Goal: Task Accomplishment & Management: Manage account settings

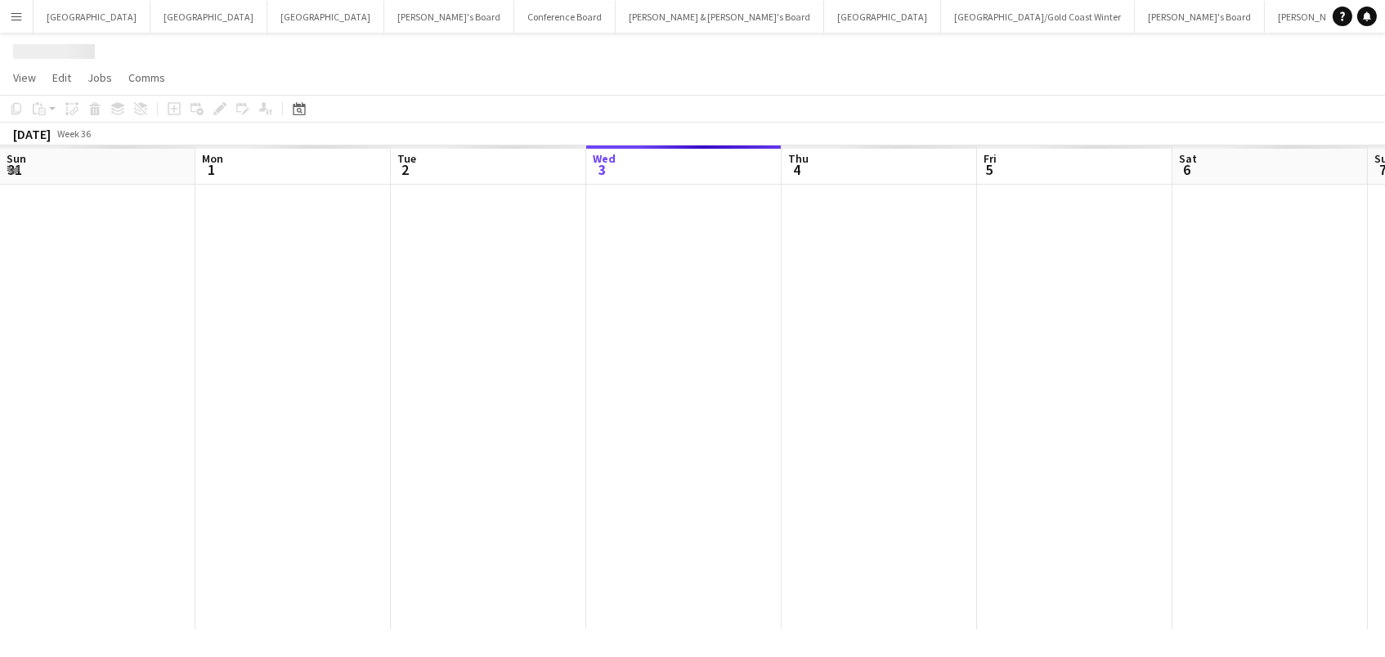
scroll to position [0, 390]
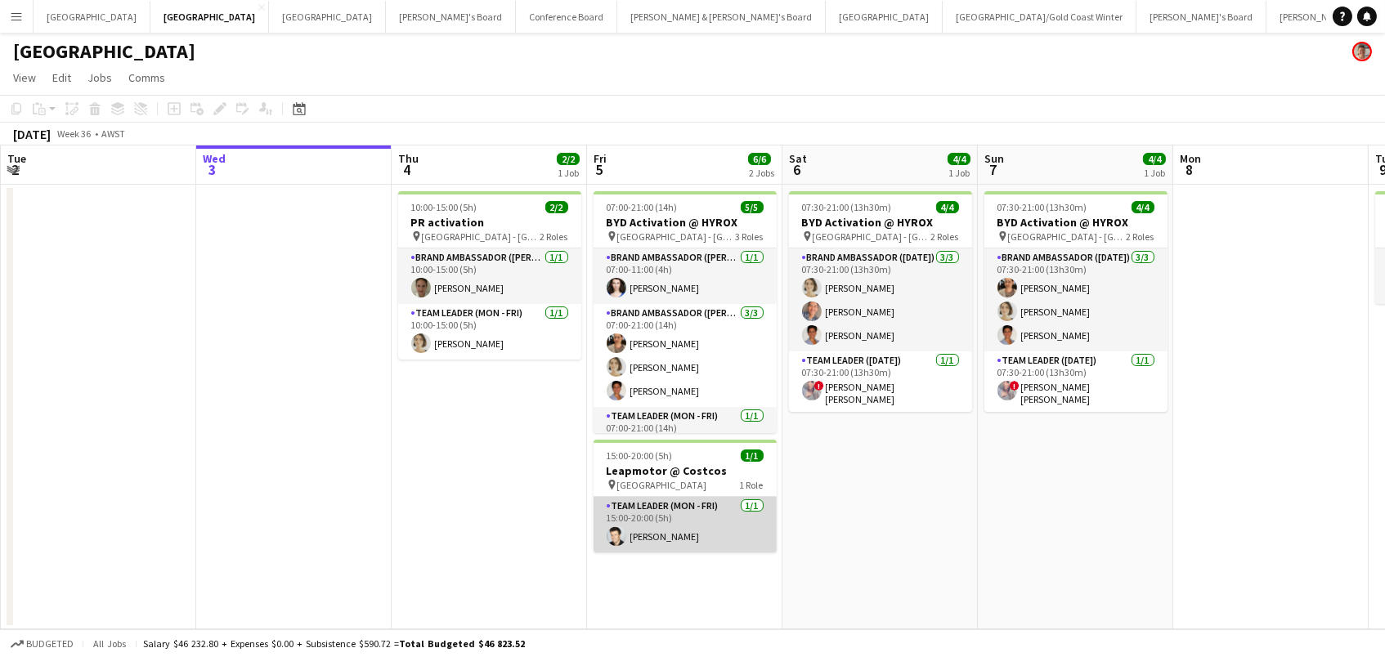
click at [662, 511] on app-card-role "Team Leader (Mon - Fri) [DATE] 15:00-20:00 (5h) [PERSON_NAME]" at bounding box center [684, 525] width 183 height 56
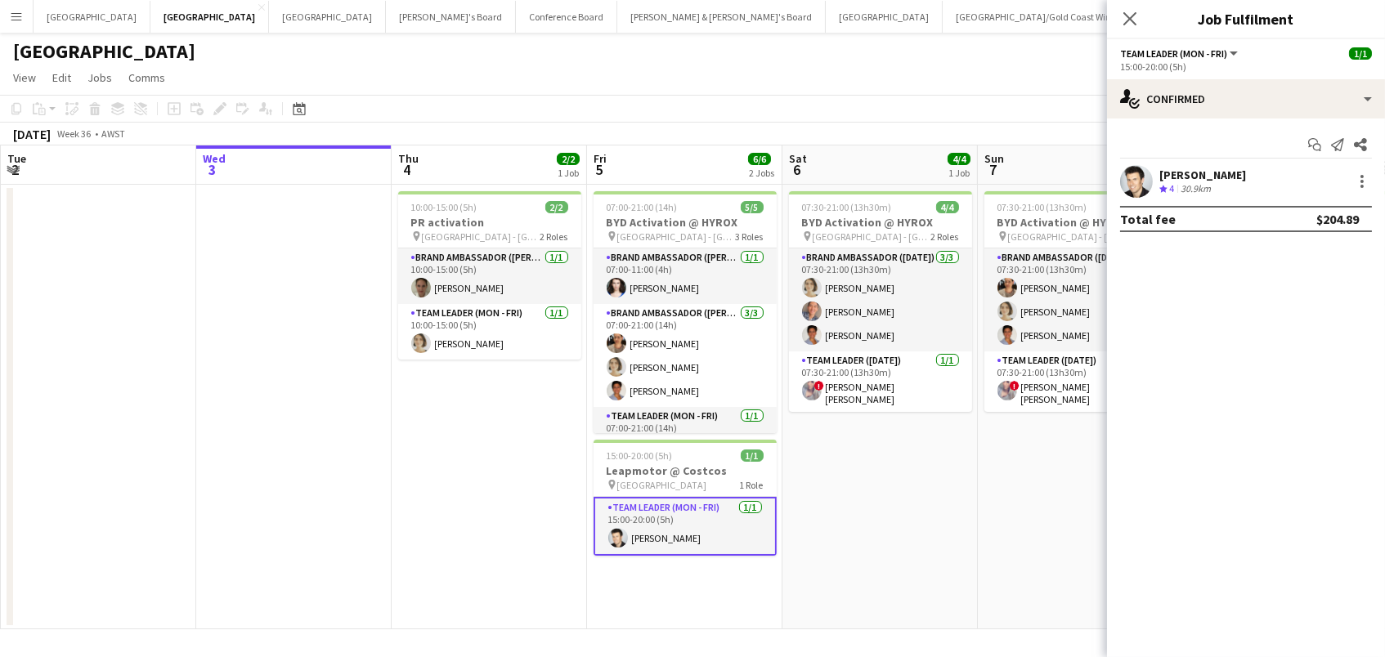
click at [1170, 182] on span "4" at bounding box center [1171, 188] width 5 height 12
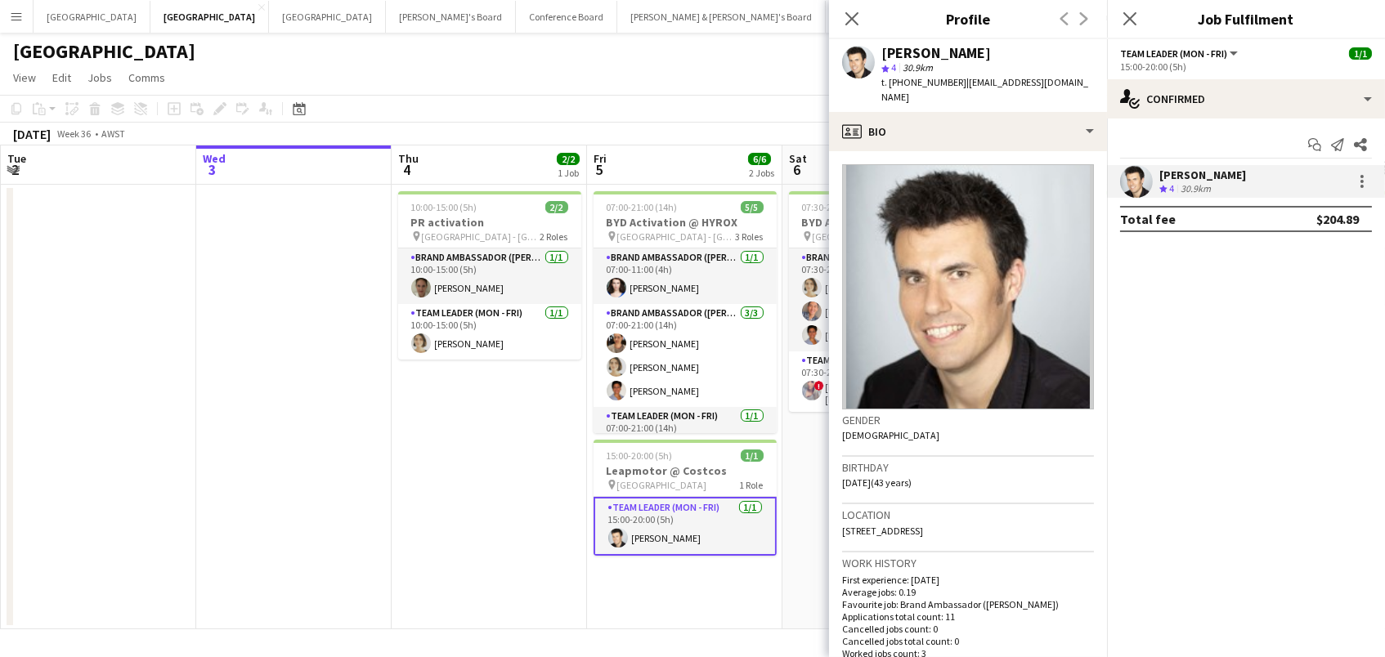
click at [916, 78] on span "t. +61433552201" at bounding box center [923, 82] width 85 height 12
copy span "61433552201"
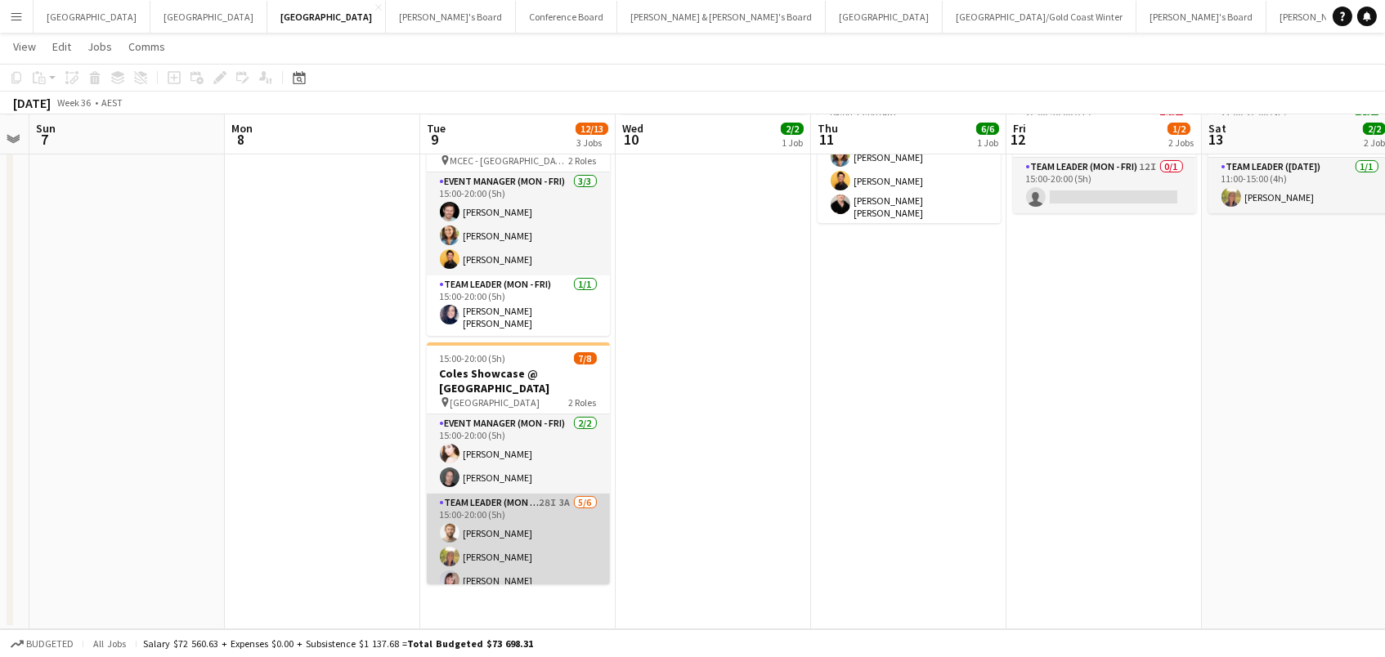
scroll to position [208, 0]
click at [524, 539] on app-card-role "Team Leader (Mon - Fri) 28I 3A 5/6 15:00-20:00 (5h) Michael McDonald Samantha B…" at bounding box center [518, 581] width 183 height 174
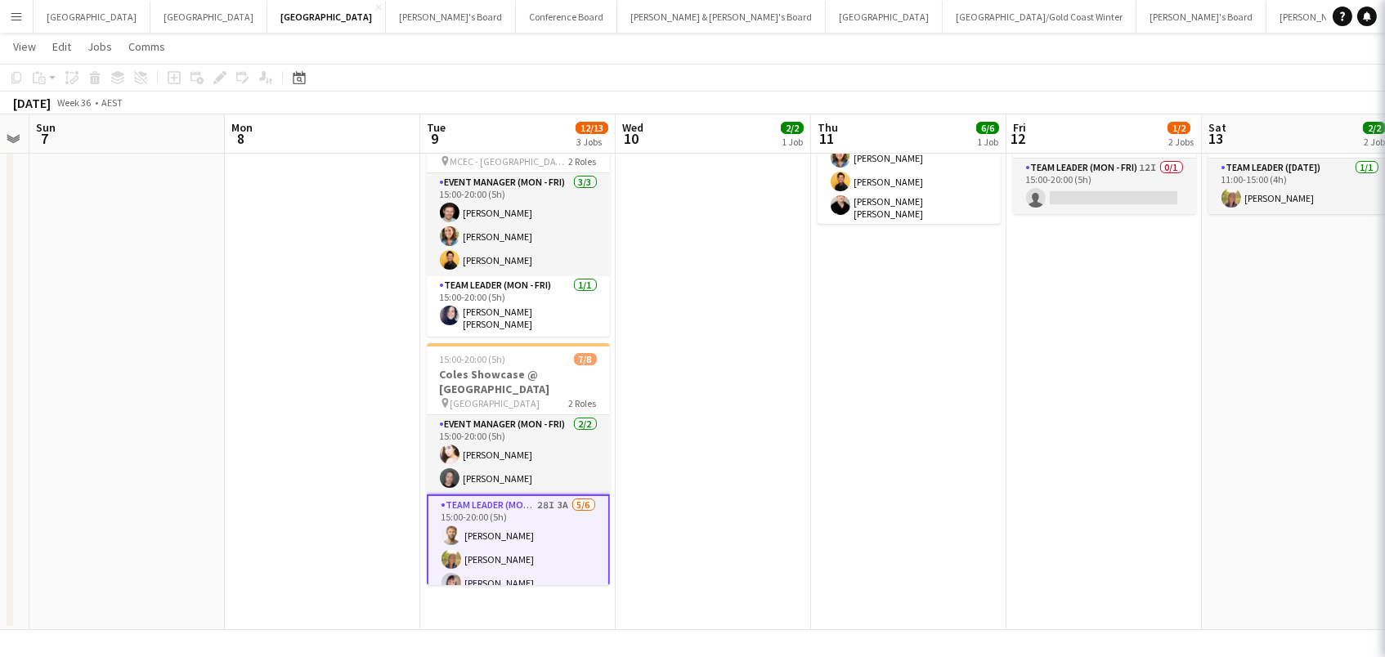
scroll to position [0, 556]
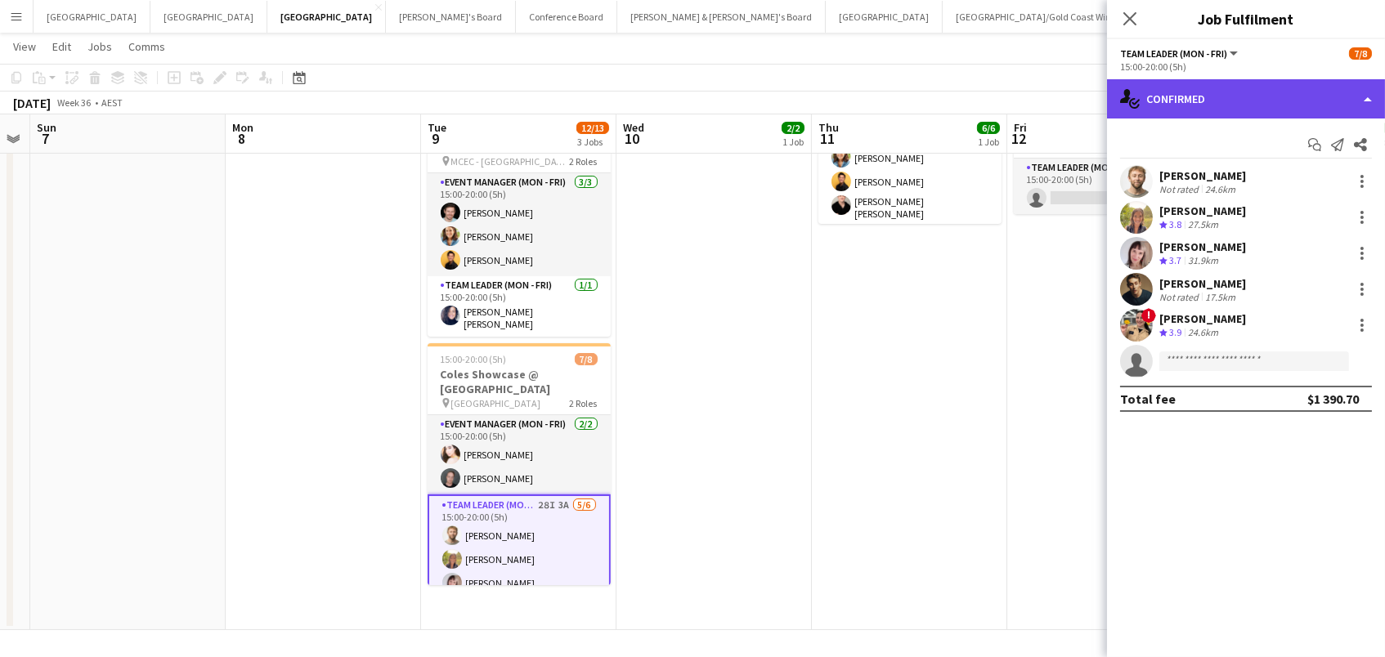
click at [1203, 108] on div "single-neutral-actions-check-2 Confirmed" at bounding box center [1246, 98] width 278 height 39
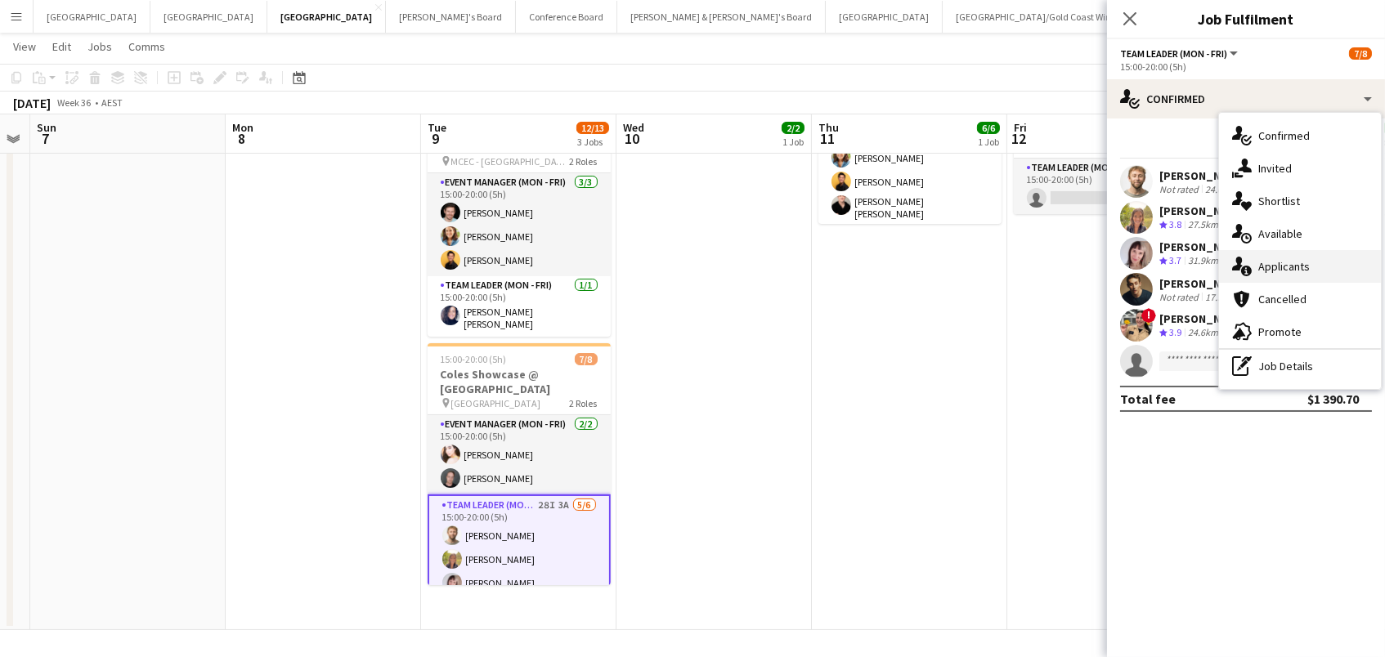
click at [1277, 259] on span "Applicants" at bounding box center [1283, 266] width 51 height 15
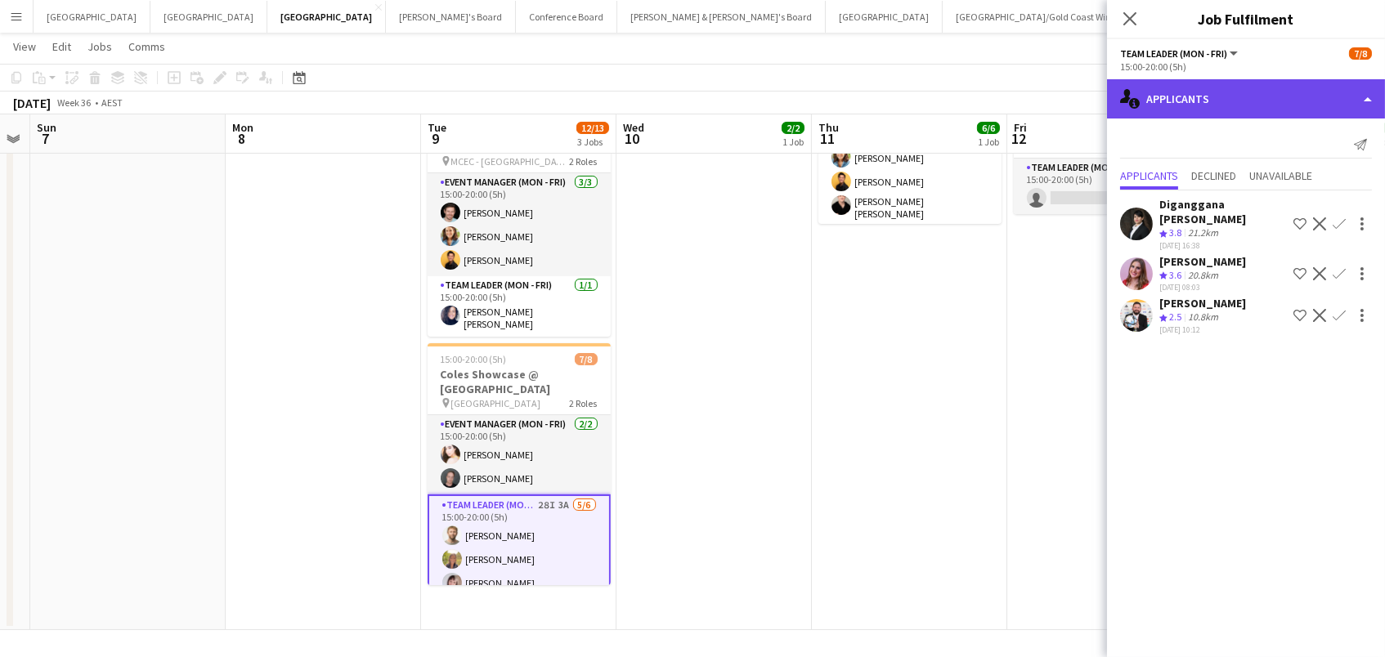
click at [1179, 93] on div "single-neutral-actions-information Applicants" at bounding box center [1246, 98] width 278 height 39
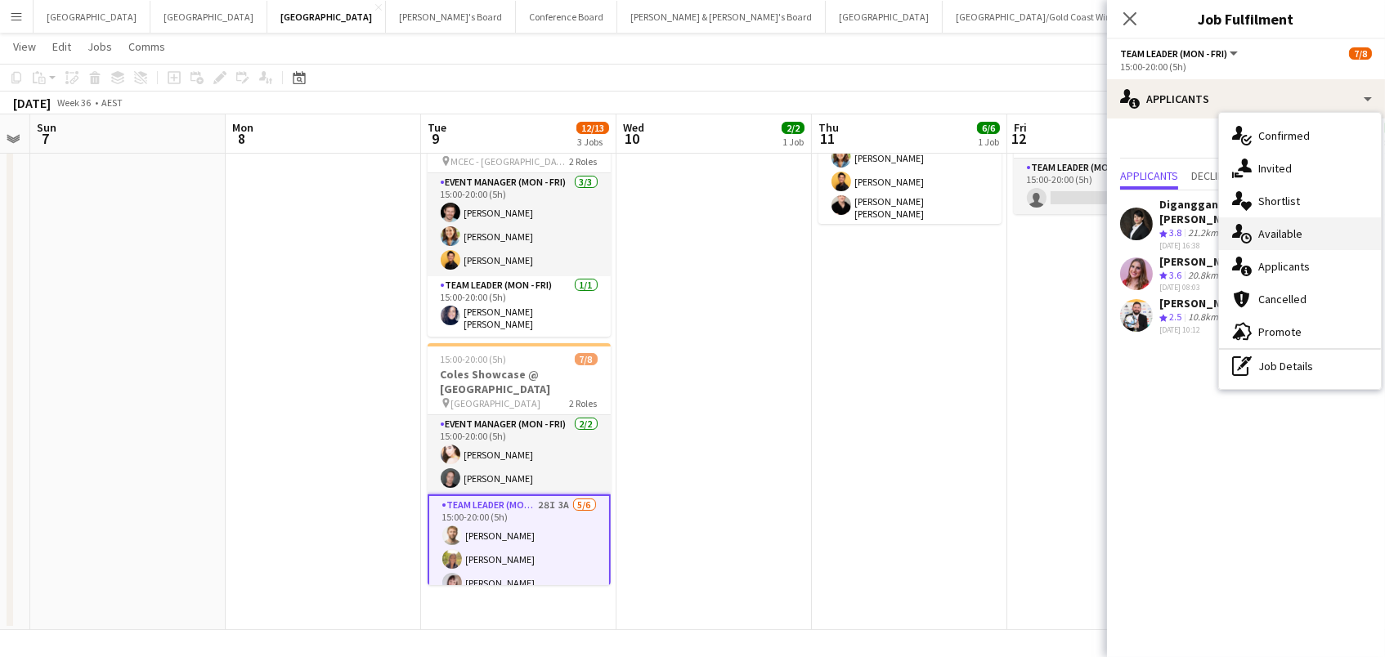
click at [1278, 238] on span "Available" at bounding box center [1280, 233] width 44 height 15
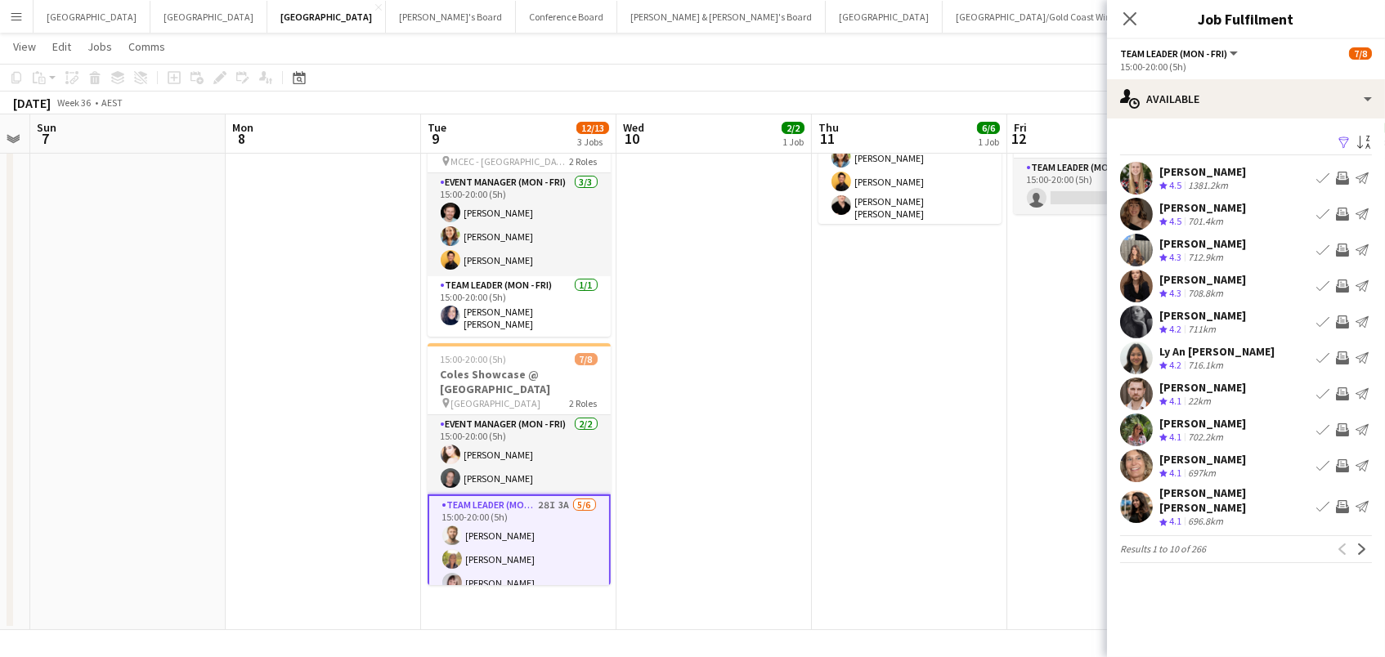
click at [1338, 141] on app-icon "Filter" at bounding box center [1343, 144] width 13 height 16
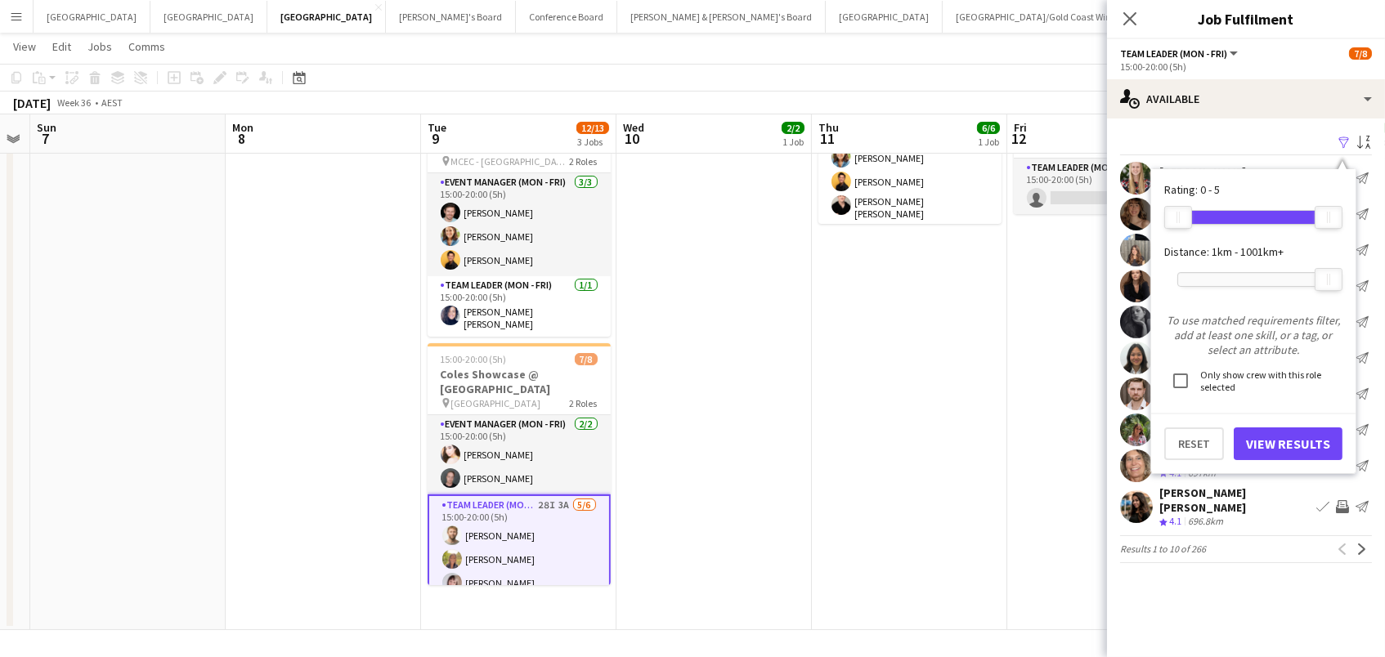
click at [1224, 277] on div at bounding box center [1253, 279] width 150 height 13
click at [1276, 451] on button "View Results" at bounding box center [1287, 443] width 109 height 33
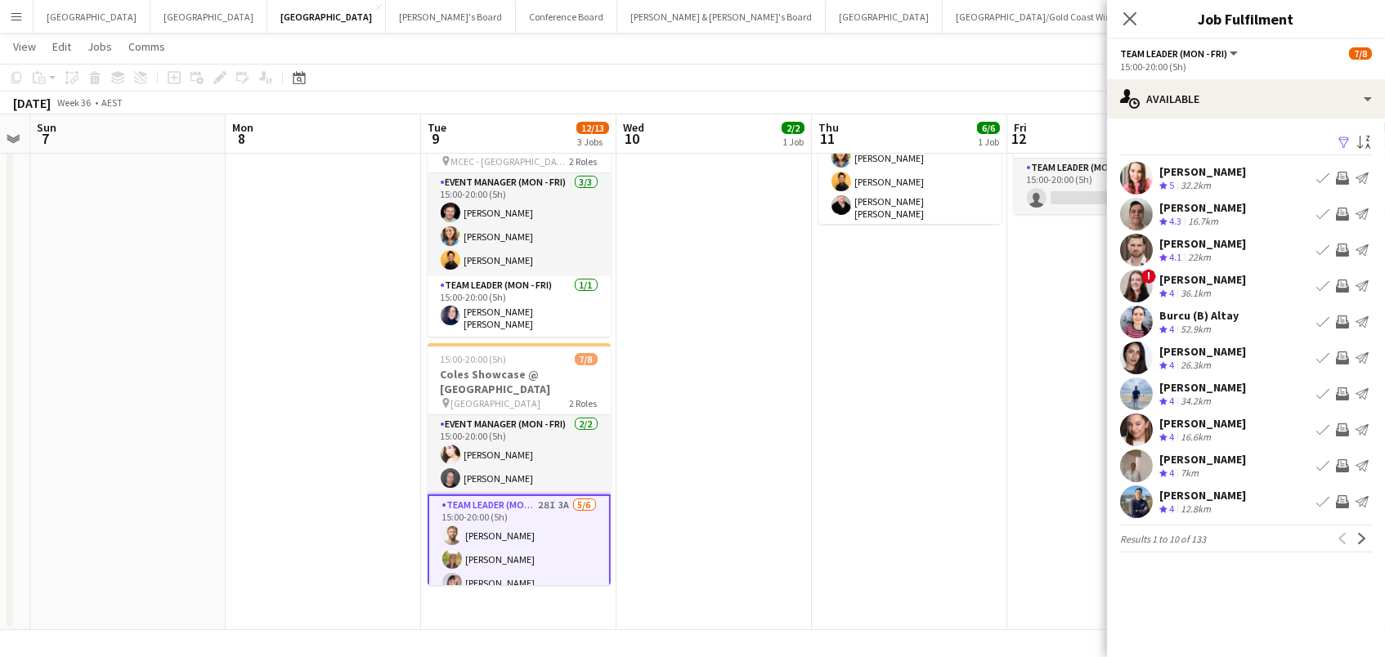
click at [1339, 424] on app-icon "Invite crew" at bounding box center [1341, 429] width 13 height 13
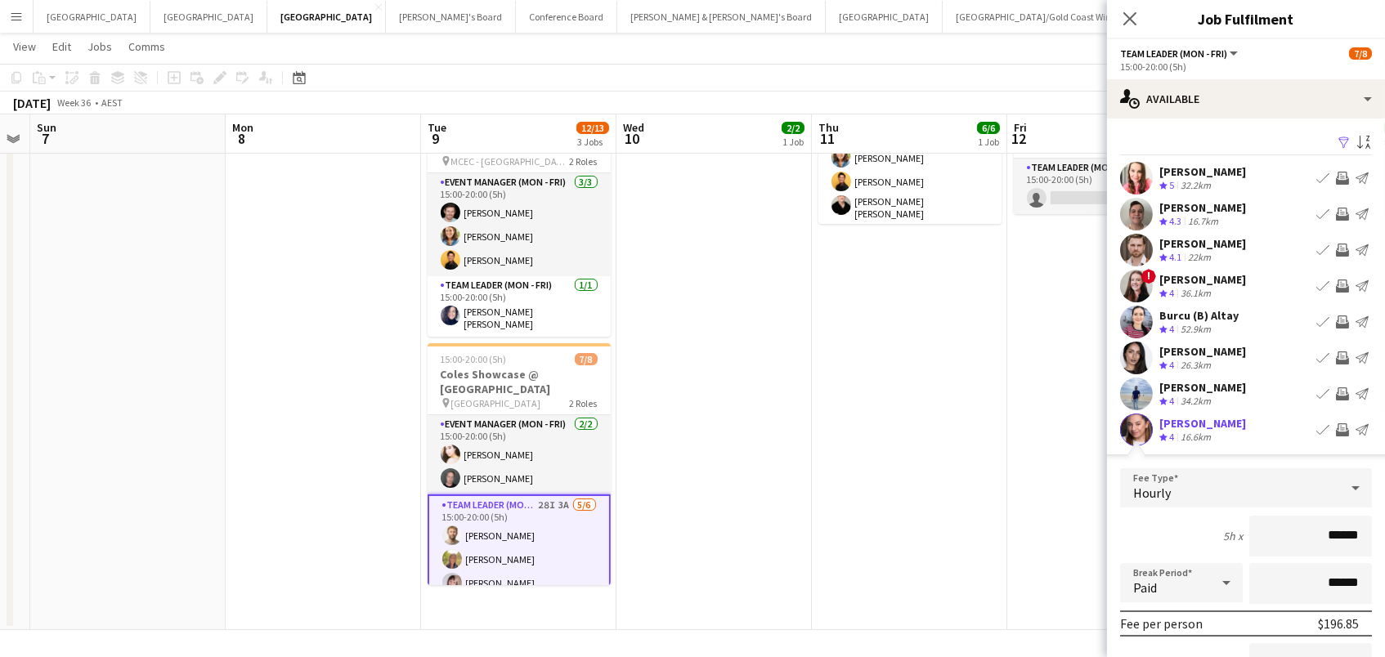
type input "******"
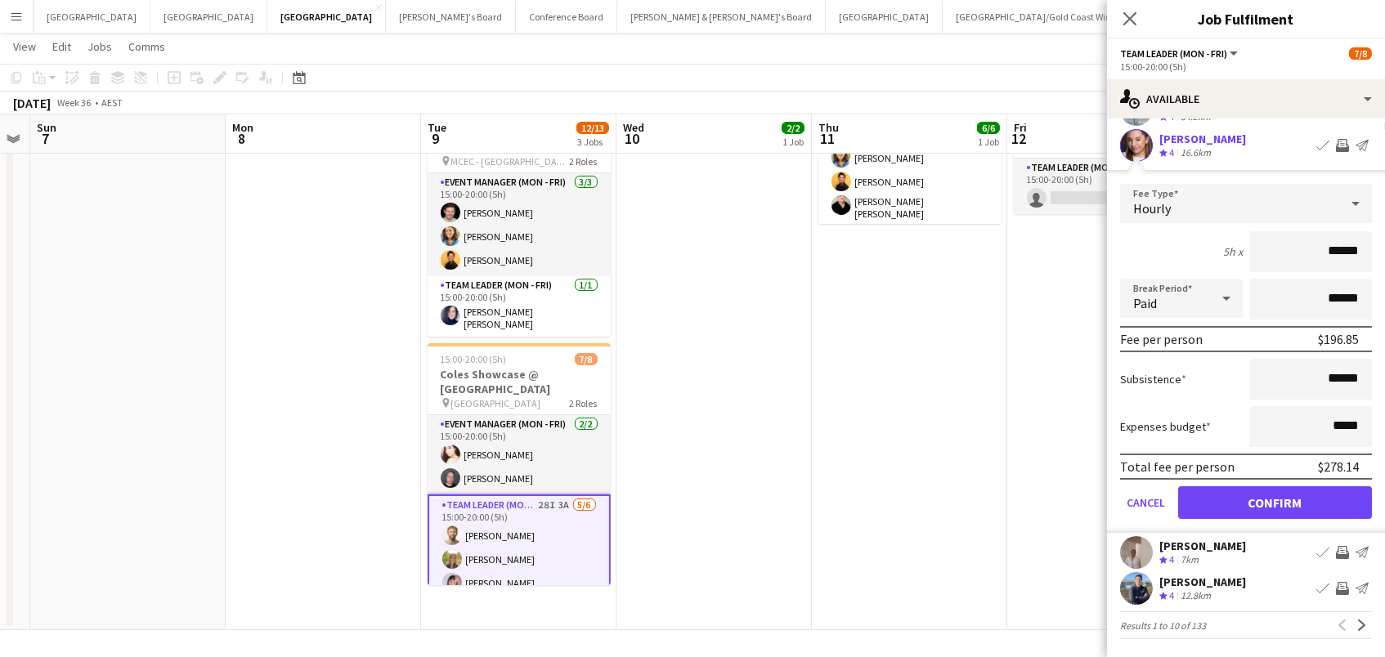
scroll to position [282, 0]
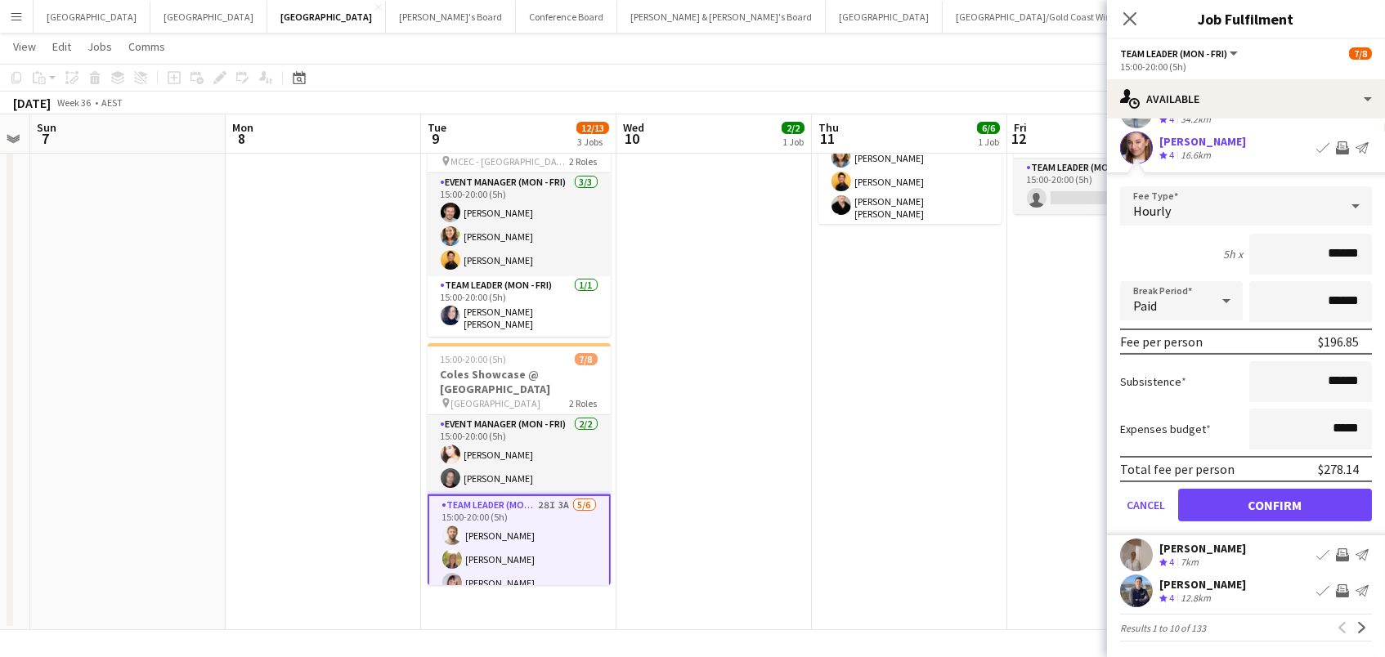
click at [1311, 497] on button "Confirm" at bounding box center [1275, 505] width 194 height 33
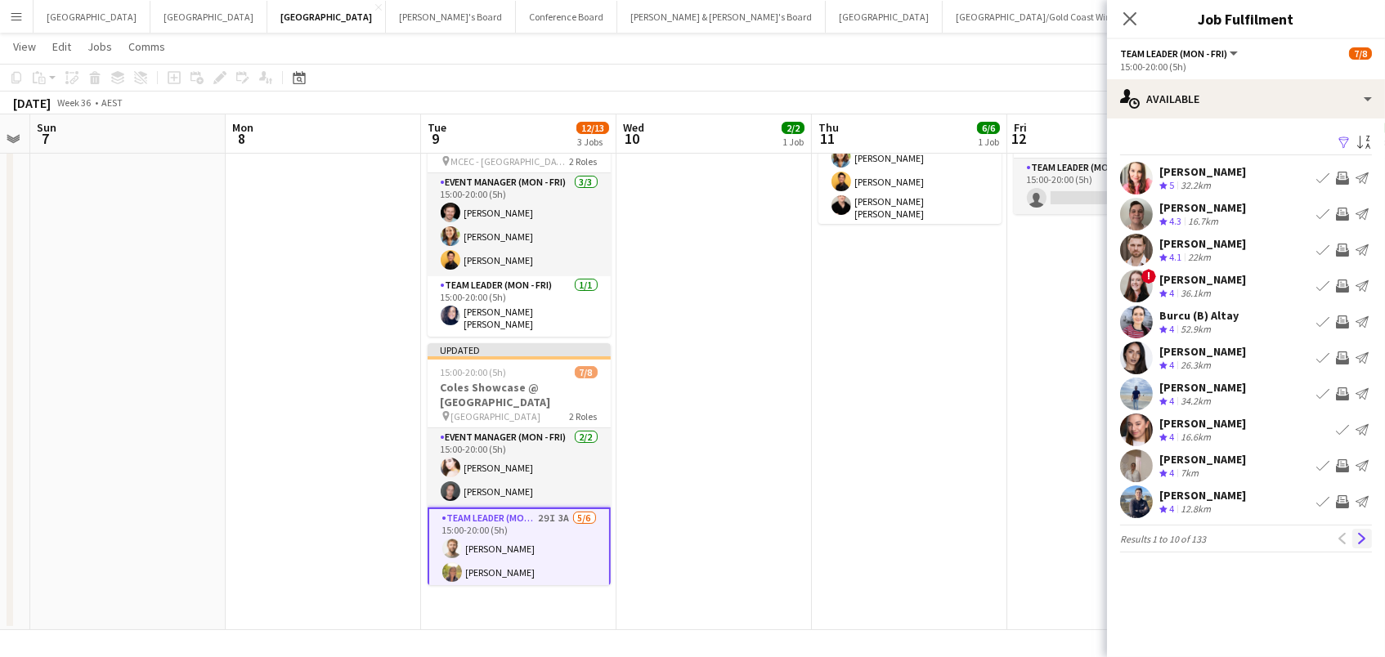
click at [1370, 535] on button "Next" at bounding box center [1362, 539] width 20 height 20
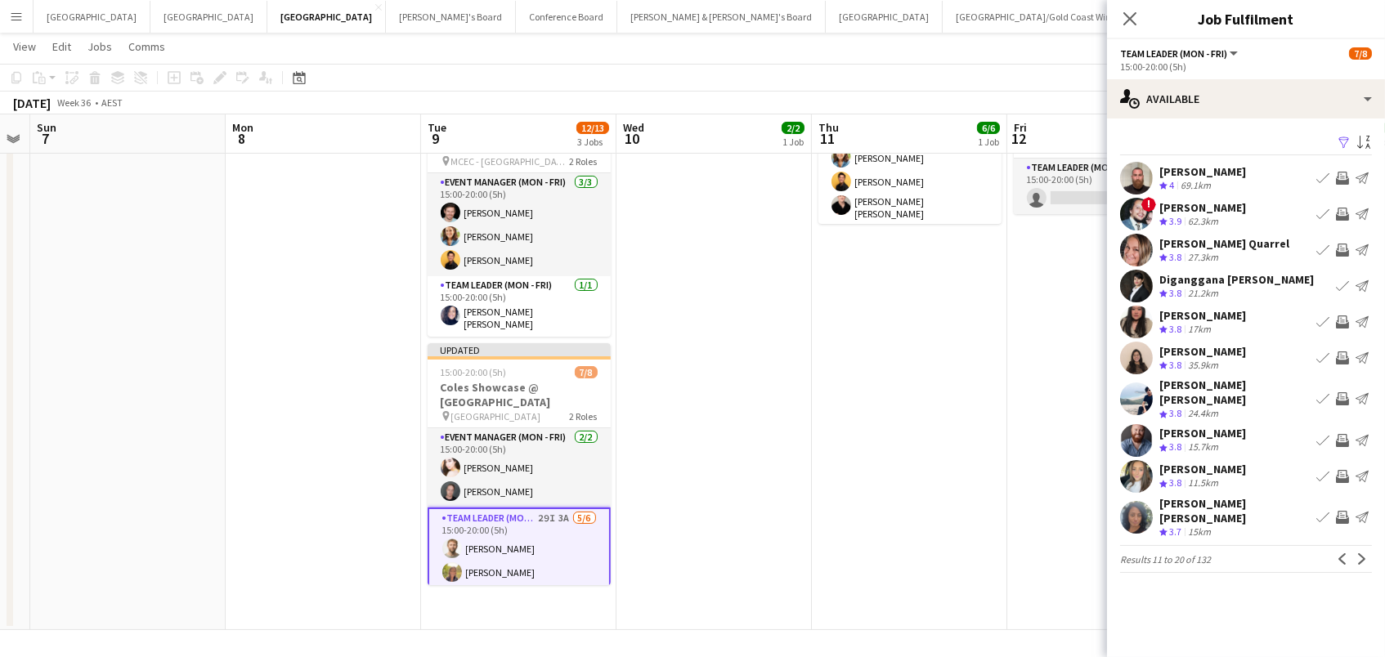
click at [1343, 511] on app-icon "Invite crew" at bounding box center [1341, 517] width 13 height 13
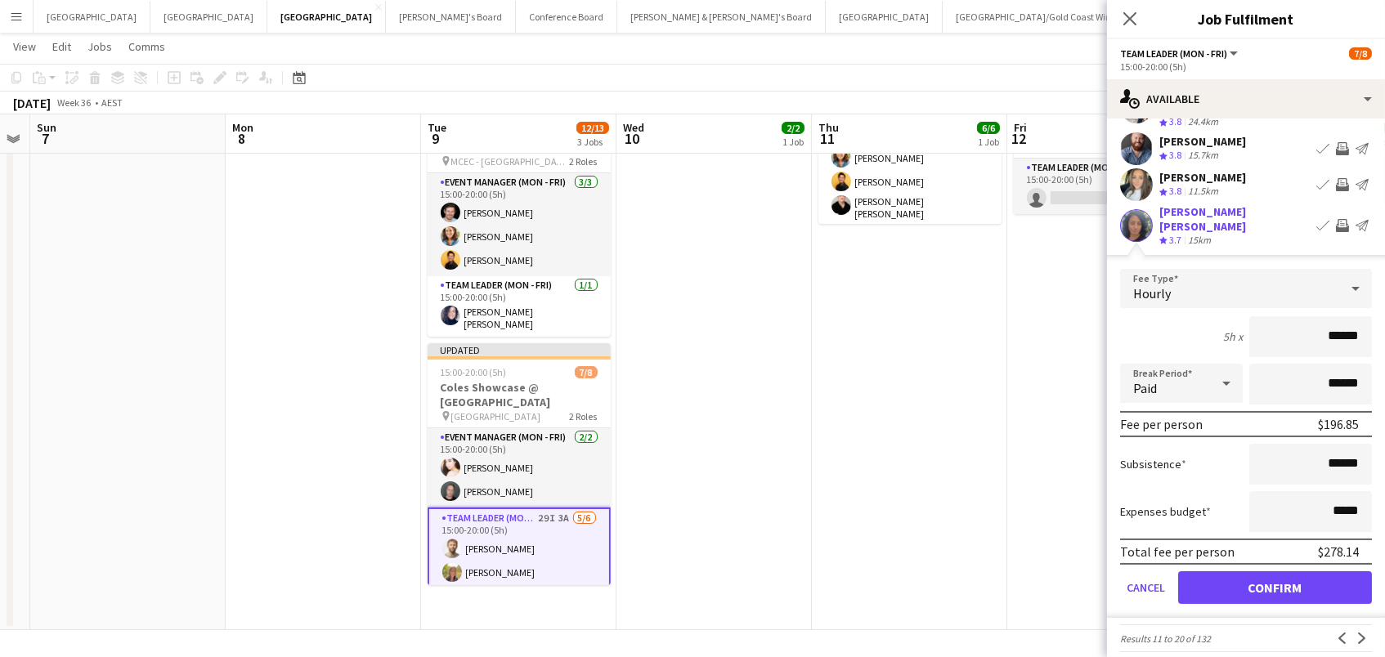
scroll to position [291, 0]
click at [1343, 572] on button "Confirm" at bounding box center [1275, 588] width 194 height 33
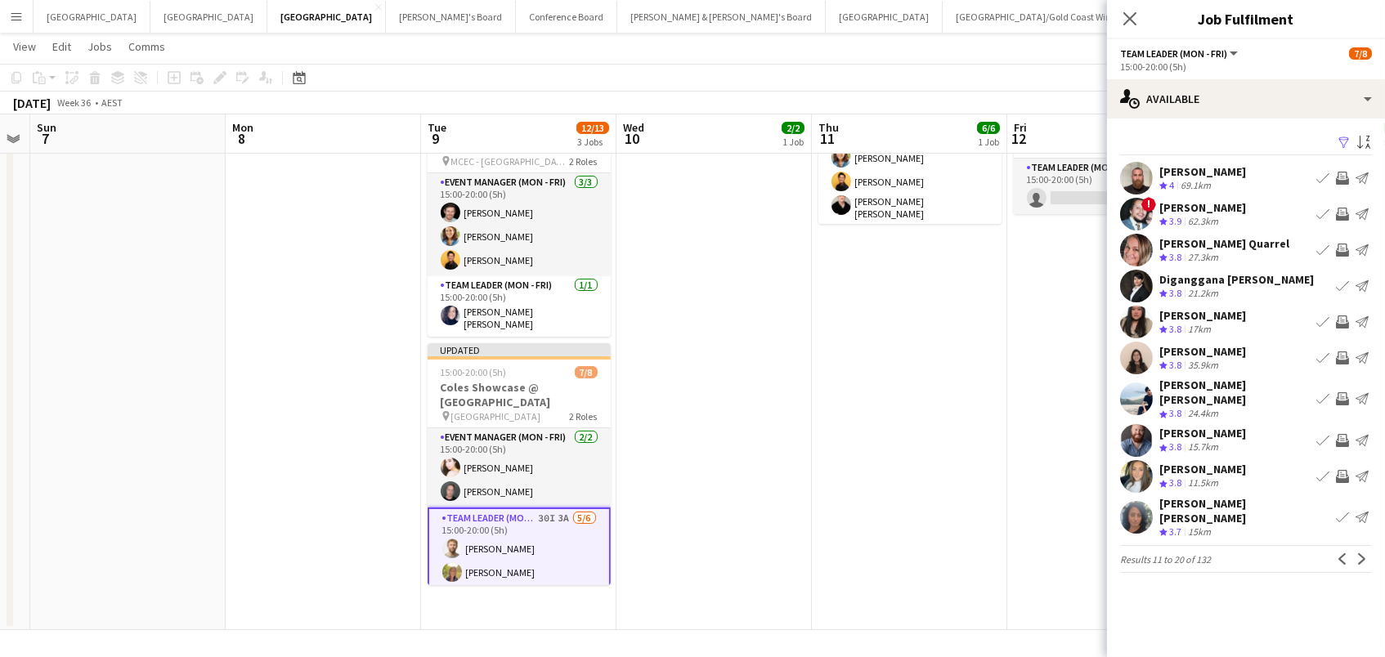
scroll to position [0, 0]
click at [1356, 553] on app-icon "Next" at bounding box center [1361, 558] width 11 height 11
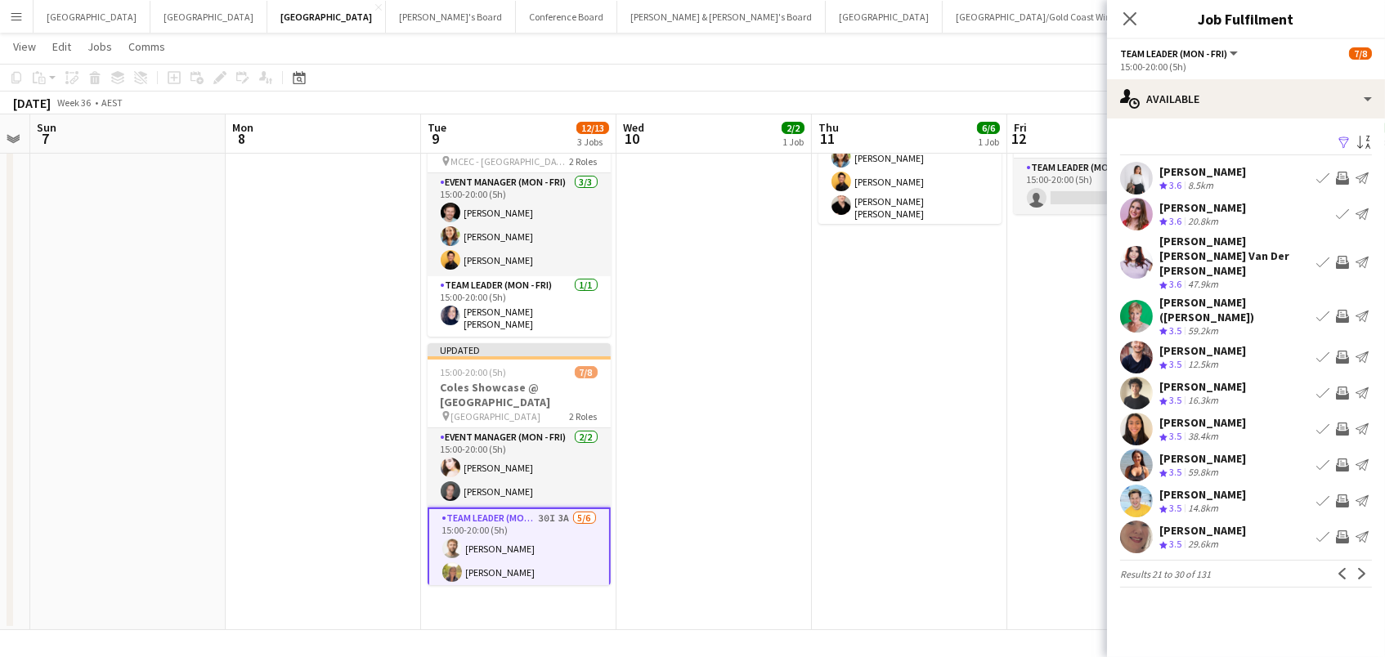
click at [923, 398] on app-date-cell "06:00-12:00 (6h) 6/6 Coles Showcase @ MCEC pin MCEC - VIC 2 Roles Event Manager…" at bounding box center [909, 302] width 195 height 655
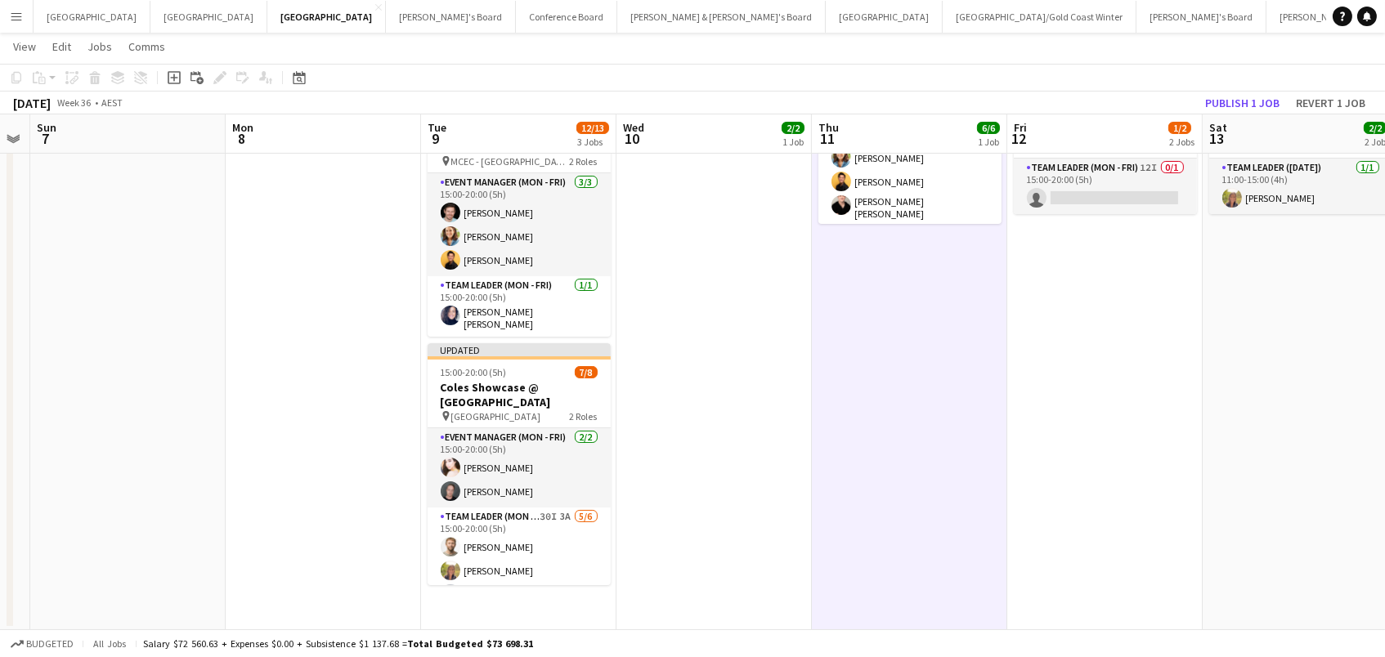
click at [1233, 86] on app-toolbar "Copy Paste Paste Command V Paste with crew Command Shift V Paste linked Job [GE…" at bounding box center [692, 78] width 1385 height 28
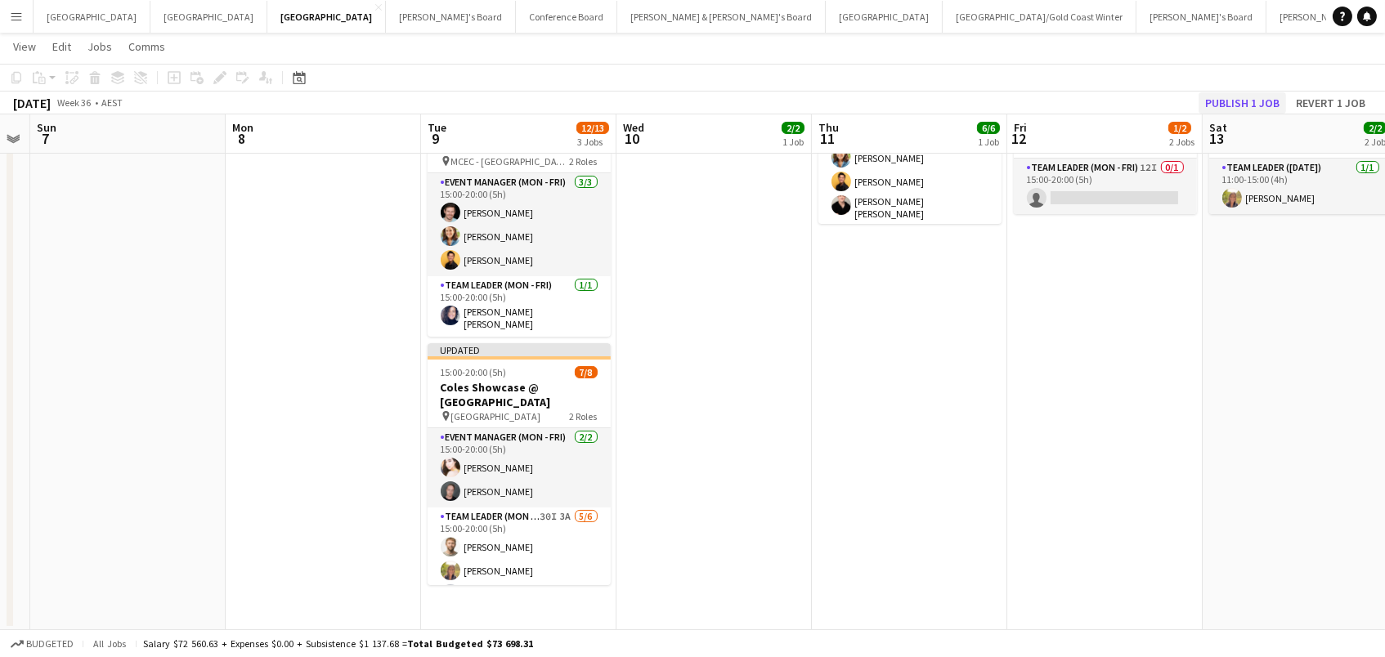
click at [1233, 97] on button "Publish 1 job" at bounding box center [1241, 102] width 87 height 21
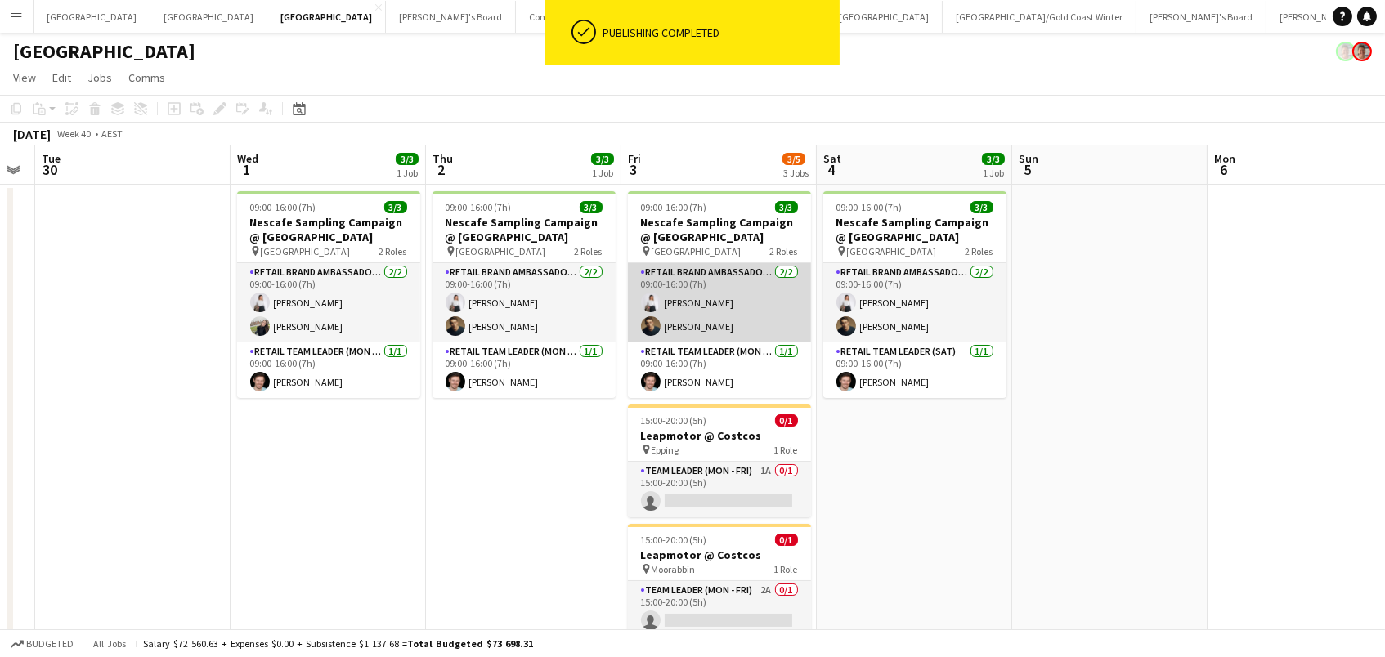
scroll to position [0, 355]
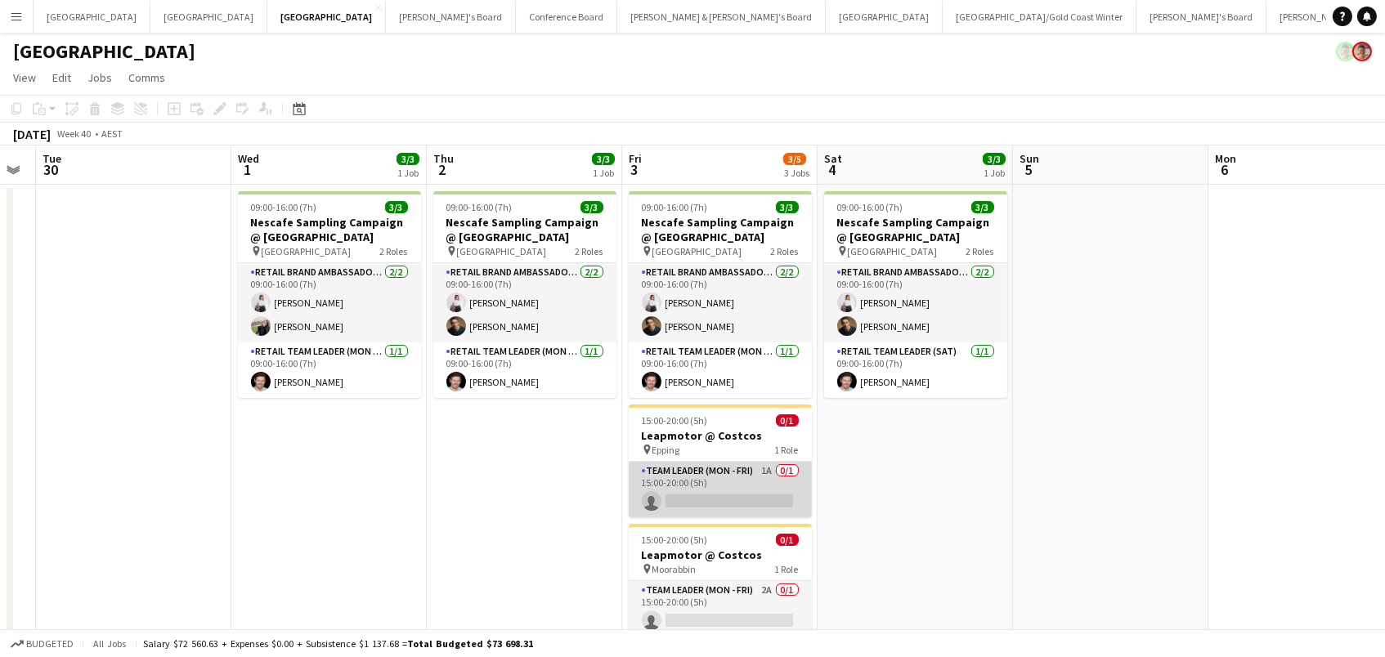
click at [767, 478] on app-card-role "Team Leader (Mon - Fri) 1A 0/1 15:00-20:00 (5h) single-neutral-actions" at bounding box center [720, 490] width 183 height 56
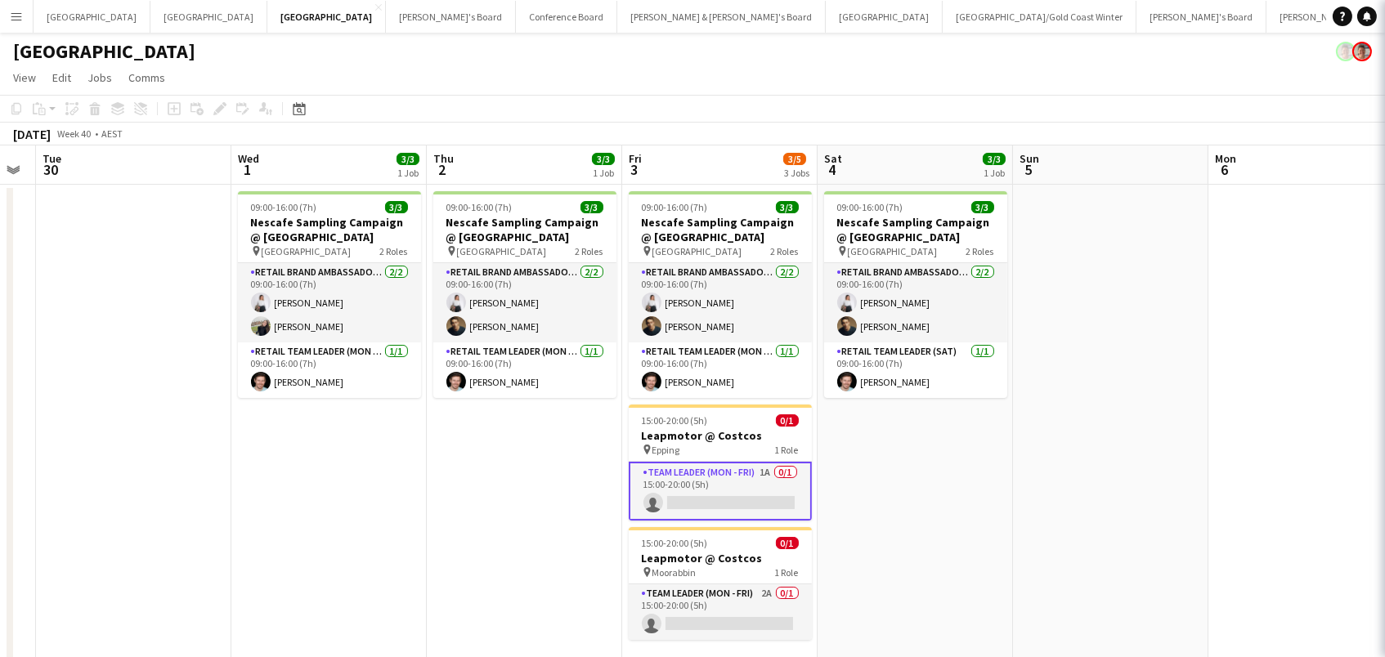
scroll to position [0, 353]
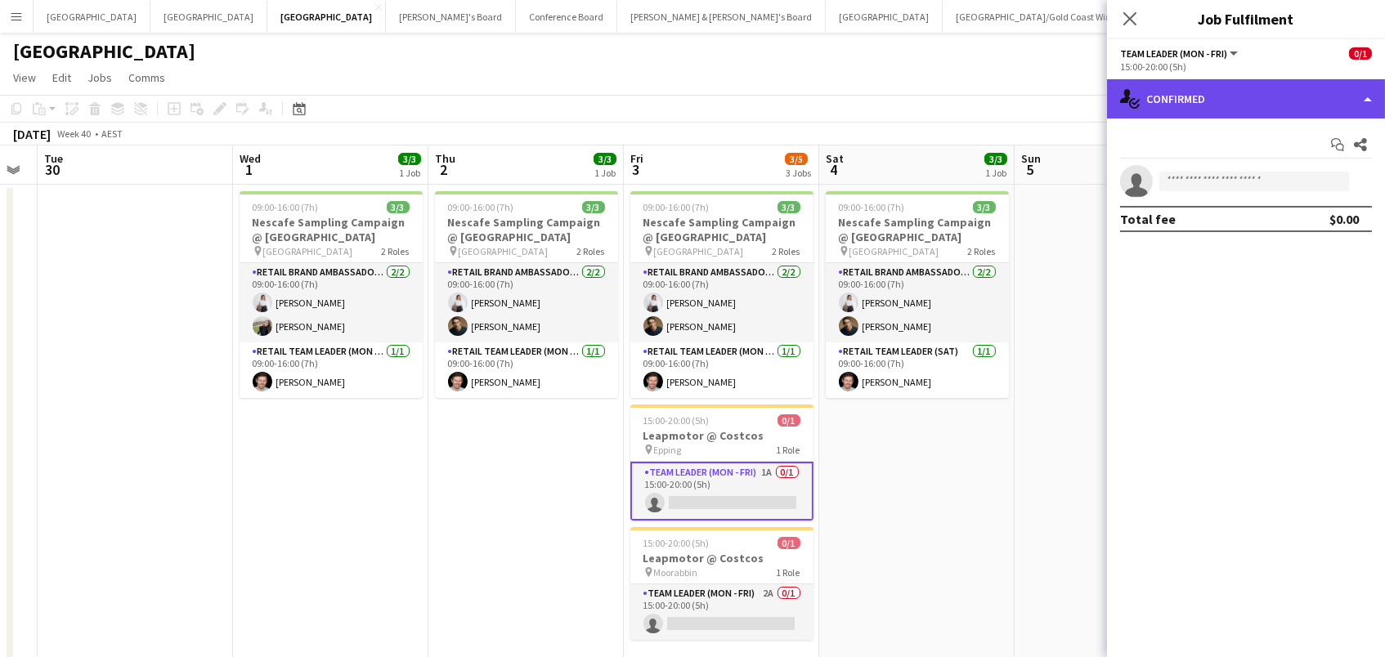
click at [1165, 114] on div "single-neutral-actions-check-2 Confirmed" at bounding box center [1246, 98] width 278 height 39
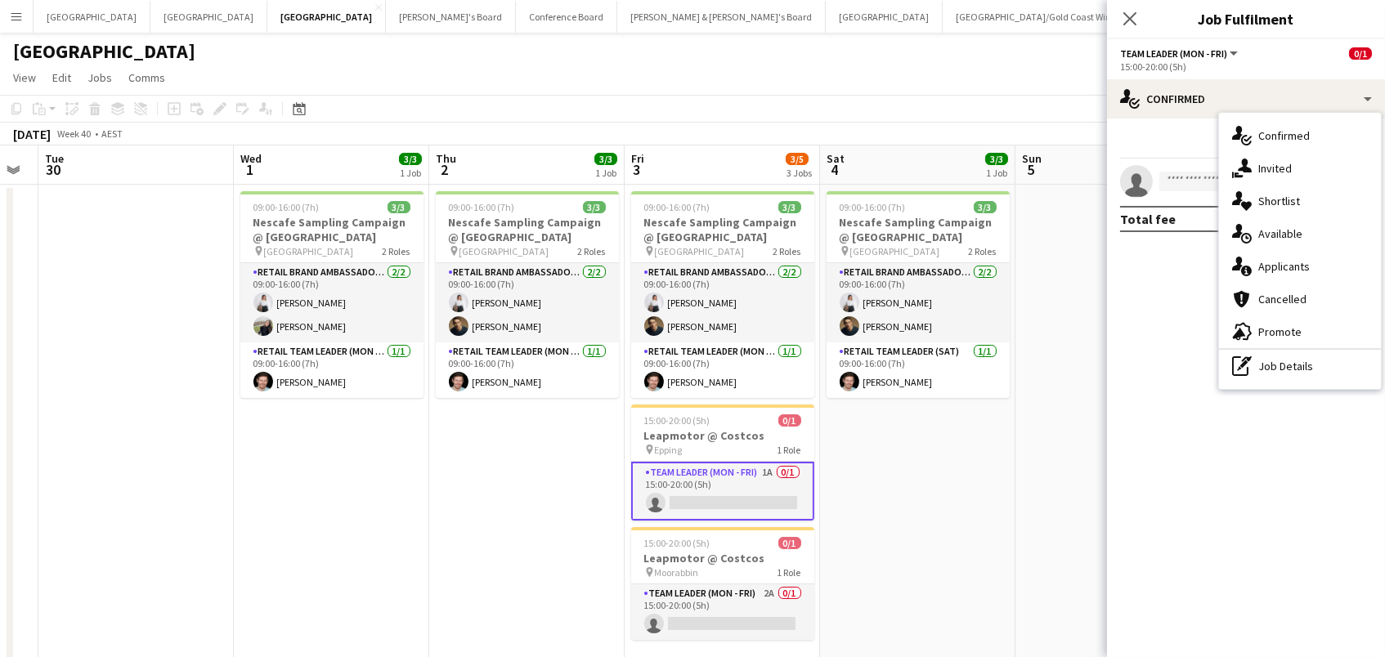
click at [890, 406] on app-date-cell "09:00-16:00 (7h) 3/3 Nescafe Sampling Campaign @ Melbourne Central pin Melbourn…" at bounding box center [917, 429] width 195 height 489
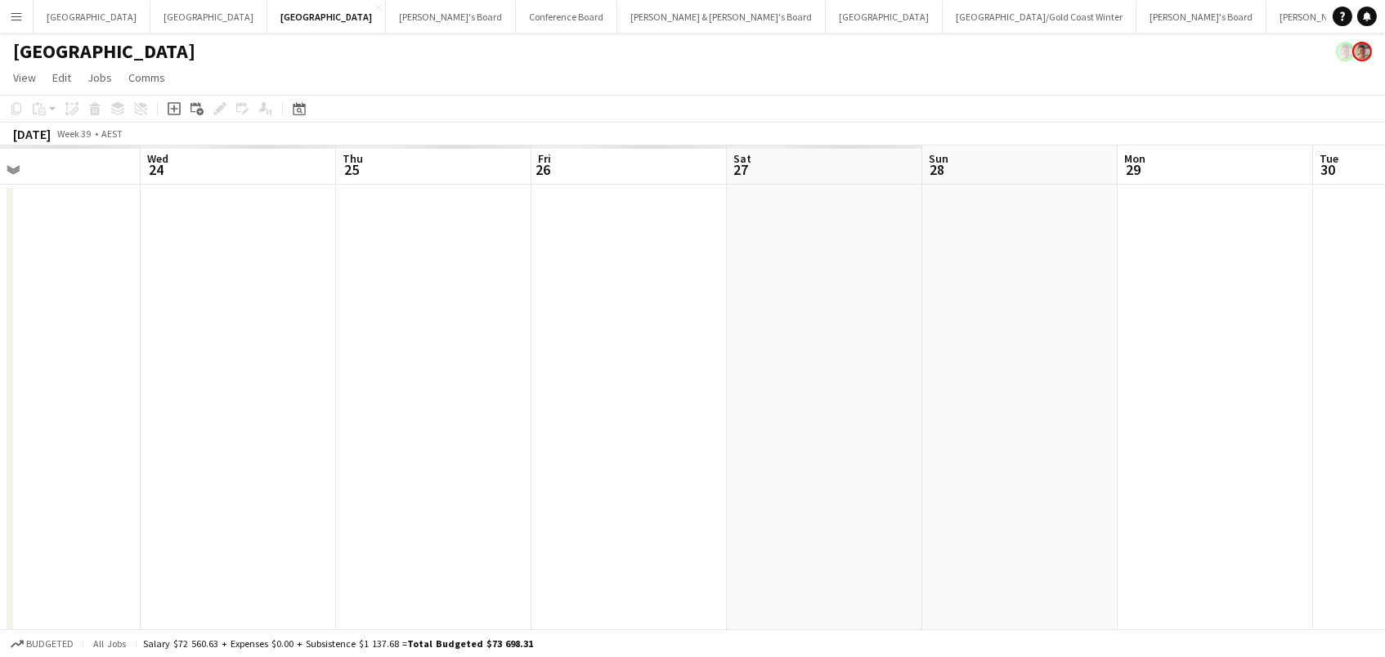
scroll to position [0, 472]
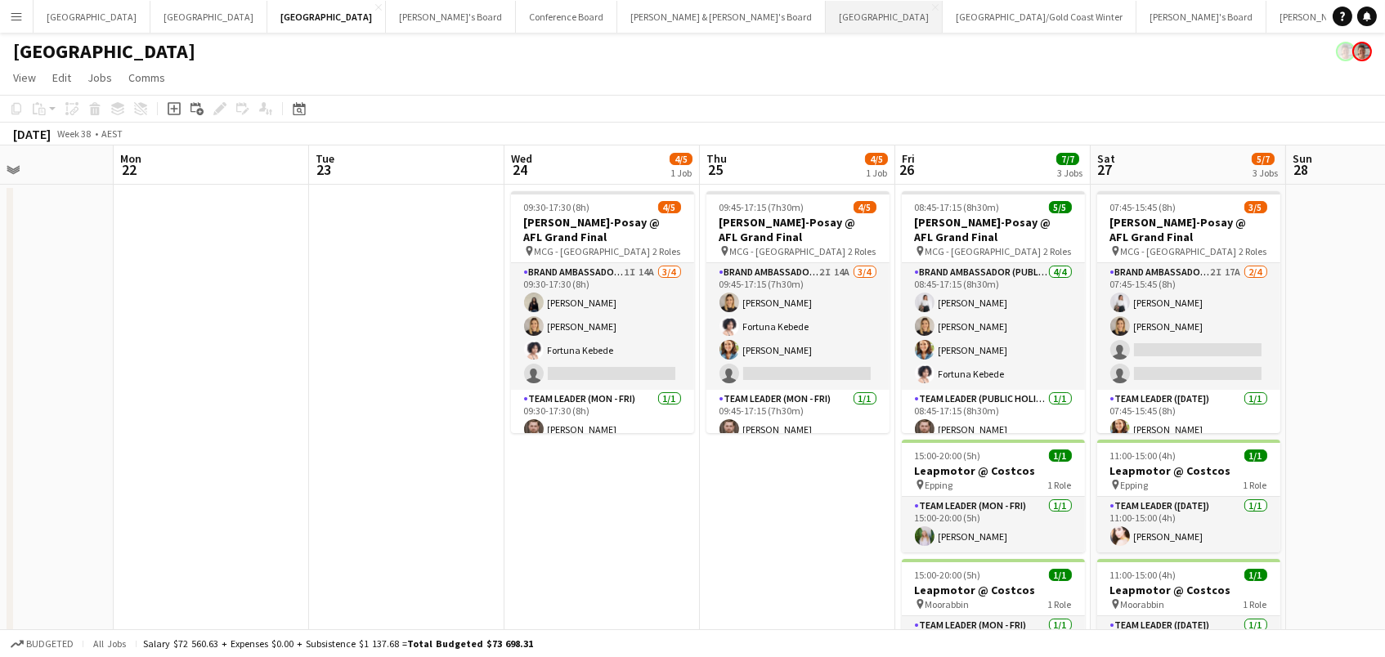
click at [825, 17] on button "Sydney Close" at bounding box center [883, 17] width 117 height 32
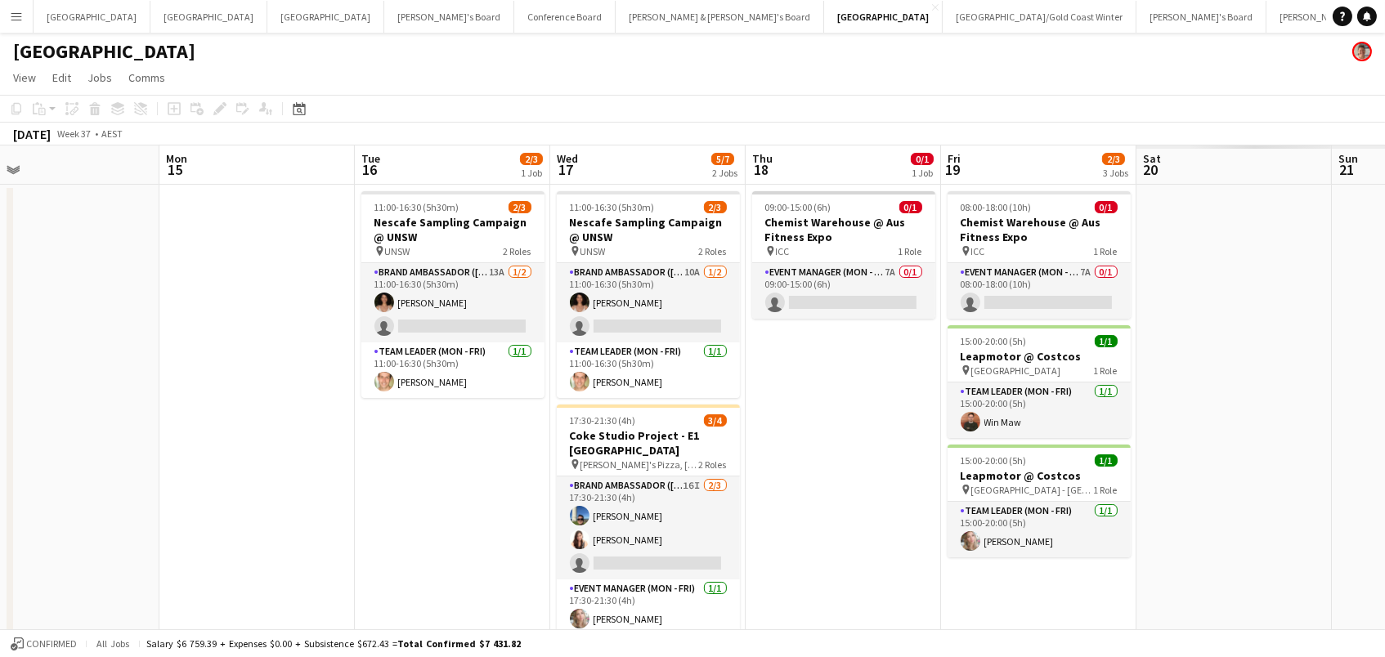
scroll to position [0, 646]
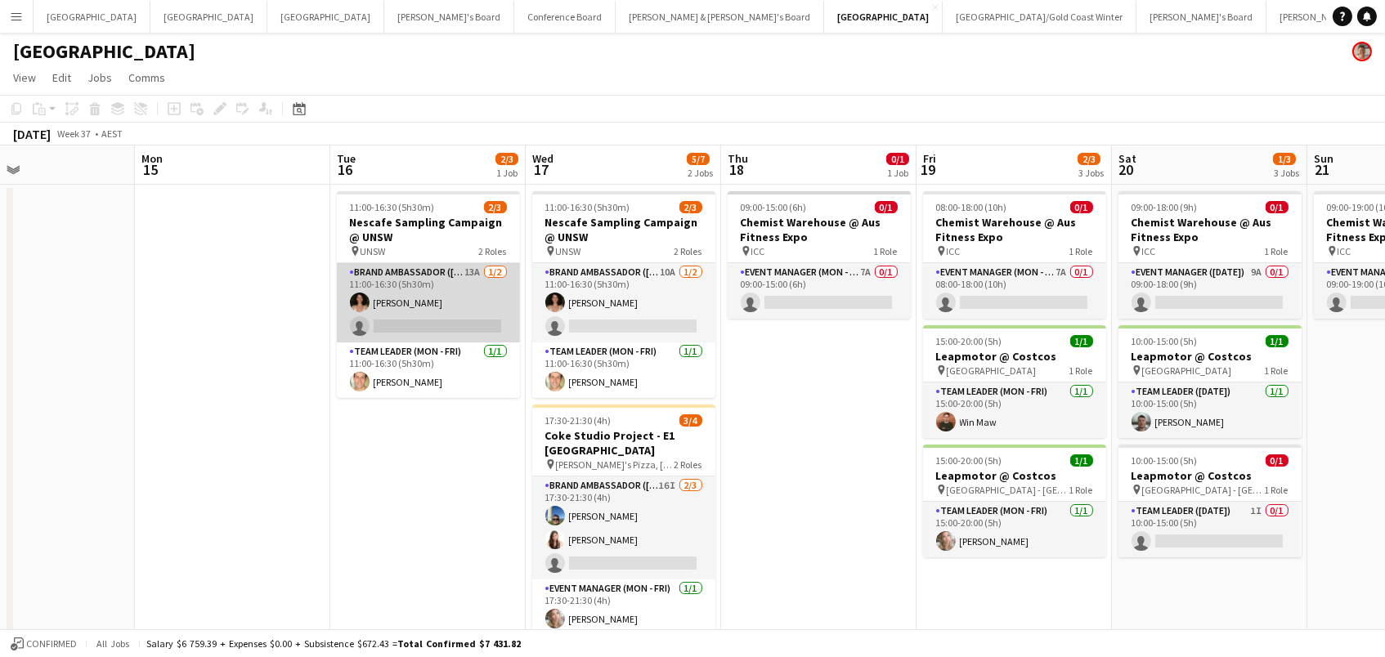
click at [491, 271] on app-card-role "Brand Ambassador (Mon - Fri) 13A [DATE] 11:00-16:30 (5h30m) [PERSON_NAME] singl…" at bounding box center [428, 302] width 183 height 79
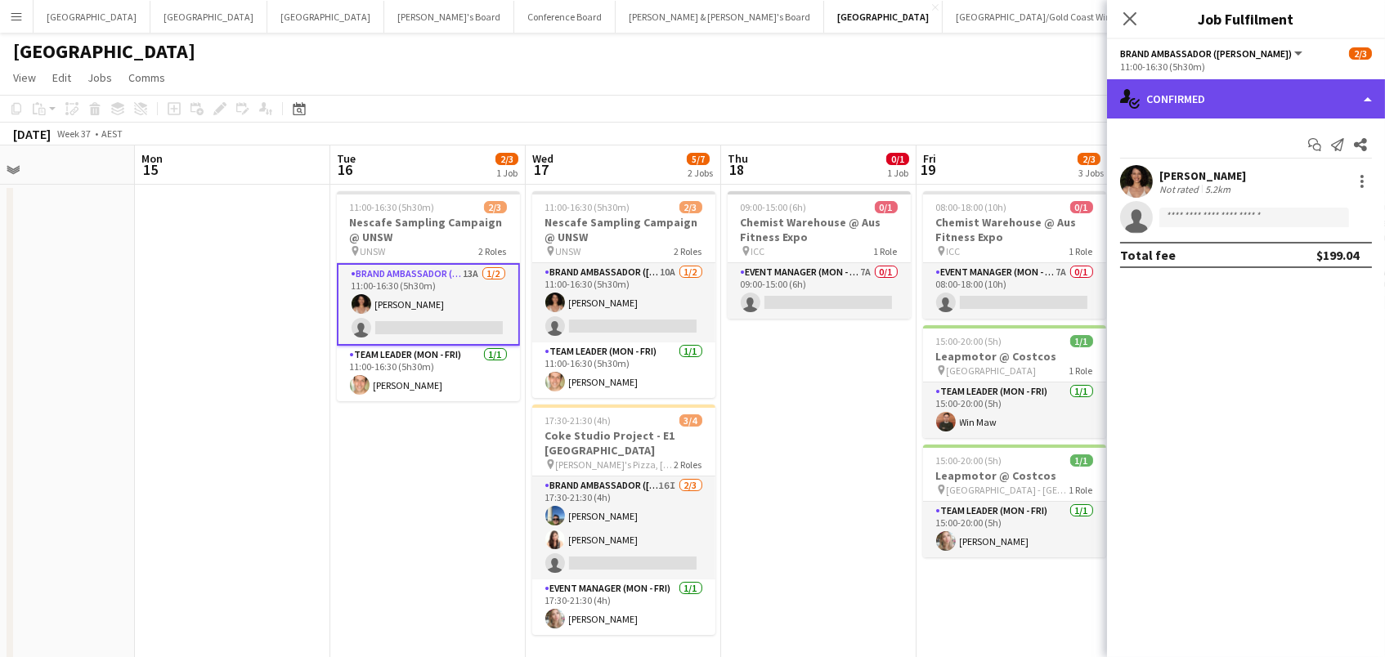
click at [1235, 87] on div "single-neutral-actions-check-2 Confirmed" at bounding box center [1246, 98] width 278 height 39
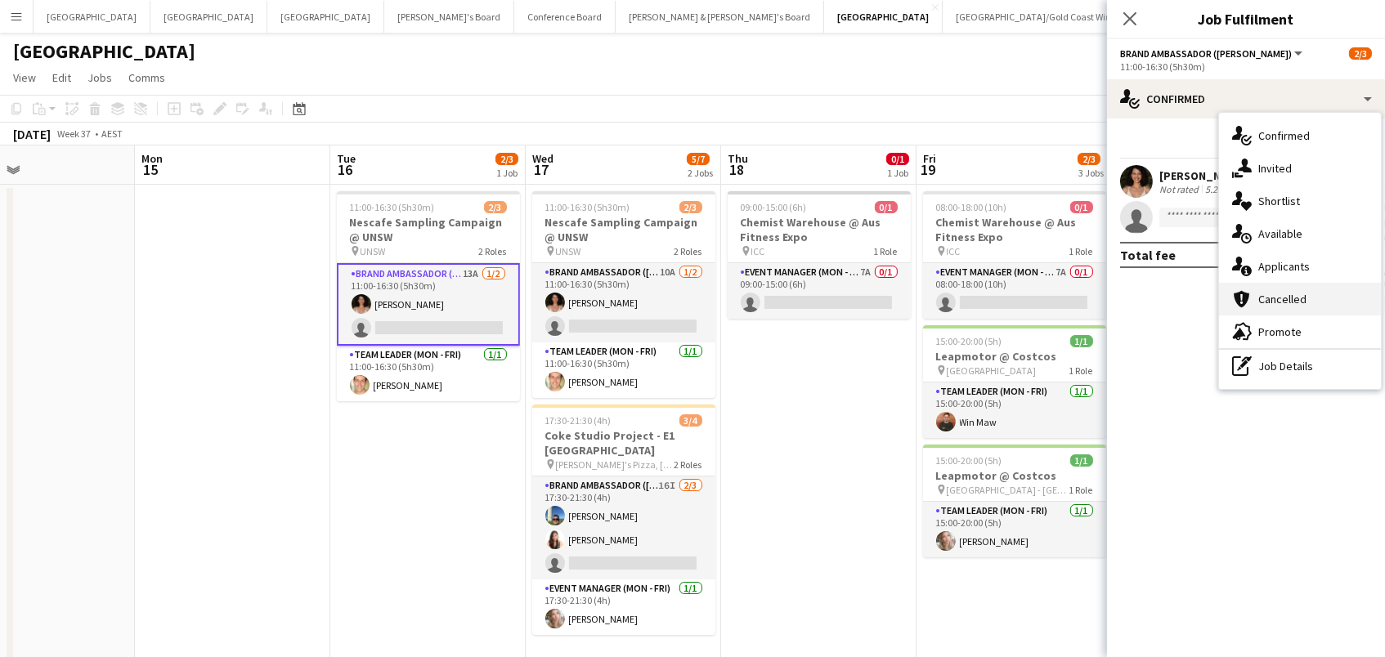
click at [1298, 285] on div "cancellation Cancelled" at bounding box center [1300, 299] width 162 height 33
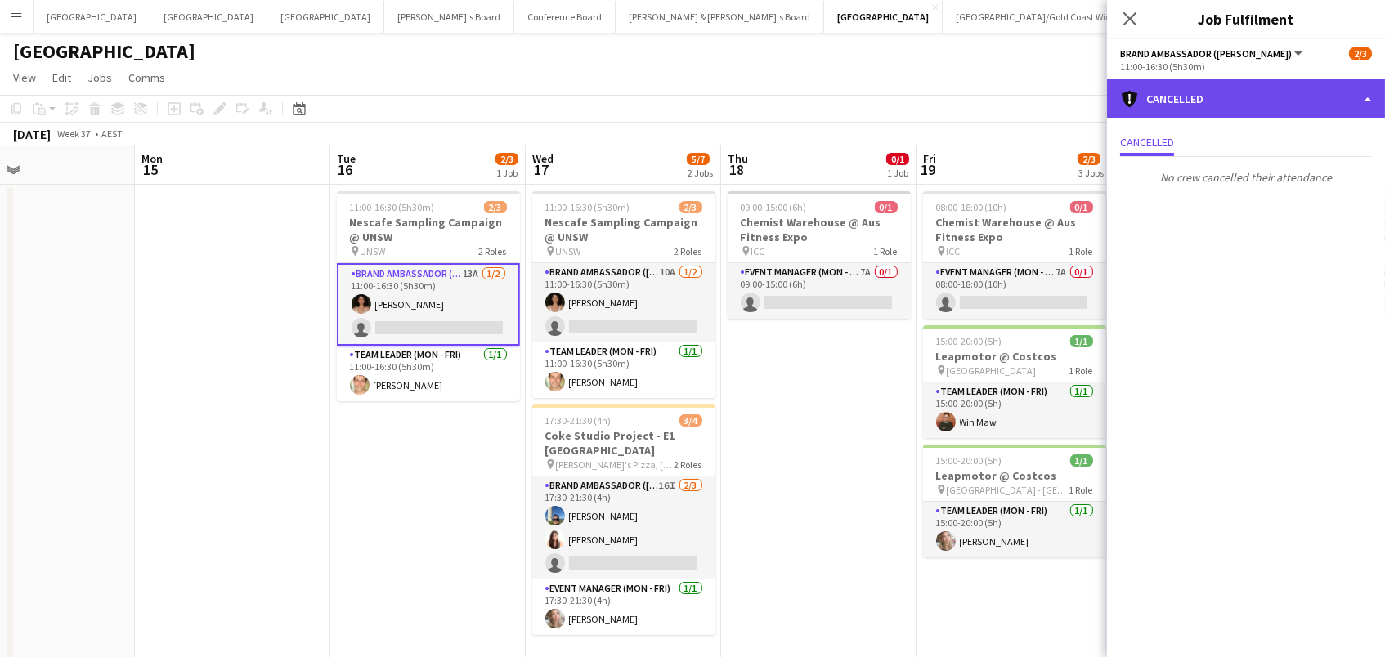
click at [1206, 79] on div "cancellation Cancelled" at bounding box center [1246, 98] width 278 height 39
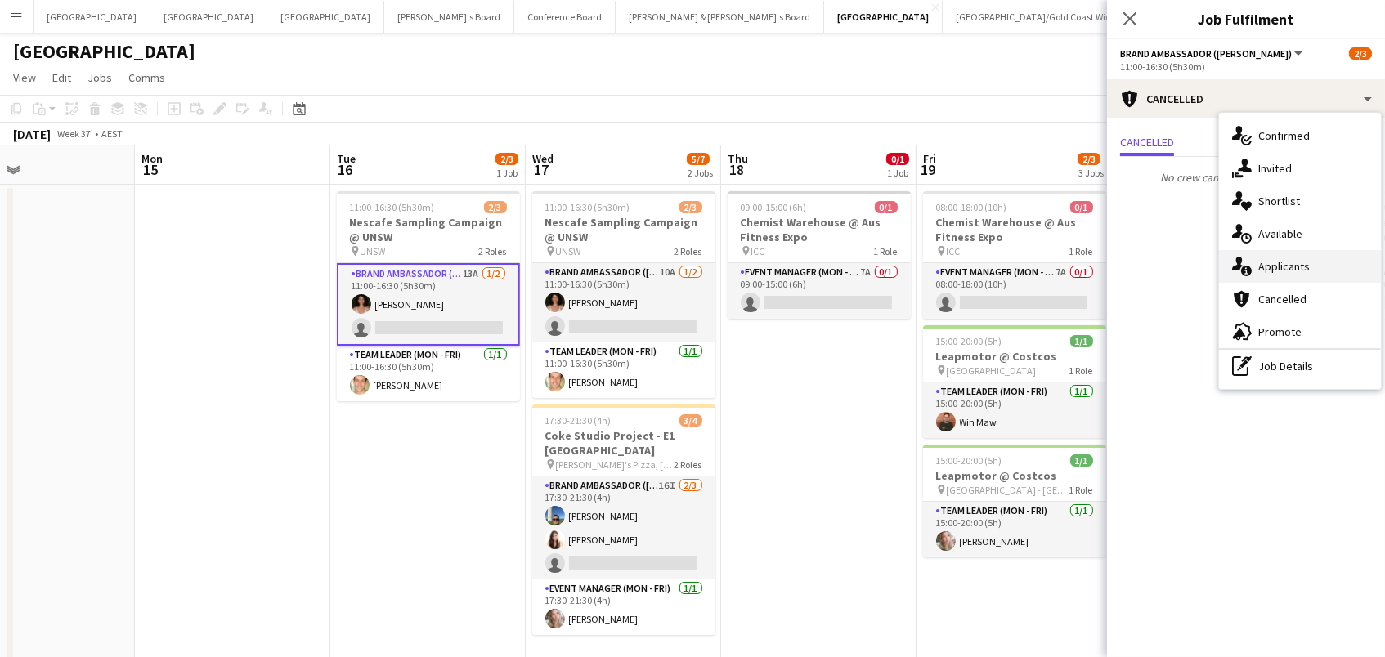
click at [1297, 261] on span "Applicants" at bounding box center [1283, 266] width 51 height 15
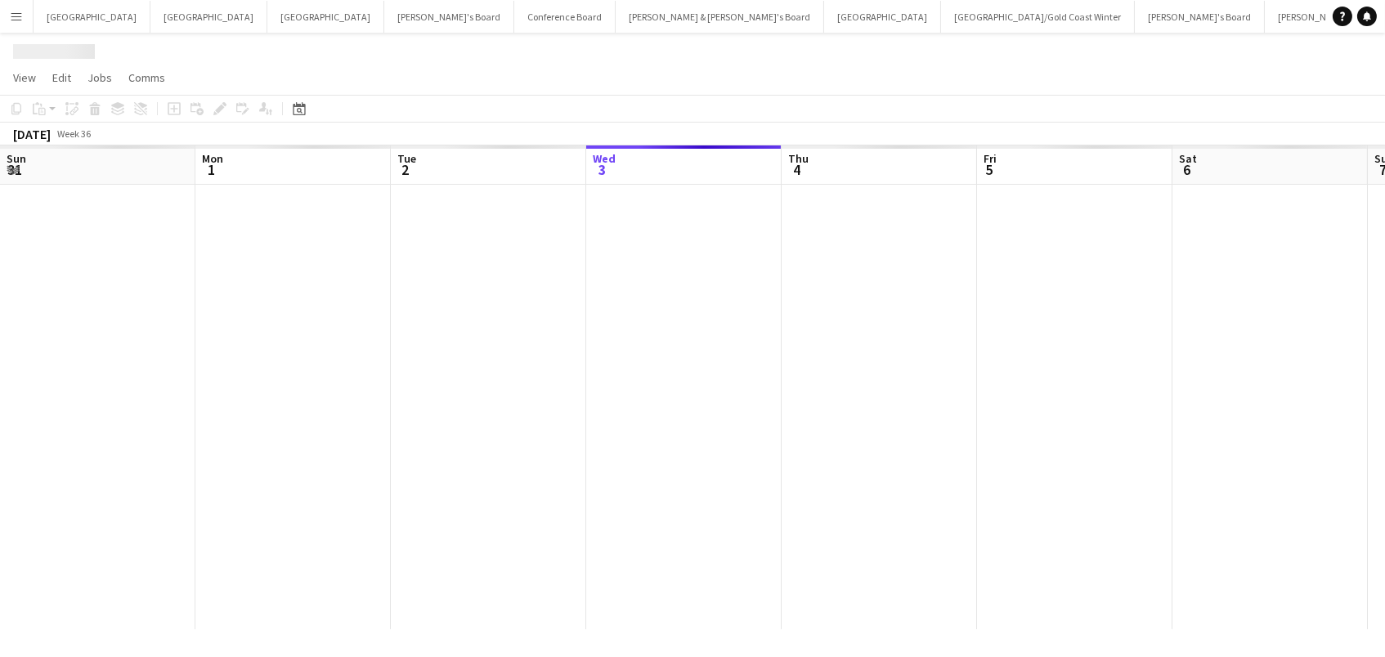
scroll to position [0, 390]
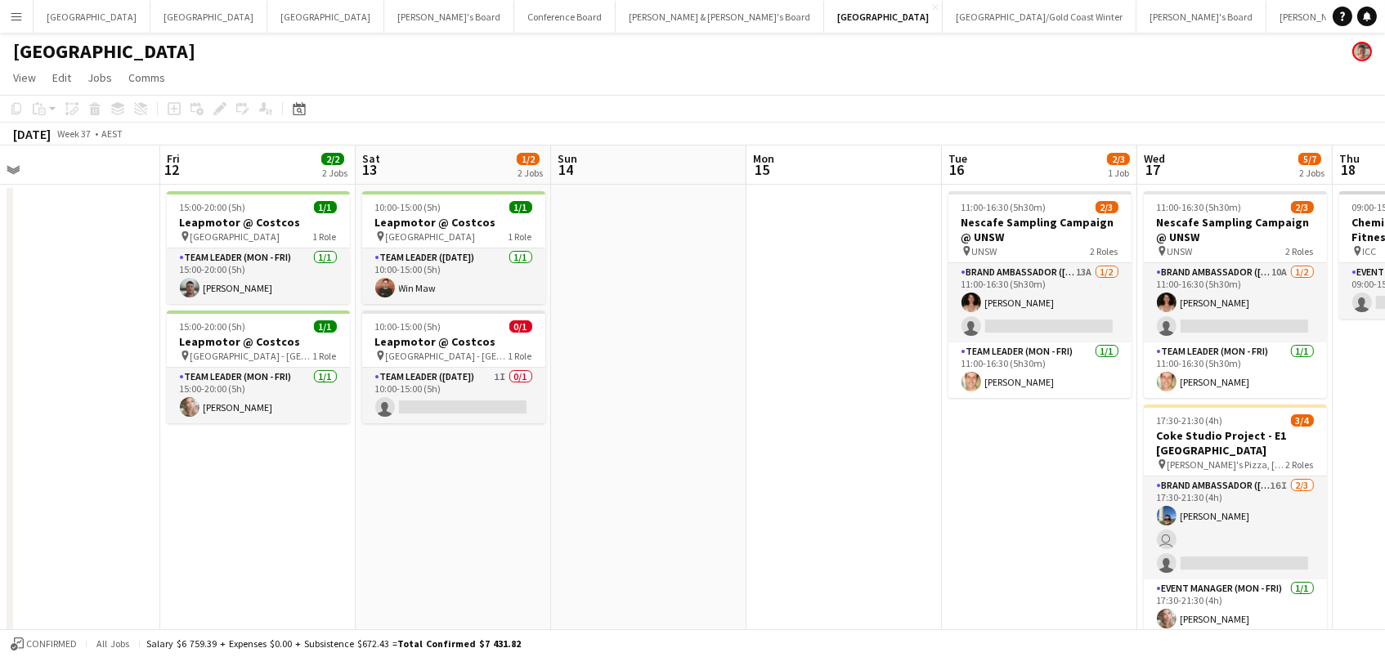
scroll to position [0, 700]
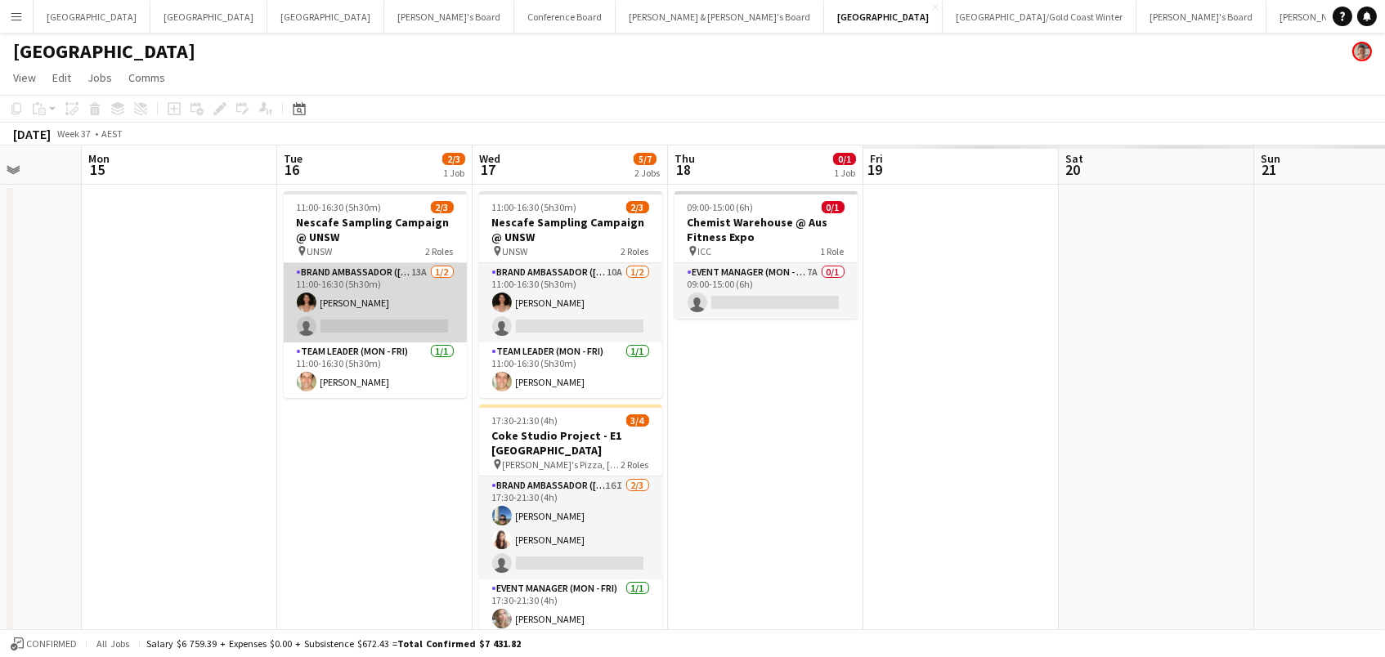
click at [402, 298] on app-card-role "Brand Ambassador (Mon - Fri) 13A [DATE] 11:00-16:30 (5h30m) [PERSON_NAME] singl…" at bounding box center [375, 302] width 183 height 79
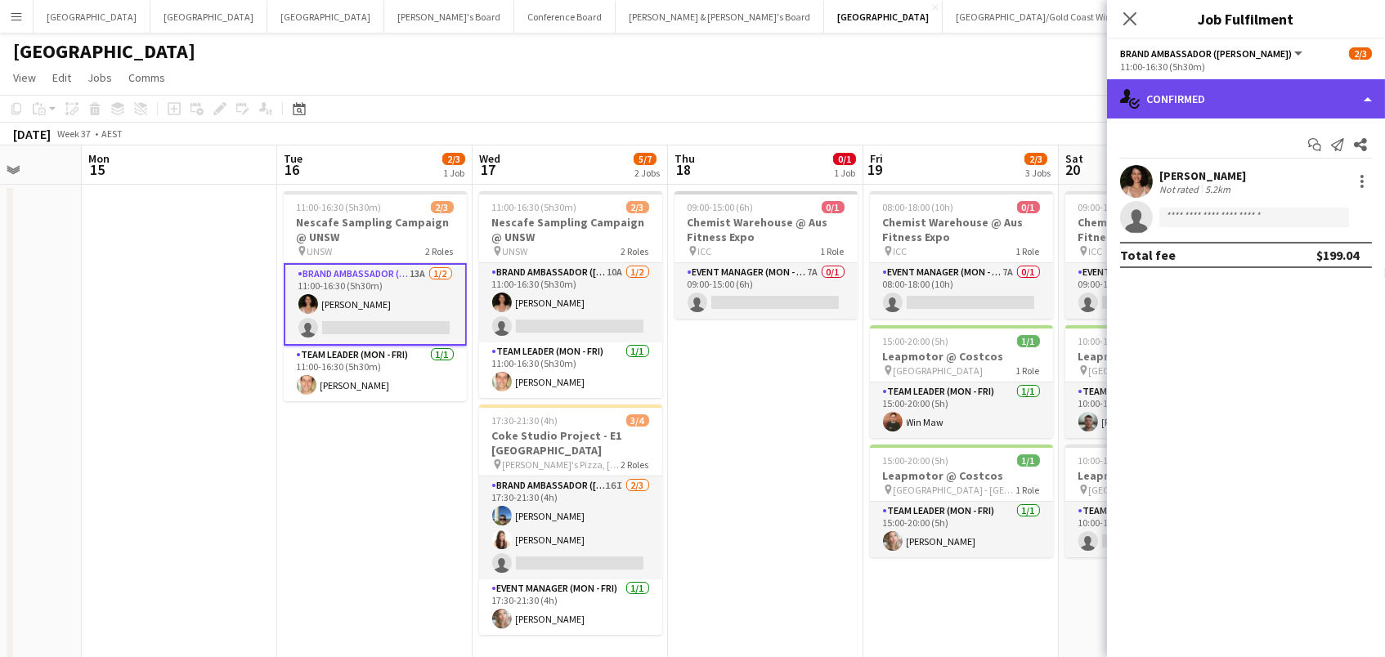
click at [1159, 91] on div "single-neutral-actions-check-2 Confirmed" at bounding box center [1246, 98] width 278 height 39
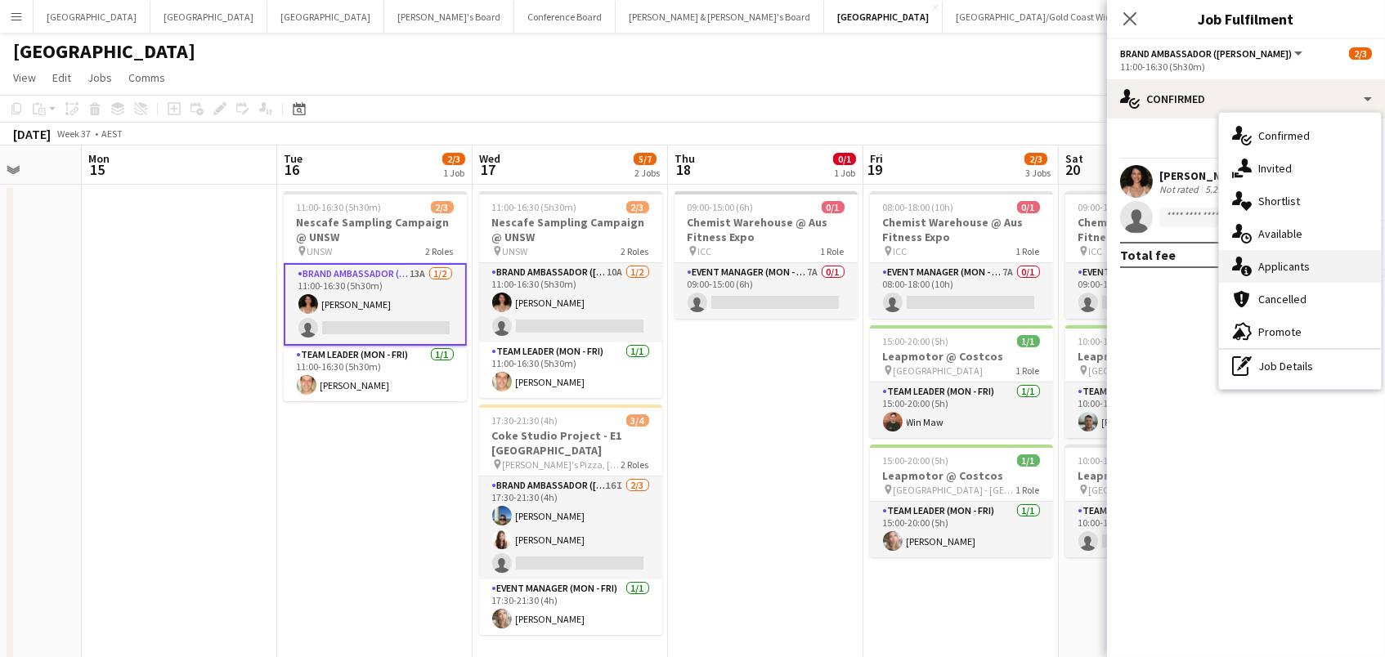
click at [1287, 269] on span "Applicants" at bounding box center [1283, 266] width 51 height 15
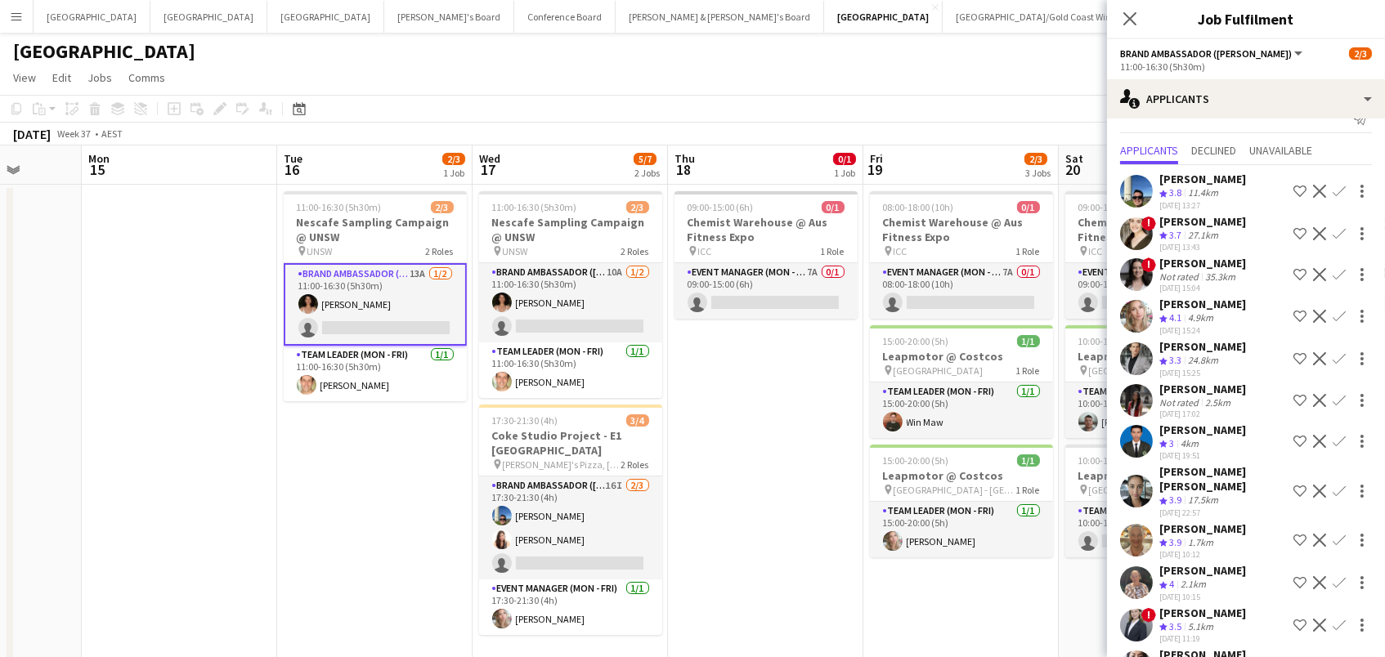
scroll to position [23, 0]
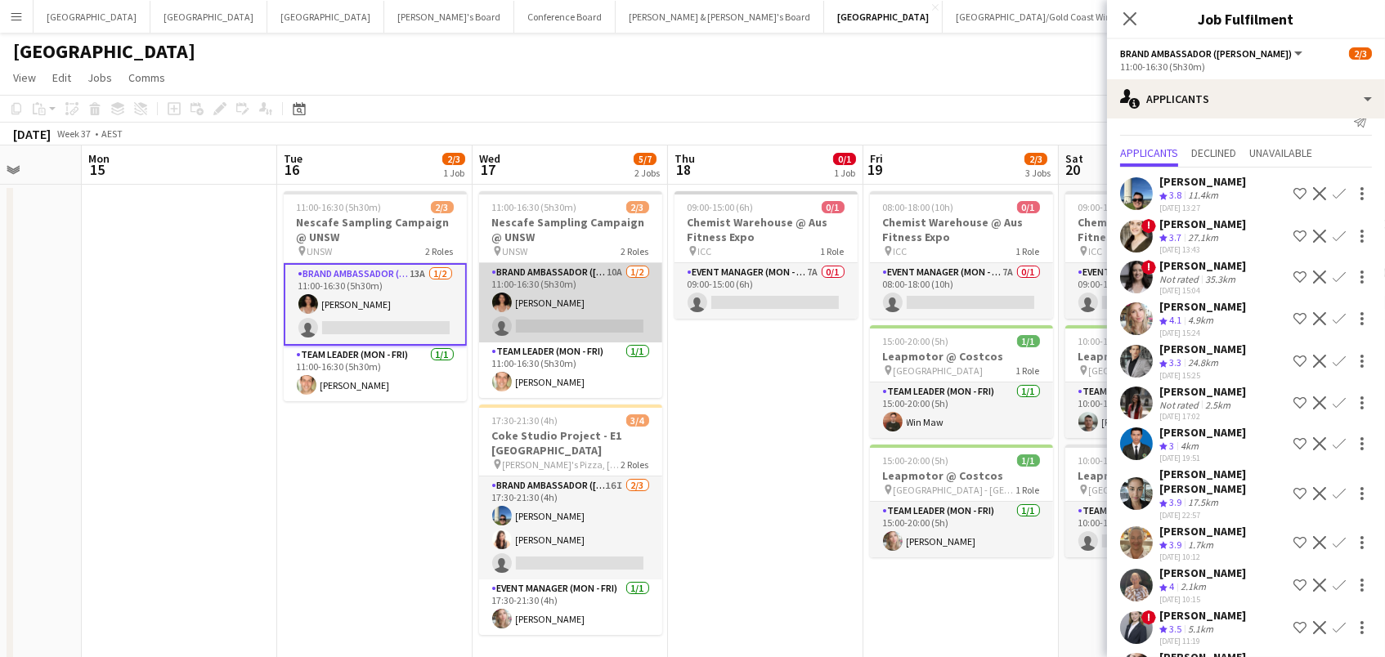
click at [602, 297] on app-card-role "Brand Ambassador (Mon - Fri) 10A [DATE] 11:00-16:30 (5h30m) [PERSON_NAME] singl…" at bounding box center [570, 302] width 183 height 79
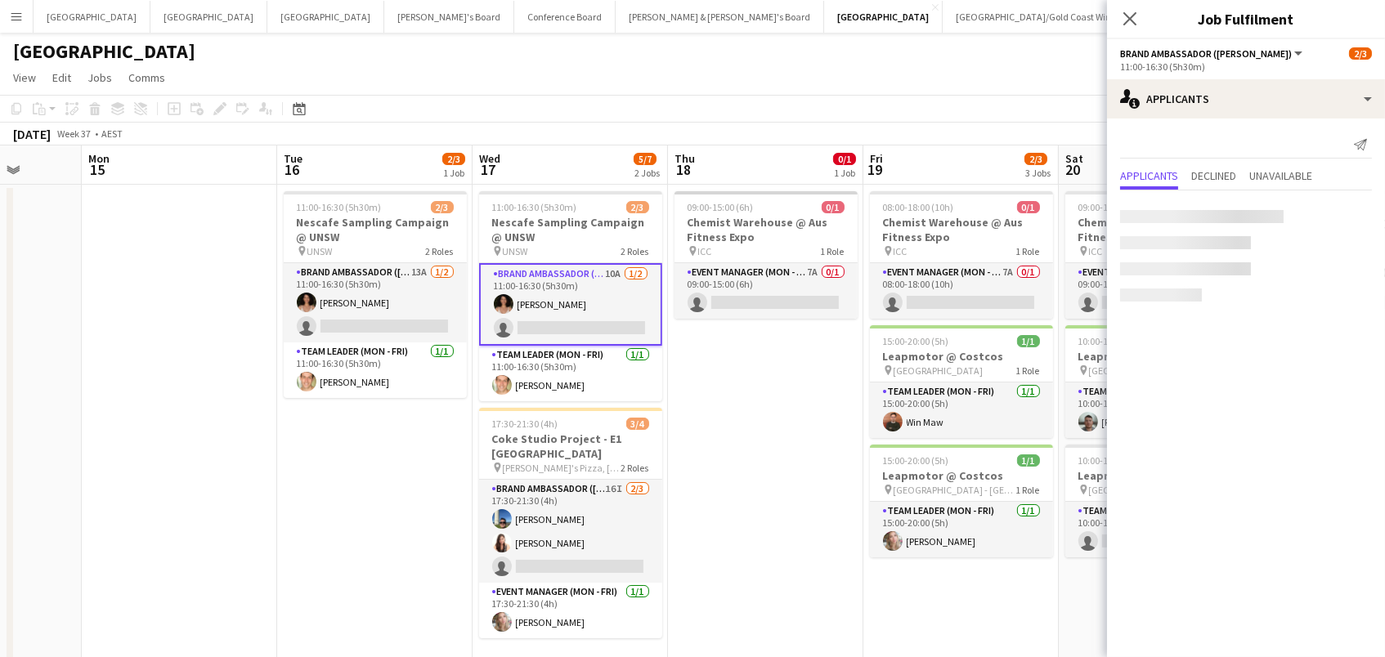
scroll to position [0, 0]
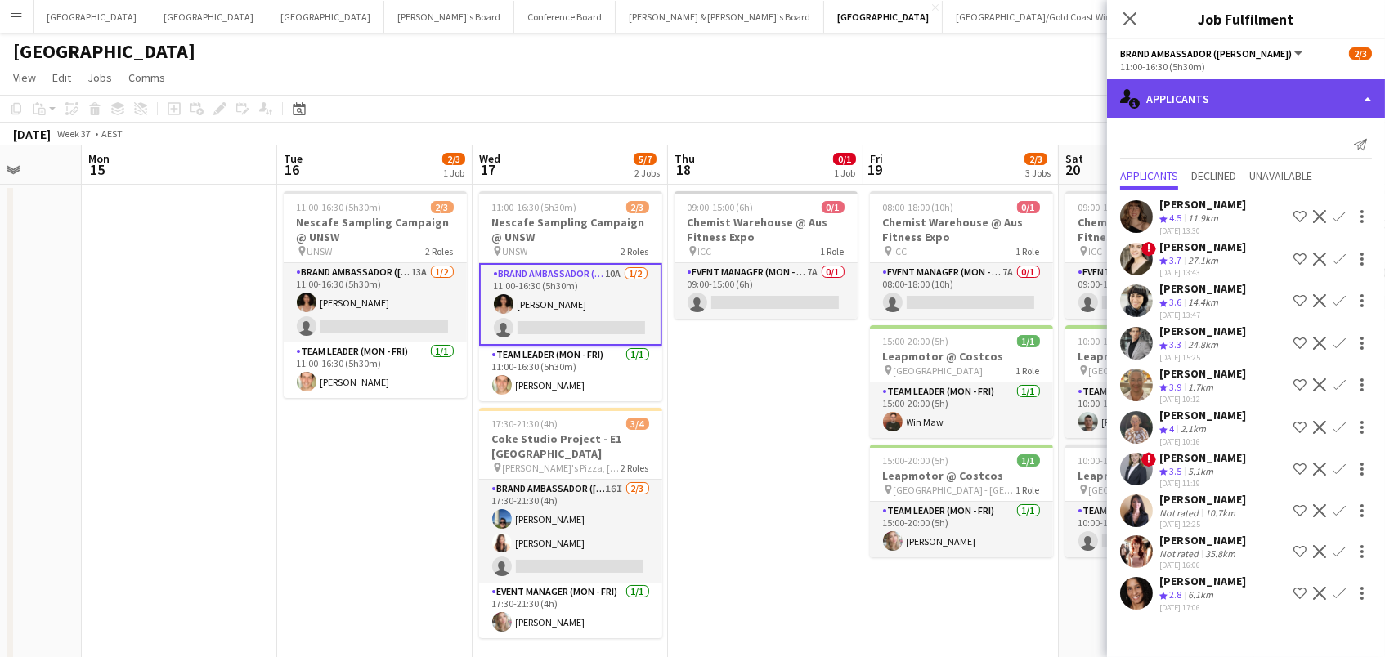
click at [1190, 99] on div "single-neutral-actions-information Applicants" at bounding box center [1246, 98] width 278 height 39
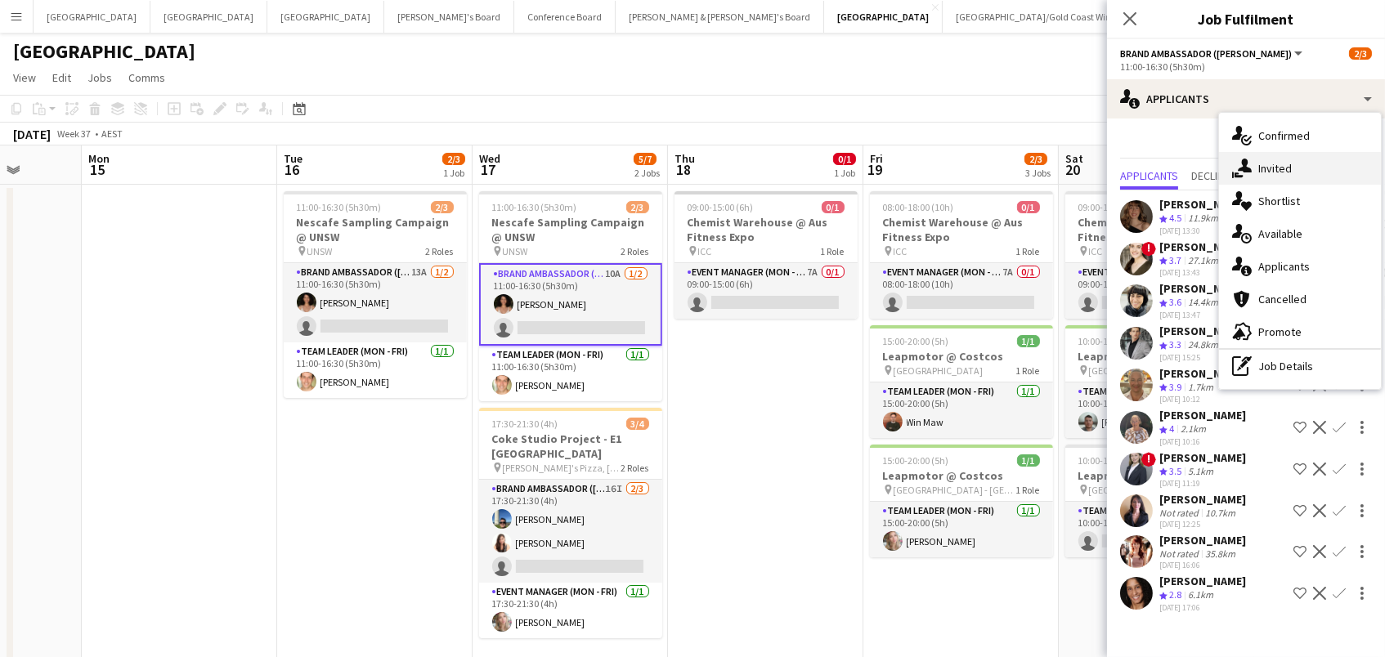
click at [1255, 172] on div "single-neutral-actions-share-1 Invited" at bounding box center [1300, 168] width 162 height 33
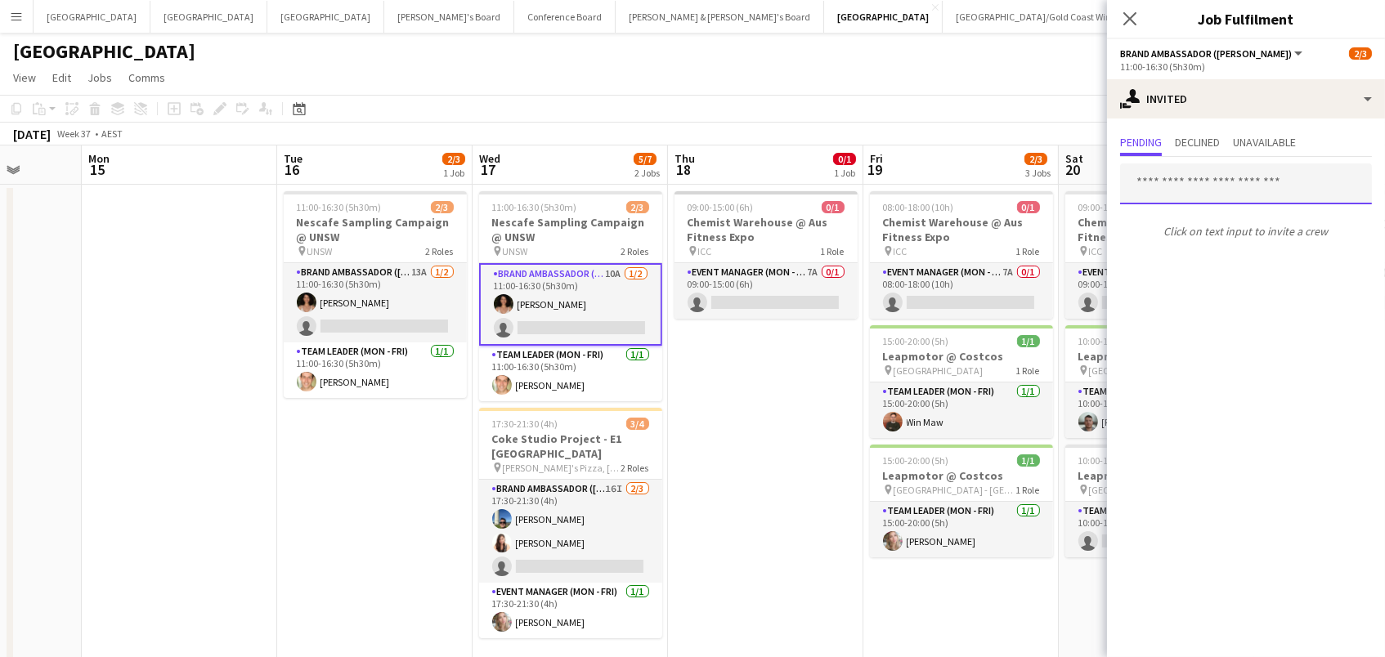
click at [1156, 172] on input "text" at bounding box center [1246, 183] width 252 height 41
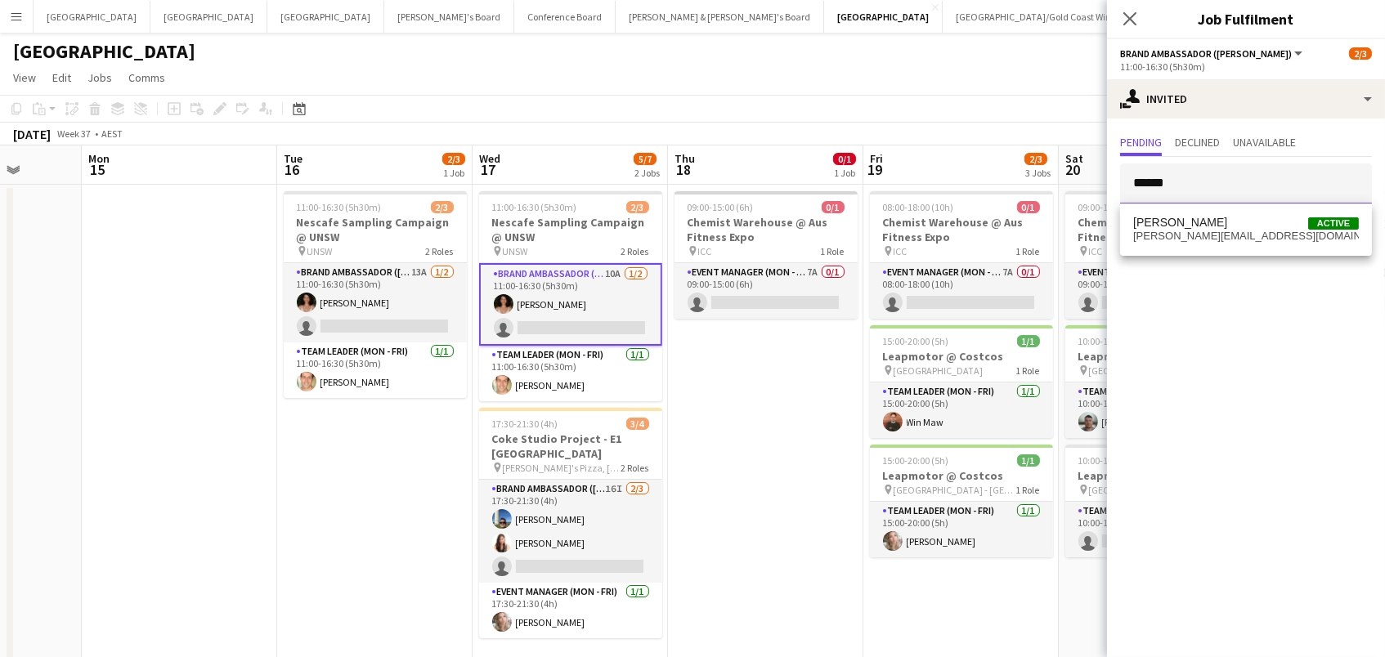
type input "******"
click at [1181, 225] on span "[PERSON_NAME]" at bounding box center [1180, 223] width 94 height 14
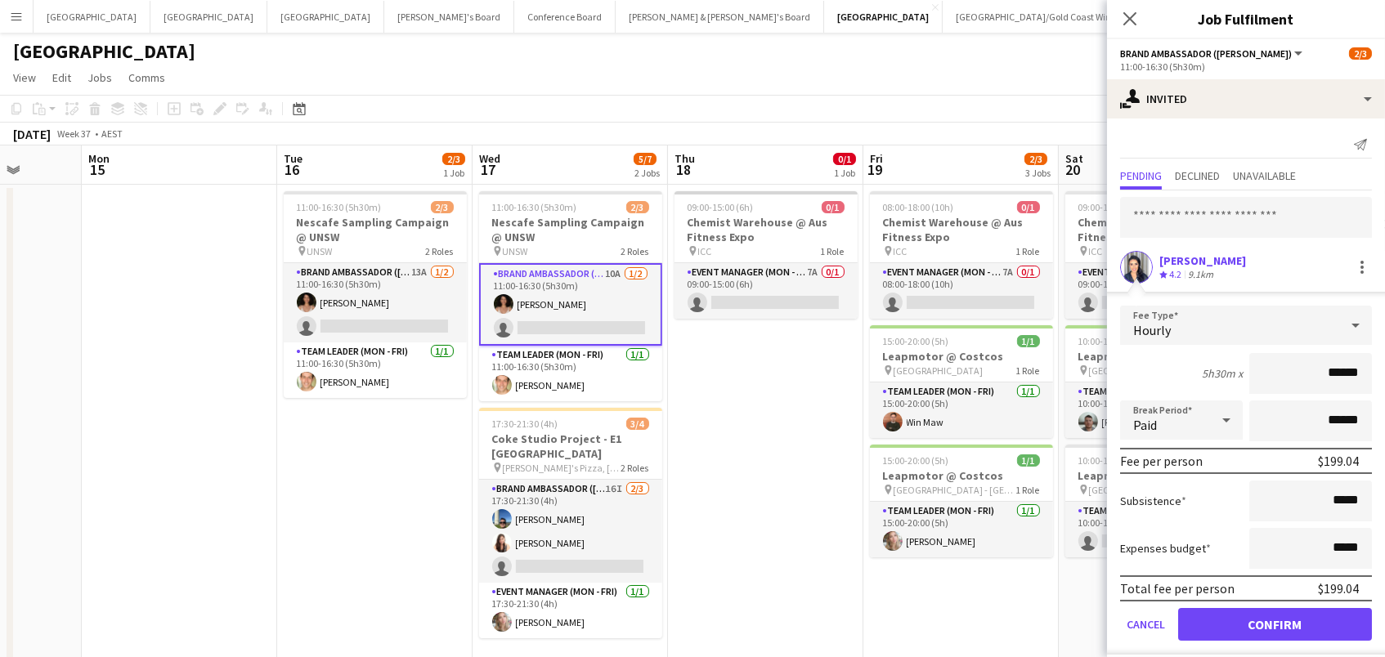
click at [1237, 633] on button "Confirm" at bounding box center [1275, 624] width 194 height 33
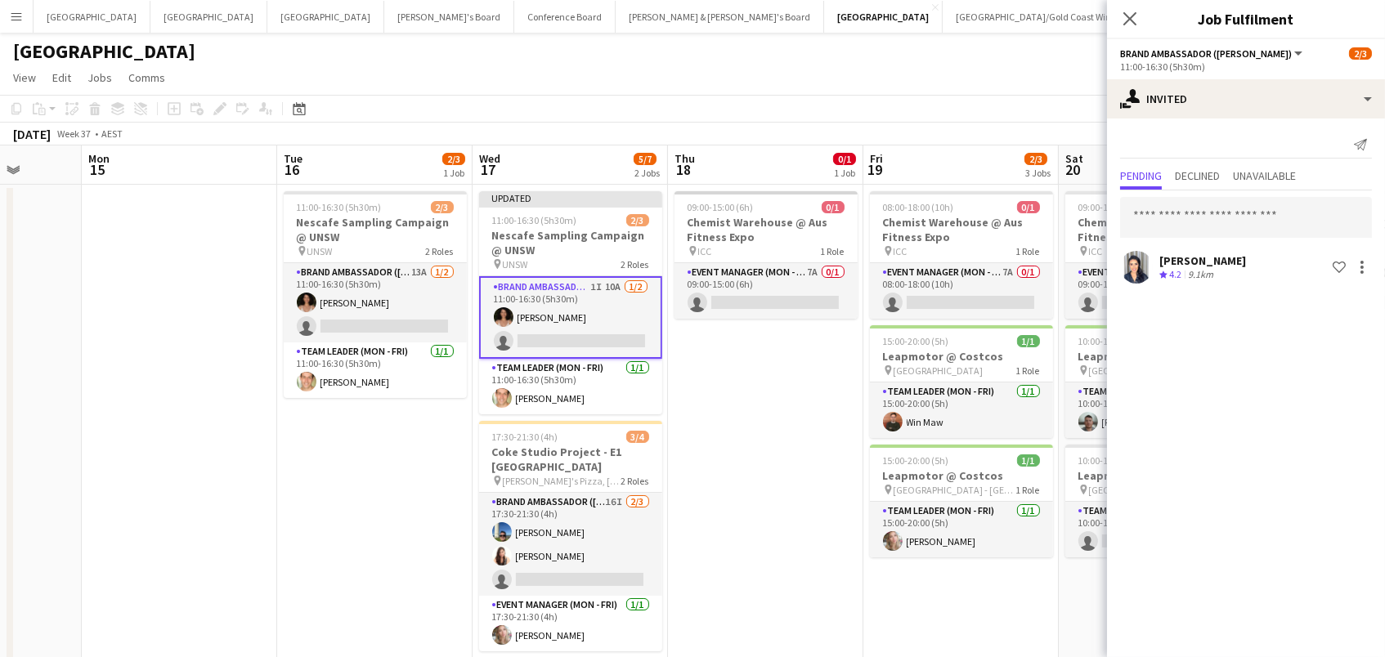
click at [788, 595] on app-date-cell "09:00-15:00 (6h) 0/1 Chemist Warehouse @ Aus Fitness Expo pin ICC 1 Role Event …" at bounding box center [765, 434] width 195 height 499
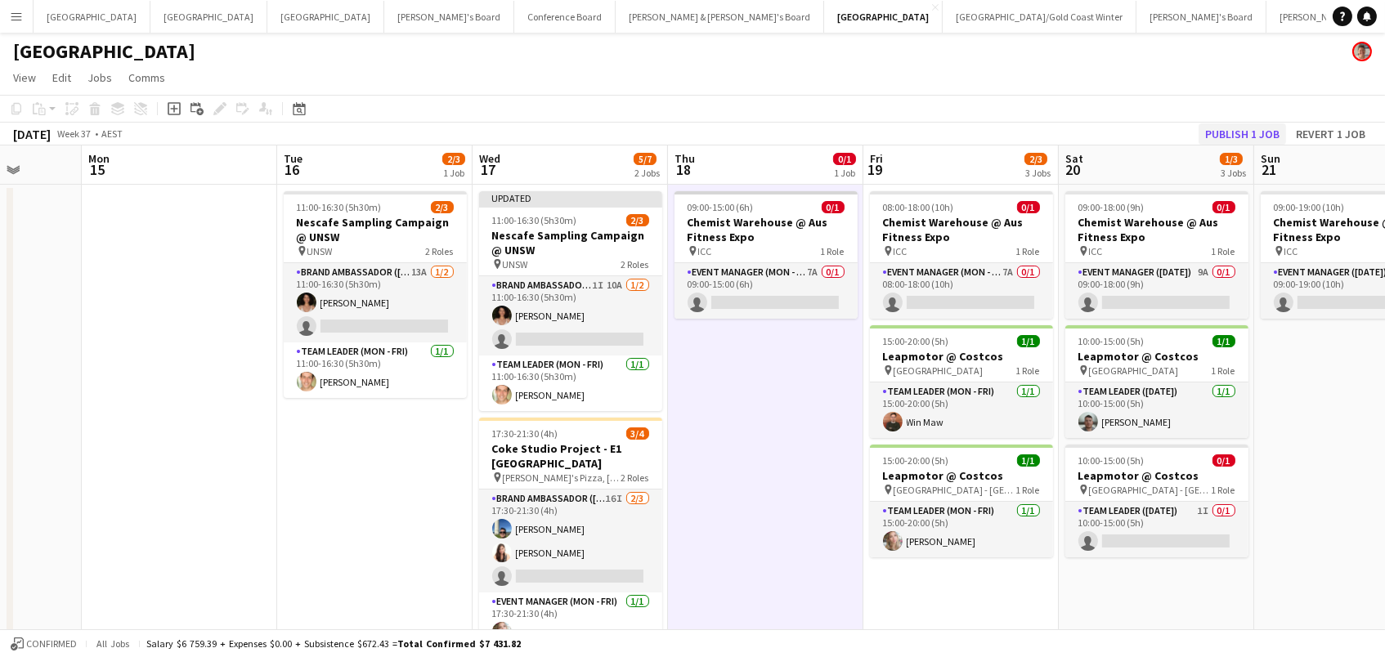
click at [1238, 128] on button "Publish 1 job" at bounding box center [1241, 133] width 87 height 21
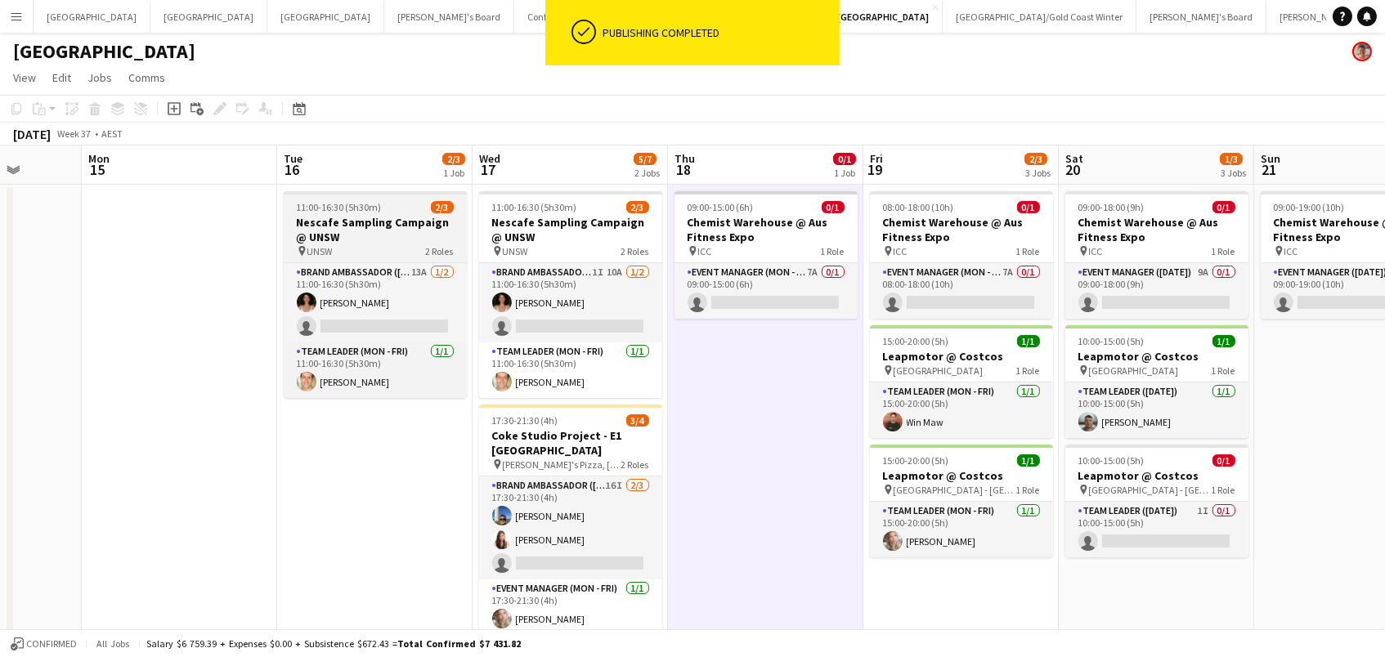
click at [383, 253] on div "pin UNSW 2 Roles" at bounding box center [375, 250] width 183 height 13
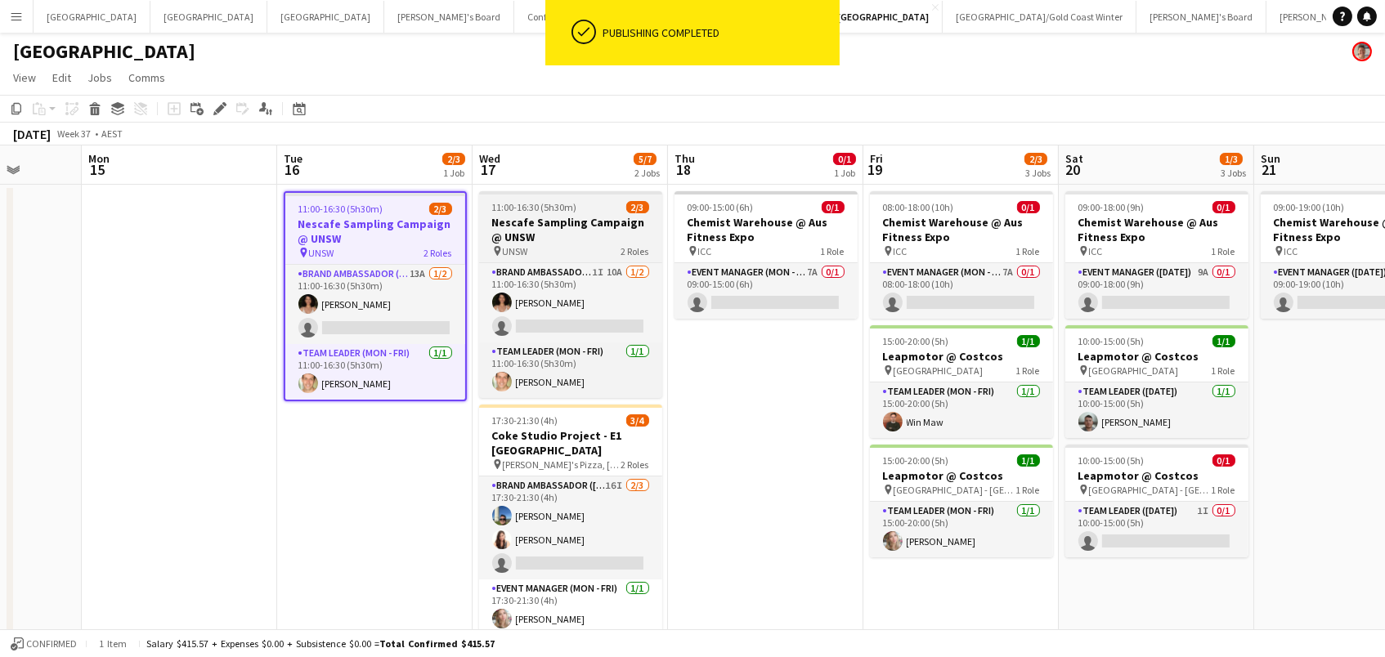
click at [519, 239] on h3 "Nescafe Sampling Campaign @ UNSW" at bounding box center [570, 229] width 183 height 29
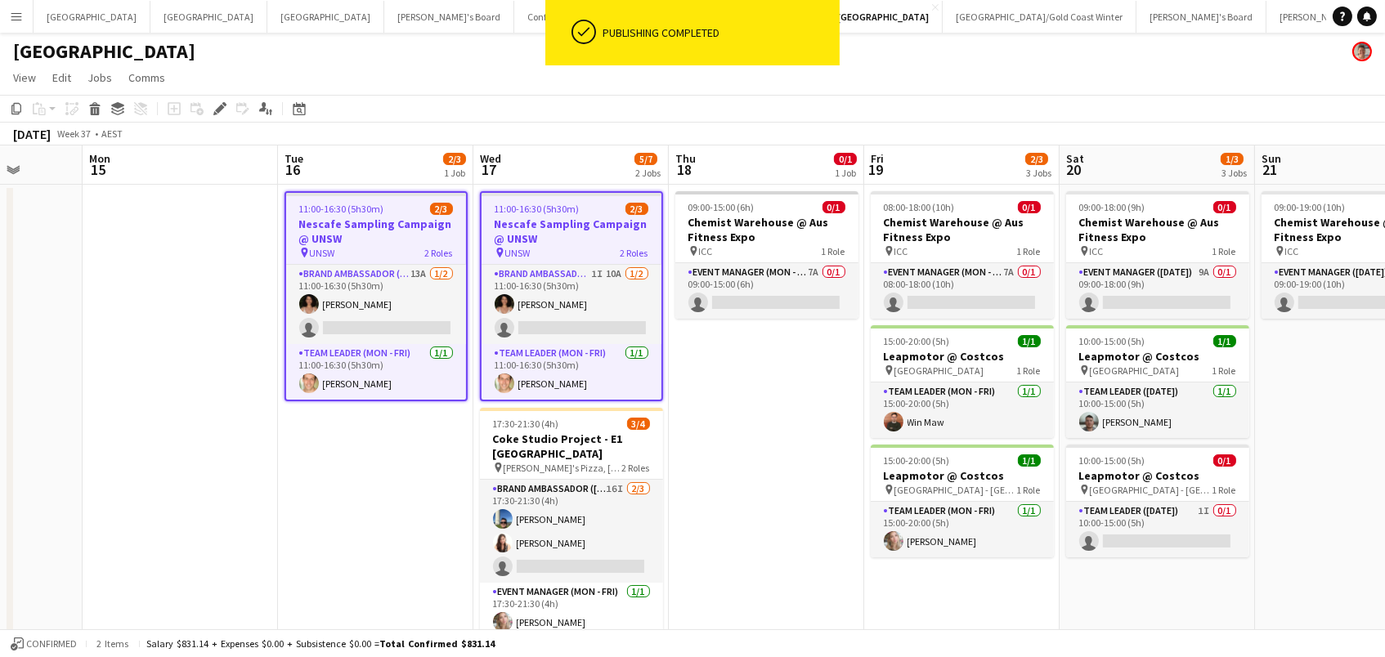
click at [224, 96] on app-toolbar "Copy Paste Paste Command V Paste with crew Command Shift V Paste linked Job [GE…" at bounding box center [692, 109] width 1385 height 28
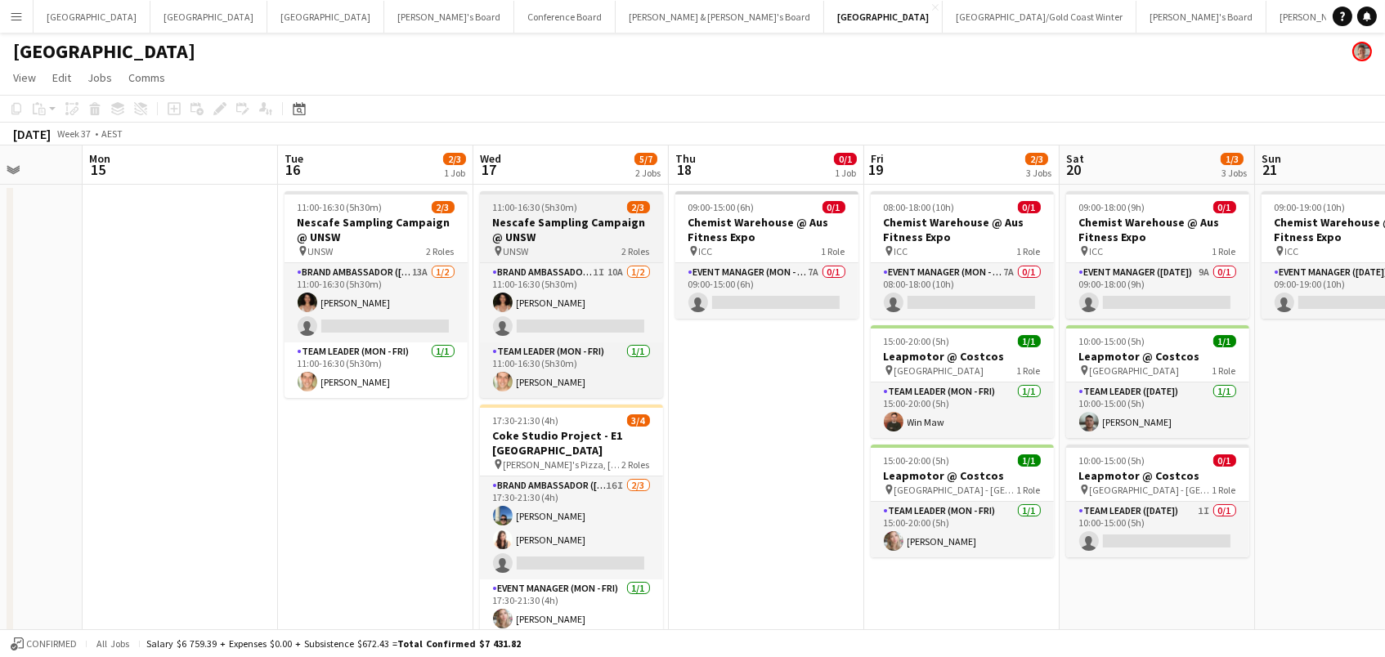
click at [511, 211] on span "11:00-16:30 (5h30m)" at bounding box center [535, 207] width 85 height 12
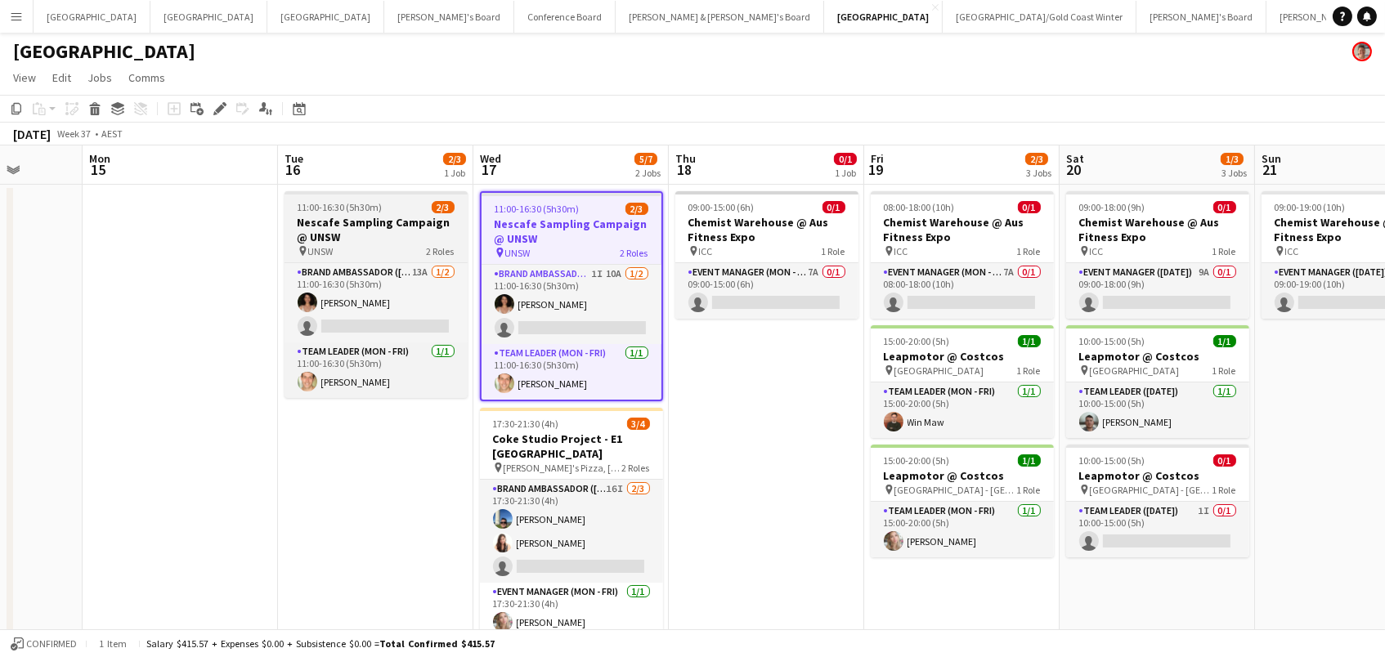
click at [398, 217] on h3 "Nescafe Sampling Campaign @ UNSW" at bounding box center [375, 229] width 183 height 29
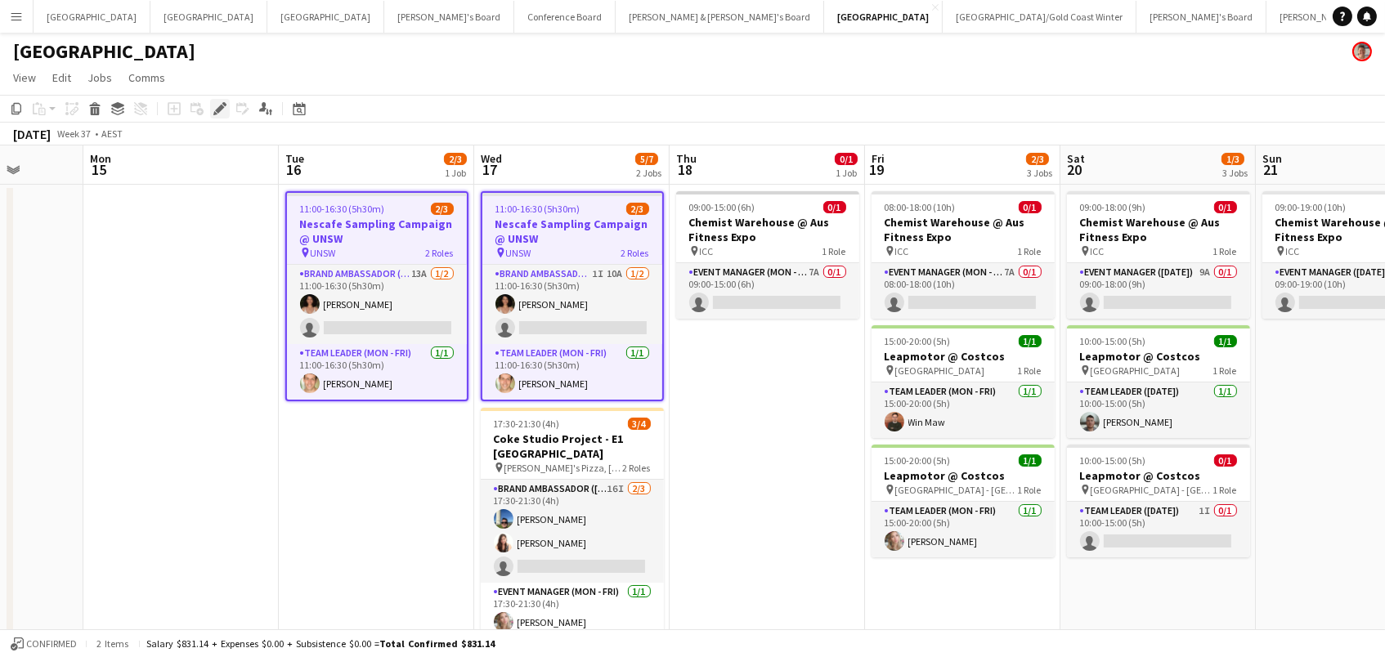
click at [219, 102] on icon "Edit" at bounding box center [219, 108] width 13 height 13
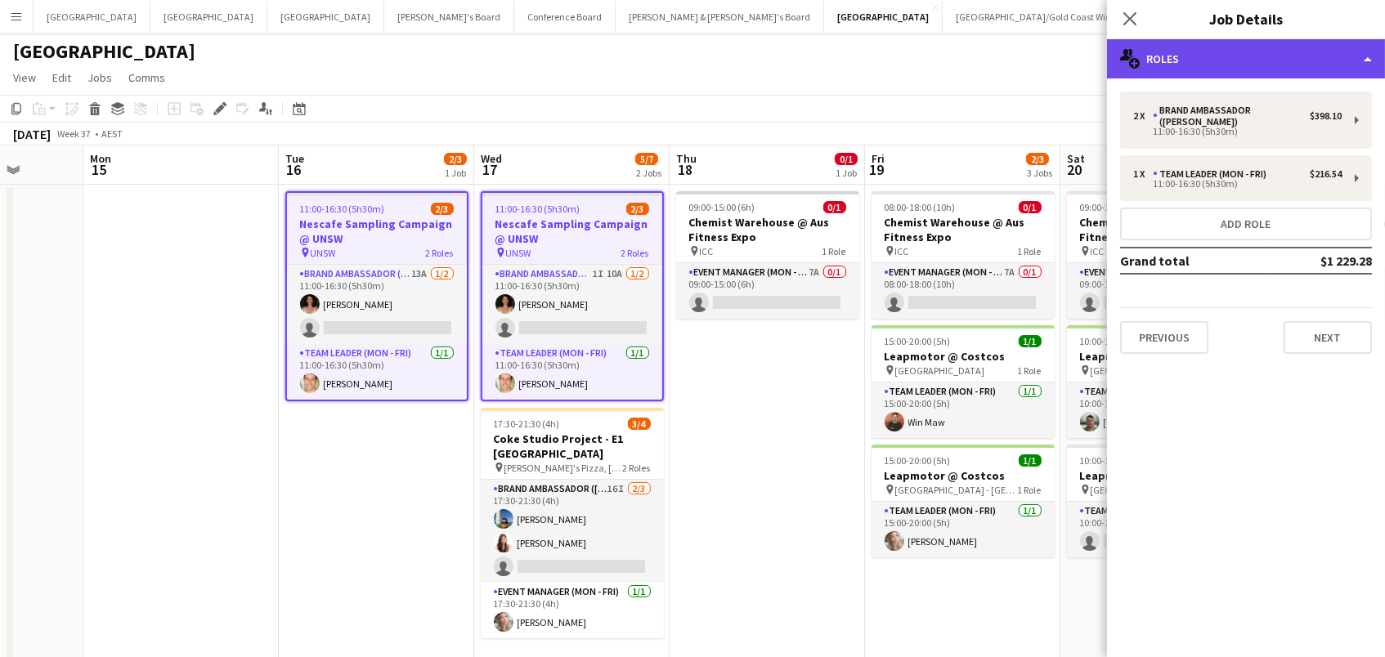
click at [1151, 60] on div "multiple-users-add Roles" at bounding box center [1246, 58] width 278 height 39
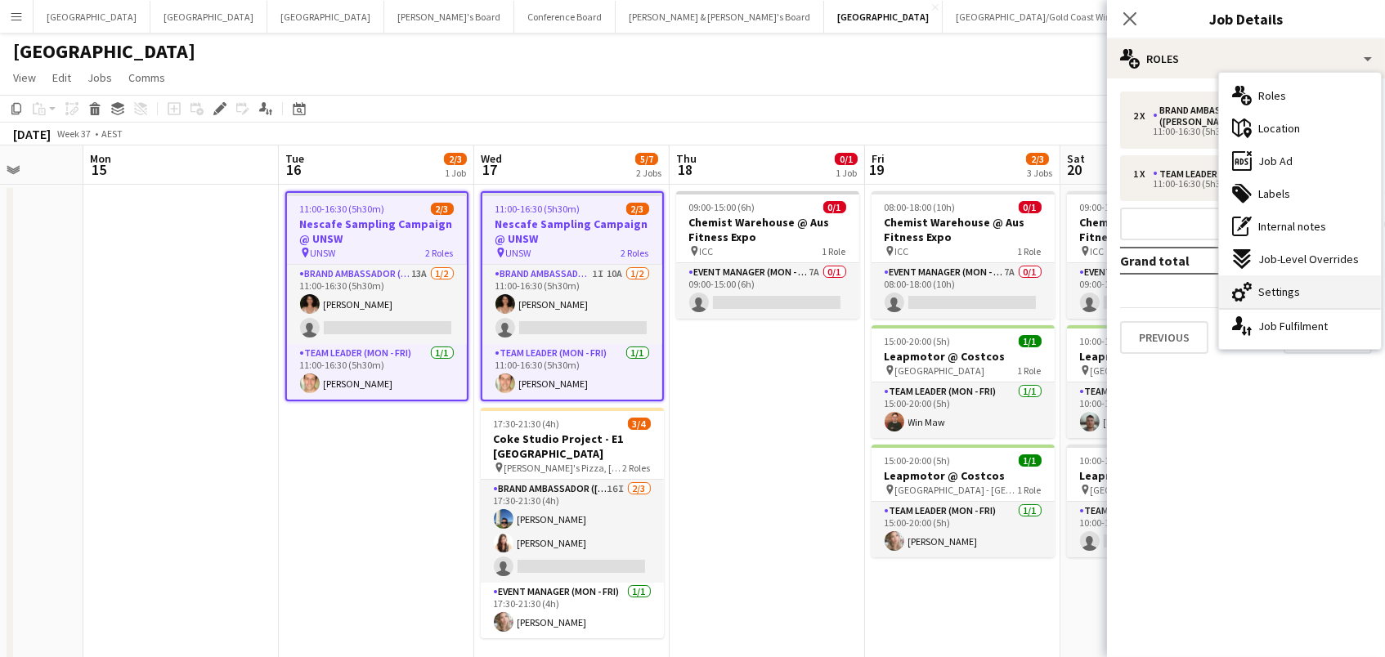
click at [1304, 281] on div "cog-double-3 Settings" at bounding box center [1300, 291] width 162 height 33
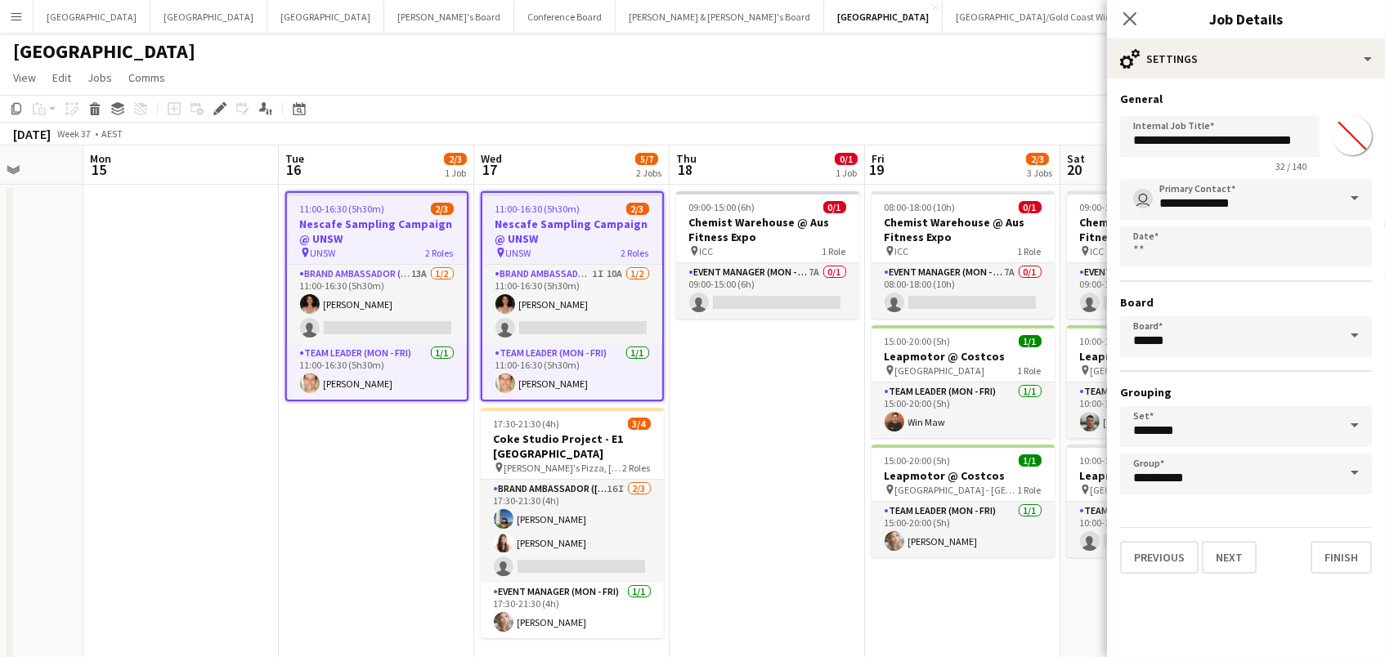
click at [1347, 145] on input "*******" at bounding box center [1351, 135] width 59 height 59
type input "*******"
click at [1000, 137] on div "[DATE] Week 37 • AEST" at bounding box center [692, 134] width 1385 height 23
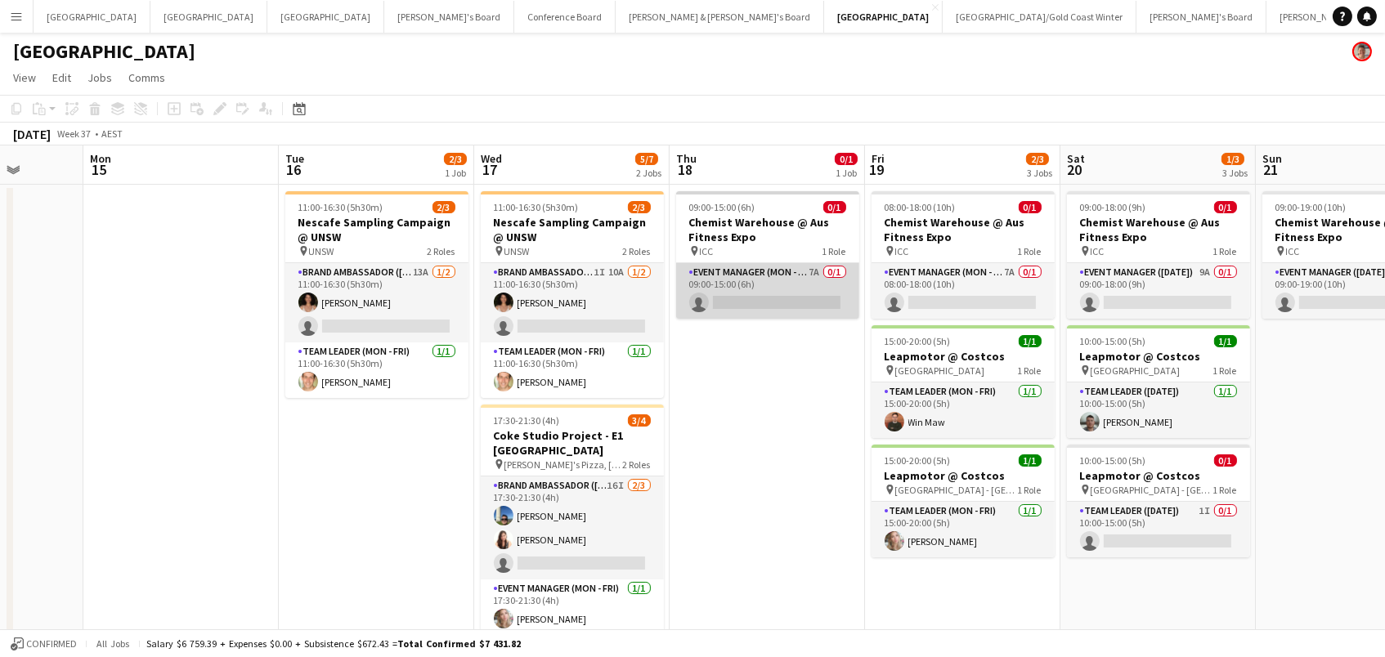
click at [776, 284] on app-card-role "Event Manager (Mon - Fri) 7A 0/1 09:00-15:00 (6h) single-neutral-actions" at bounding box center [767, 291] width 183 height 56
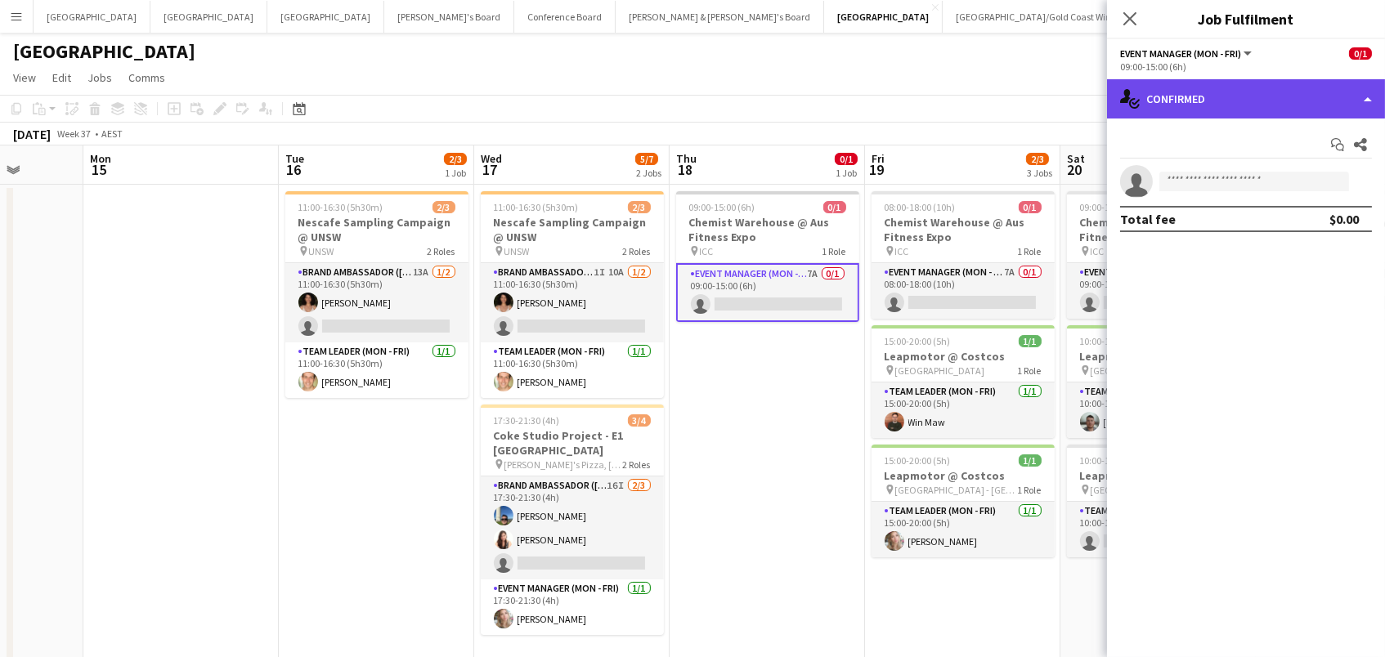
click at [1286, 99] on div "single-neutral-actions-check-2 Confirmed" at bounding box center [1246, 98] width 278 height 39
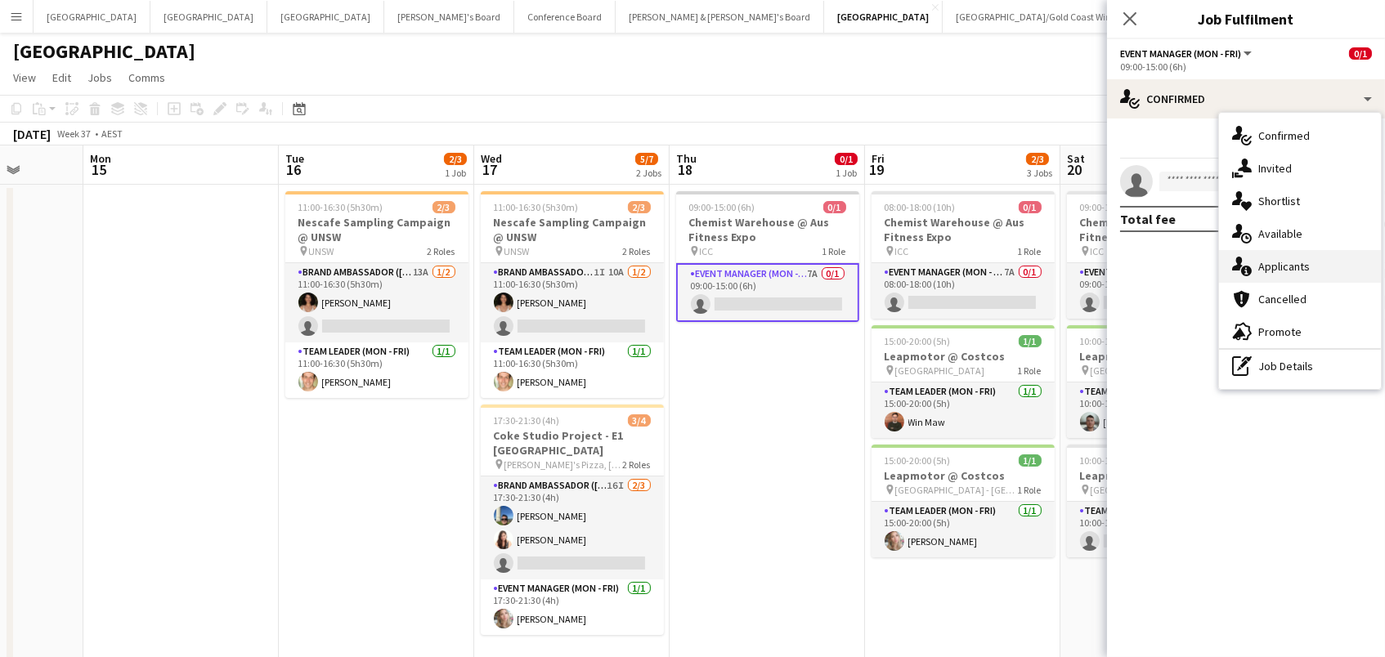
click at [1350, 273] on div "single-neutral-actions-information Applicants" at bounding box center [1300, 266] width 162 height 33
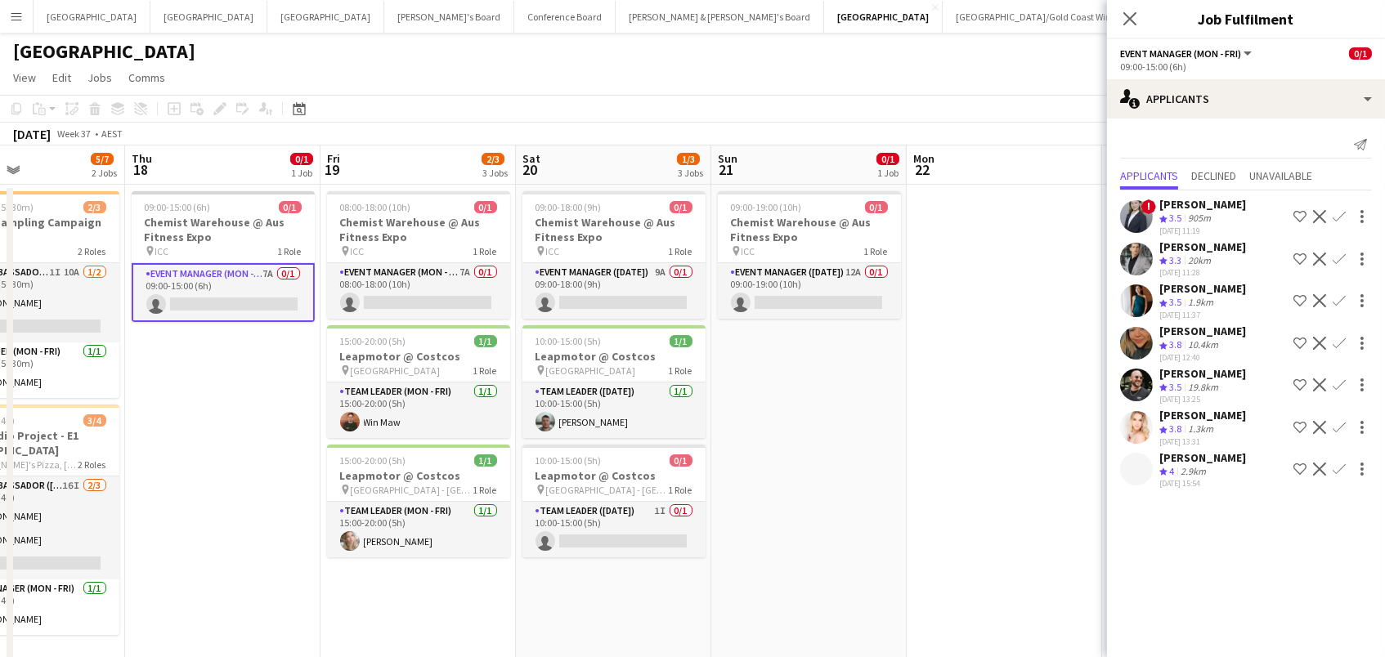
scroll to position [0, 582]
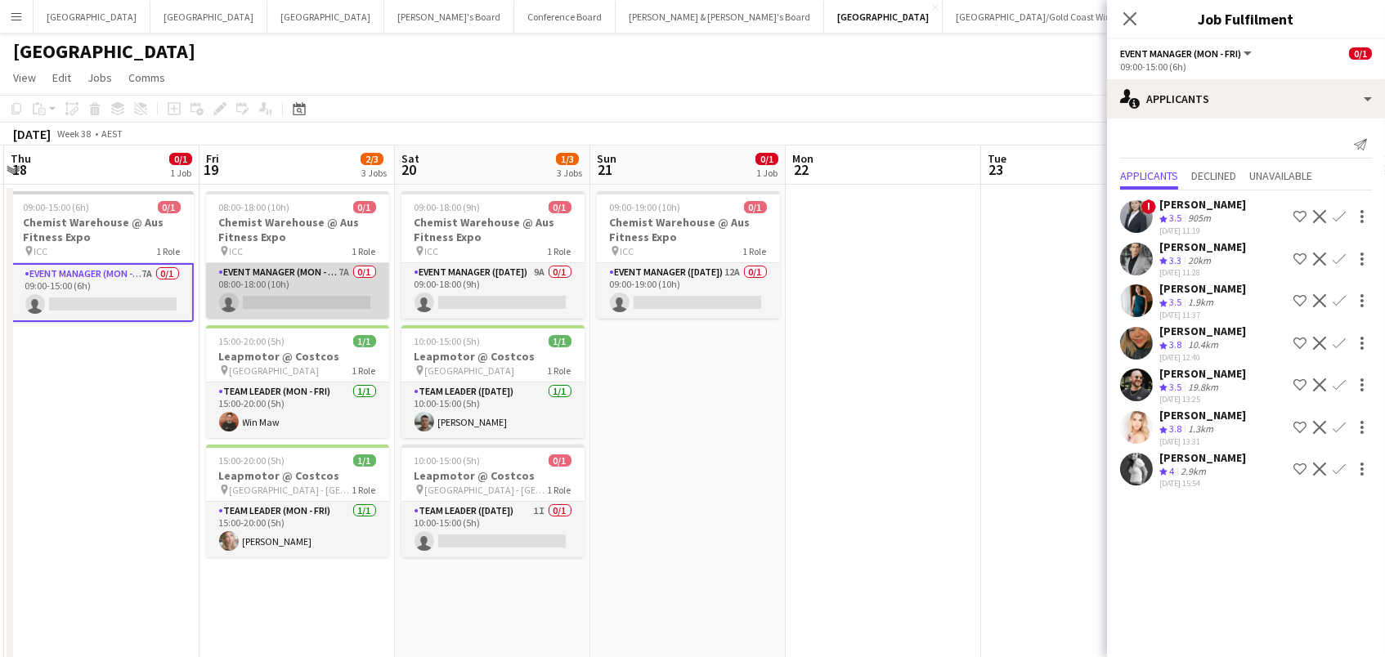
click at [337, 298] on app-card-role "Event Manager (Mon - Fri) 7A 0/1 08:00-18:00 (10h) single-neutral-actions" at bounding box center [297, 291] width 183 height 56
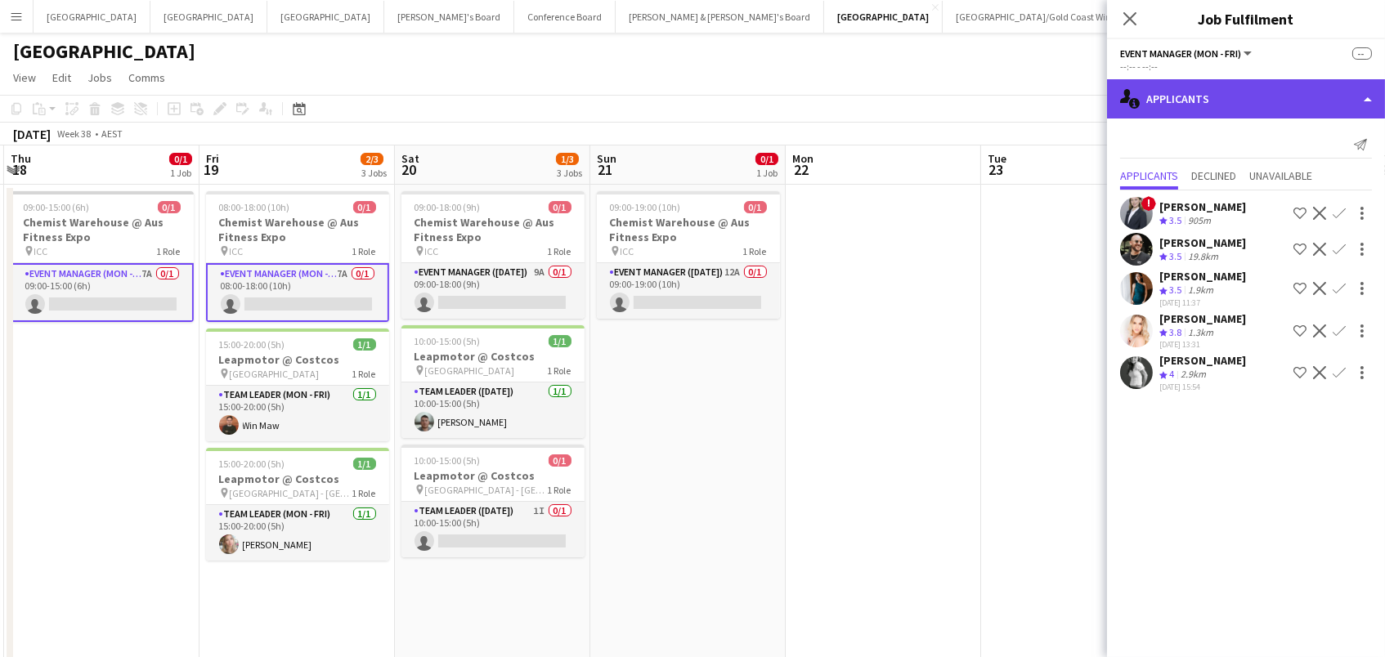
click at [1236, 105] on div "single-neutral-actions-information Applicants" at bounding box center [1246, 98] width 278 height 39
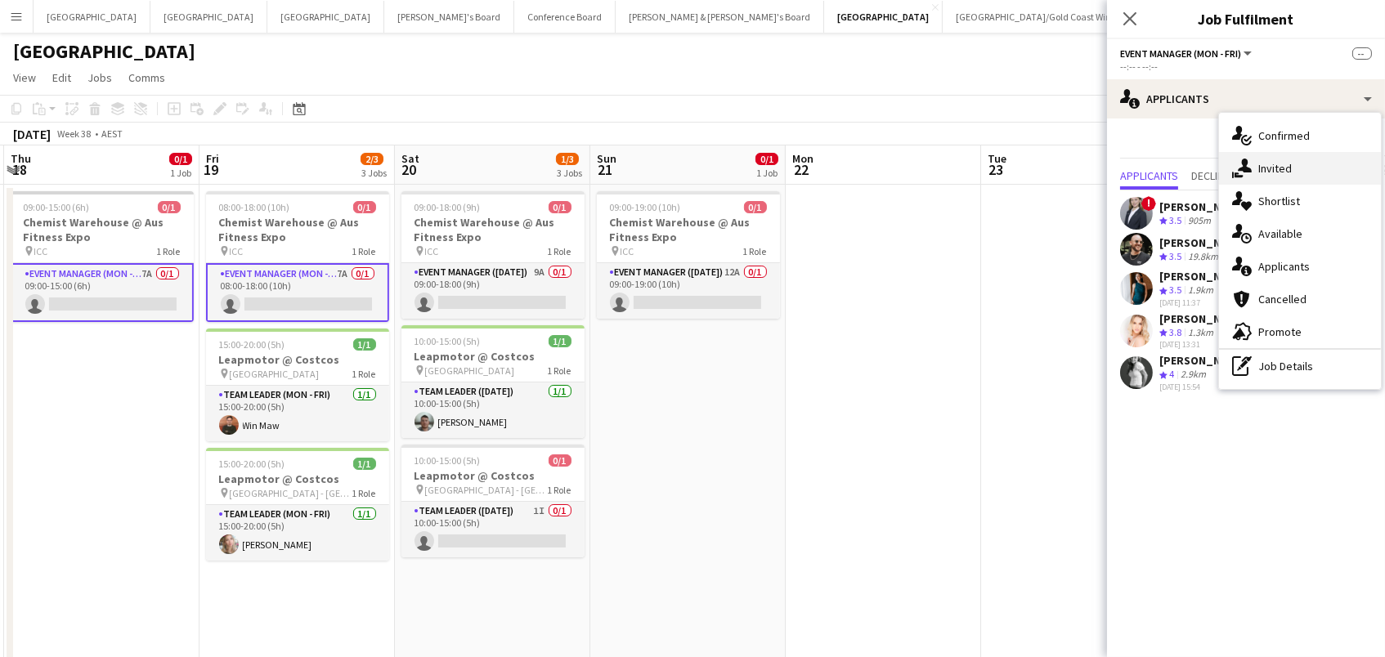
click at [1246, 162] on icon at bounding box center [1244, 166] width 14 height 14
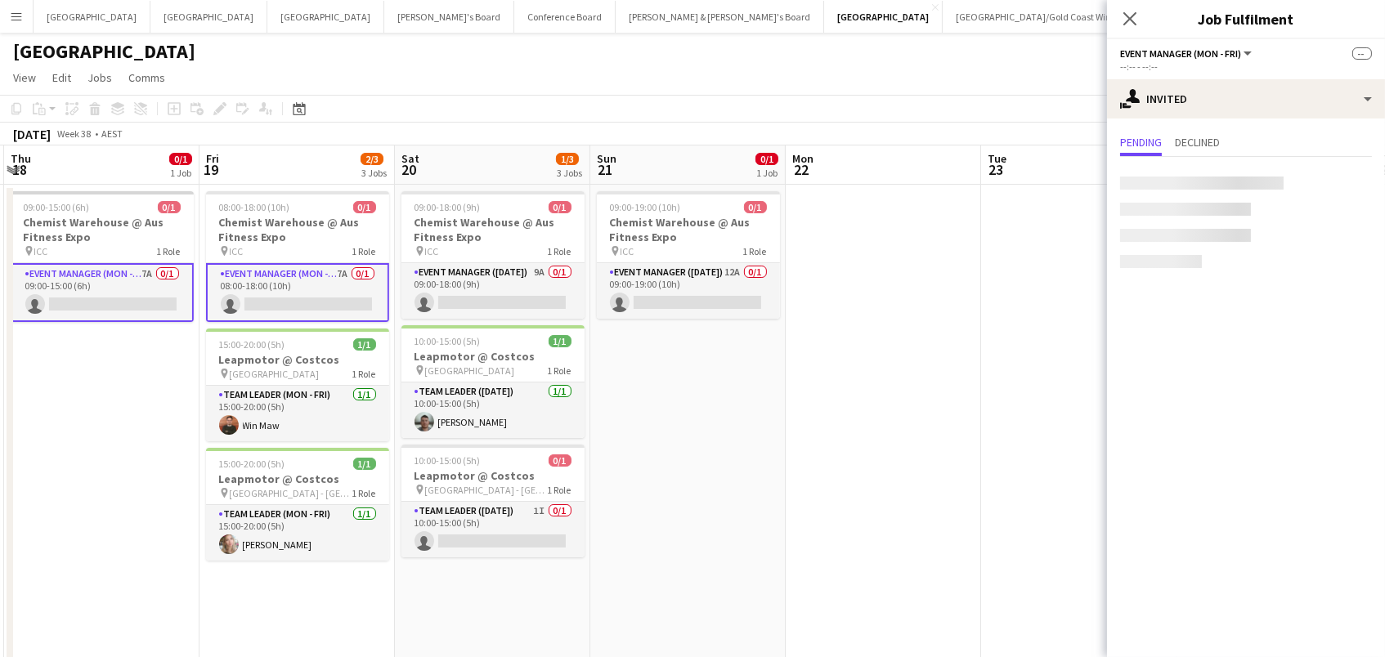
click at [1157, 172] on div at bounding box center [1246, 219] width 278 height 124
click at [1148, 203] on input "text" at bounding box center [1246, 183] width 252 height 41
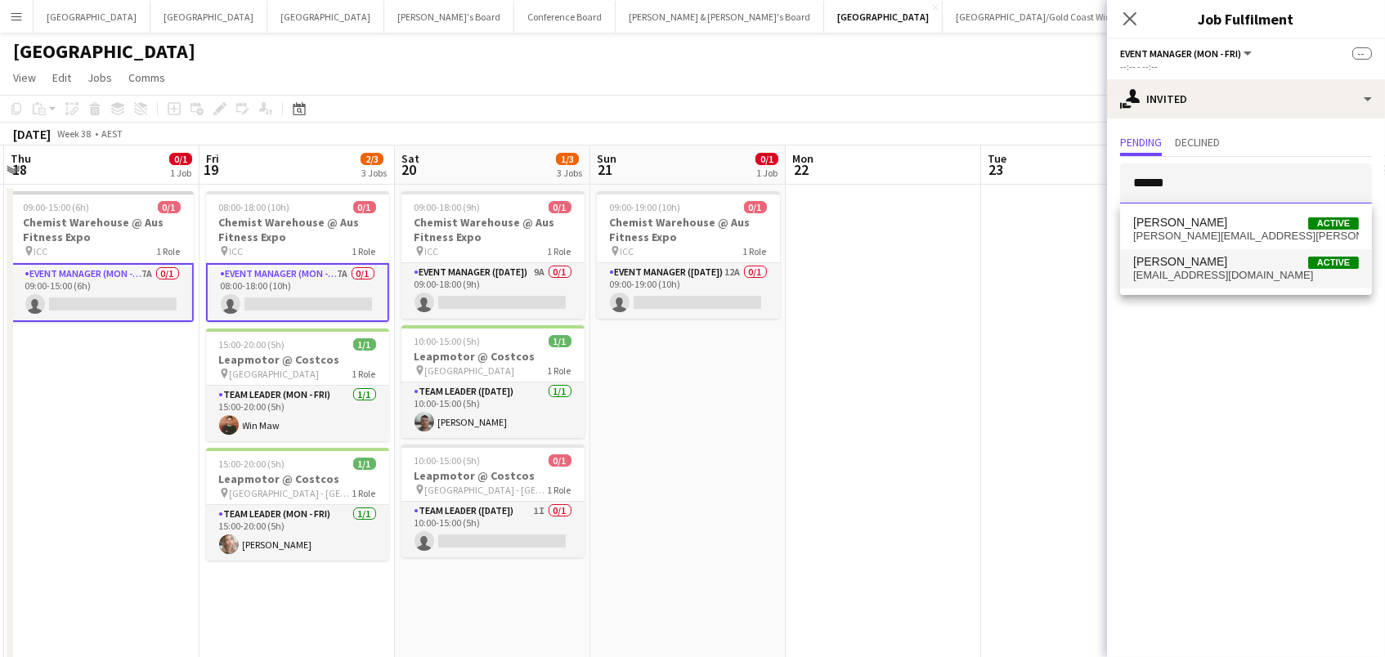
type input "******"
click at [1227, 269] on span "[EMAIL_ADDRESS][DOMAIN_NAME]" at bounding box center [1246, 275] width 226 height 13
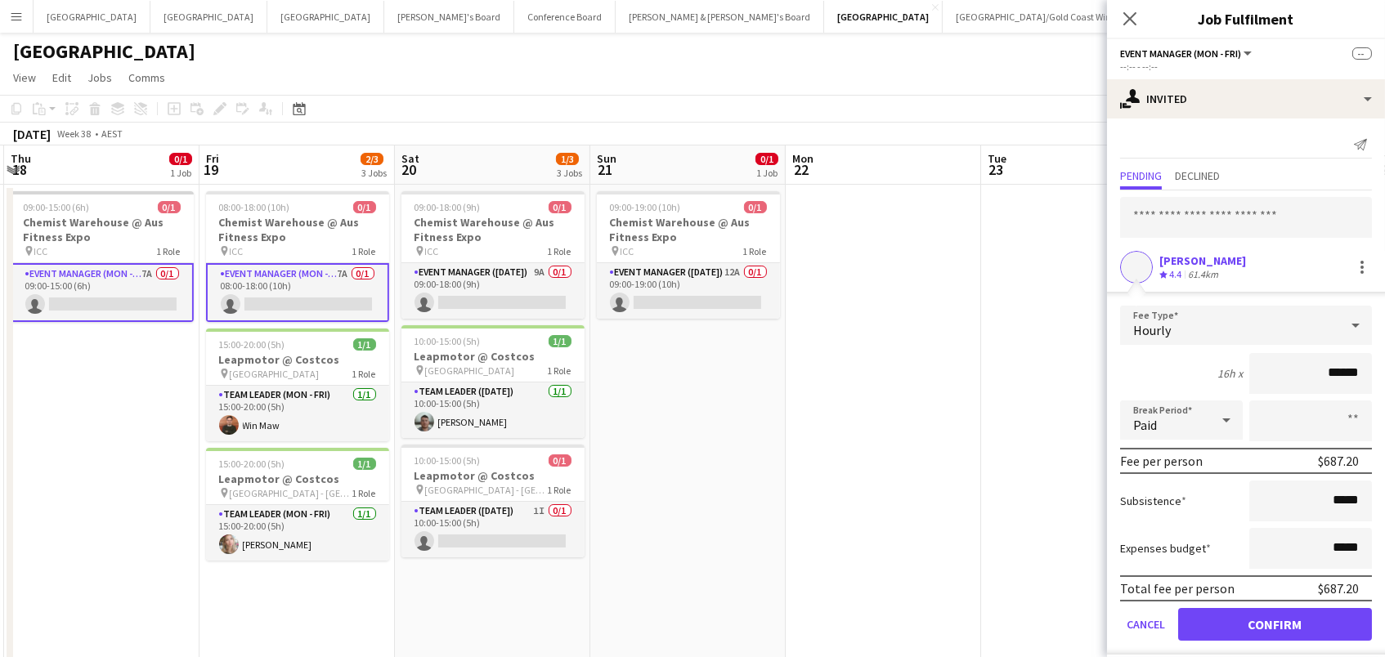
click at [1274, 622] on button "Confirm" at bounding box center [1275, 624] width 194 height 33
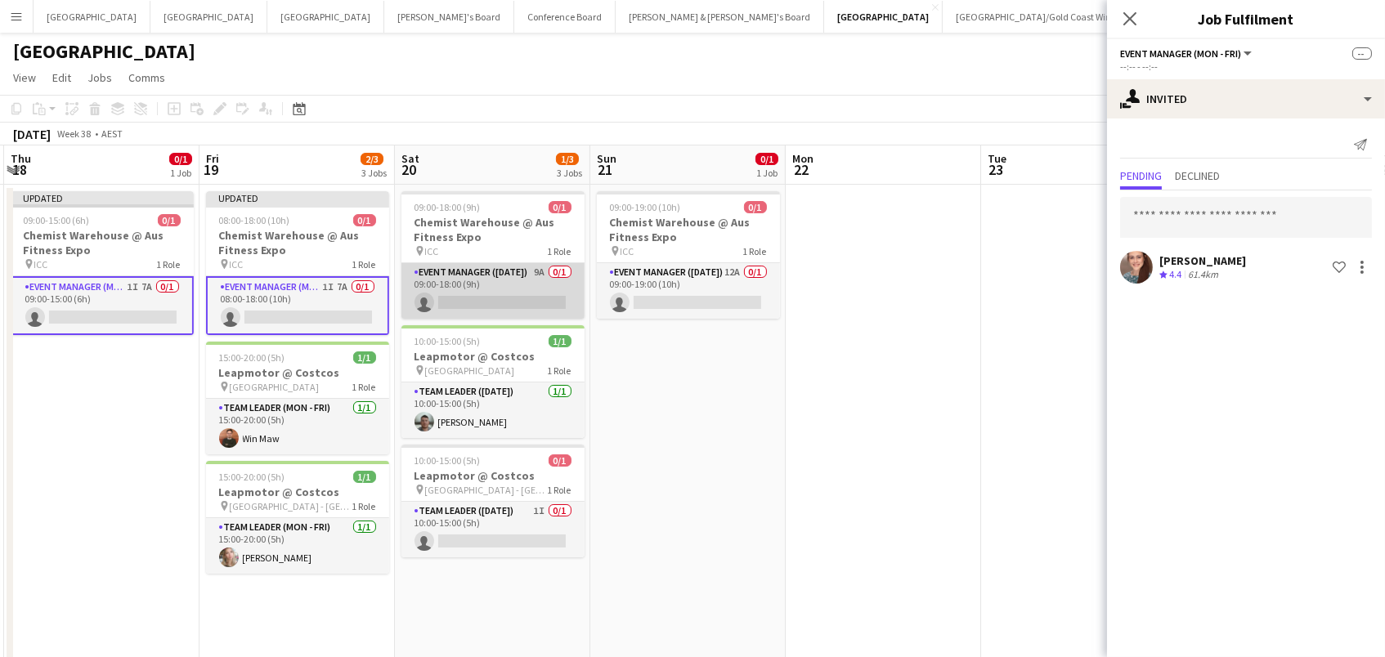
click at [483, 290] on app-card-role "Event Manager ([DATE]) 9A 0/1 09:00-18:00 (9h) single-neutral-actions" at bounding box center [492, 291] width 183 height 56
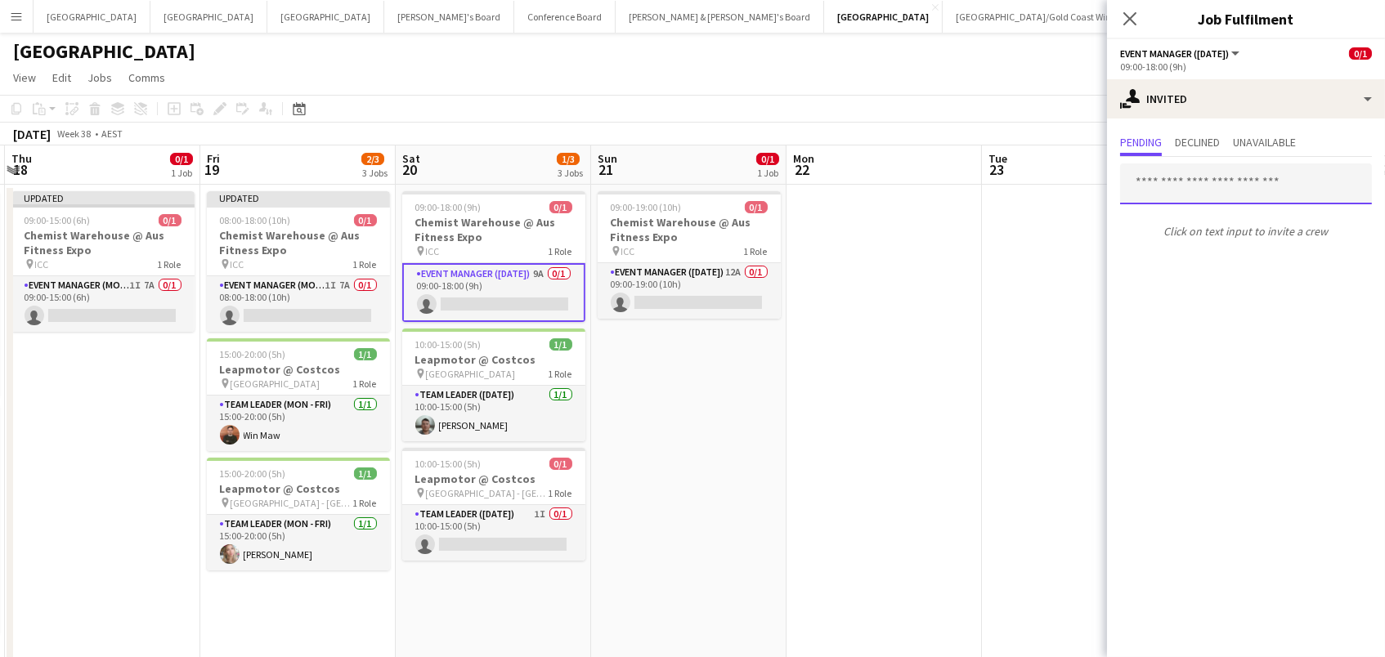
click at [1209, 184] on input "text" at bounding box center [1246, 183] width 252 height 41
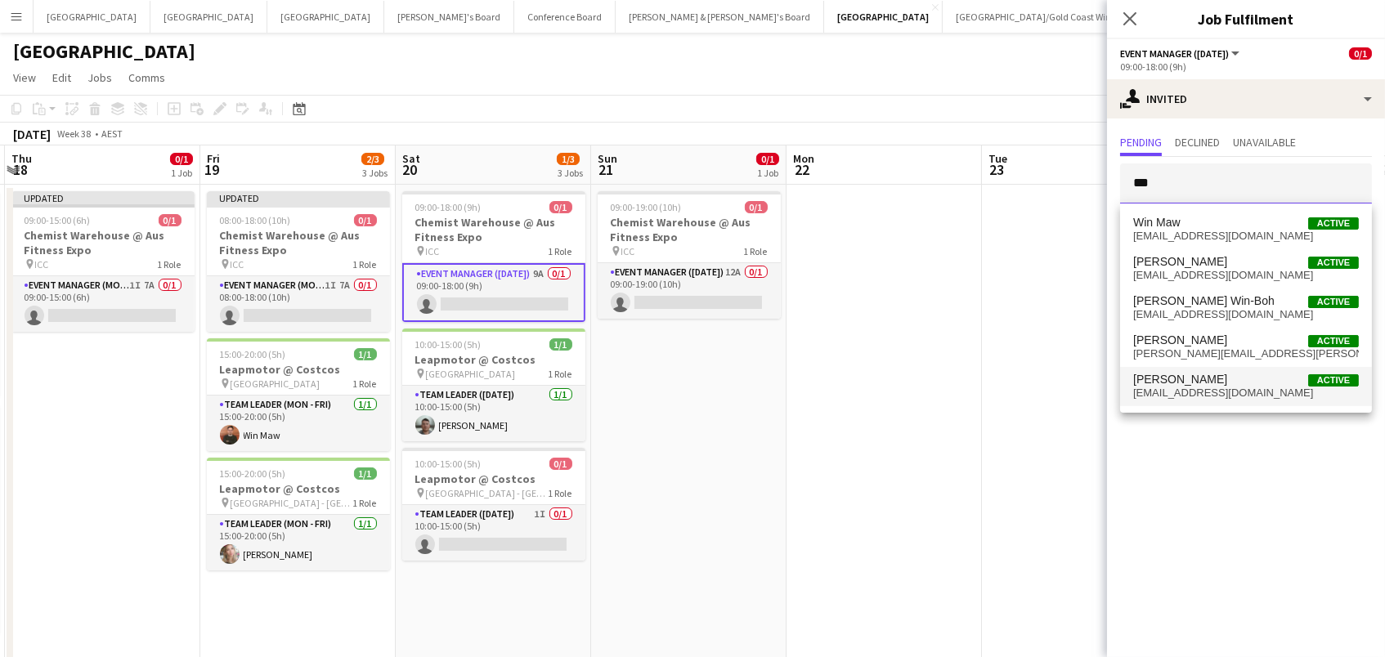
type input "***"
click at [1192, 377] on span "[PERSON_NAME]" at bounding box center [1180, 380] width 94 height 14
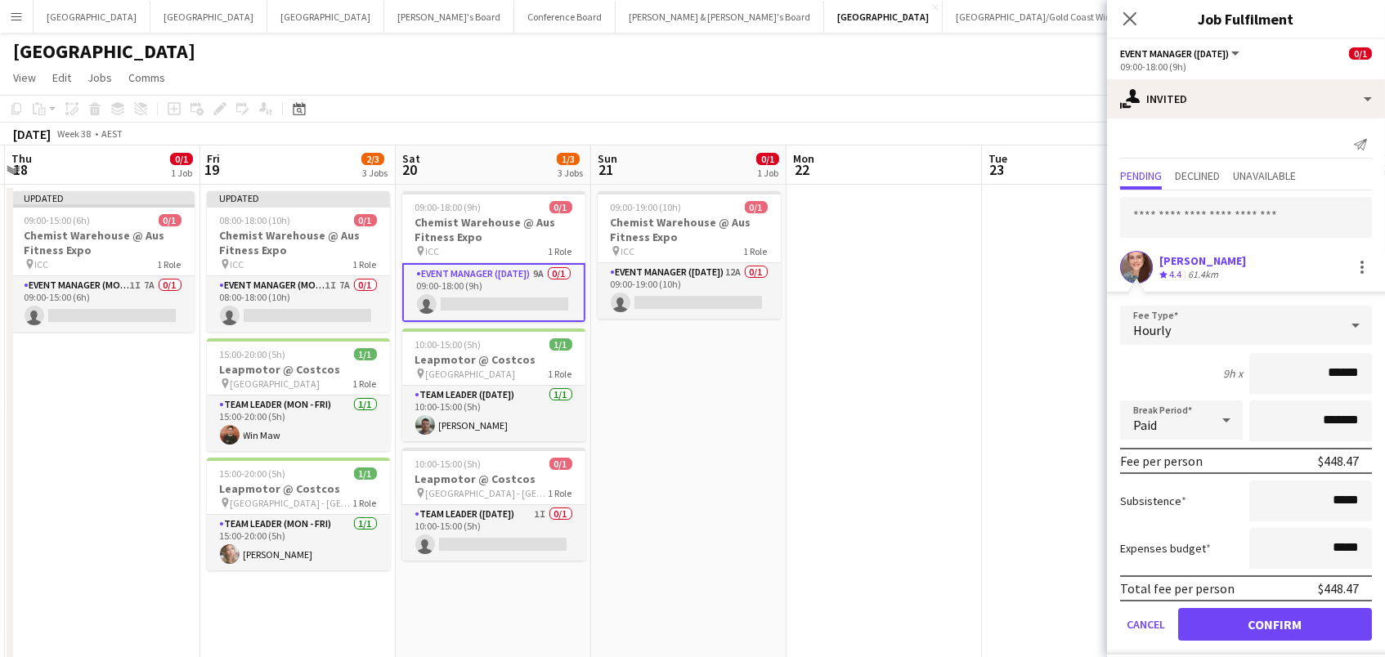
click at [1274, 622] on button "Confirm" at bounding box center [1275, 624] width 194 height 33
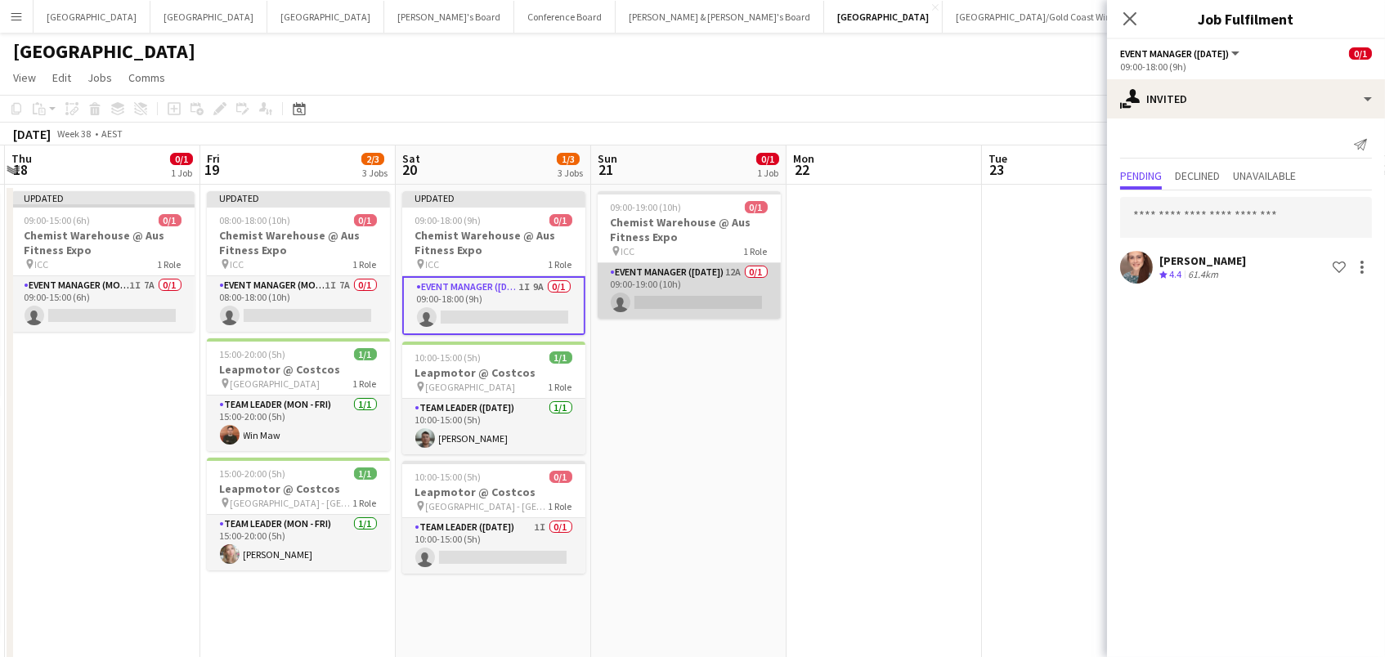
click at [707, 279] on app-card-role "Event Manager ([DATE]) 12A 0/1 09:00-19:00 (10h) single-neutral-actions" at bounding box center [688, 291] width 183 height 56
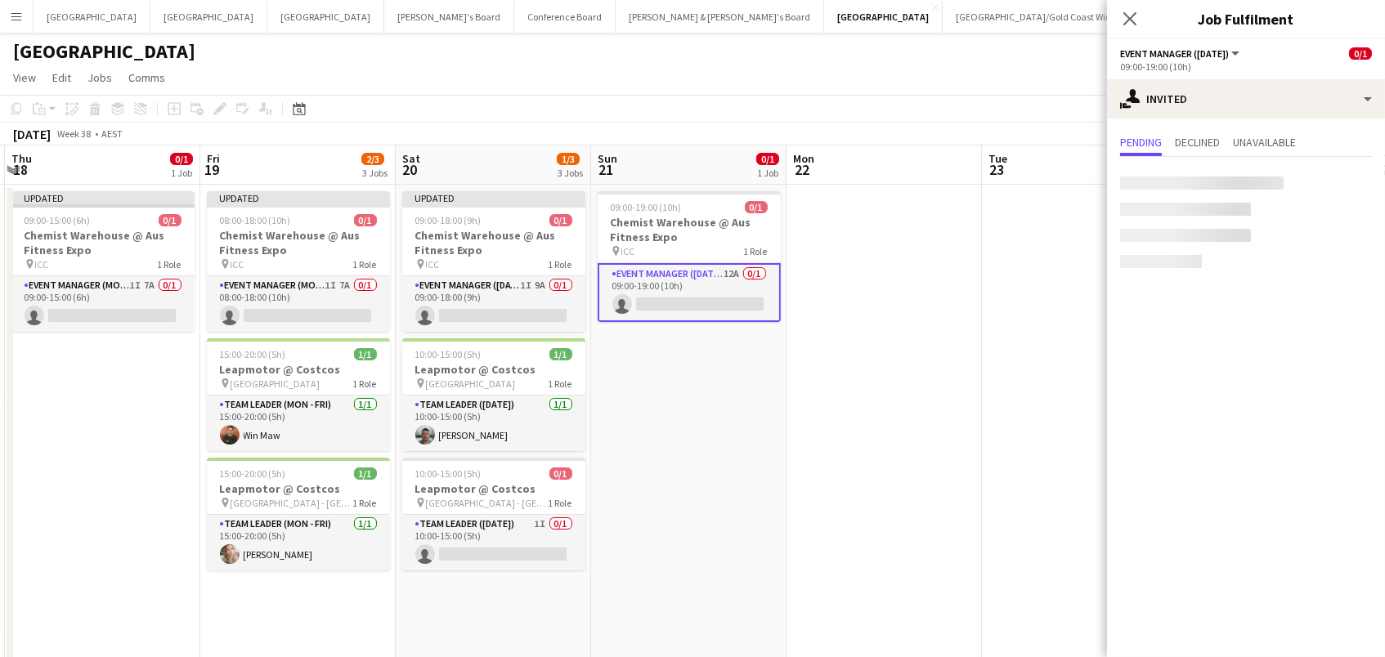
scroll to position [0, 580]
click at [1183, 186] on input "text" at bounding box center [1246, 183] width 252 height 41
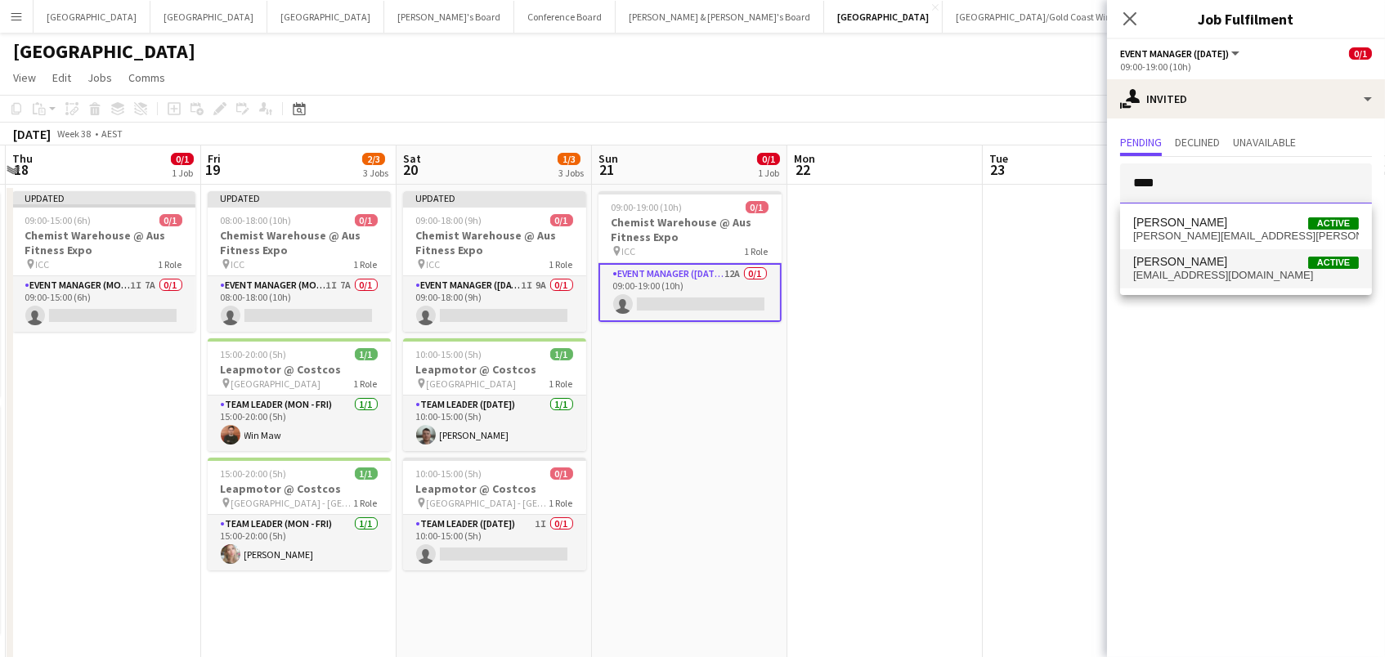
type input "****"
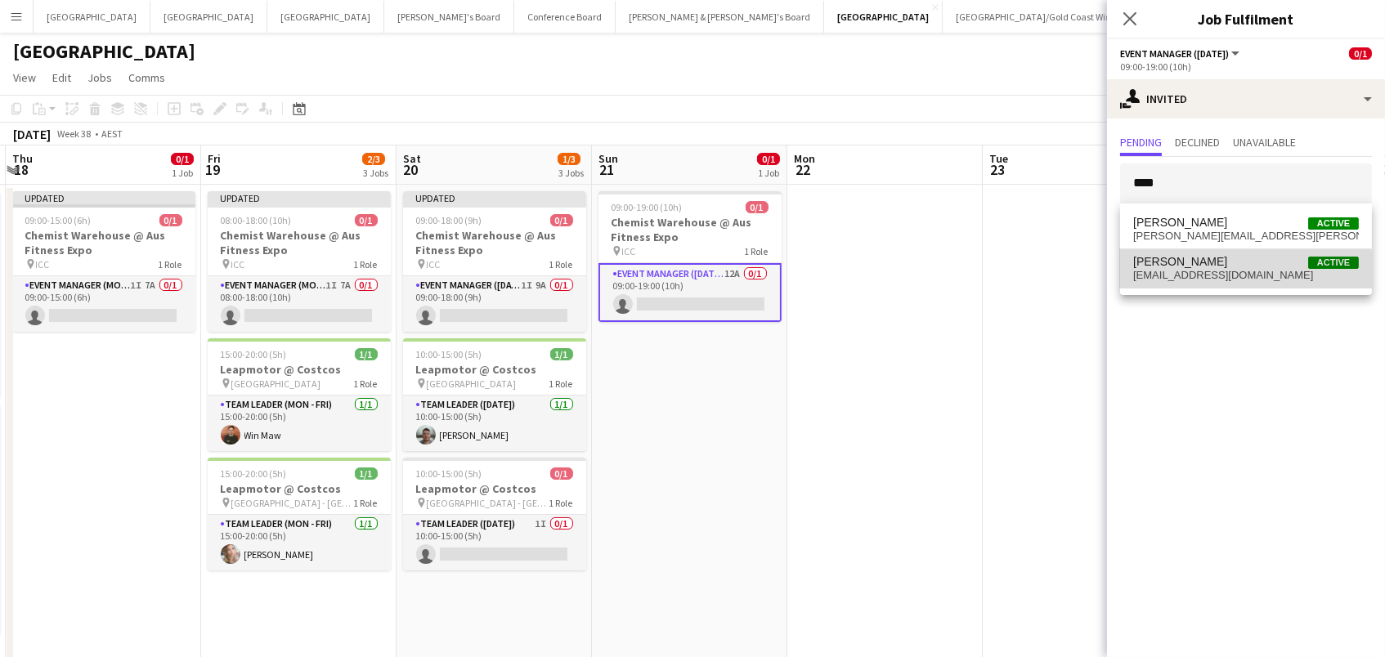
click at [1180, 276] on span "[EMAIL_ADDRESS][DOMAIN_NAME]" at bounding box center [1246, 275] width 226 height 13
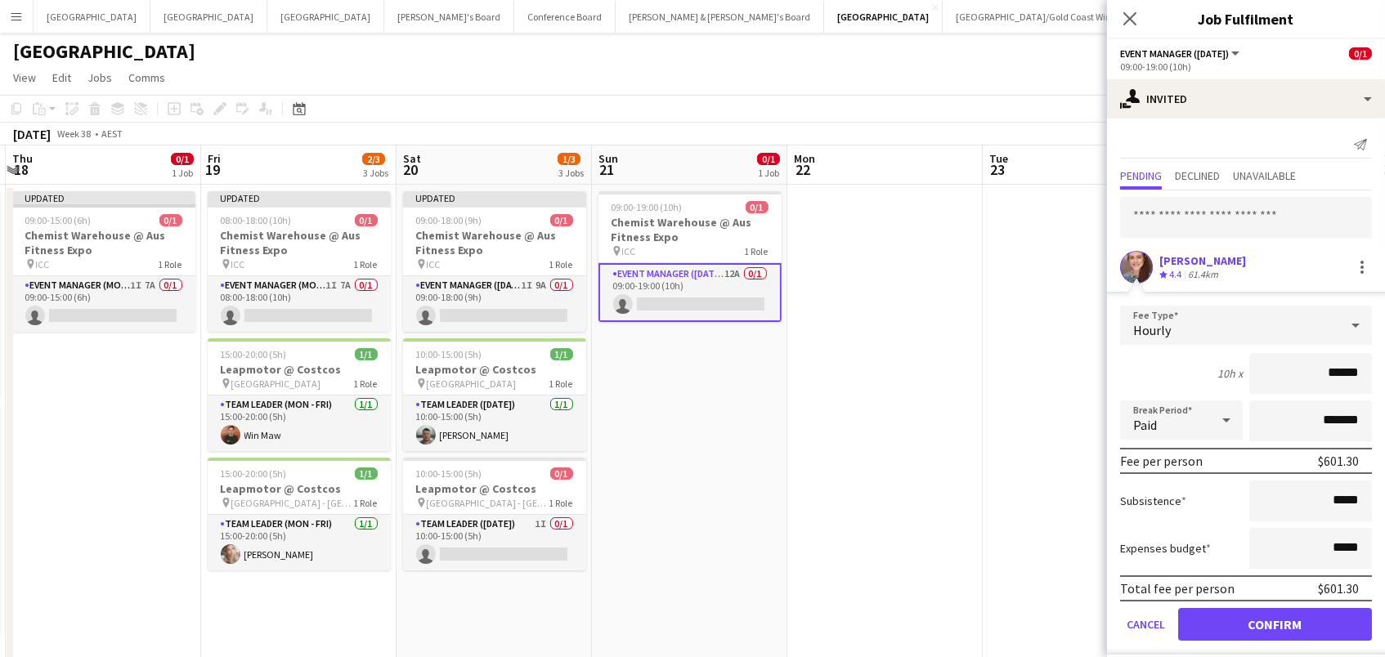
click at [1274, 622] on button "Confirm" at bounding box center [1275, 624] width 194 height 33
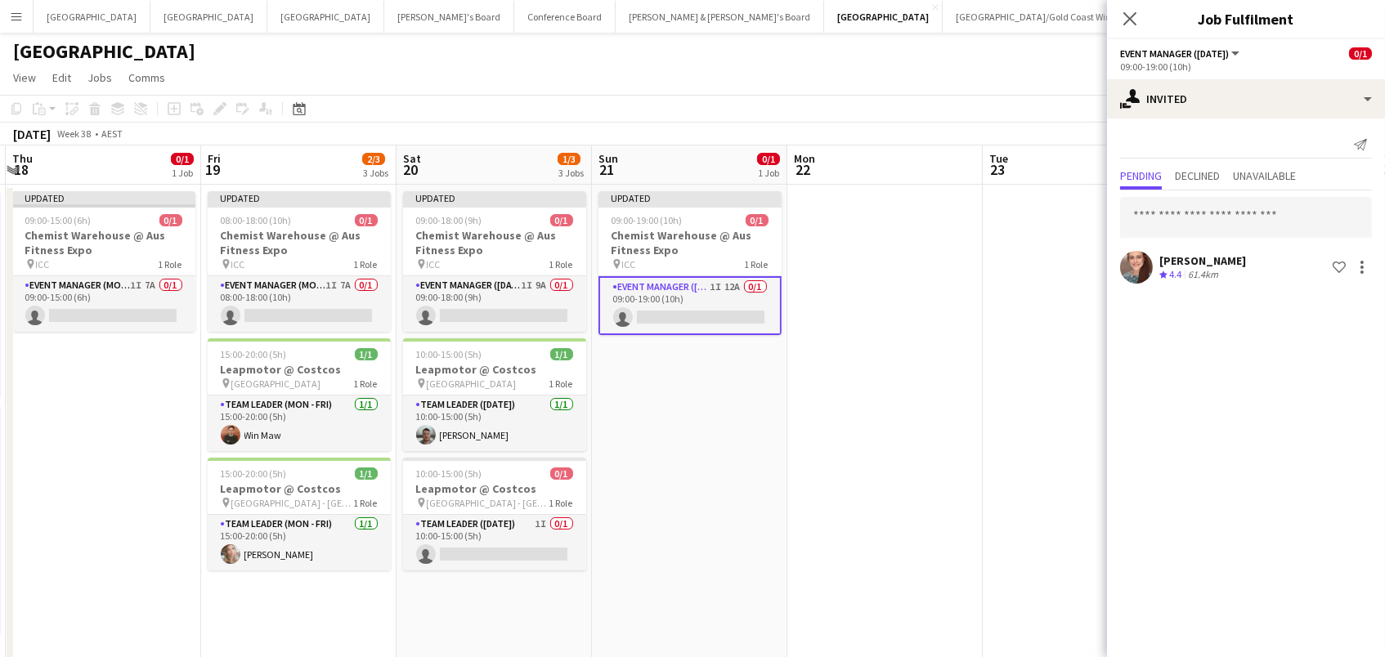
click at [980, 319] on app-date-cell at bounding box center [884, 441] width 195 height 512
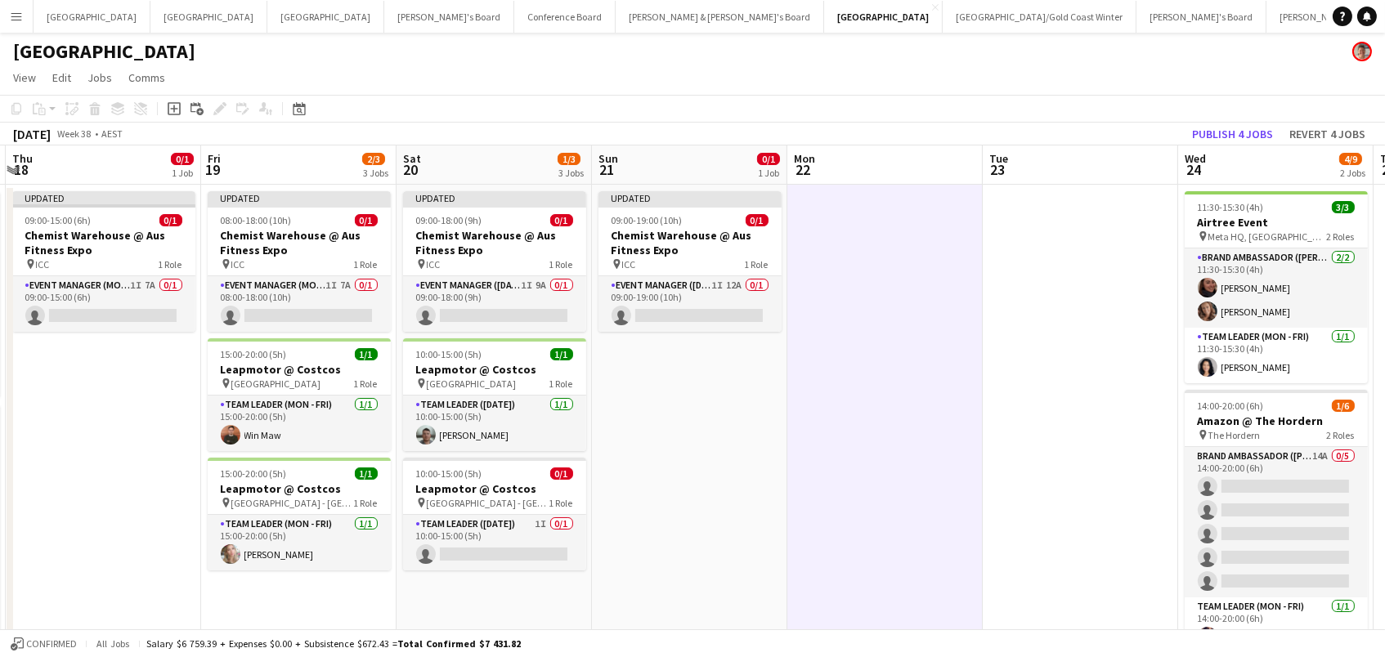
click at [1248, 123] on div "[DATE] Week 38 • AEST Publish 4 jobs Revert 4 jobs" at bounding box center [692, 134] width 1385 height 23
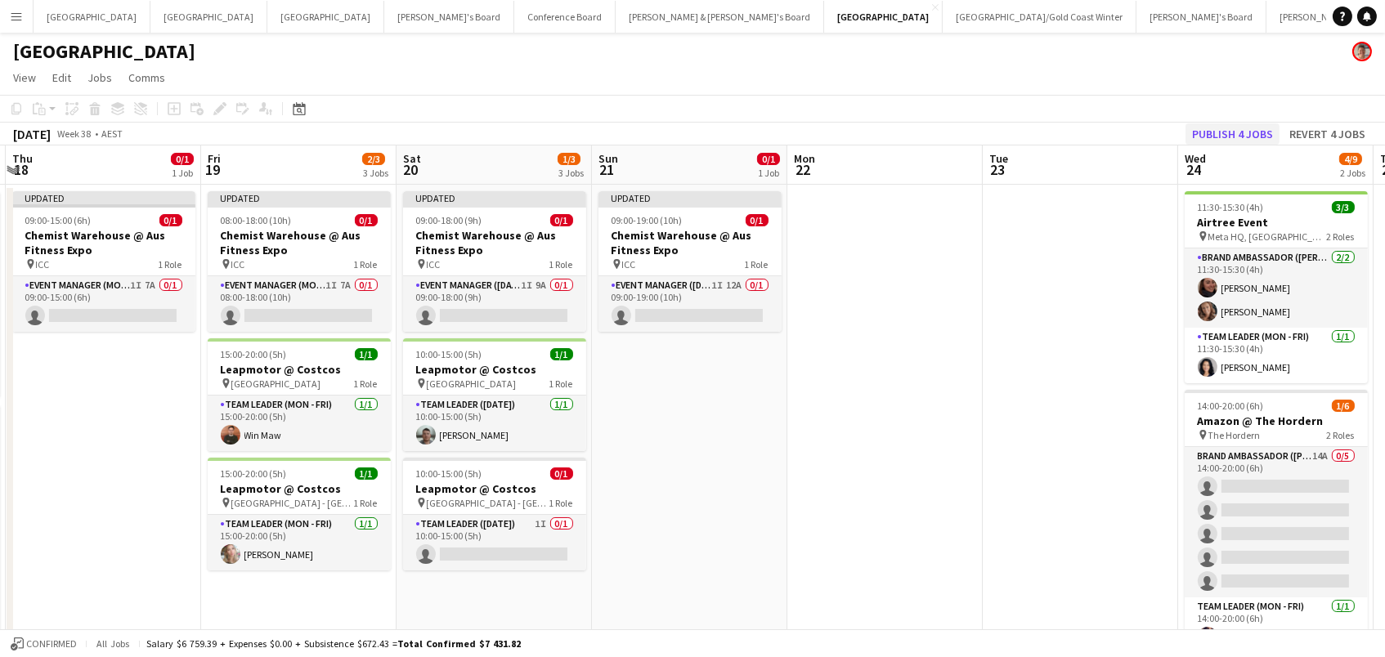
click at [1241, 138] on button "Publish 4 jobs" at bounding box center [1232, 133] width 94 height 21
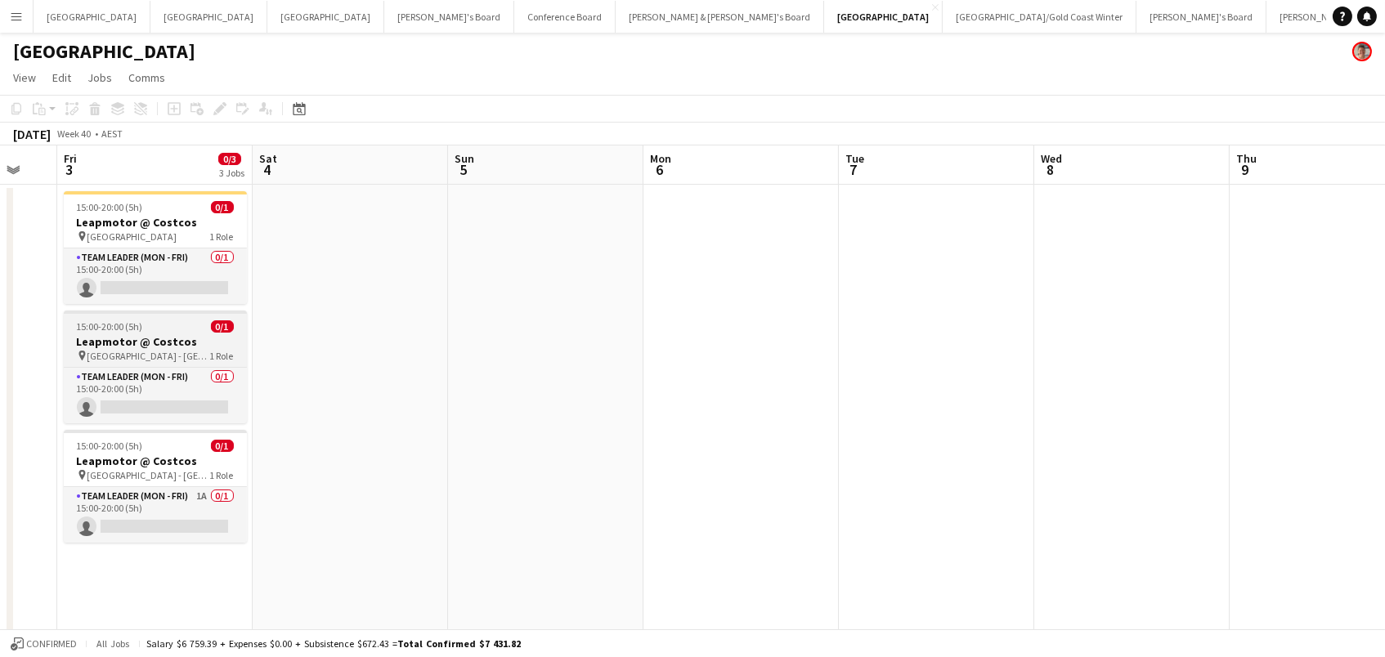
scroll to position [0, 527]
click at [187, 356] on div "pin [GEOGRAPHIC_DATA] - [GEOGRAPHIC_DATA] 1 Role" at bounding box center [156, 355] width 183 height 13
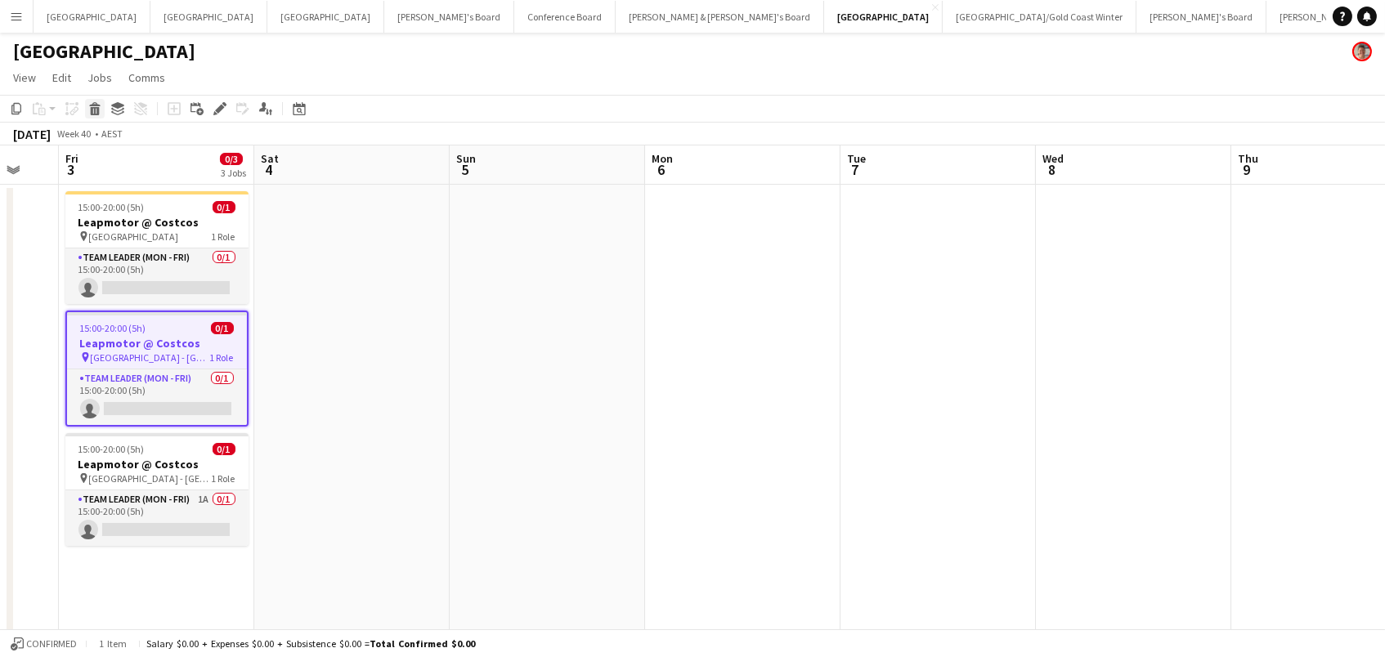
click at [93, 111] on icon at bounding box center [95, 111] width 9 height 8
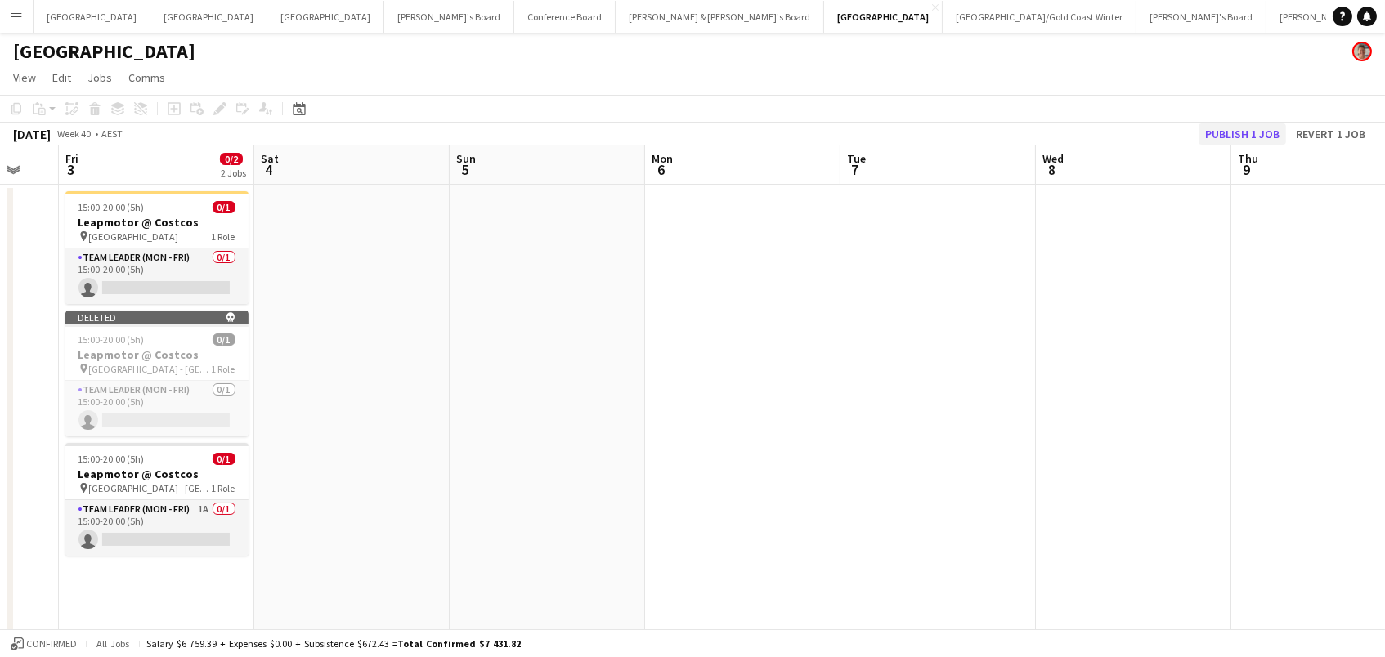
click at [1225, 137] on button "Publish 1 job" at bounding box center [1241, 133] width 87 height 21
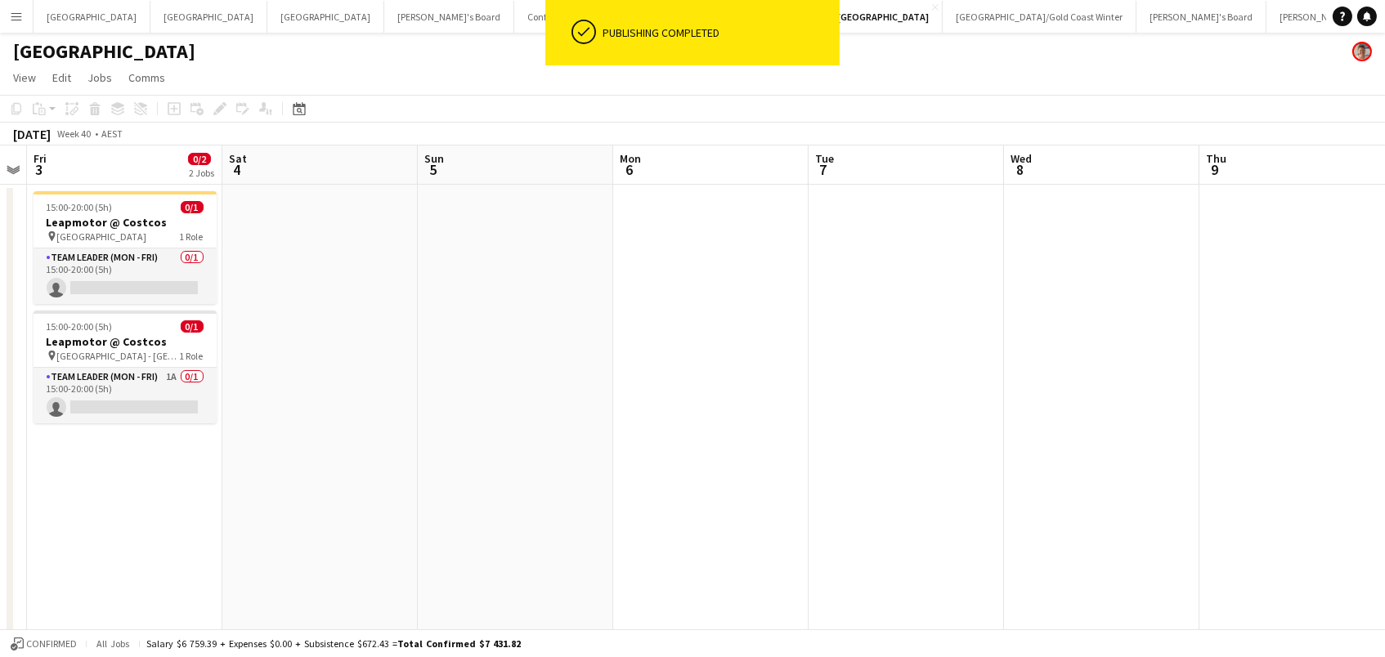
scroll to position [0, 672]
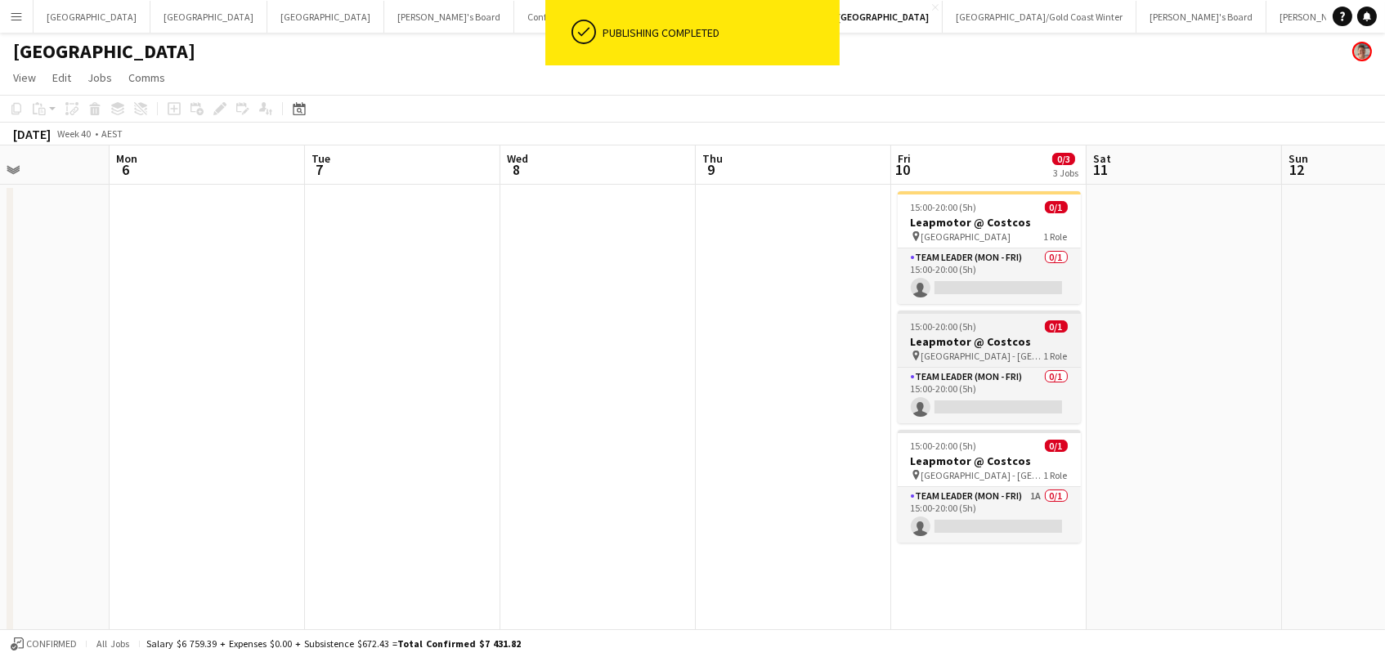
click at [950, 325] on span "15:00-20:00 (5h)" at bounding box center [943, 326] width 66 height 12
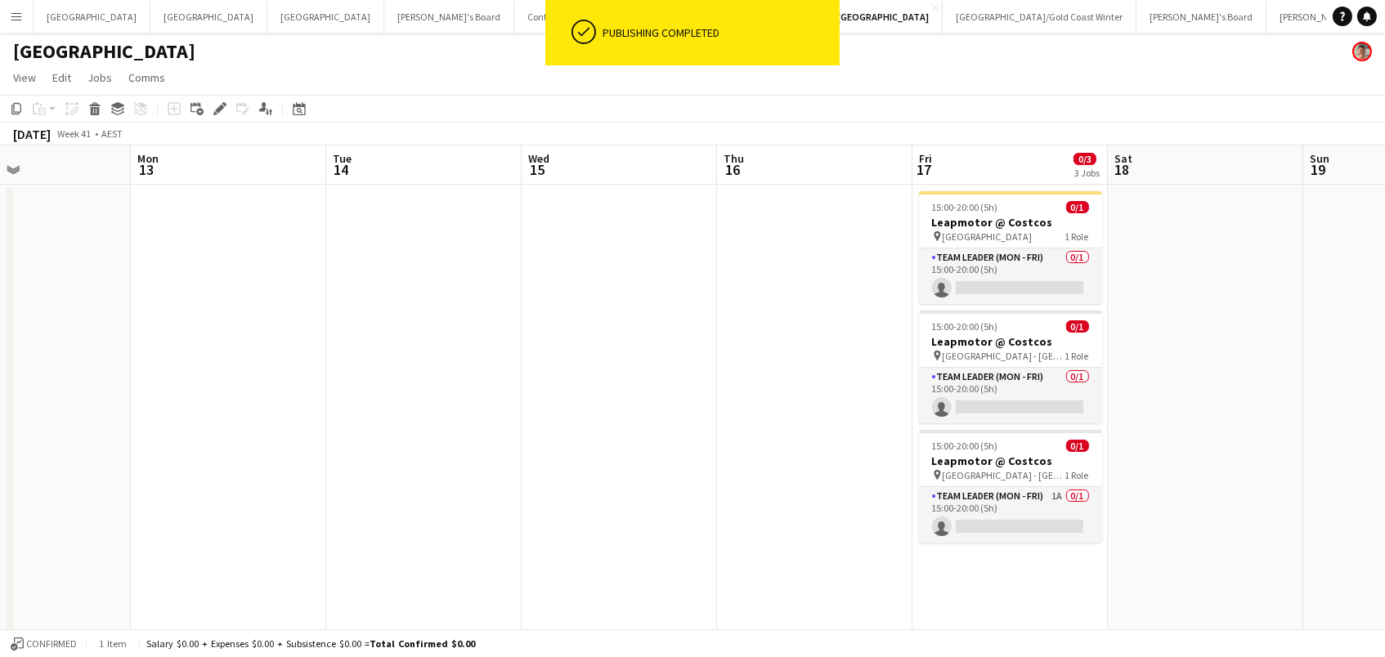
scroll to position [0, 654]
click at [1040, 337] on h3 "Leapmotor @ Costcos" at bounding box center [1006, 341] width 183 height 15
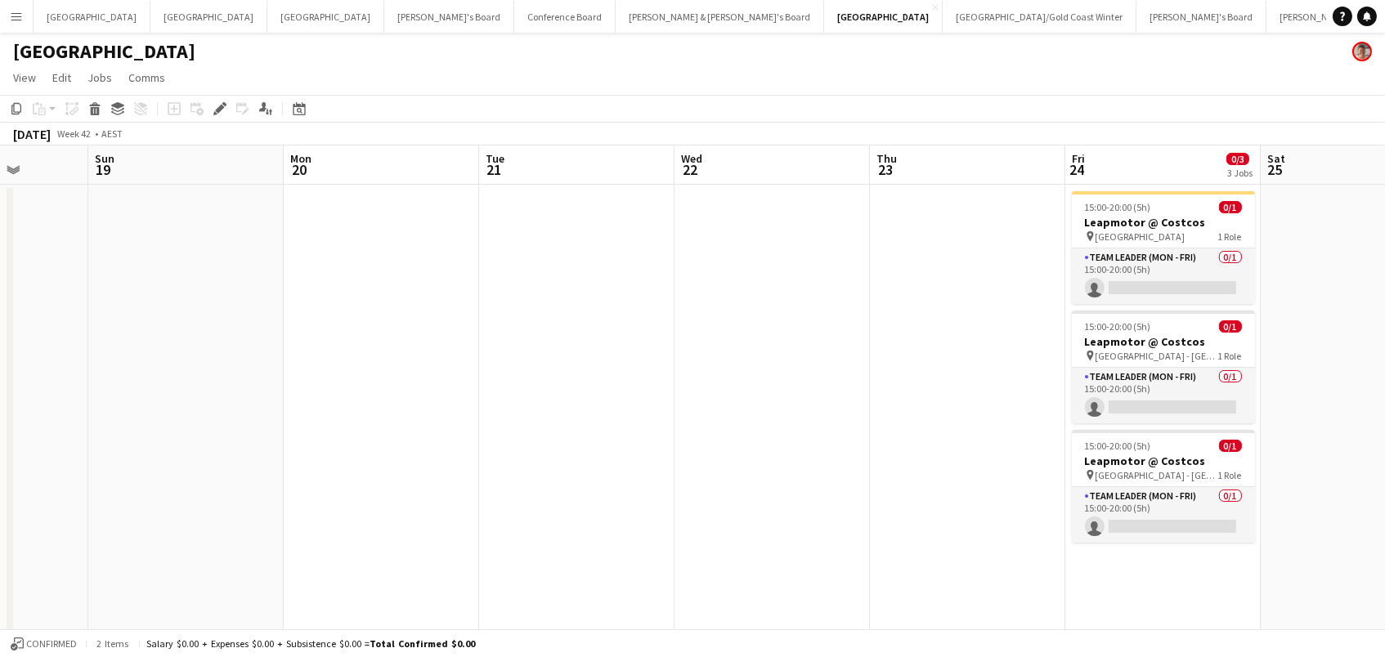
scroll to position [0, 704]
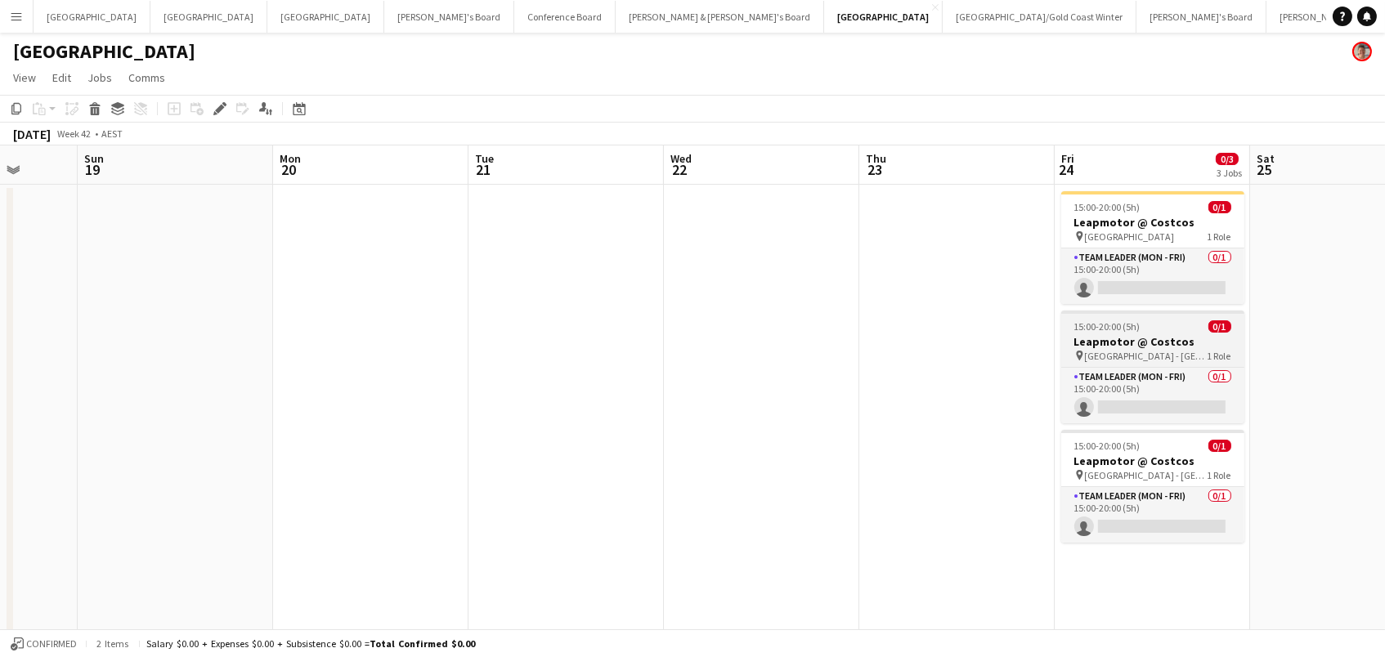
click at [1184, 336] on h3 "Leapmotor @ Costcos" at bounding box center [1152, 341] width 183 height 15
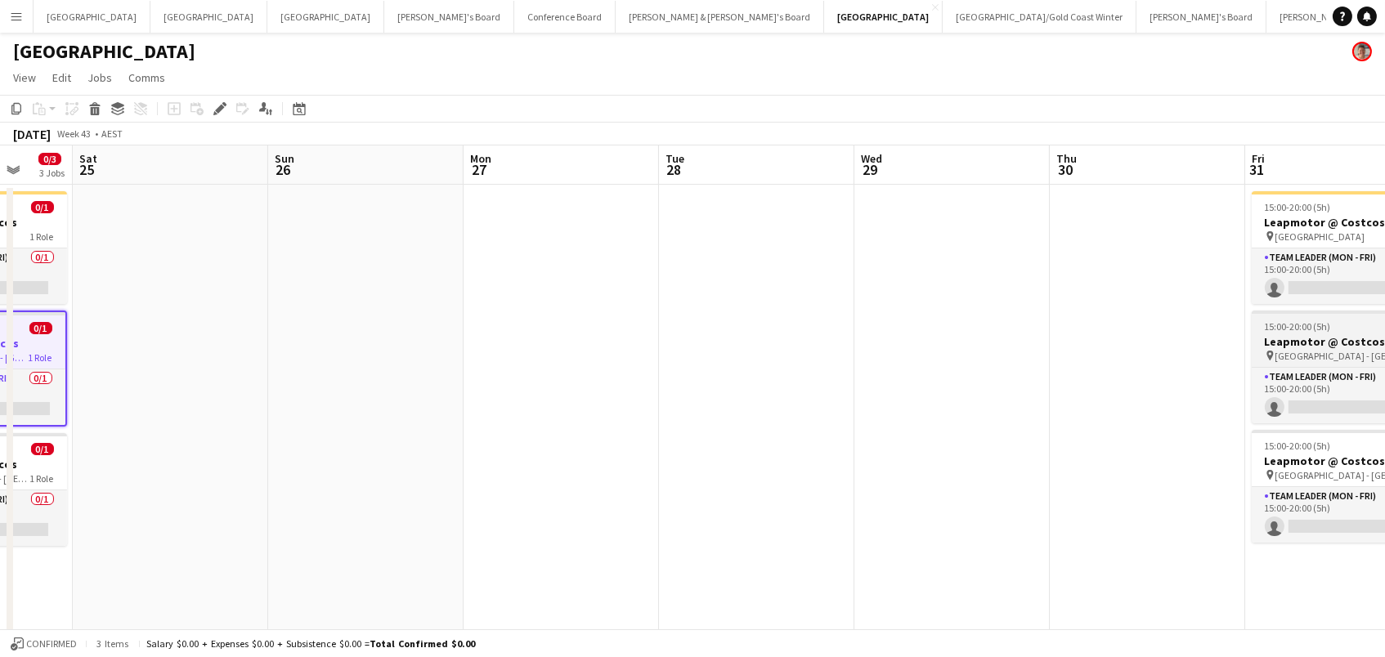
click at [1311, 341] on h3 "Leapmotor @ Costcos" at bounding box center [1342, 341] width 183 height 15
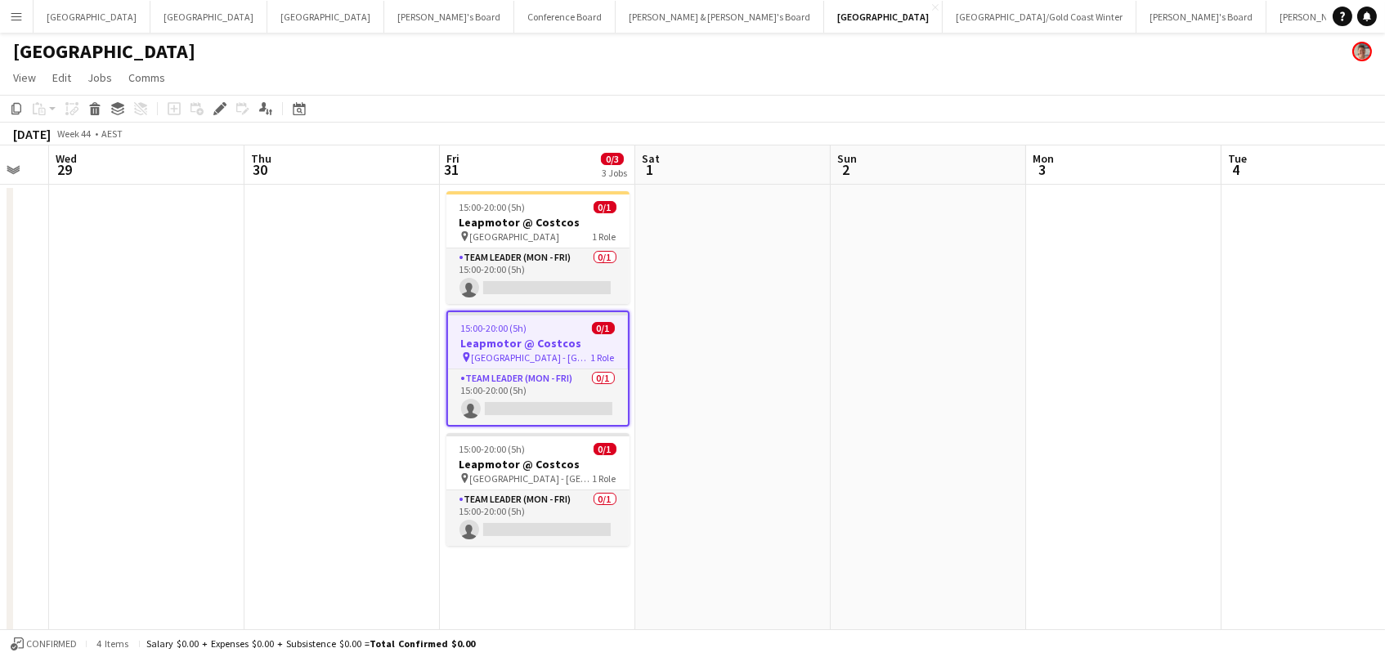
scroll to position [0, 736]
click at [94, 113] on icon at bounding box center [95, 111] width 9 height 8
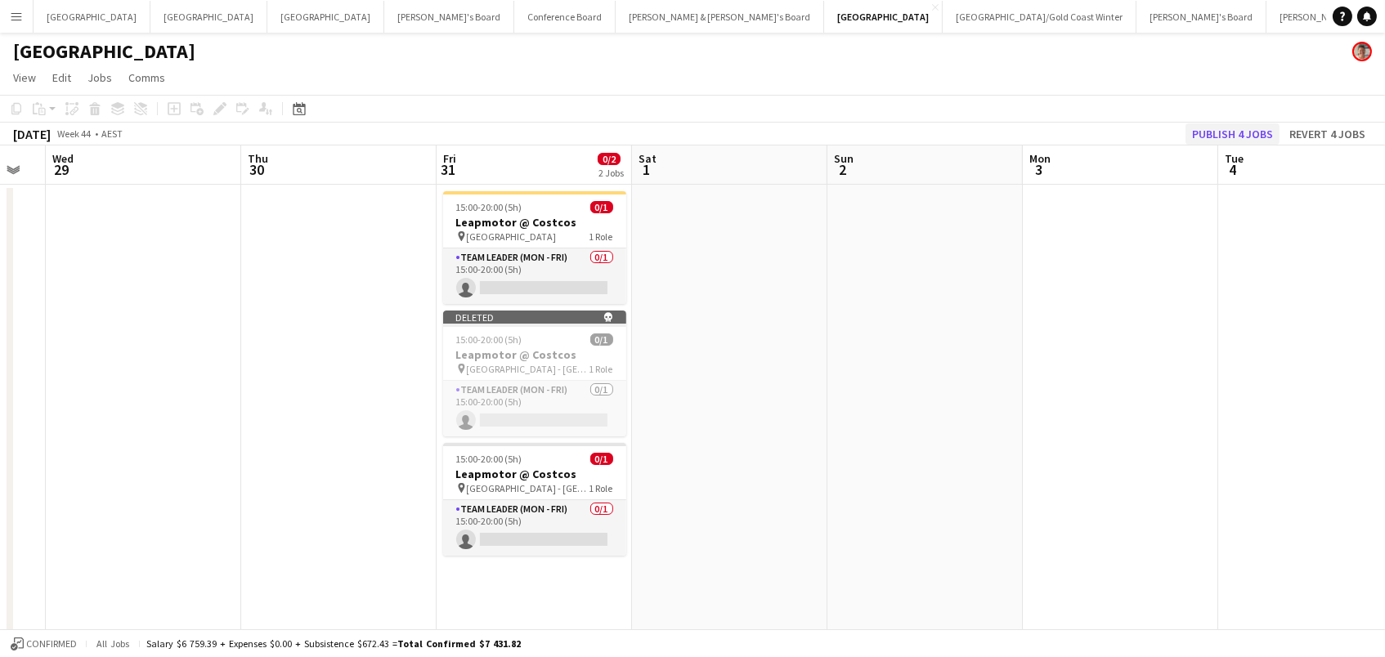
click at [1208, 123] on button "Publish 4 jobs" at bounding box center [1232, 133] width 94 height 21
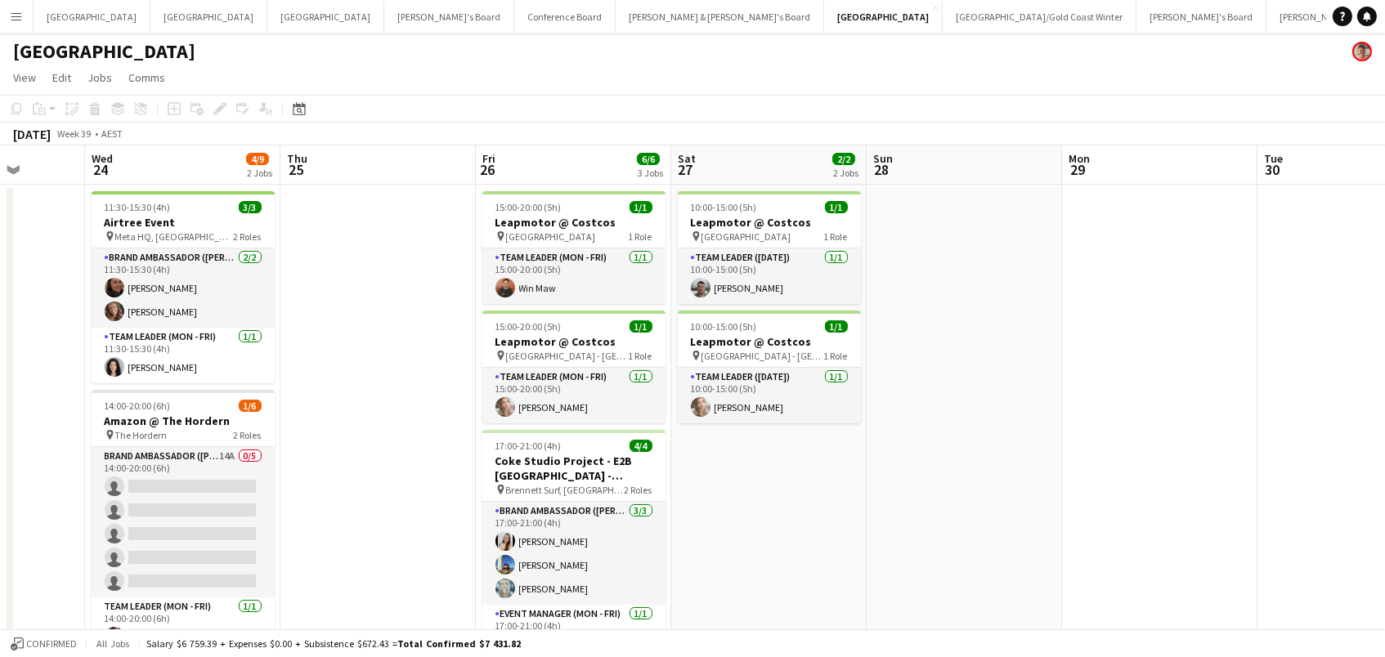
scroll to position [0, 390]
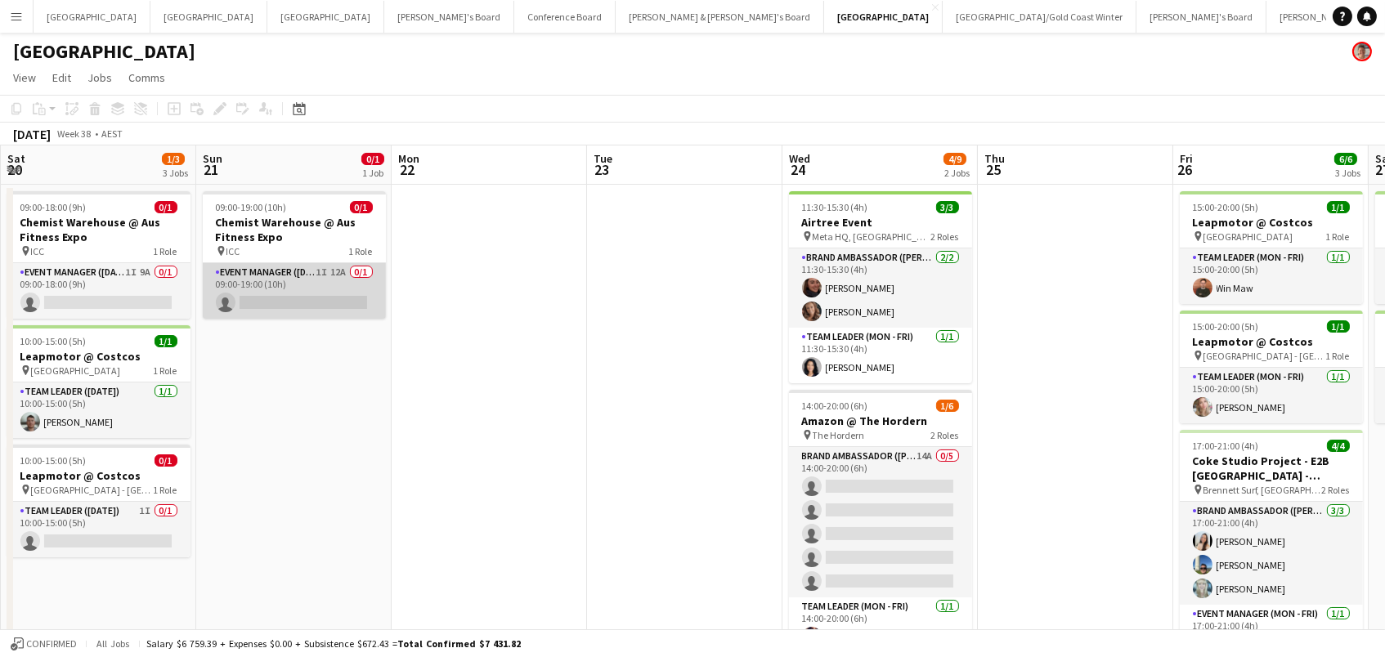
click at [374, 301] on app-card-role "Event Manager ([DATE]) 1I 12A 0/1 09:00-19:00 (10h) single-neutral-actions" at bounding box center [294, 291] width 183 height 56
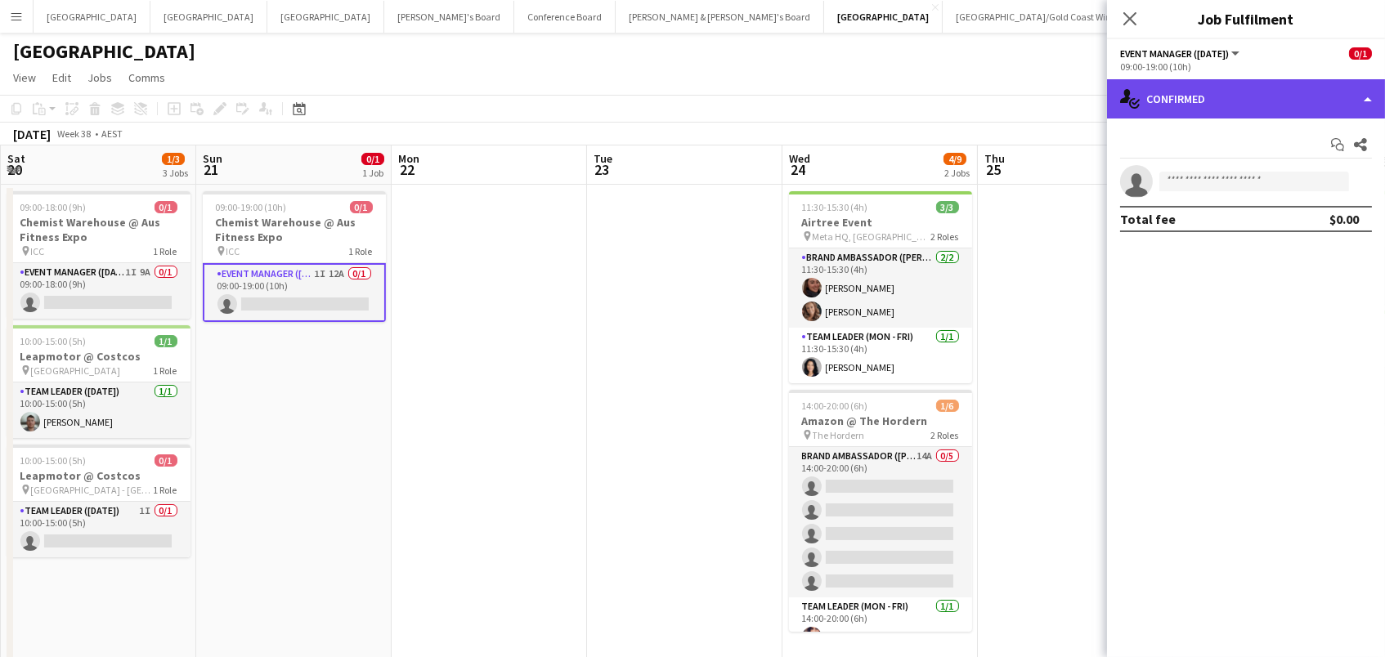
click at [1260, 101] on div "single-neutral-actions-check-2 Confirmed" at bounding box center [1246, 98] width 278 height 39
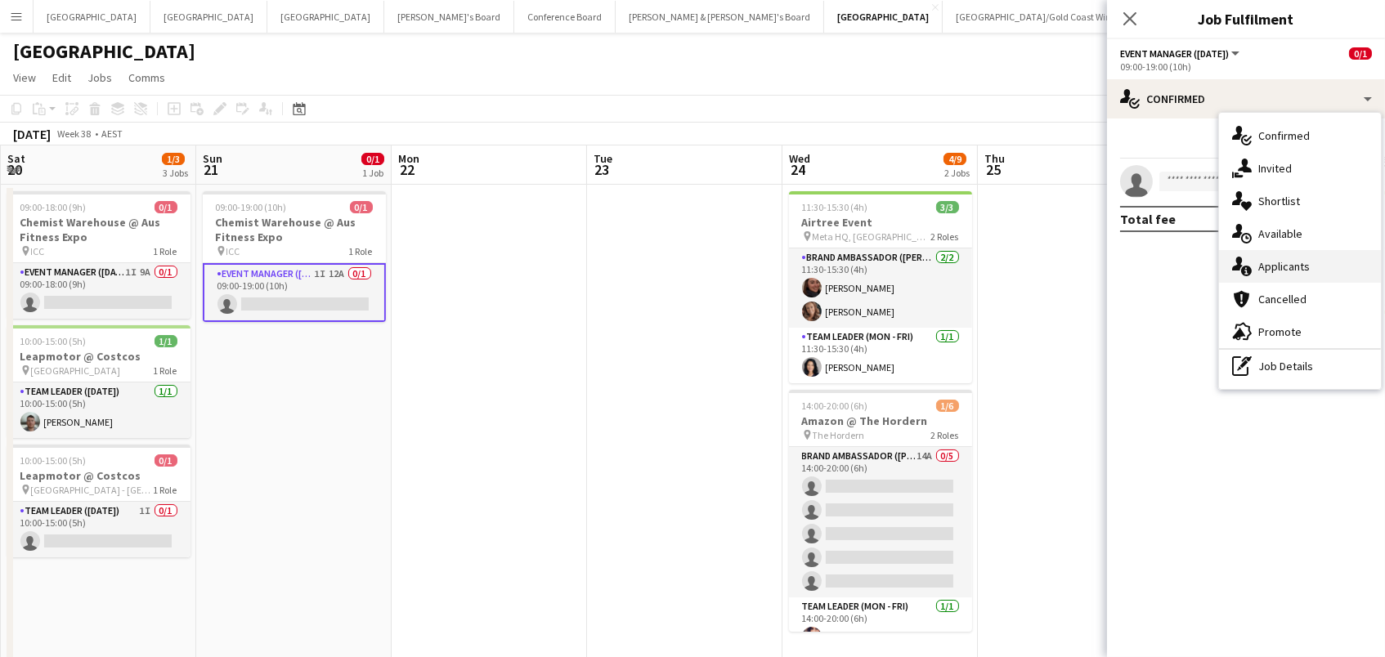
click at [1319, 274] on div "single-neutral-actions-information Applicants" at bounding box center [1300, 266] width 162 height 33
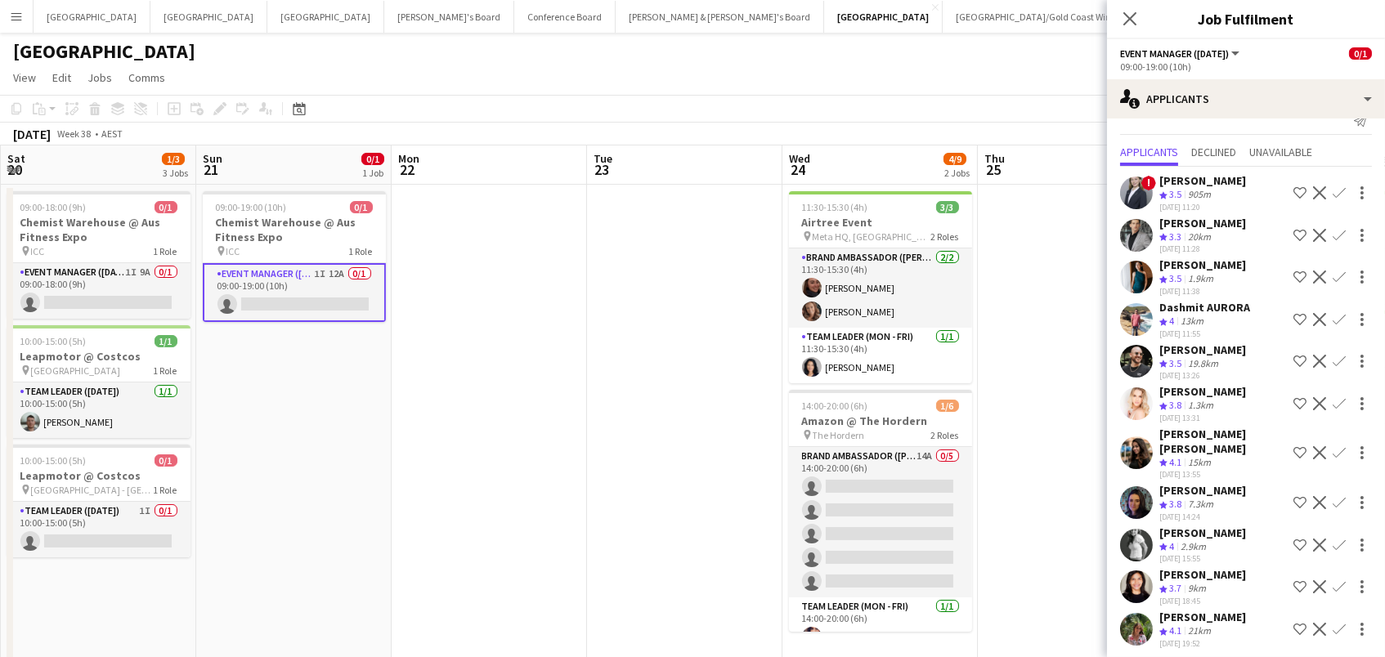
scroll to position [23, 0]
click at [120, 292] on app-card-role "Event Manager ([DATE]) 1I 9A 0/1 09:00-18:00 (9h) single-neutral-actions" at bounding box center [98, 291] width 183 height 56
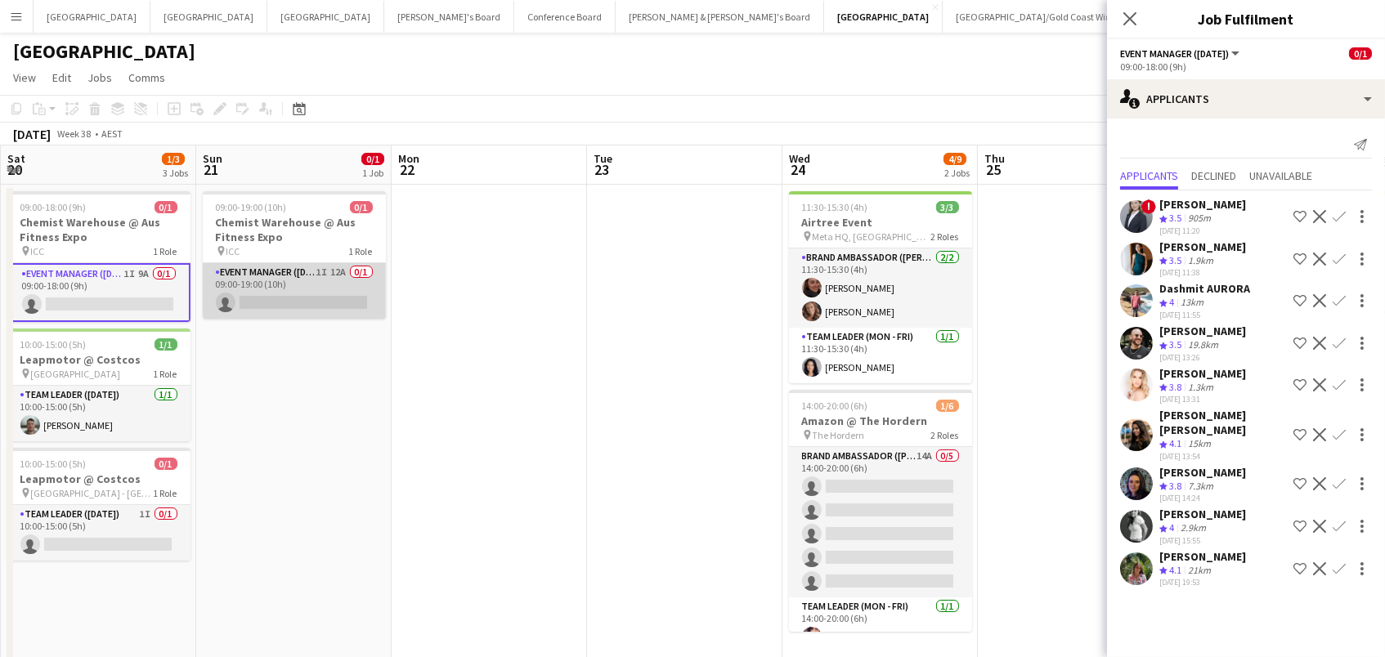
click at [289, 266] on app-card-role "Event Manager ([DATE]) 1I 12A 0/1 09:00-19:00 (10h) single-neutral-actions" at bounding box center [294, 291] width 183 height 56
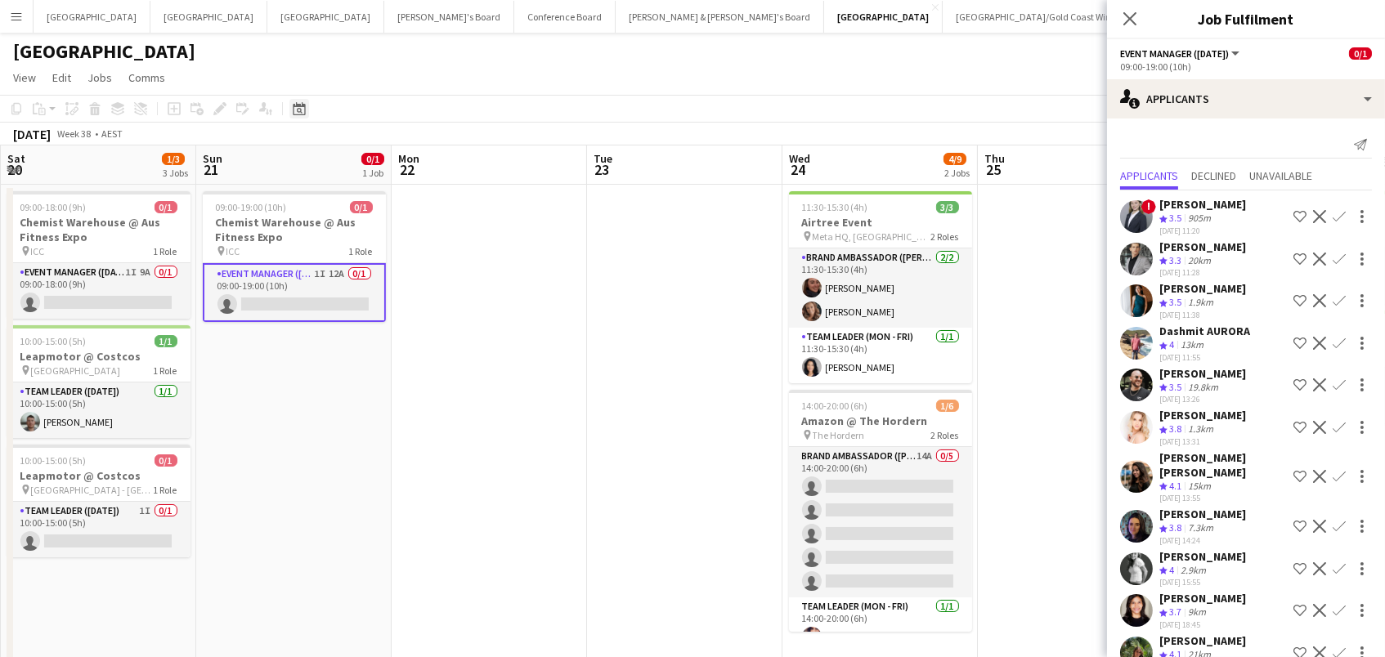
click at [306, 105] on div "Date picker" at bounding box center [299, 109] width 20 height 20
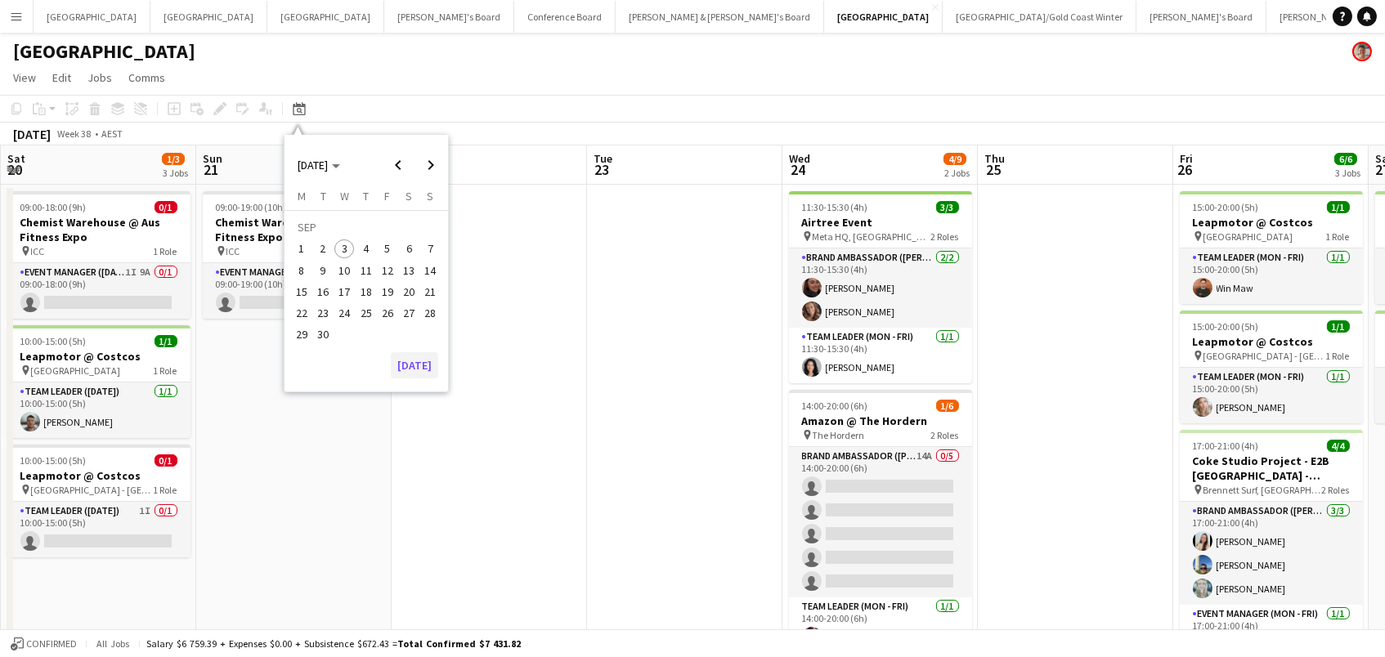
click at [423, 369] on button "[DATE]" at bounding box center [414, 365] width 47 height 26
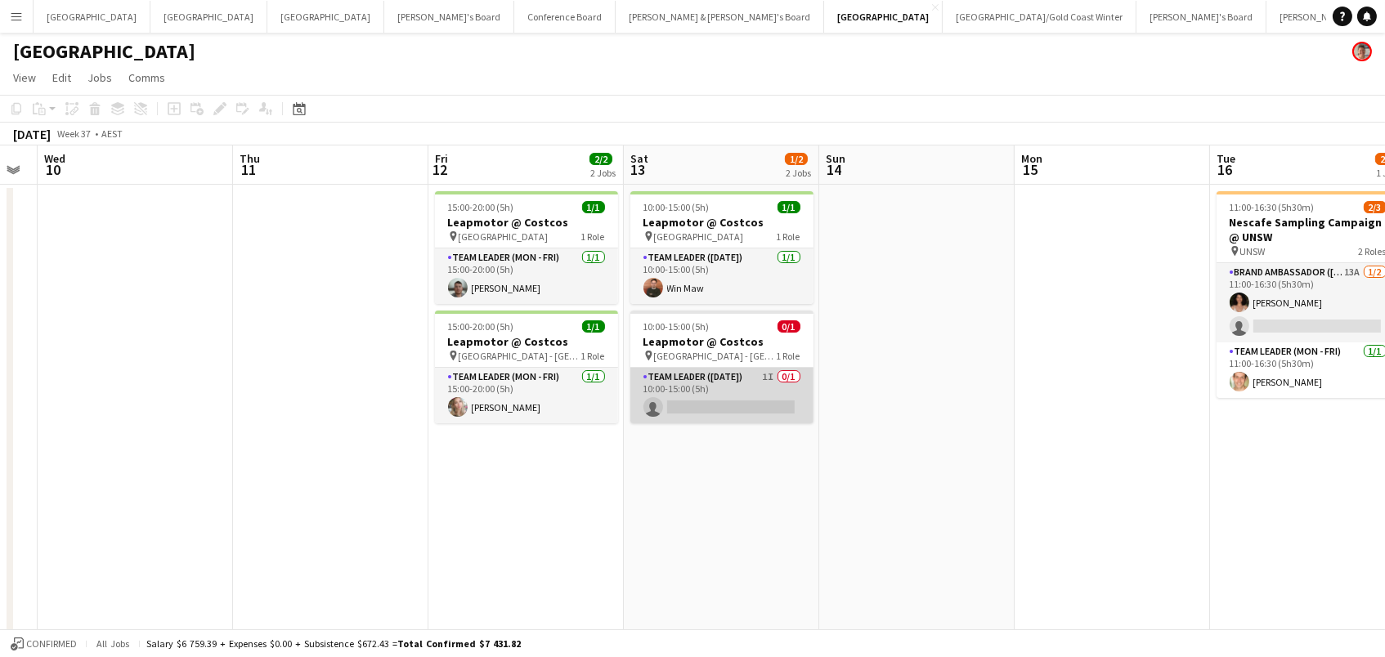
scroll to position [0, 743]
click at [674, 374] on app-card-role "Team Leader ([DATE]) 1I 0/1 10:00-15:00 (5h) single-neutral-actions" at bounding box center [722, 396] width 183 height 56
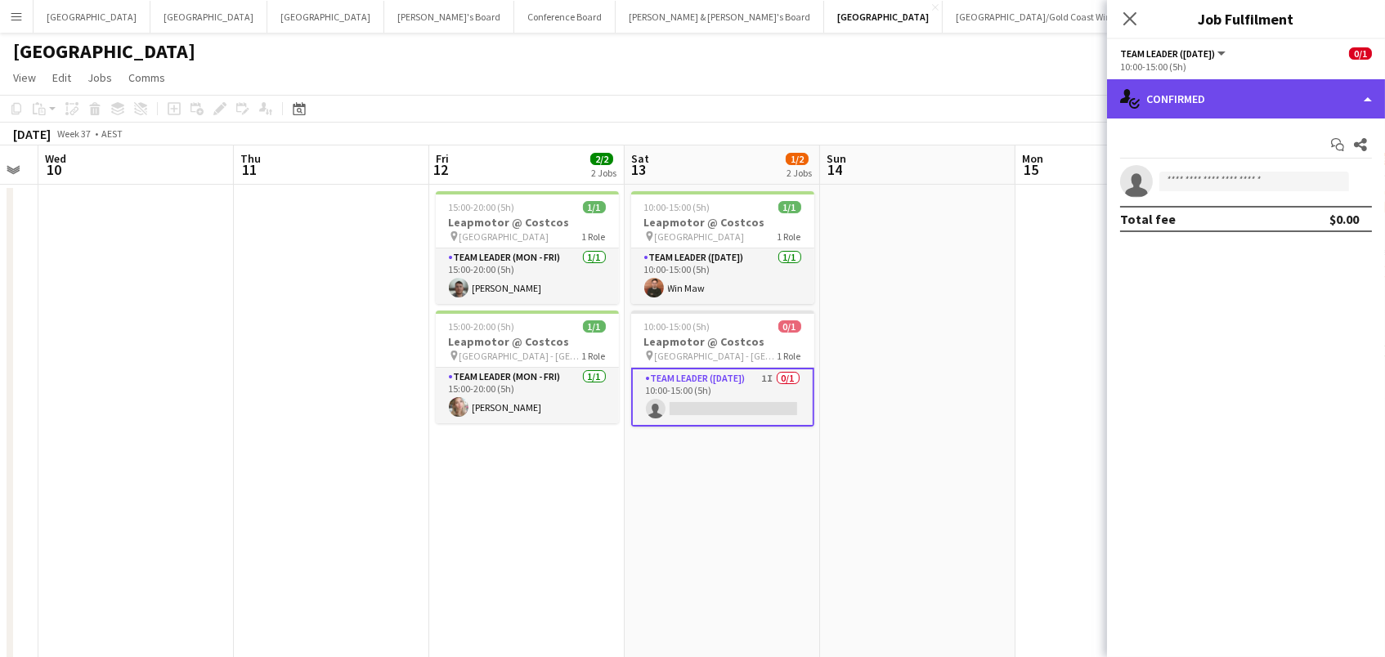
click at [1199, 102] on div "single-neutral-actions-check-2 Confirmed" at bounding box center [1246, 98] width 278 height 39
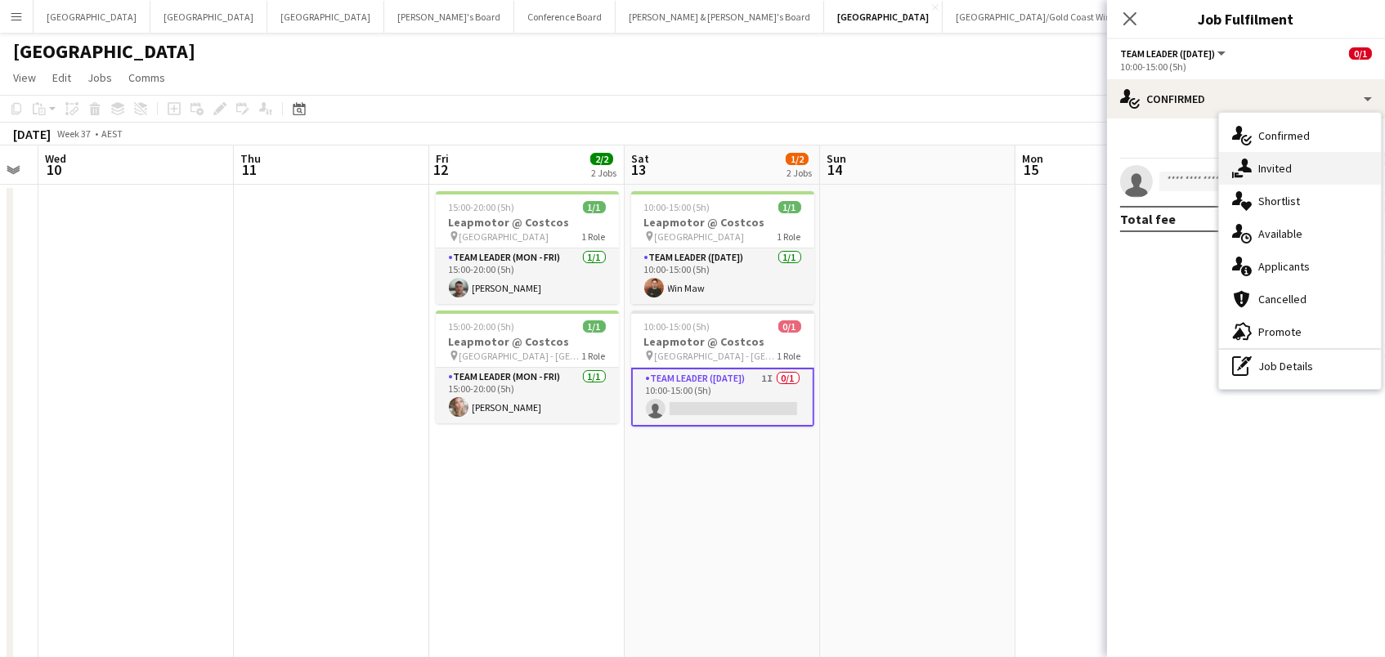
click at [1259, 170] on span "Invited" at bounding box center [1275, 168] width 34 height 15
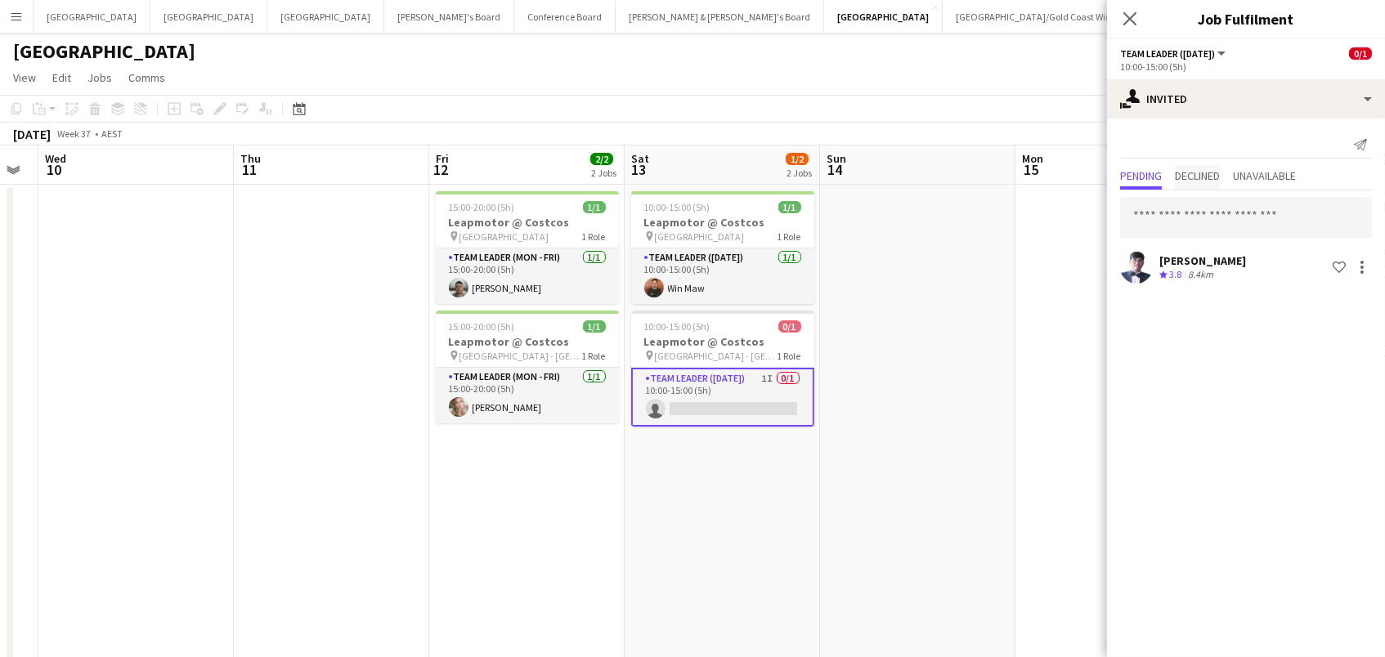
click at [1201, 179] on span "Declined" at bounding box center [1196, 175] width 45 height 11
click at [1154, 171] on span "Pending" at bounding box center [1141, 175] width 42 height 11
click at [1152, 221] on input "text" at bounding box center [1246, 217] width 252 height 41
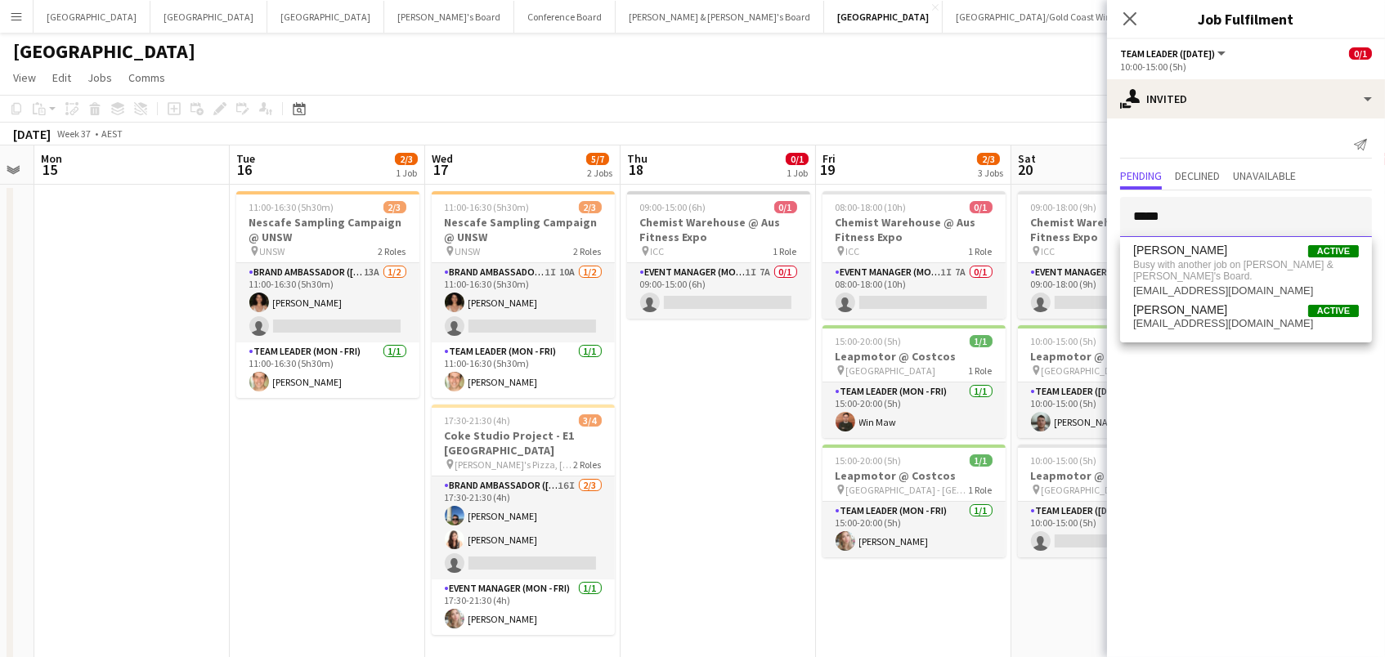
scroll to position [0, 774]
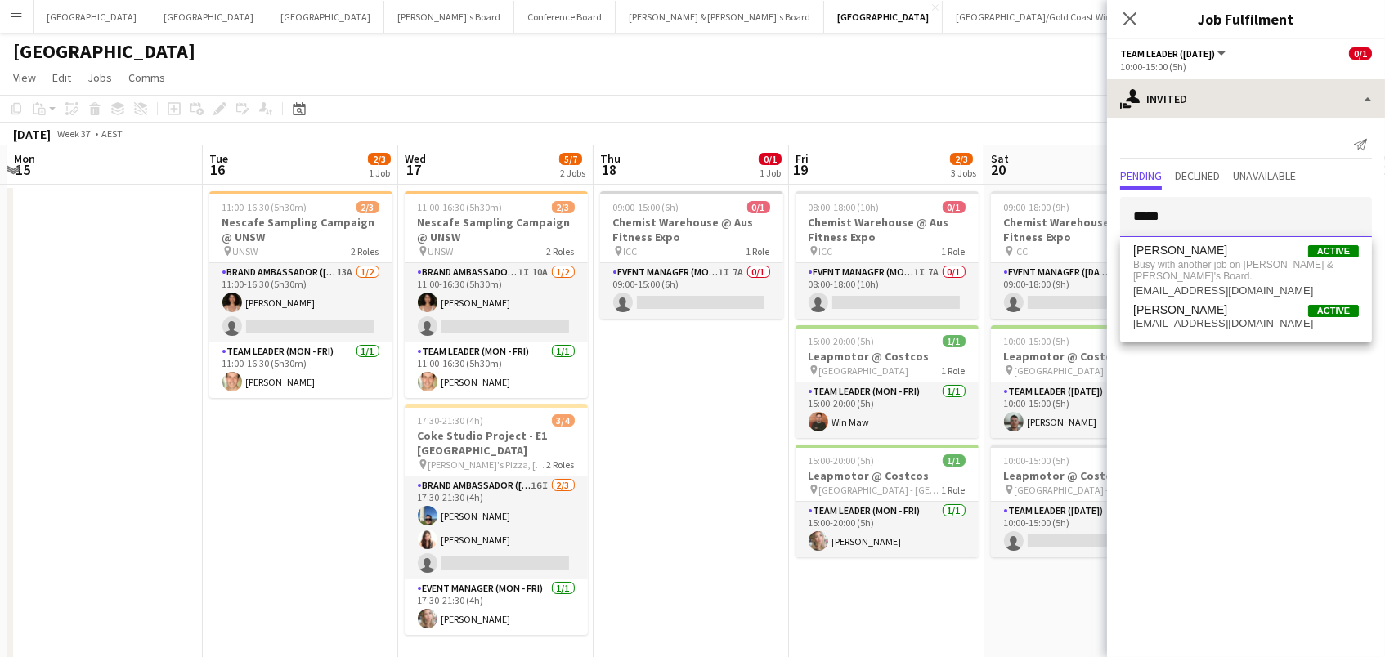
type input "*****"
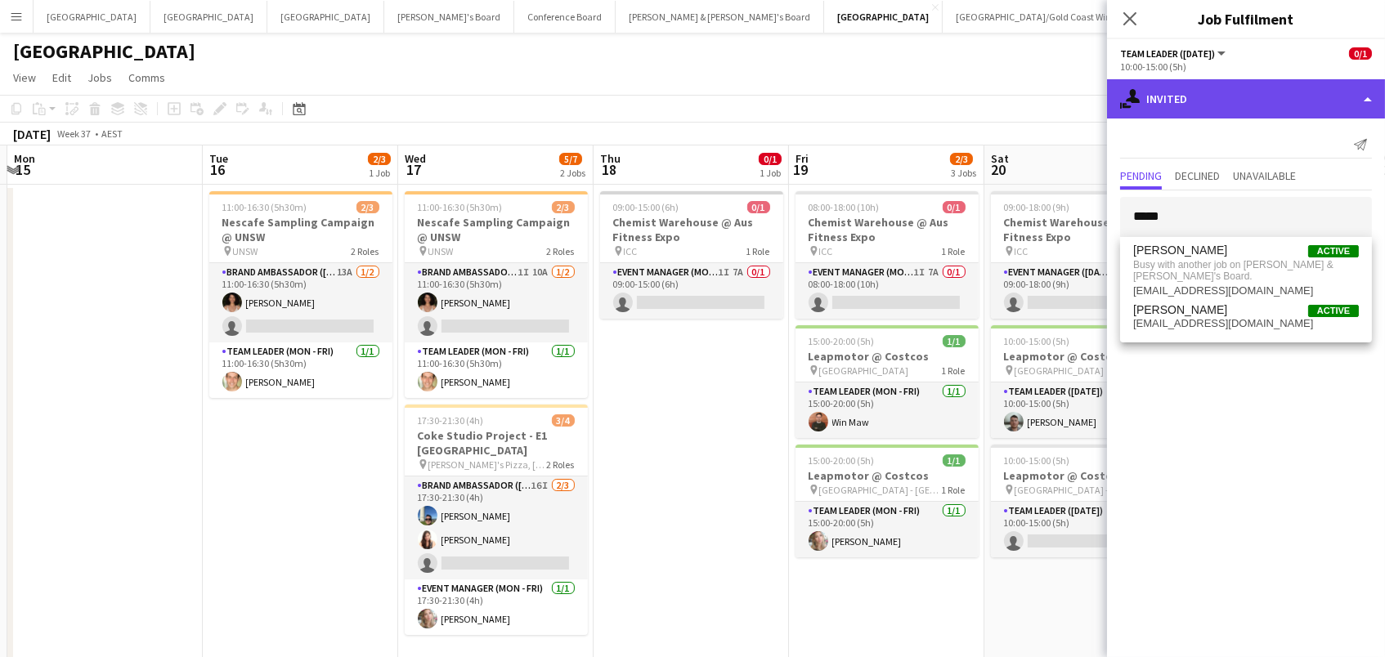
click at [1185, 89] on div "single-neutral-actions-share-1 Invited" at bounding box center [1246, 98] width 278 height 39
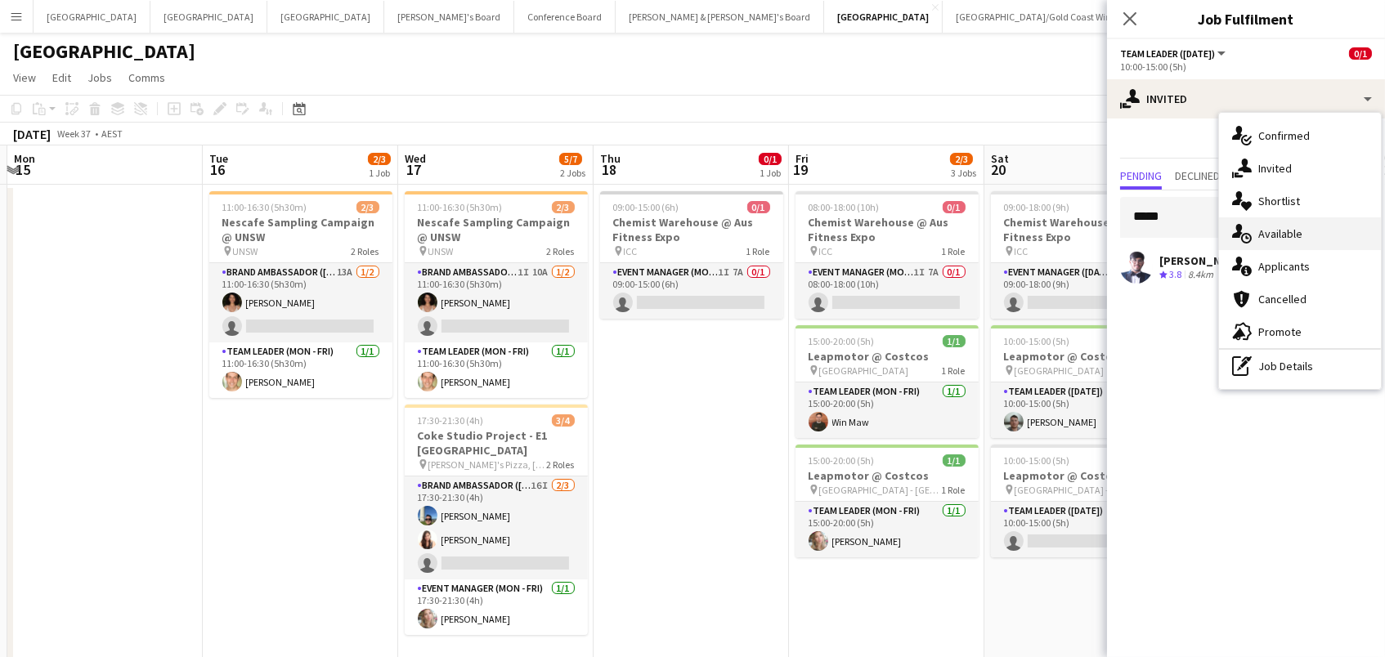
click at [1255, 233] on div "single-neutral-actions-upload Available" at bounding box center [1300, 233] width 162 height 33
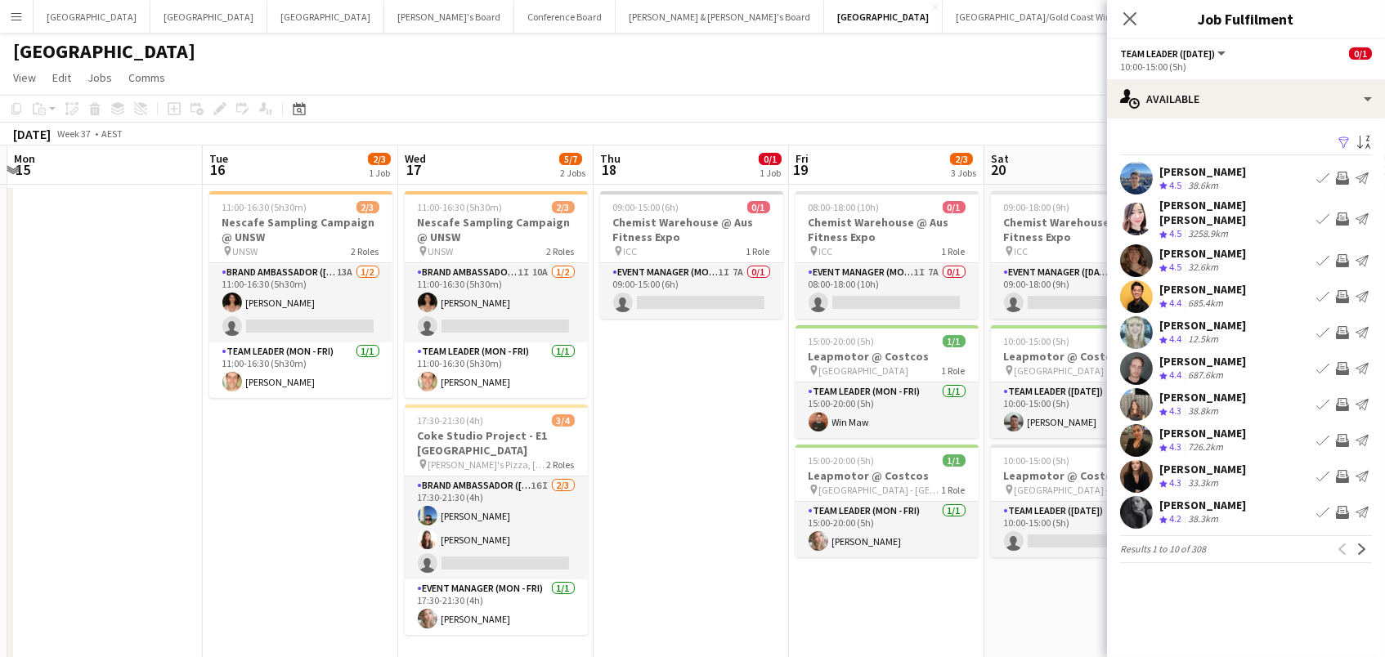
click at [1344, 138] on app-icon "Filter" at bounding box center [1343, 144] width 13 height 16
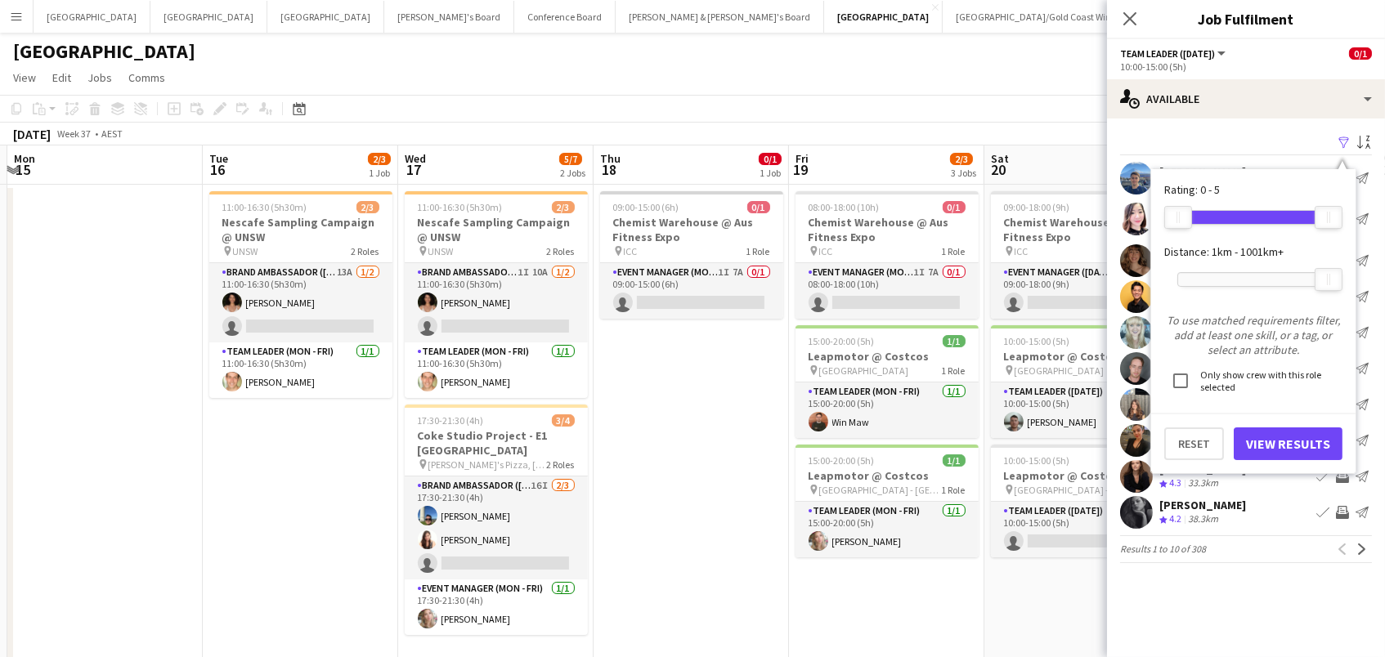
click at [1229, 275] on div at bounding box center [1253, 279] width 150 height 13
click at [1278, 434] on button "View Results" at bounding box center [1287, 443] width 109 height 33
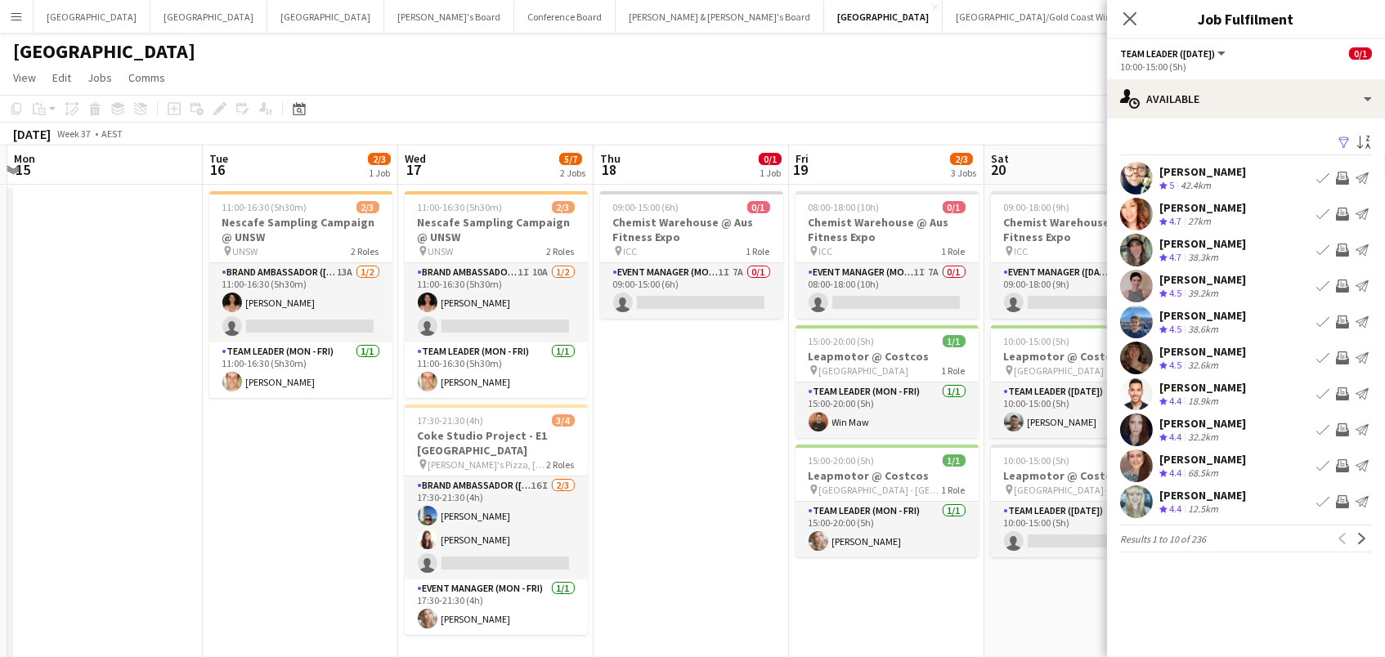
click at [1341, 213] on app-icon "Invite crew" at bounding box center [1341, 214] width 13 height 13
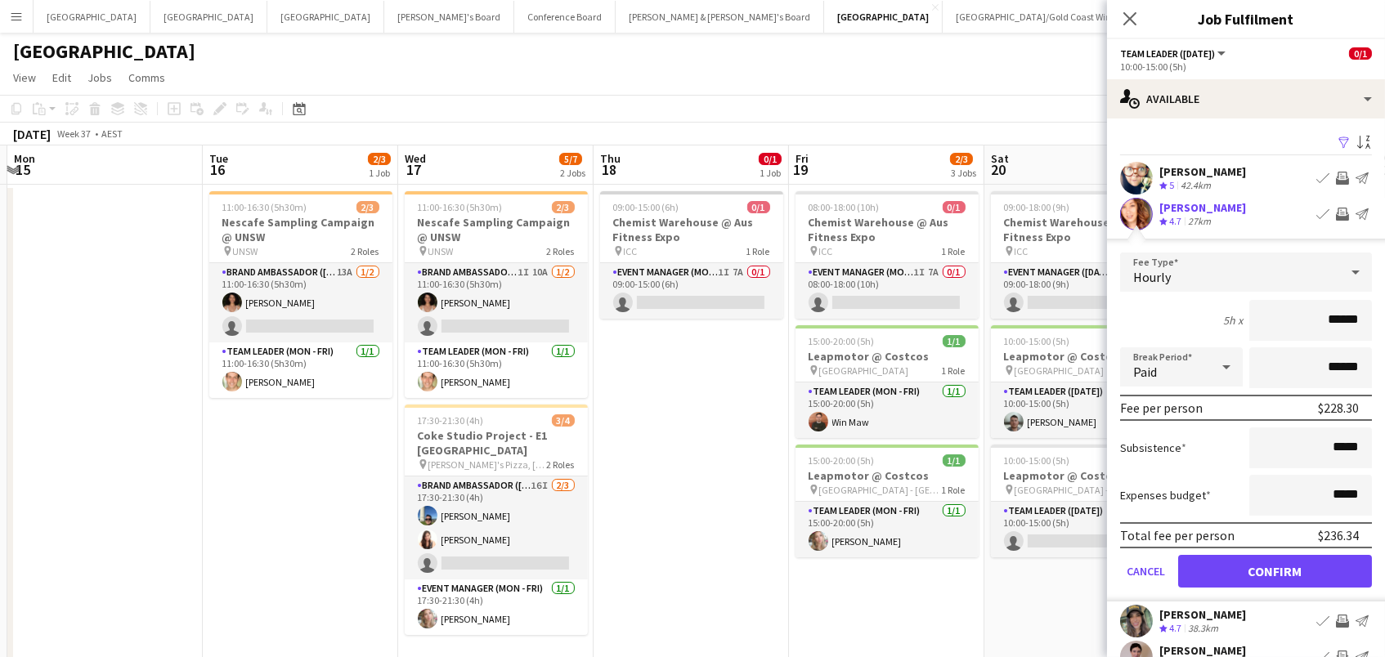
click at [1274, 569] on button "Confirm" at bounding box center [1275, 571] width 194 height 33
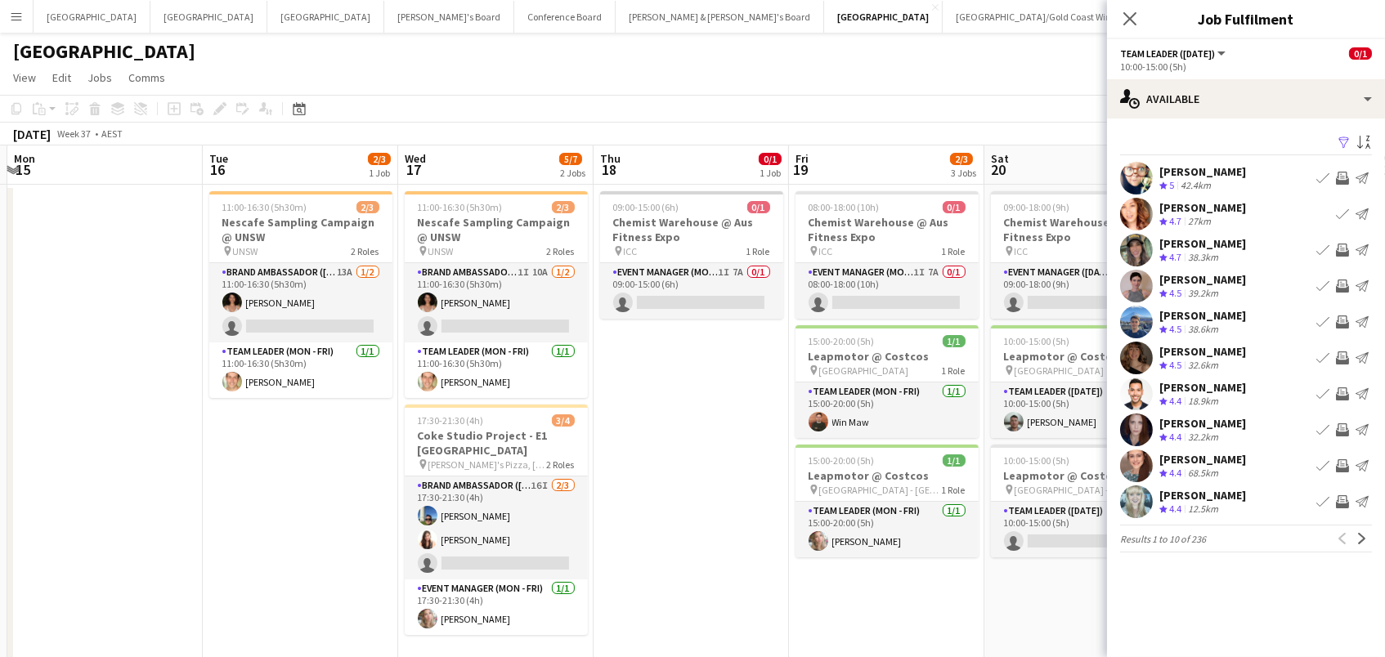
click at [1344, 282] on app-icon "Invite crew" at bounding box center [1341, 286] width 13 height 13
click at [1343, 244] on app-icon "Invite crew" at bounding box center [1341, 250] width 13 height 13
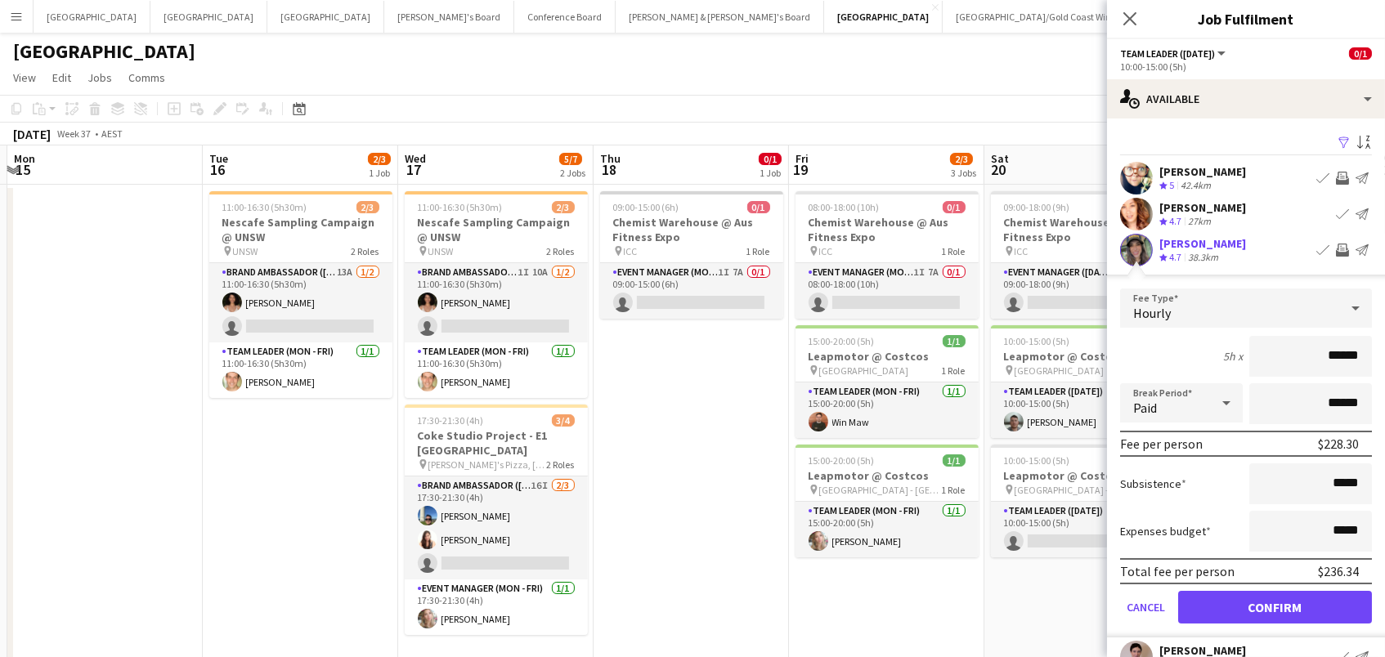
click at [1274, 605] on button "Confirm" at bounding box center [1275, 607] width 194 height 33
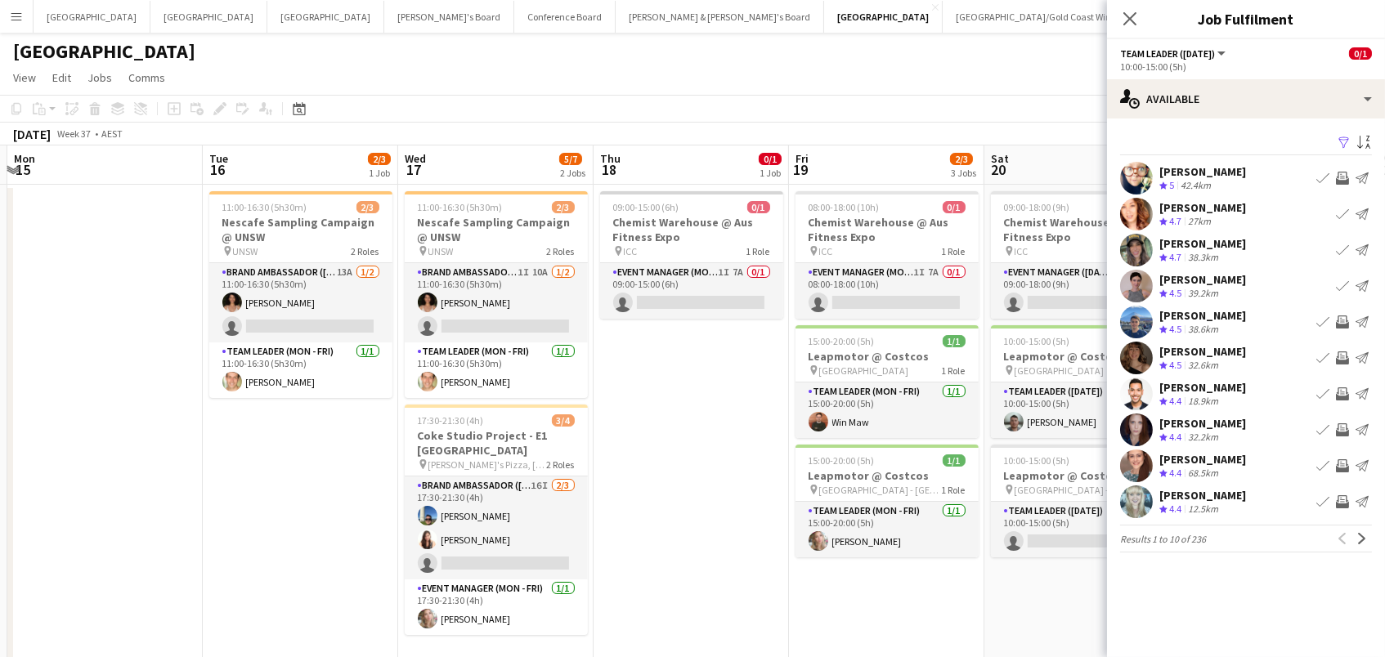
click at [1341, 466] on app-icon "Invite crew" at bounding box center [1341, 465] width 13 height 13
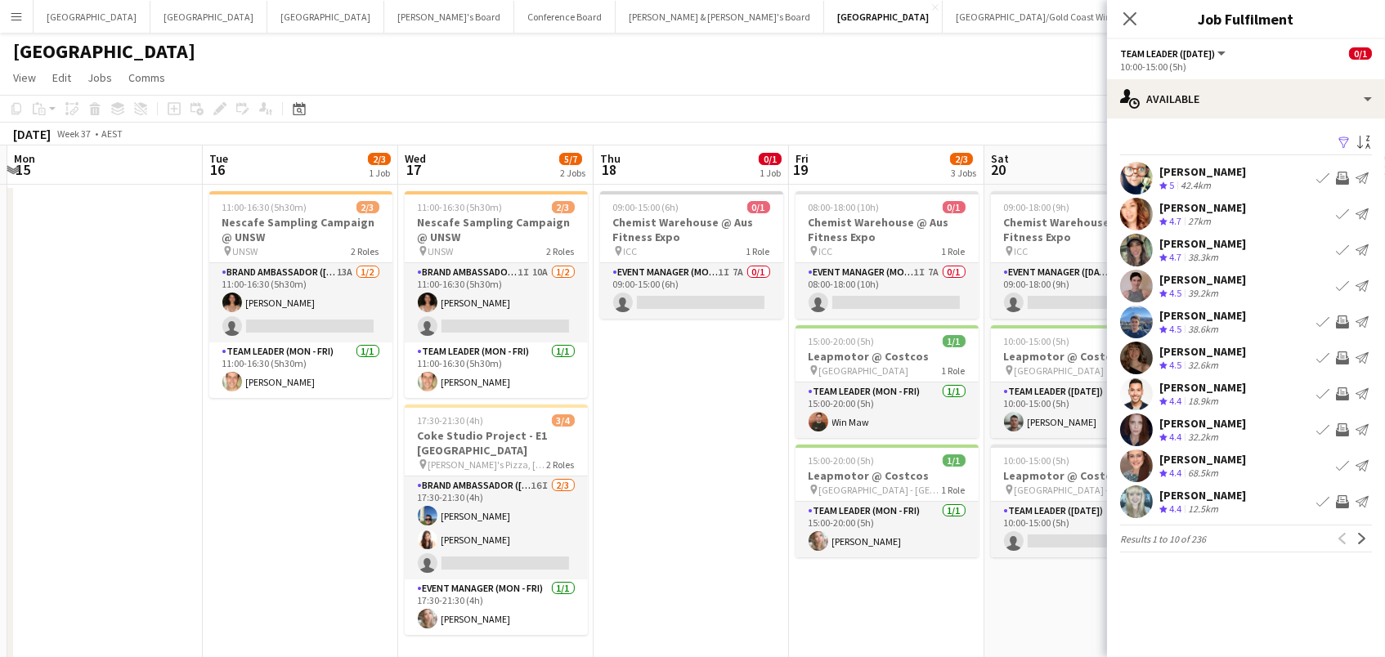
click at [1339, 502] on app-icon "Invite crew" at bounding box center [1341, 501] width 13 height 13
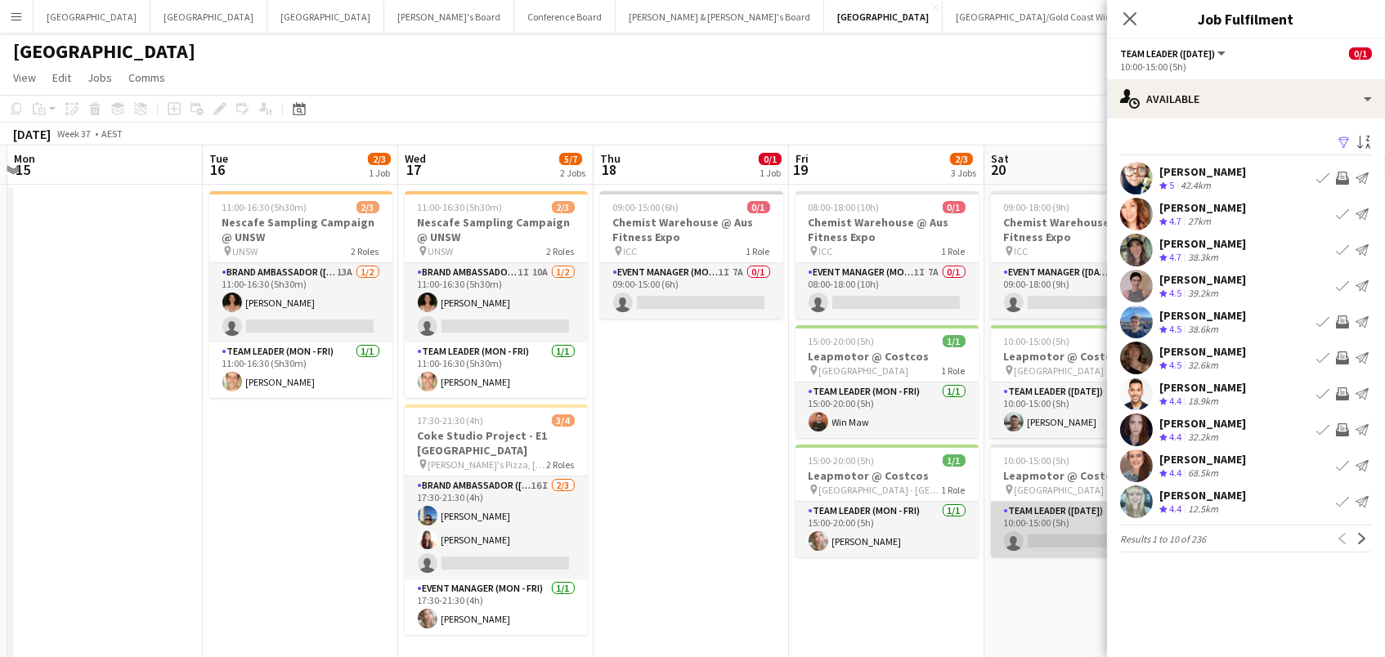
click at [1036, 537] on app-card-role "Team Leader ([DATE]) 1I 0/1 10:00-15:00 (5h) single-neutral-actions" at bounding box center [1082, 530] width 183 height 56
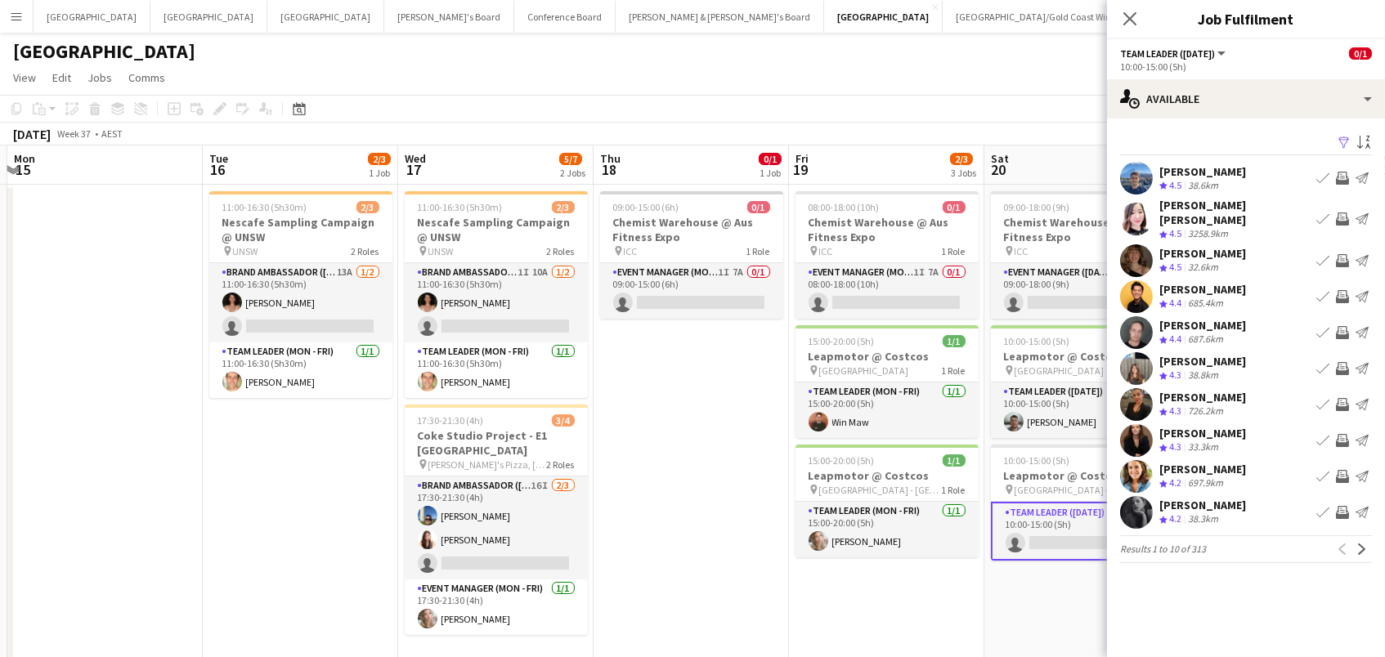
click at [1347, 144] on app-icon "Filter" at bounding box center [1343, 144] width 13 height 16
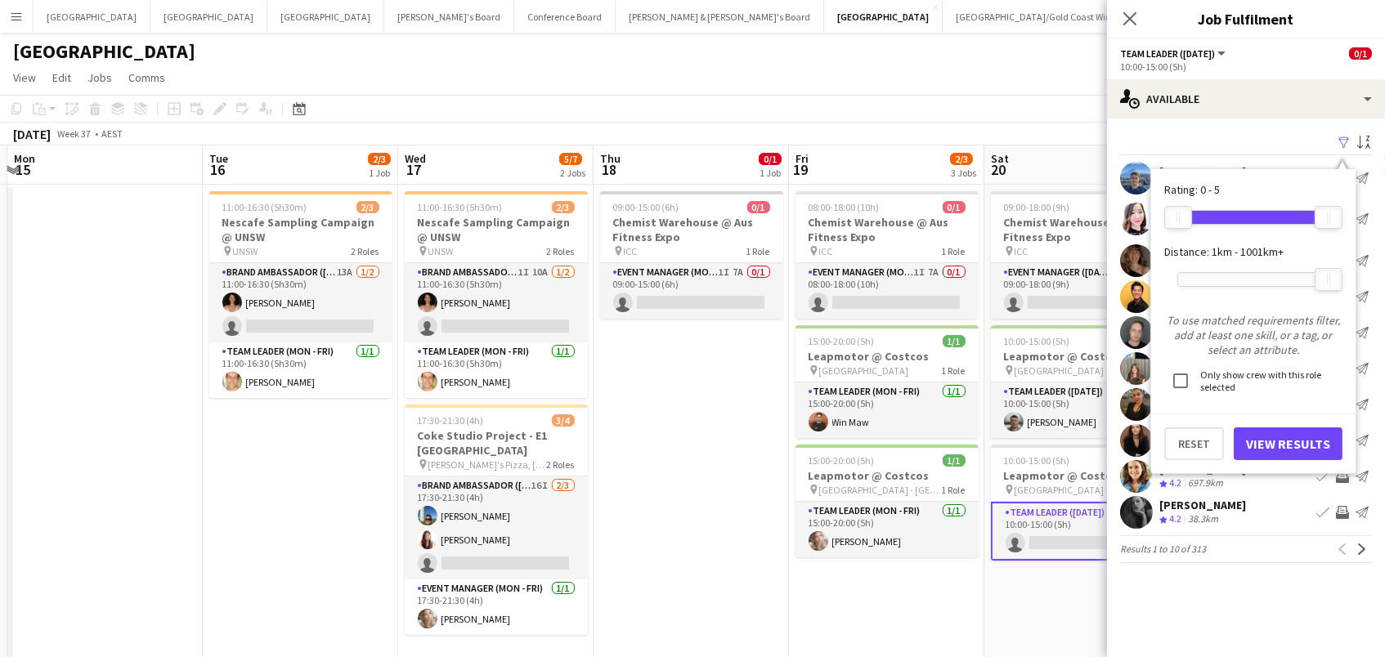
click at [1240, 273] on div at bounding box center [1253, 279] width 150 height 13
click at [1281, 435] on button "View Results" at bounding box center [1287, 443] width 109 height 33
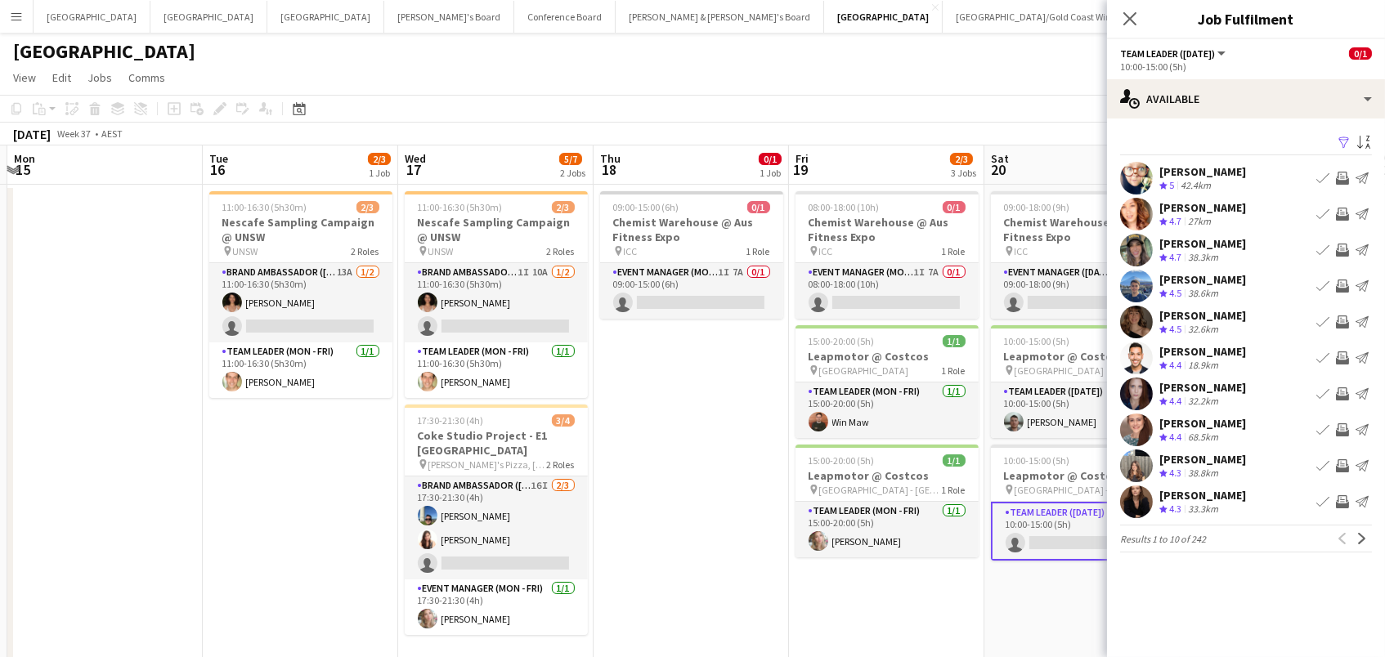
click at [1343, 217] on app-icon "Invite crew" at bounding box center [1341, 214] width 13 height 13
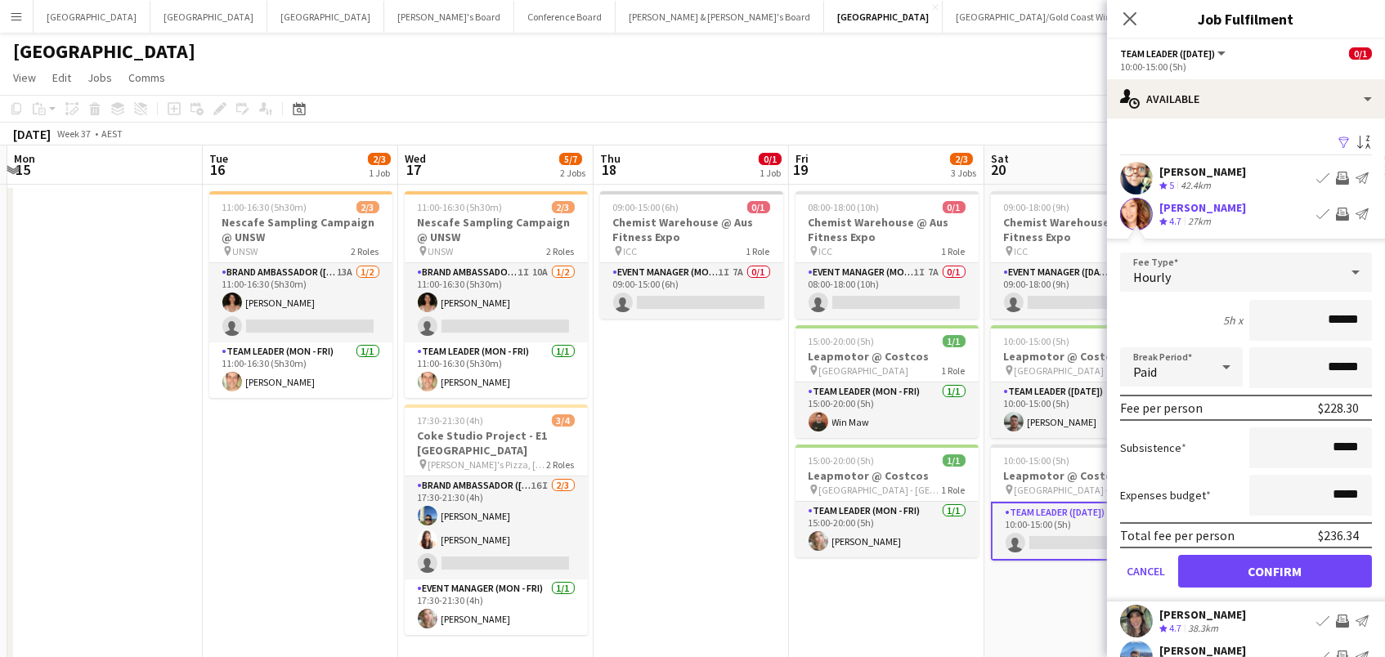
click at [1274, 569] on button "Confirm" at bounding box center [1275, 571] width 194 height 33
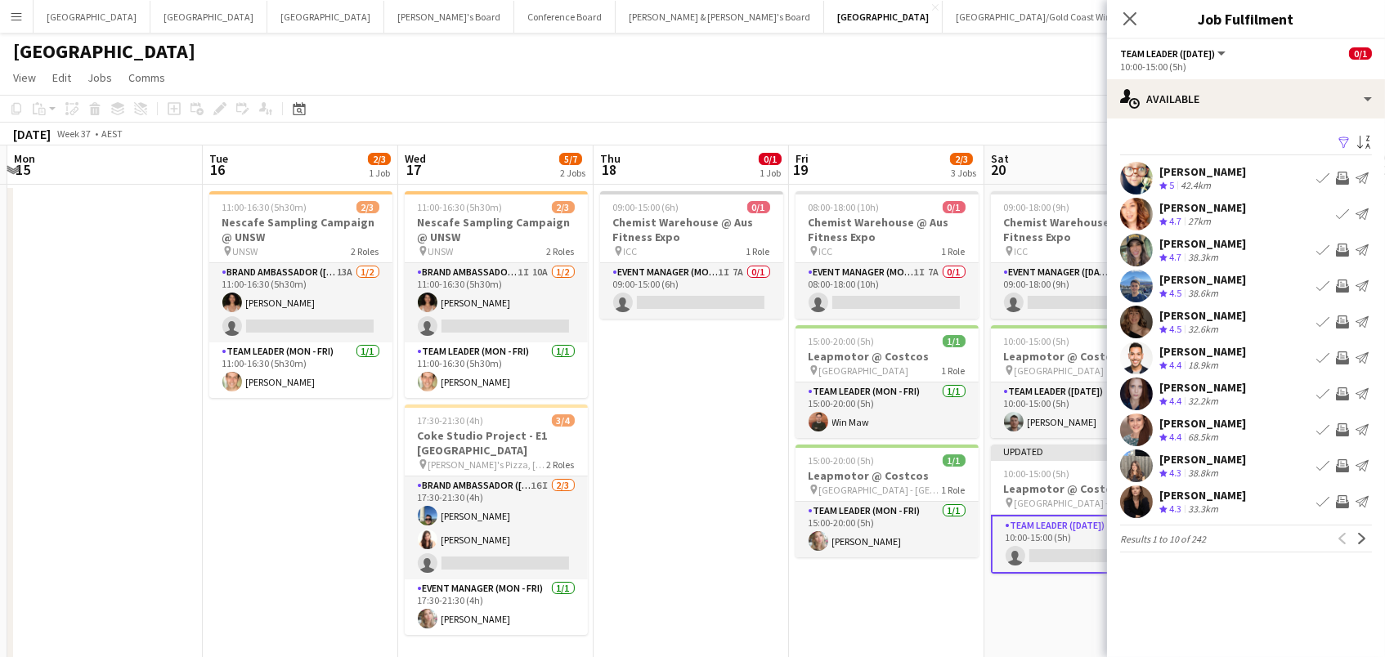
click at [1340, 249] on app-icon "Invite crew" at bounding box center [1341, 250] width 13 height 13
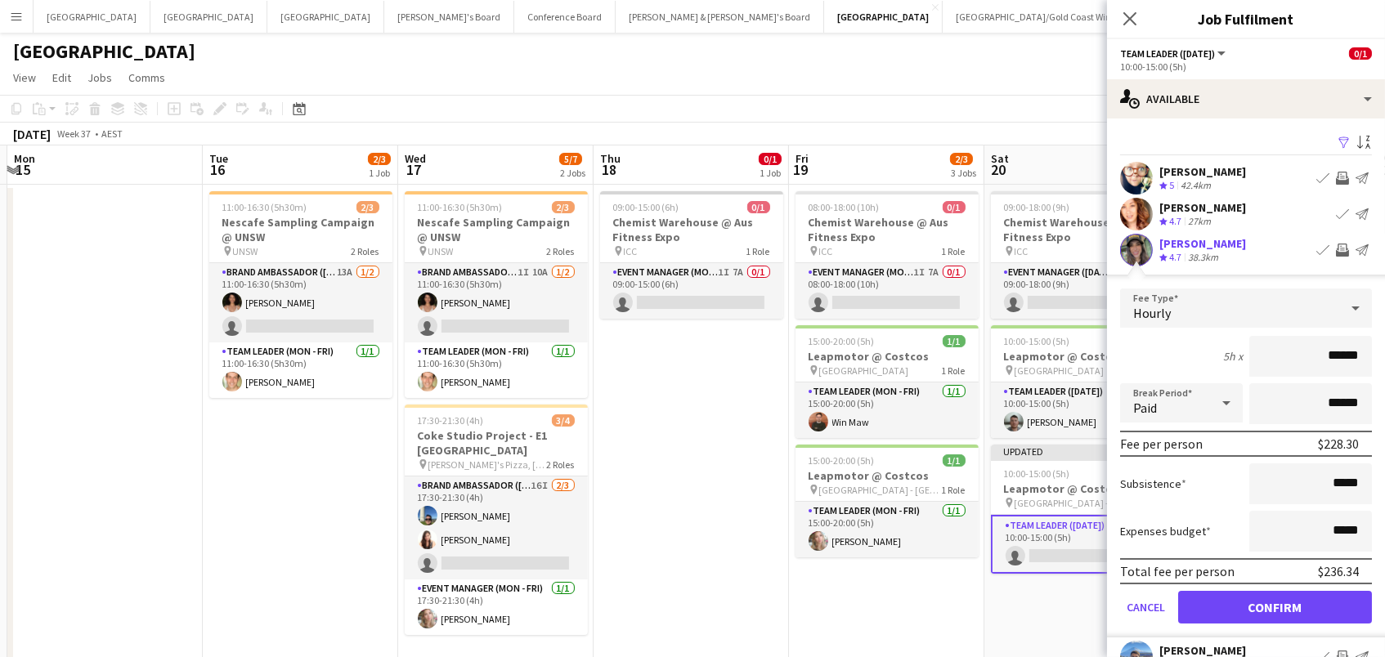
click at [1274, 605] on button "Confirm" at bounding box center [1275, 607] width 194 height 33
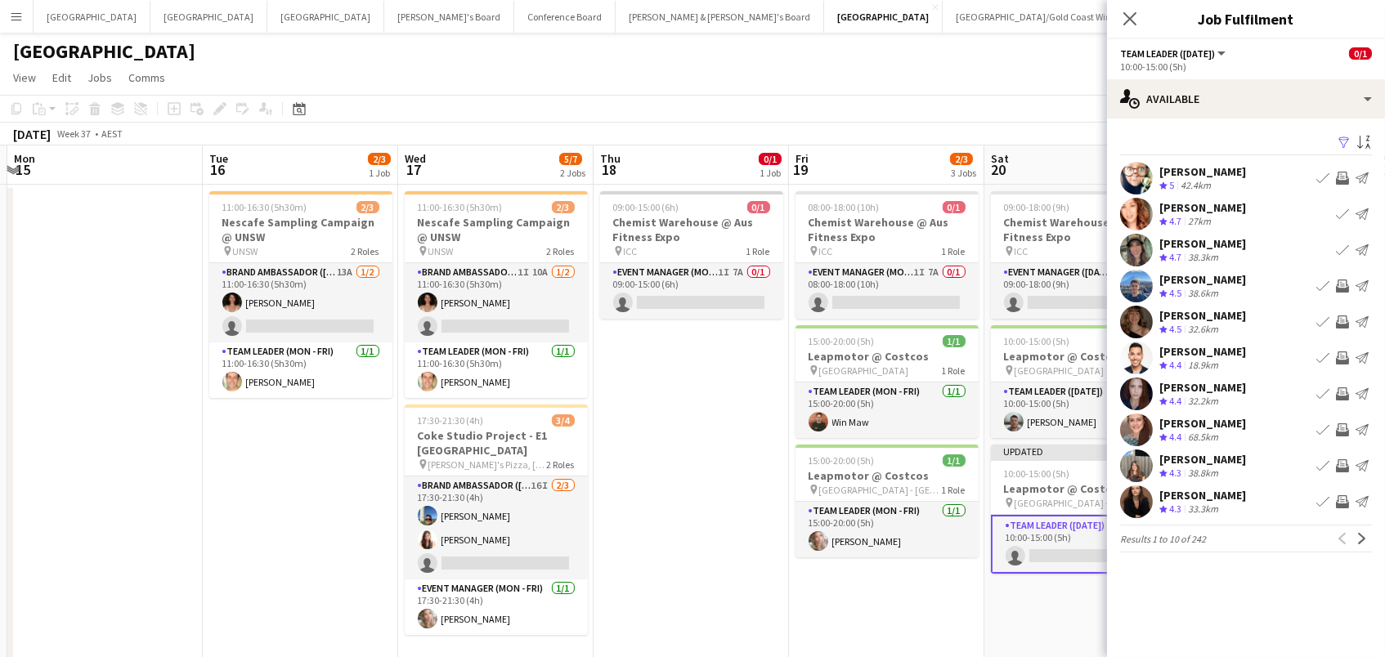
click at [1340, 433] on app-icon "Invite crew" at bounding box center [1341, 429] width 13 height 13
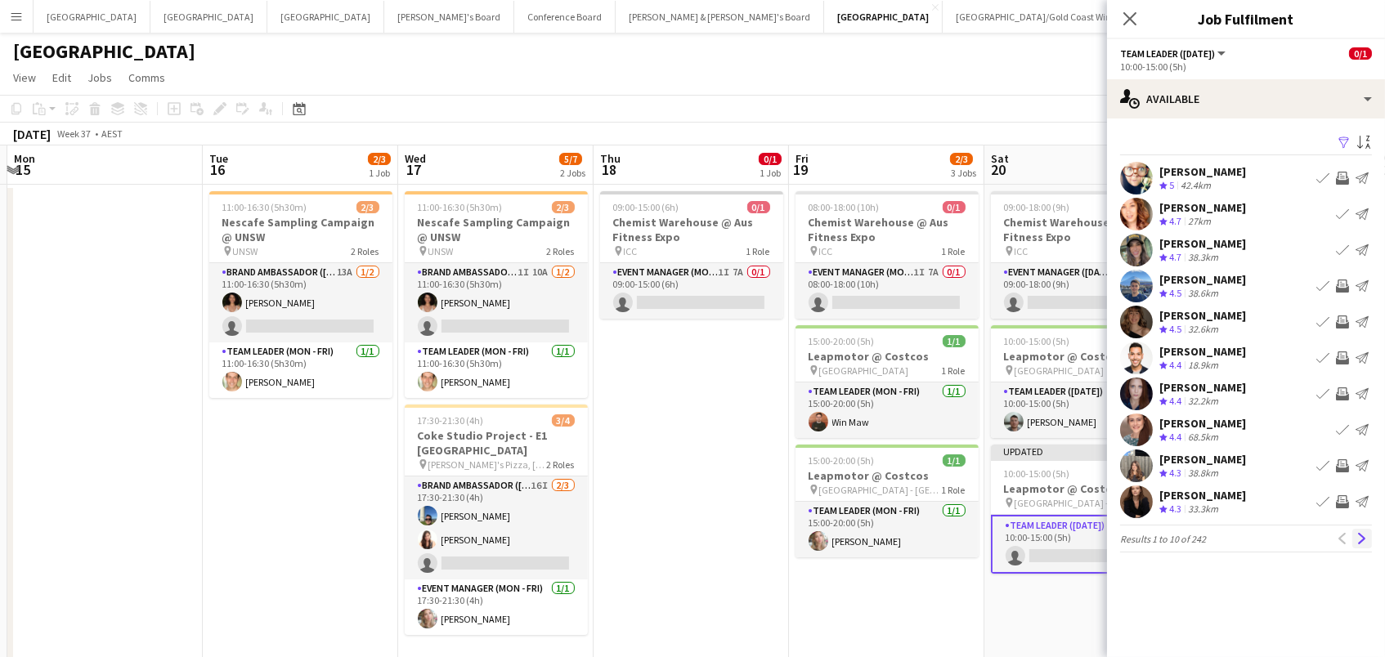
click at [1356, 538] on app-icon "Next" at bounding box center [1361, 538] width 11 height 11
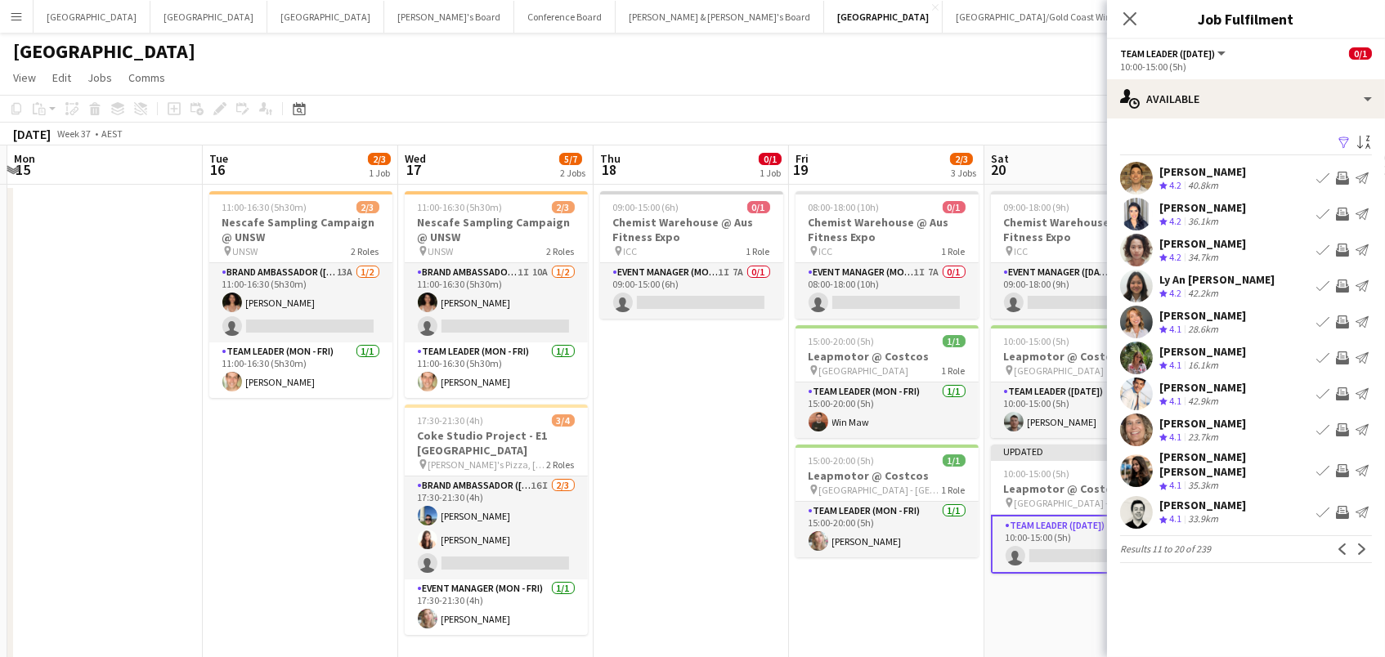
click at [1340, 177] on app-icon "Invite crew" at bounding box center [1341, 178] width 13 height 13
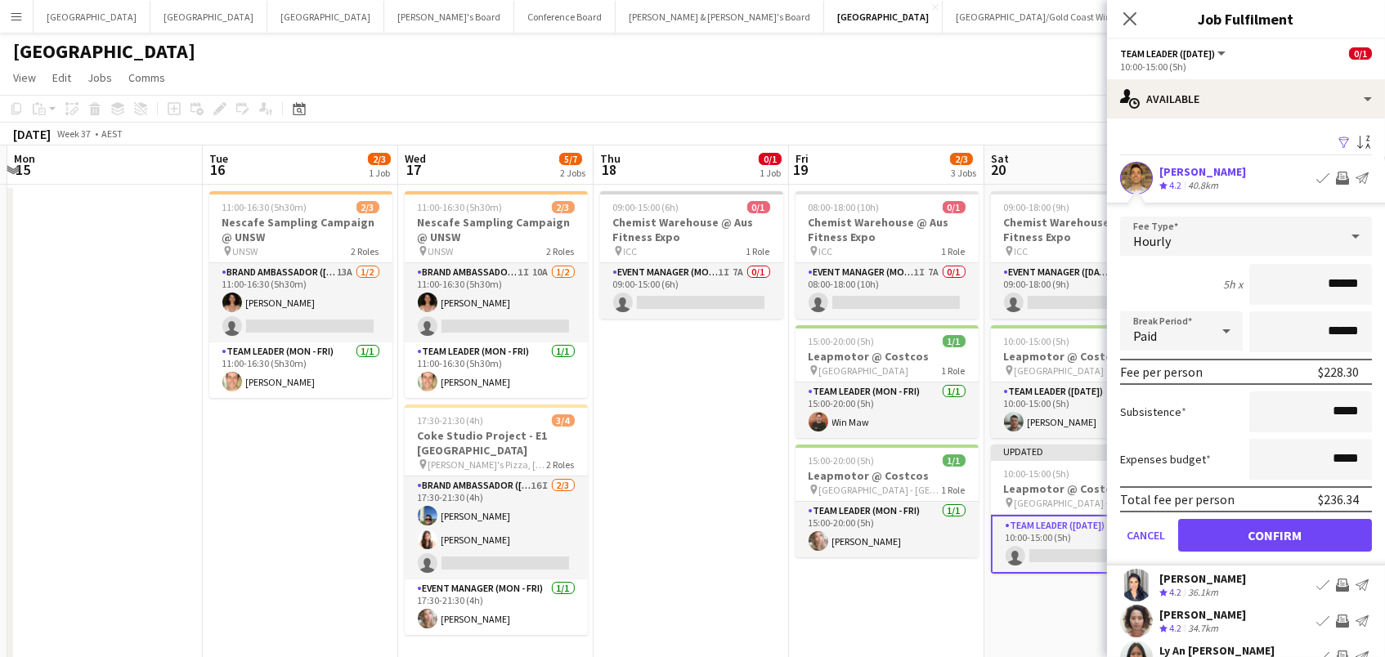
click at [1274, 533] on button "Confirm" at bounding box center [1275, 535] width 194 height 33
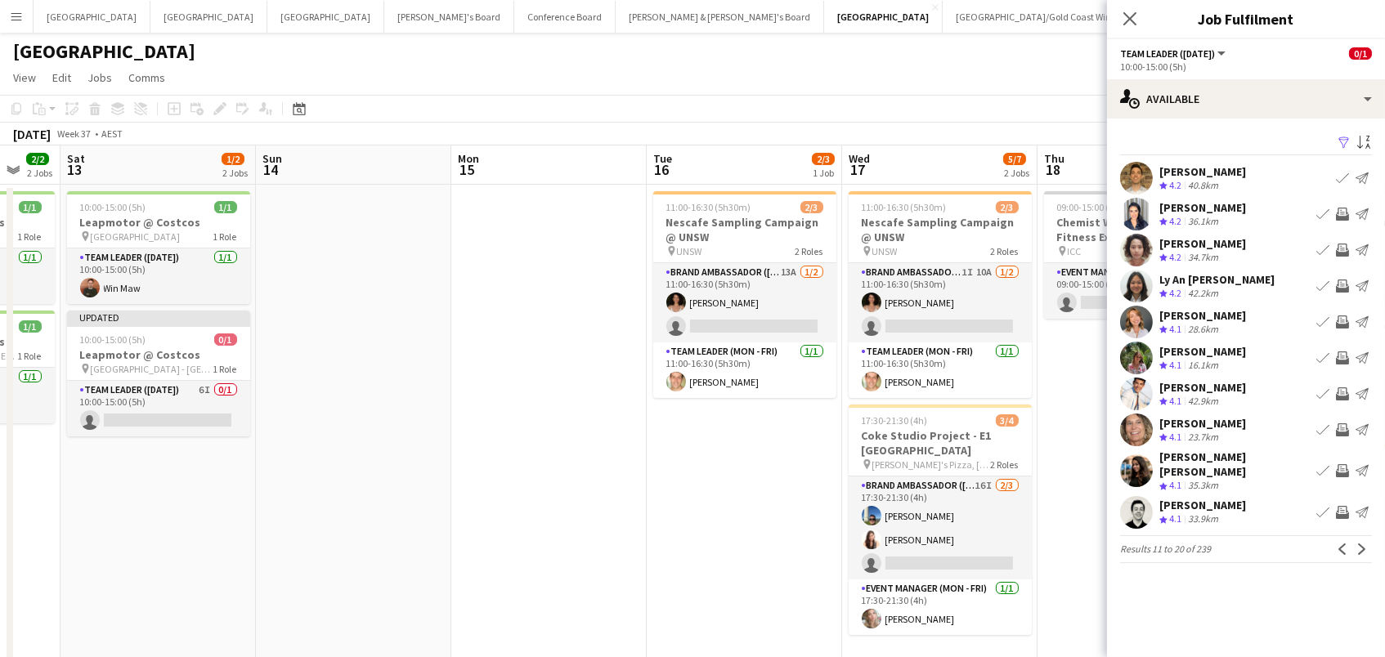
scroll to position [0, 384]
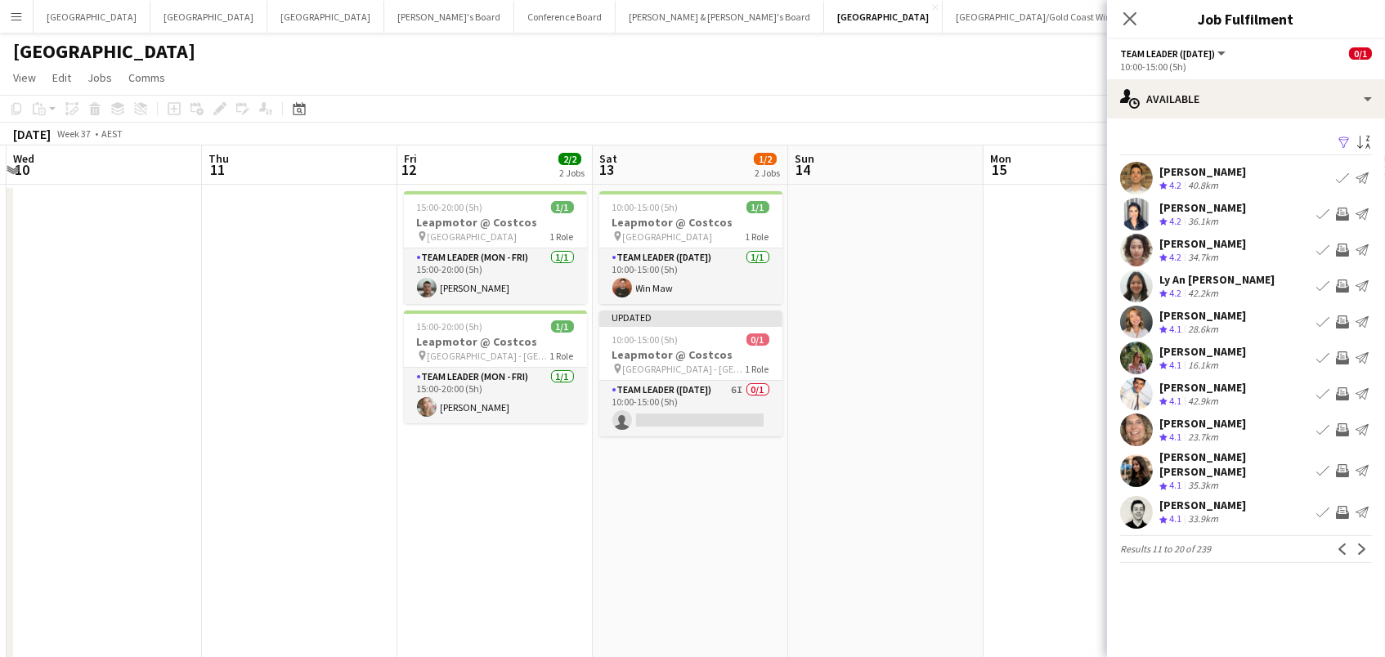
click at [515, 434] on app-date-cell "15:00-20:00 (5h) 1/1 Leapmotor @ Costcos pin Canberra Airport 1 Role Team Leade…" at bounding box center [494, 441] width 195 height 512
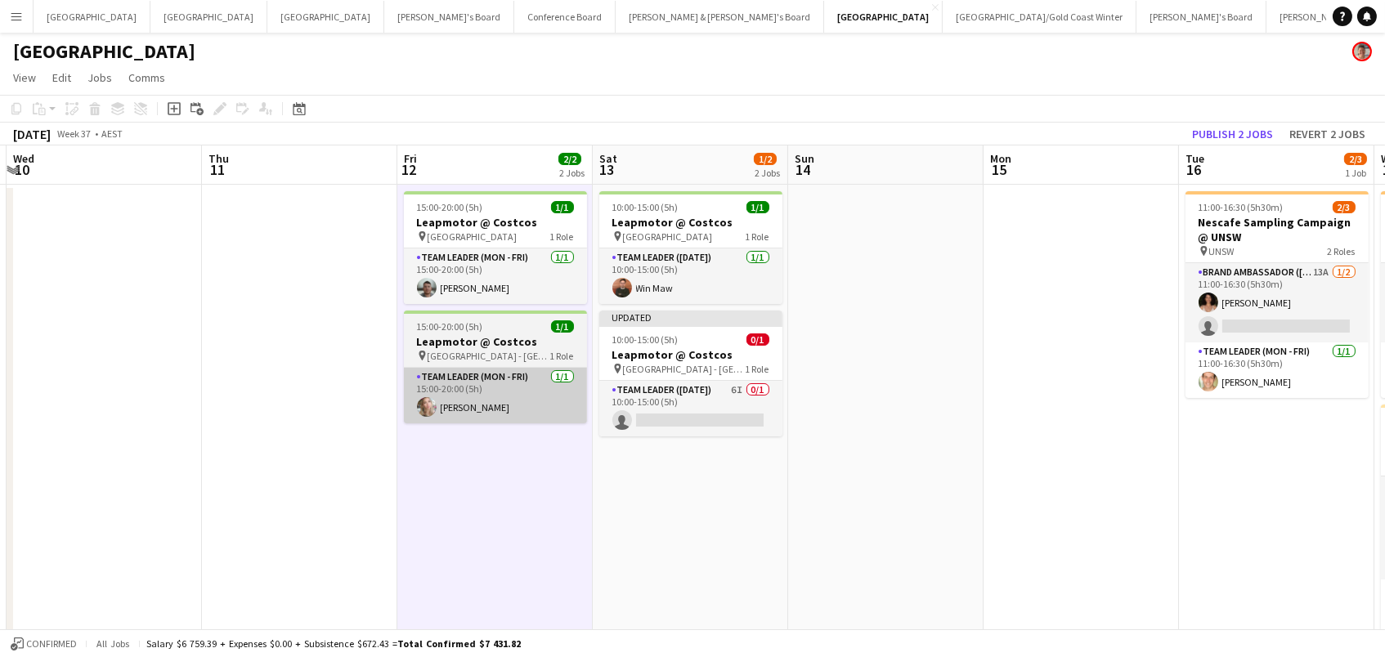
click at [520, 412] on app-card-role "Team Leader (Mon - Fri) [DATE] 15:00-20:00 (5h) [PERSON_NAME]" at bounding box center [495, 396] width 183 height 56
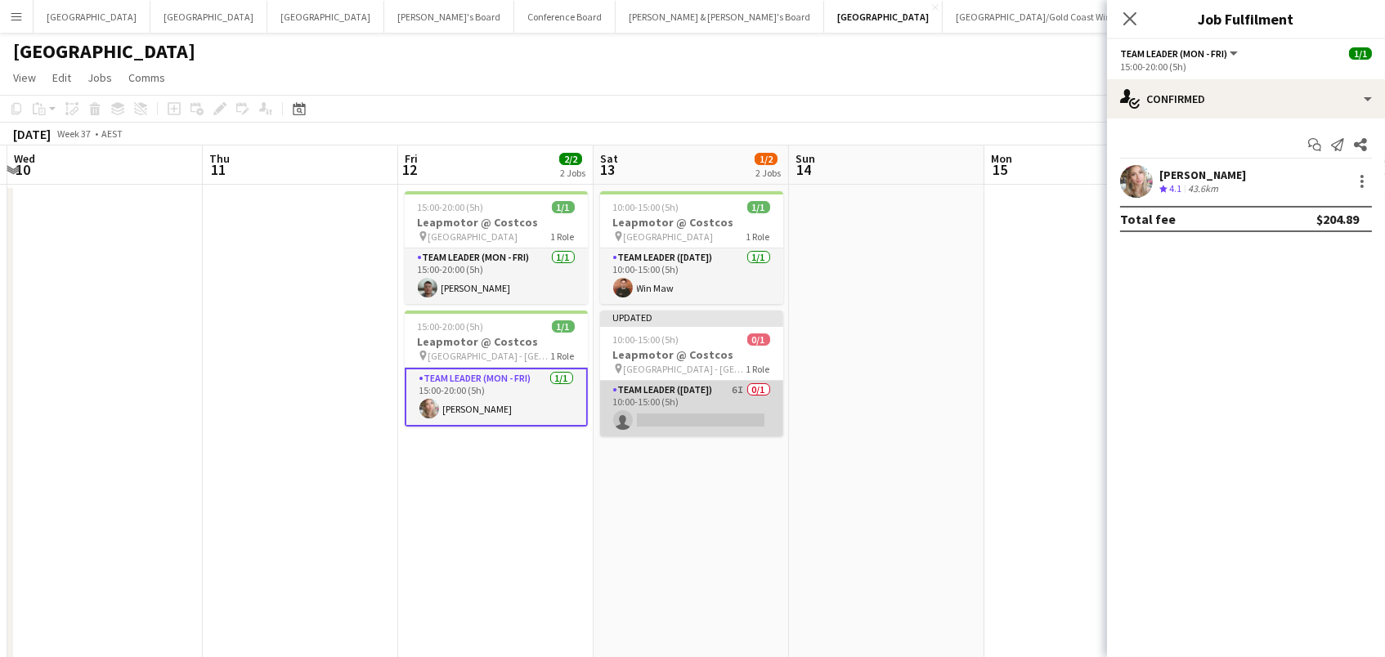
click at [731, 404] on app-card-role "Team Leader ([DATE]) 6I 0/1 10:00-15:00 (5h) single-neutral-actions" at bounding box center [691, 409] width 183 height 56
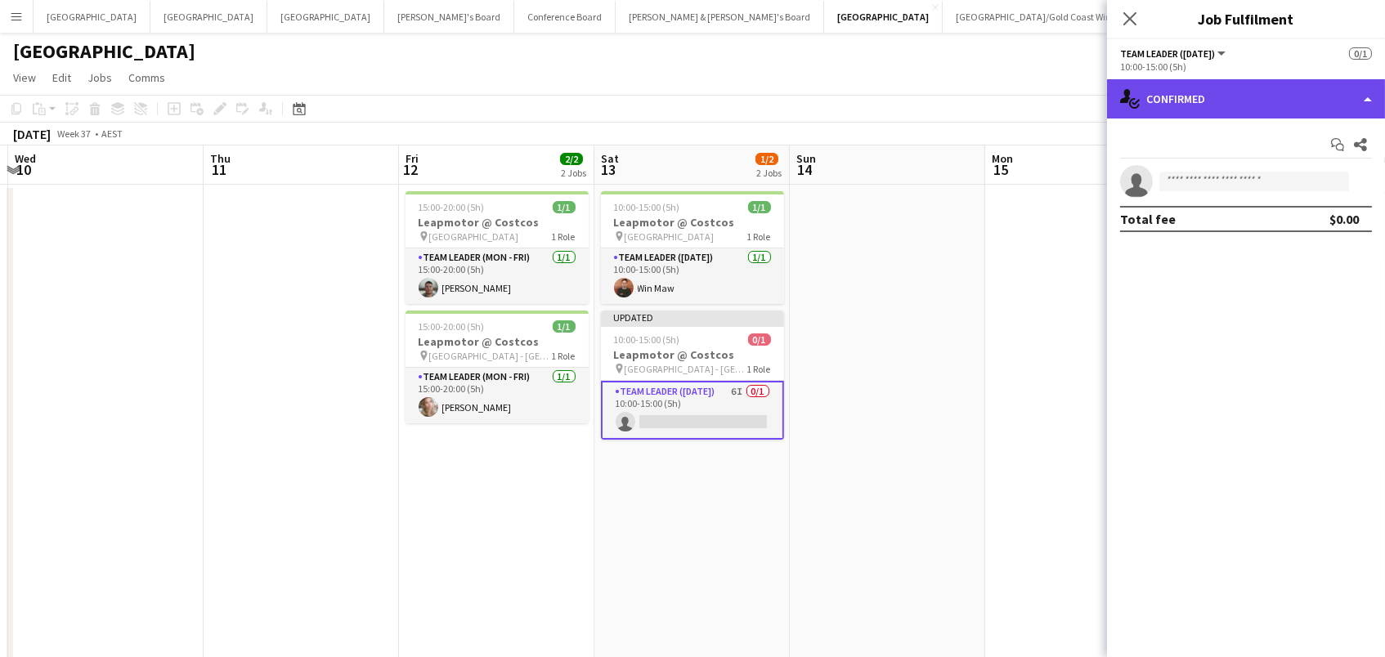
click at [1224, 105] on div "single-neutral-actions-check-2 Confirmed" at bounding box center [1246, 98] width 278 height 39
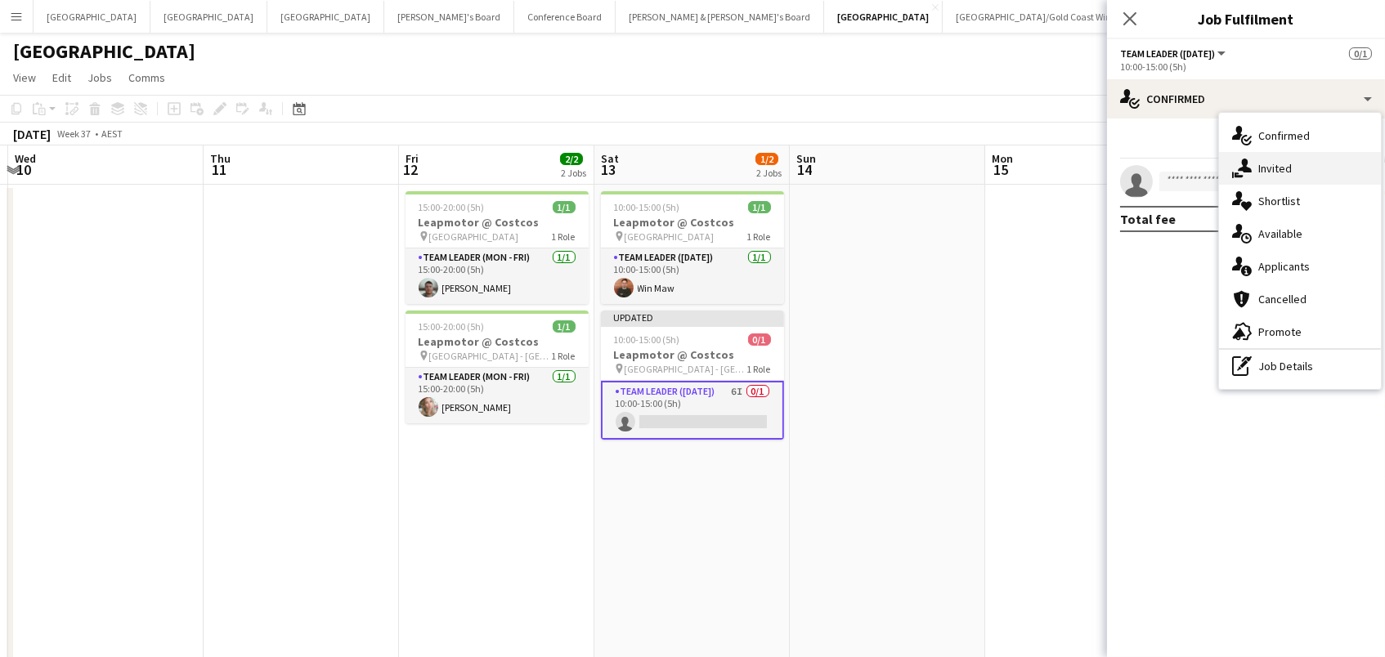
click at [1262, 170] on span "Invited" at bounding box center [1275, 168] width 34 height 15
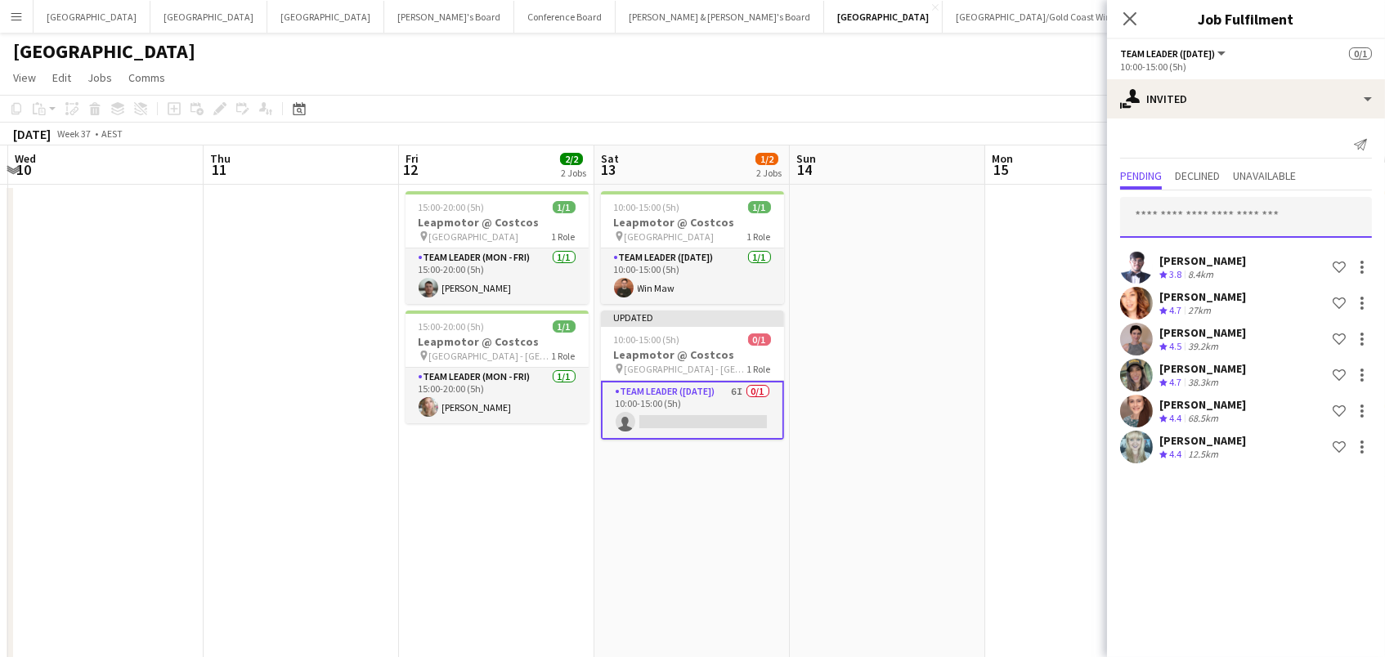
click at [1194, 211] on input "text" at bounding box center [1246, 217] width 252 height 41
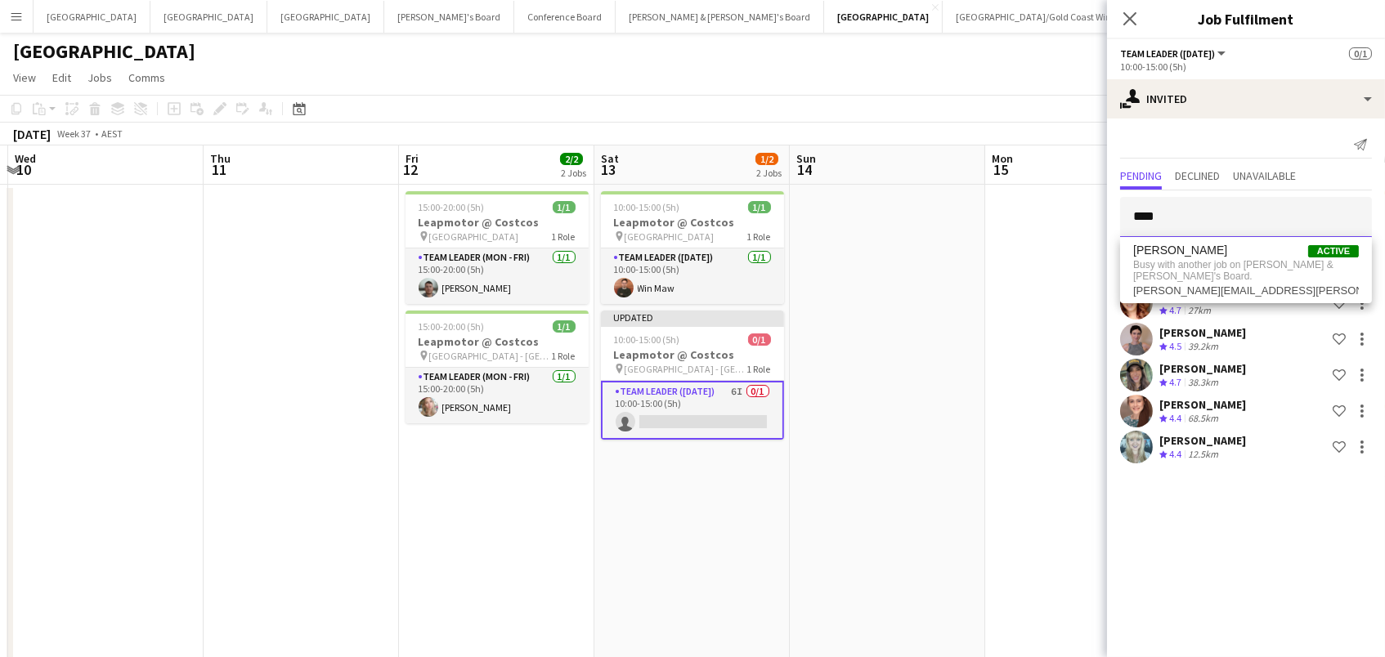
type input "****"
click at [956, 293] on app-date-cell at bounding box center [887, 441] width 195 height 512
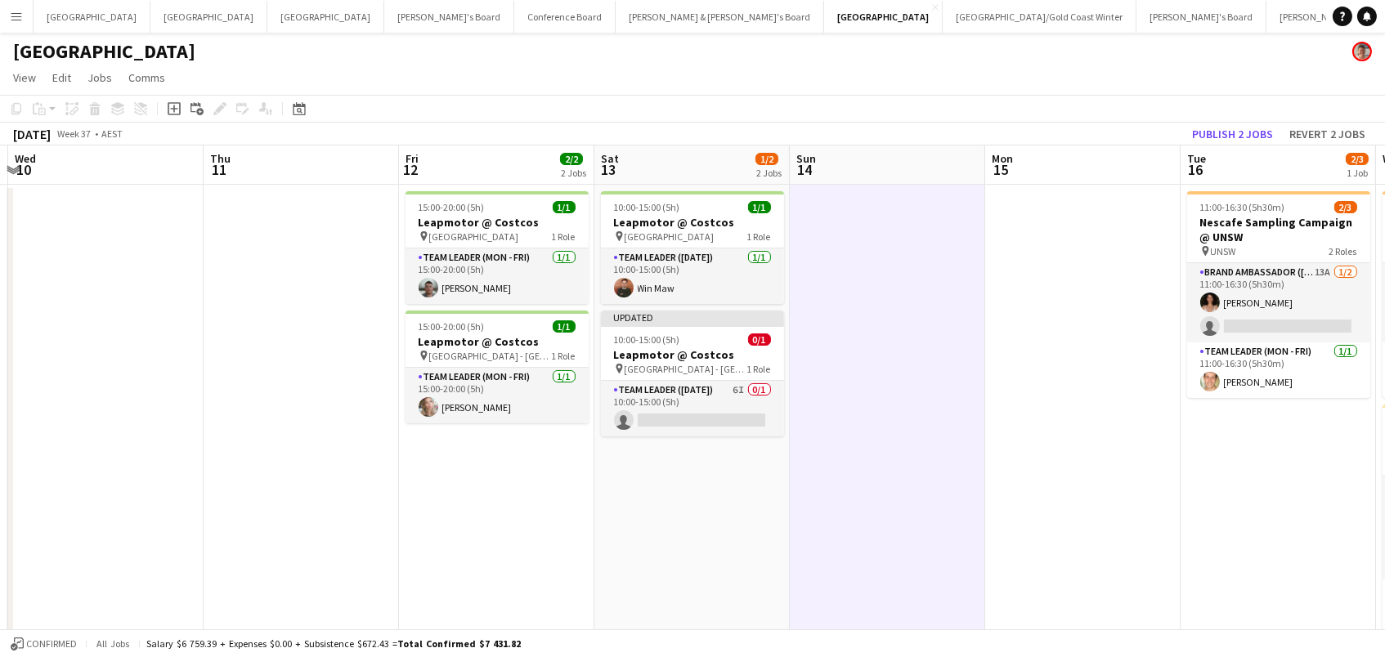
scroll to position [0, 382]
click at [1228, 139] on button "Publish 2 jobs" at bounding box center [1232, 133] width 94 height 21
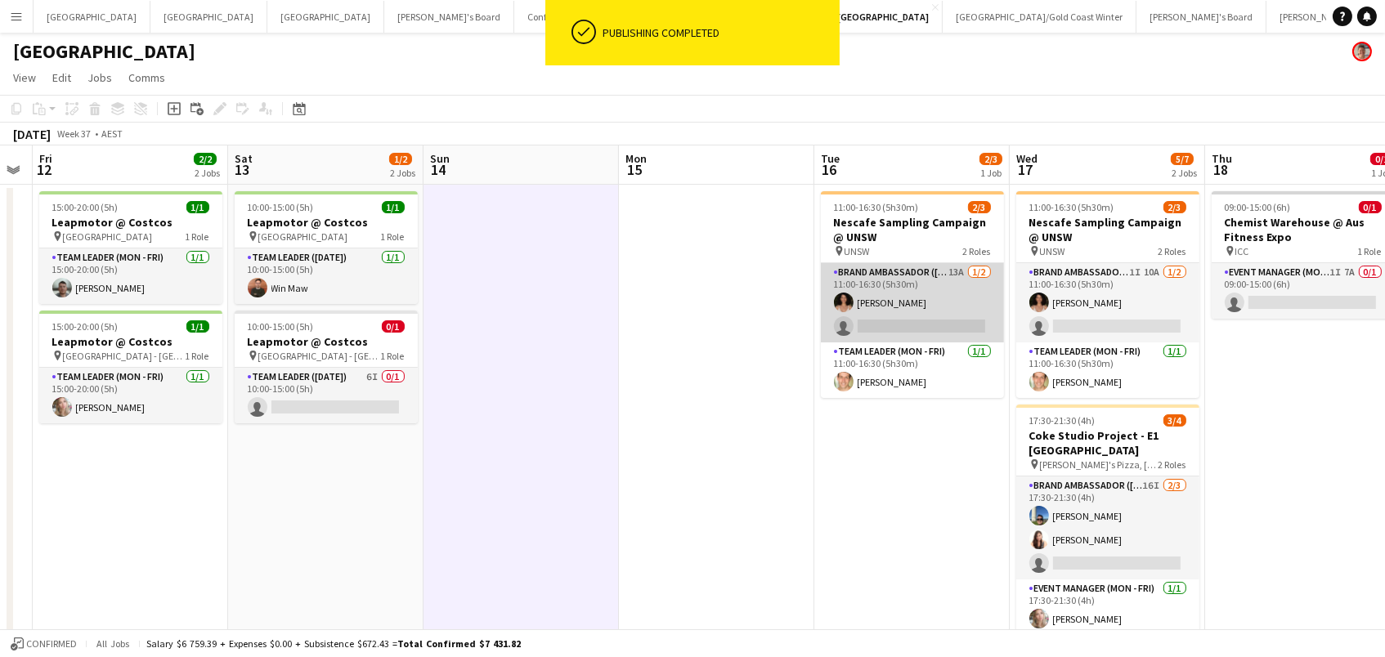
click at [930, 312] on app-card-role "Brand Ambassador (Mon - Fri) 13A [DATE] 11:00-16:30 (5h30m) [PERSON_NAME] singl…" at bounding box center [912, 302] width 183 height 79
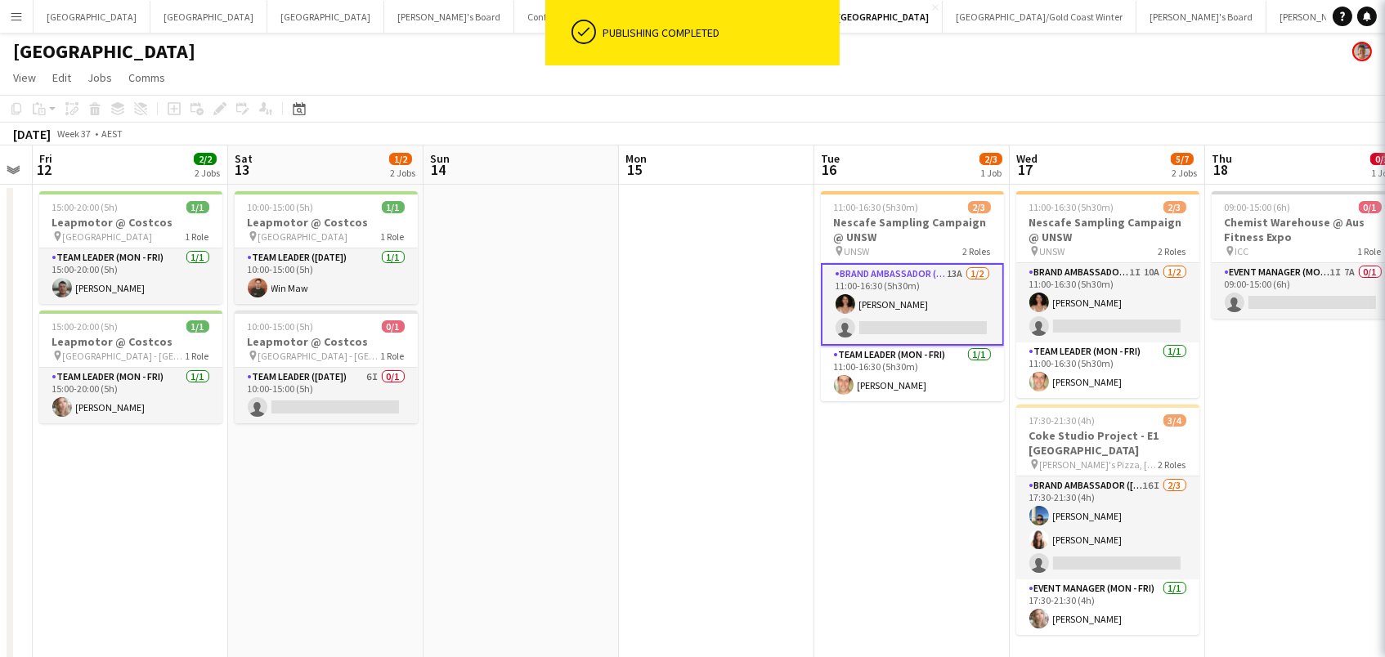
scroll to position [0, 748]
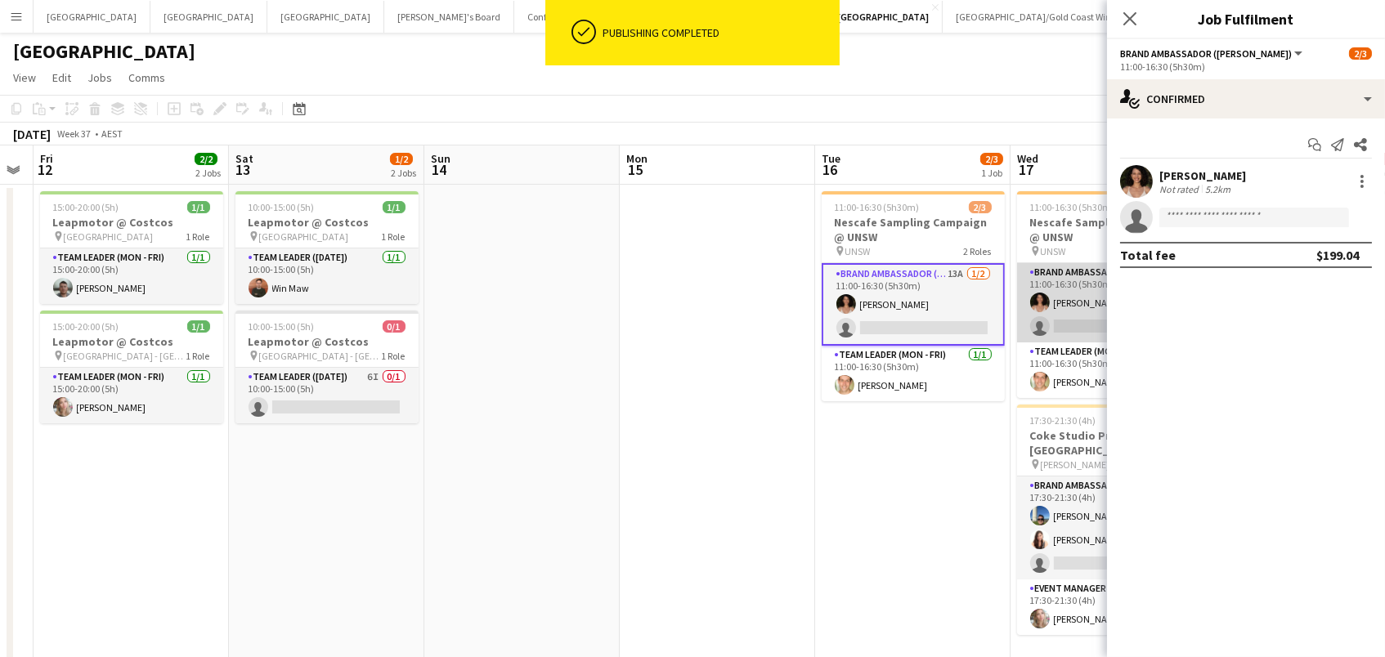
click at [1053, 310] on app-card-role "Brand Ambassador (Mon - Fri) 1I 10A [DATE] 11:00-16:30 (5h30m) [PERSON_NAME] si…" at bounding box center [1108, 302] width 183 height 79
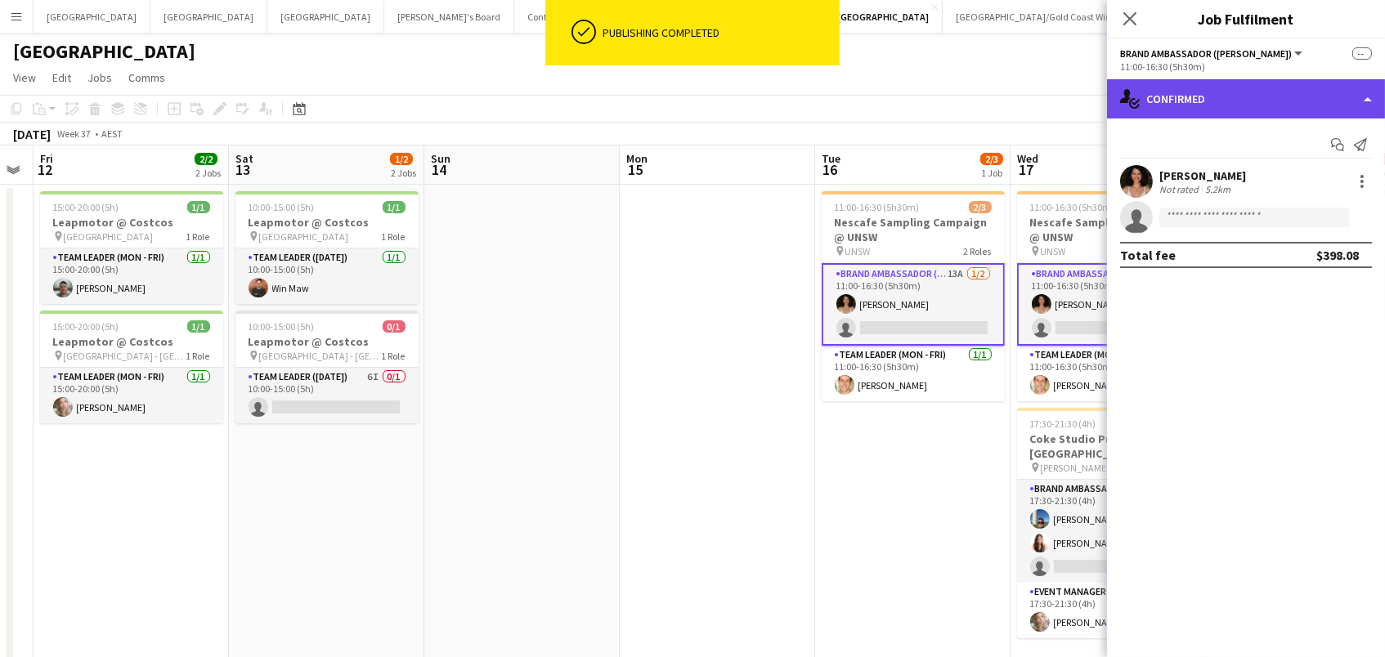
click at [1189, 96] on div "single-neutral-actions-check-2 Confirmed" at bounding box center [1246, 98] width 278 height 39
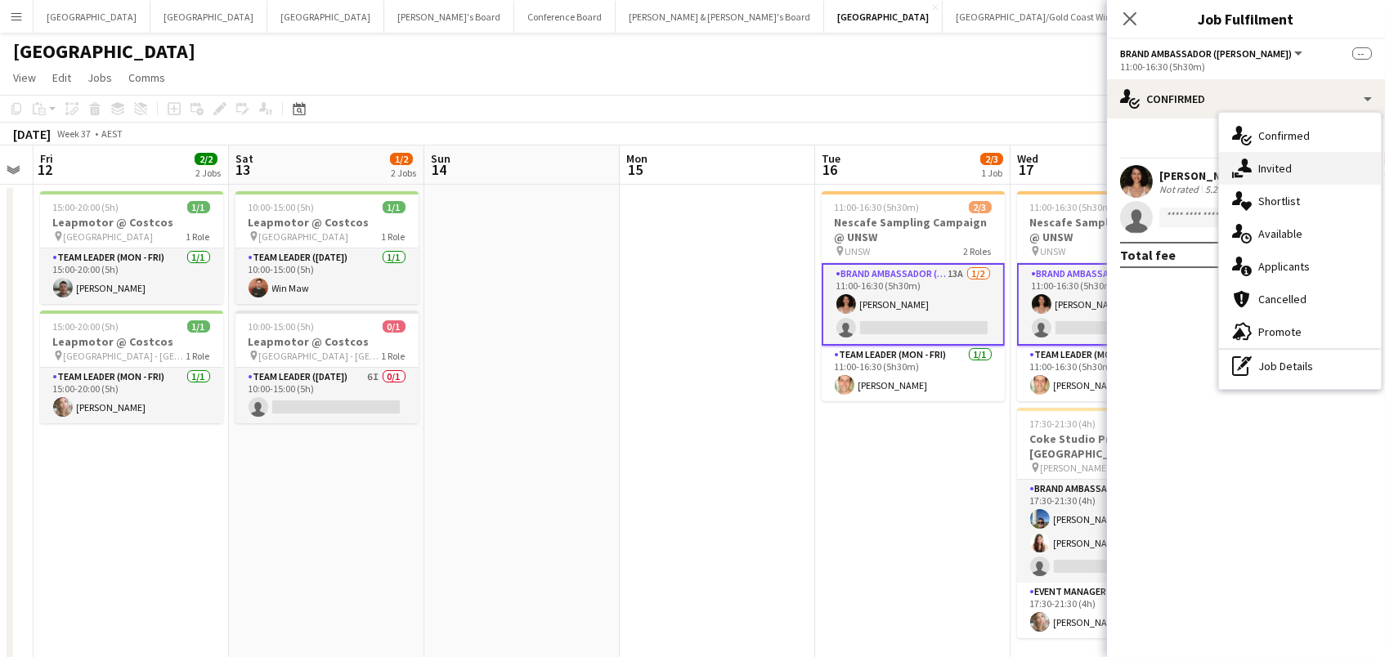
click at [1254, 163] on div "single-neutral-actions-share-1 Invited" at bounding box center [1300, 168] width 162 height 33
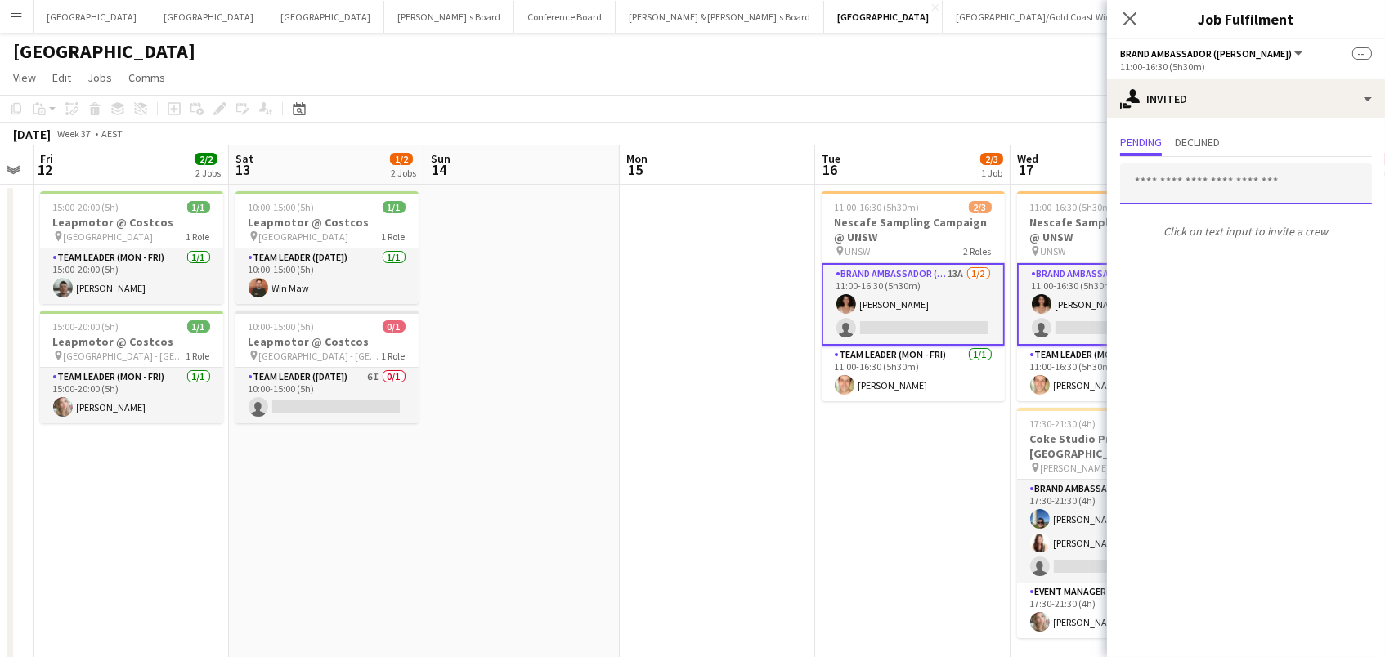
click at [1206, 178] on input "text" at bounding box center [1246, 183] width 252 height 41
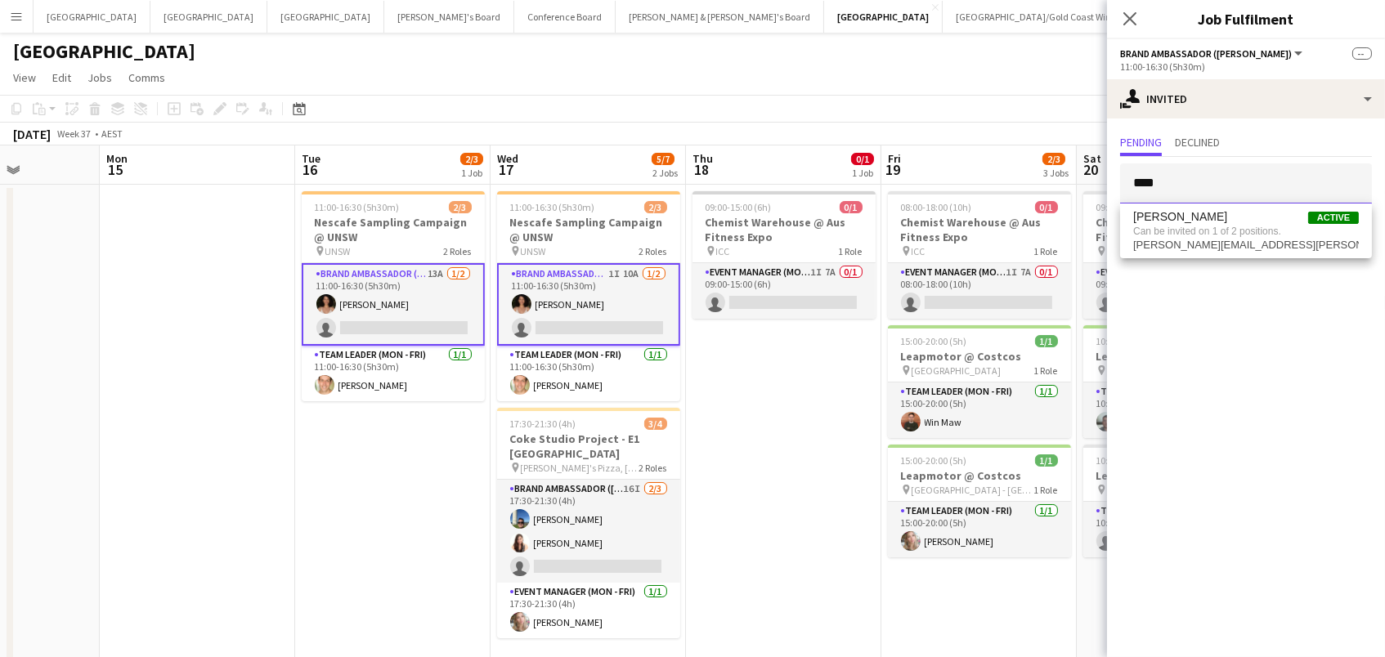
scroll to position [0, 0]
click at [1162, 192] on input "****" at bounding box center [1246, 183] width 252 height 41
type input "****"
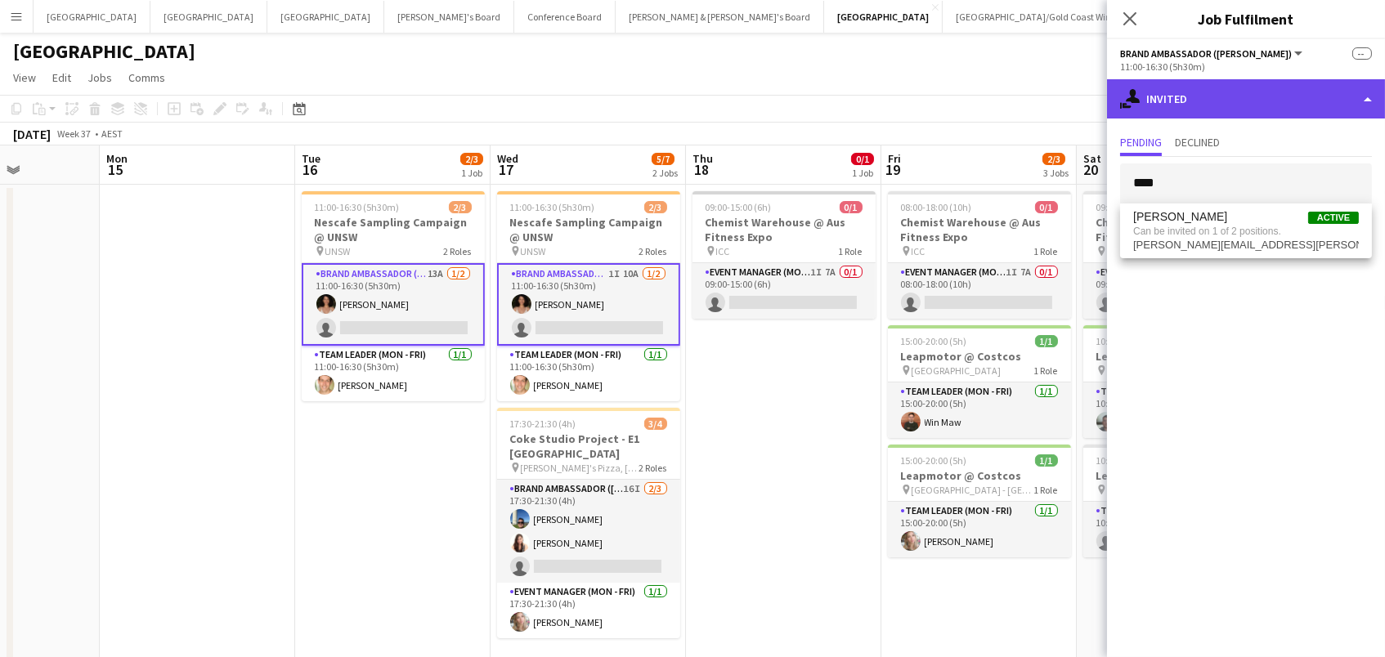
click at [1168, 101] on div "single-neutral-actions-share-1 Invited" at bounding box center [1246, 98] width 278 height 39
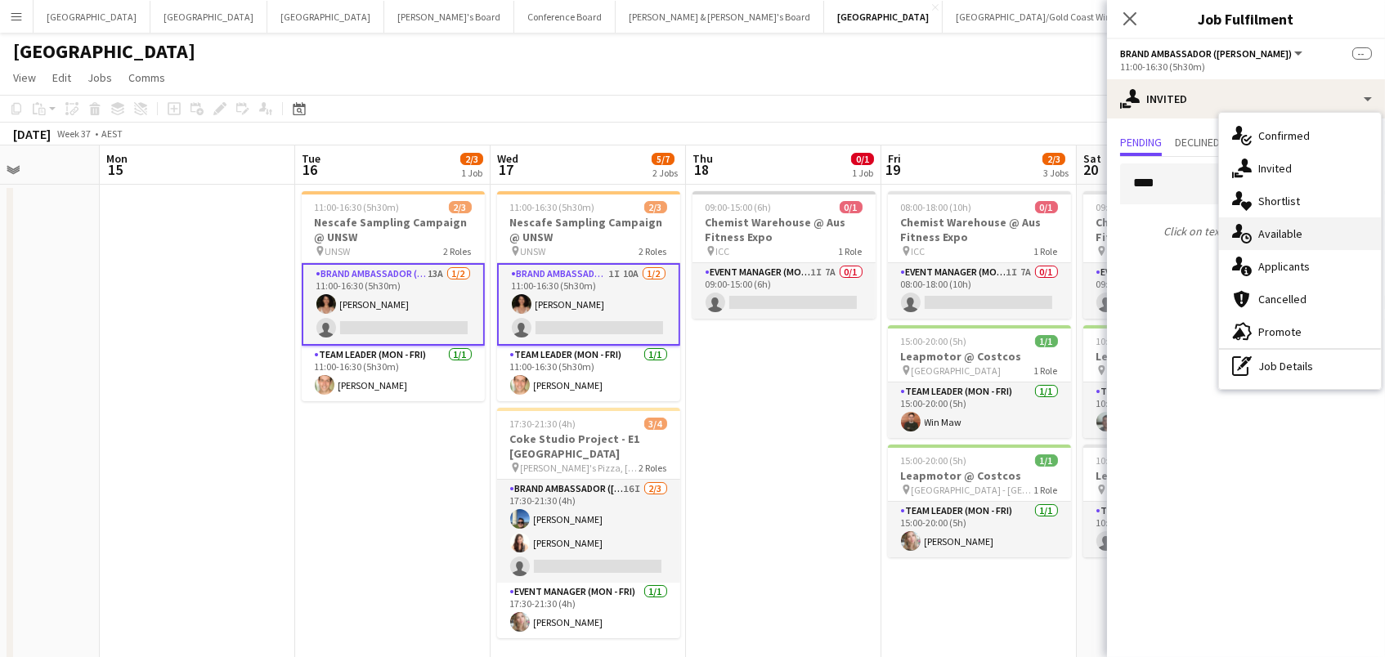
click at [1288, 246] on div "single-neutral-actions-upload Available" at bounding box center [1300, 233] width 162 height 33
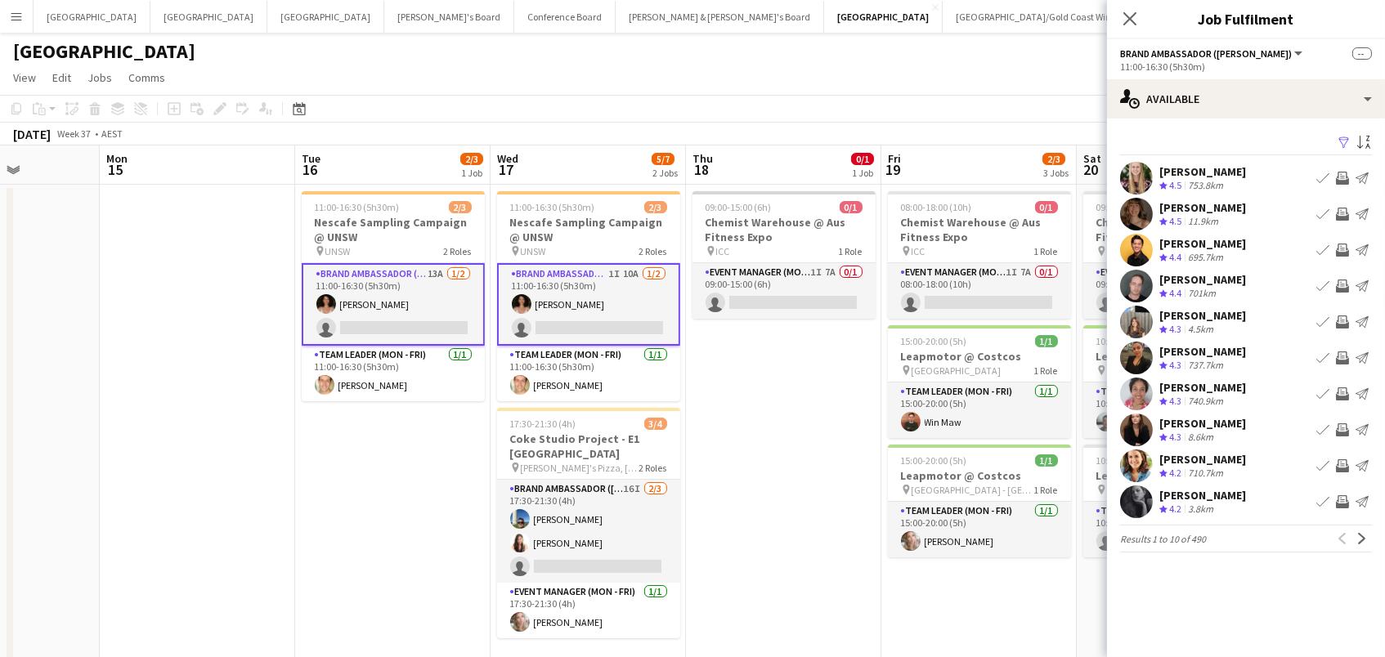
click at [1342, 141] on app-icon "Filter" at bounding box center [1343, 144] width 13 height 16
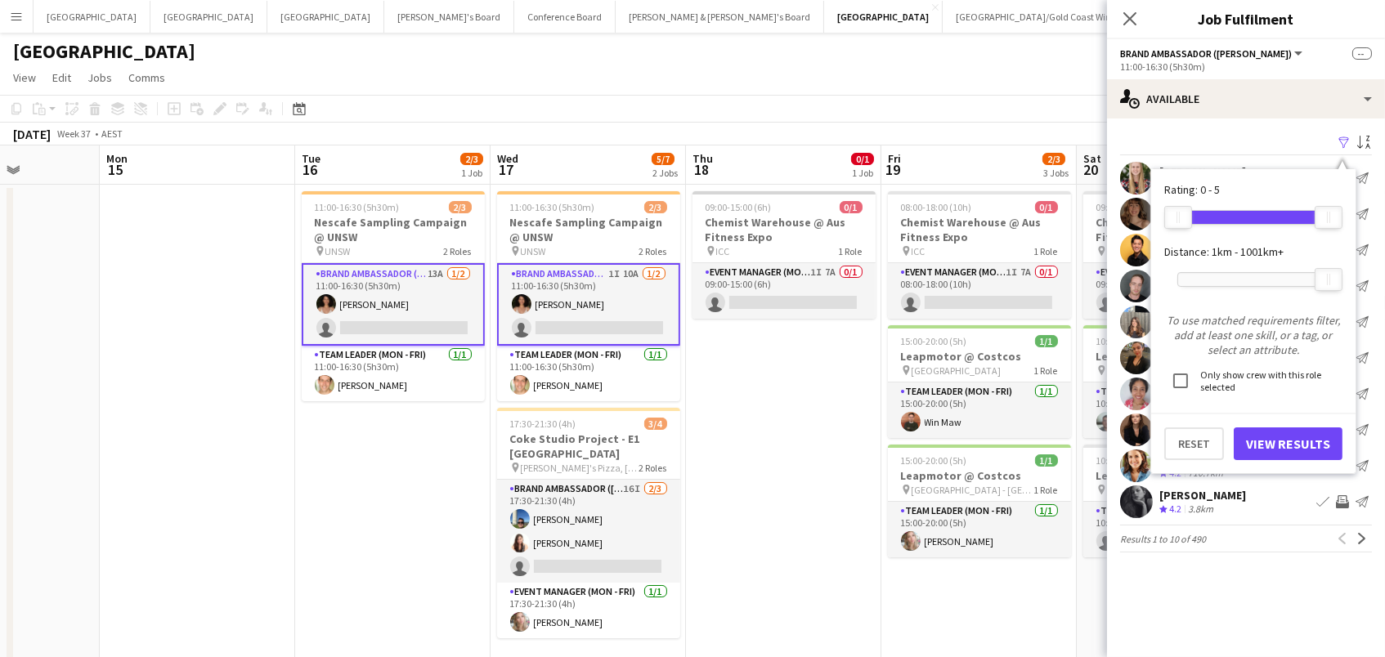
click at [1227, 277] on div at bounding box center [1253, 279] width 150 height 13
click at [1279, 428] on button "View Results" at bounding box center [1287, 443] width 109 height 33
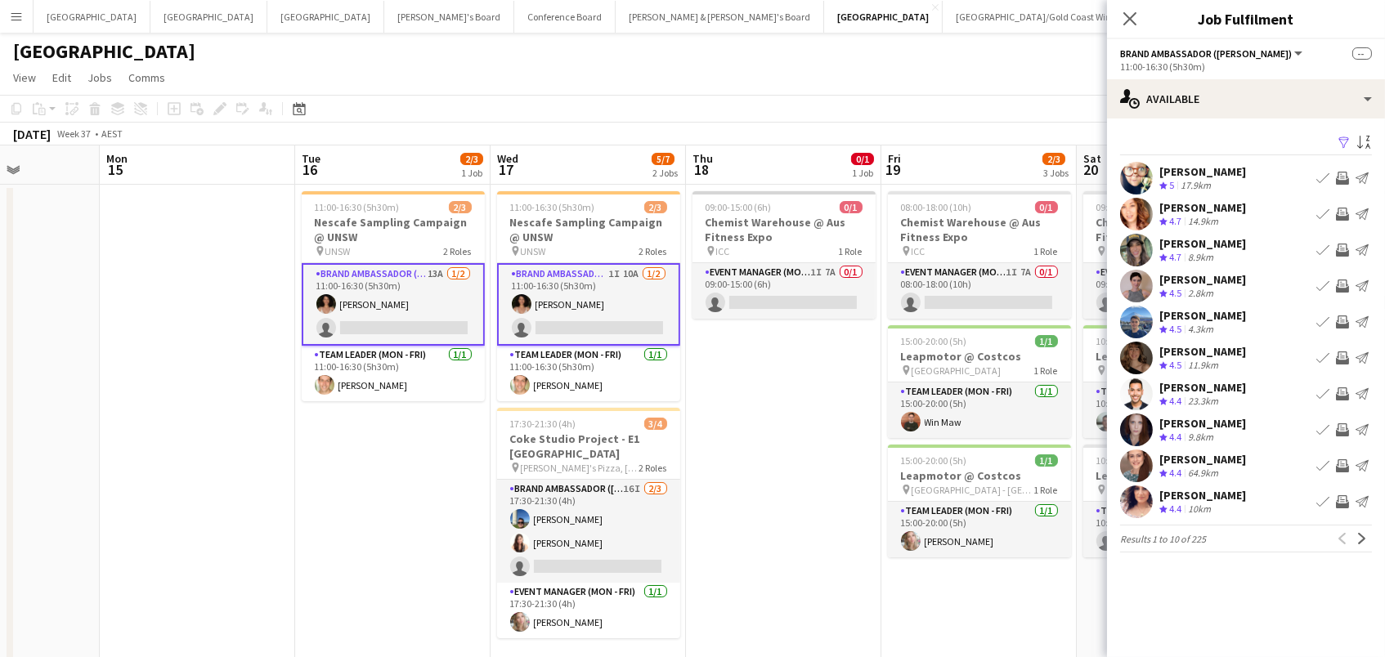
click at [1339, 359] on app-icon "Invite crew" at bounding box center [1341, 357] width 13 height 13
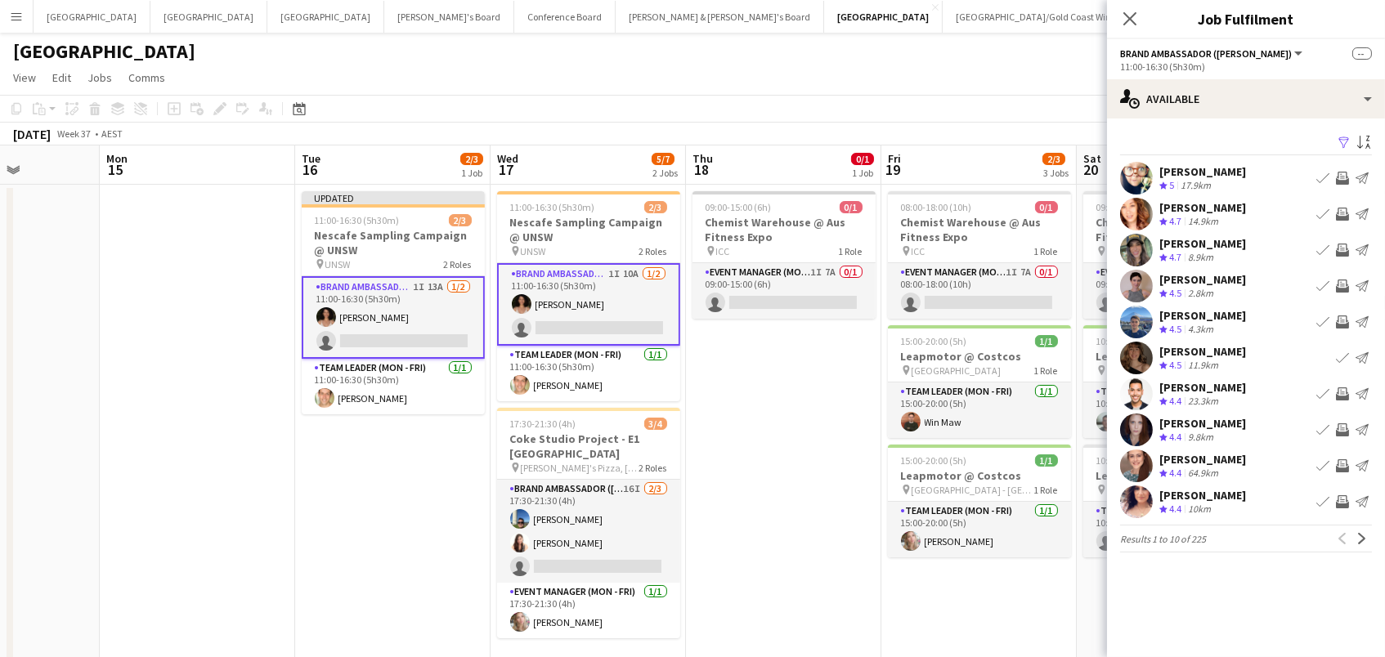
click at [1337, 460] on app-icon "Invite crew" at bounding box center [1341, 465] width 13 height 13
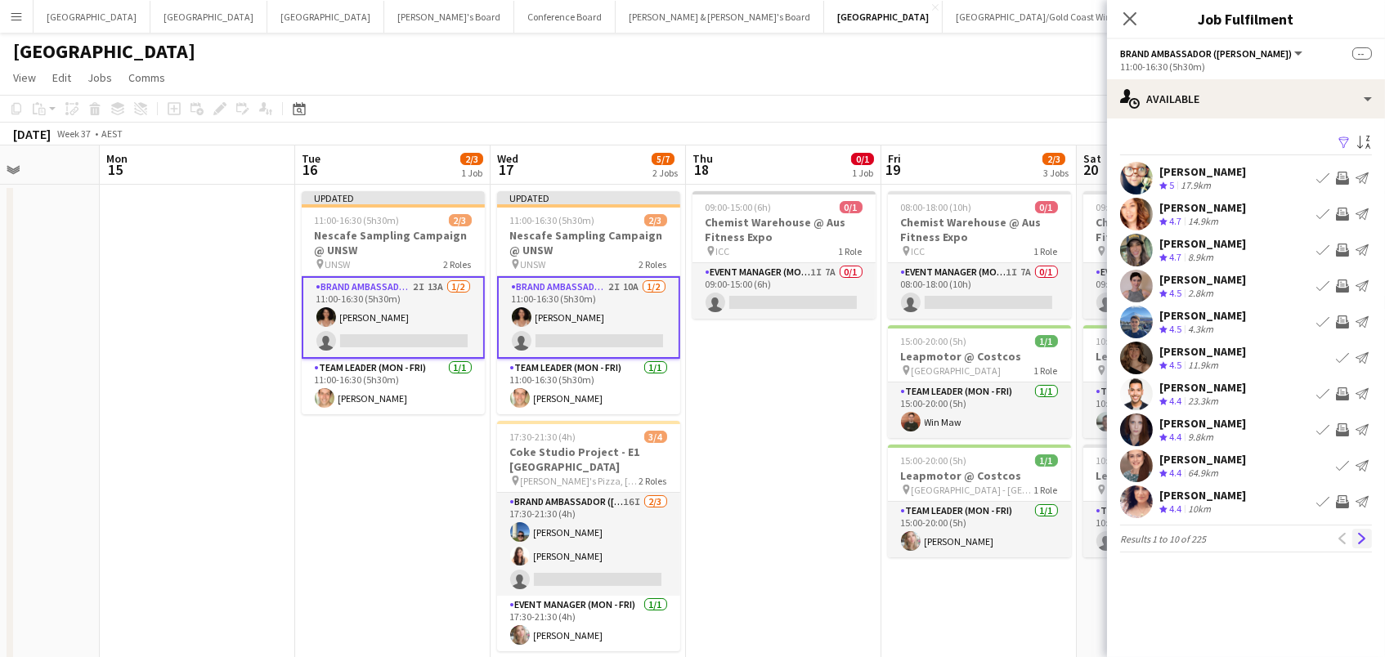
click at [1364, 545] on button "Next" at bounding box center [1362, 539] width 20 height 20
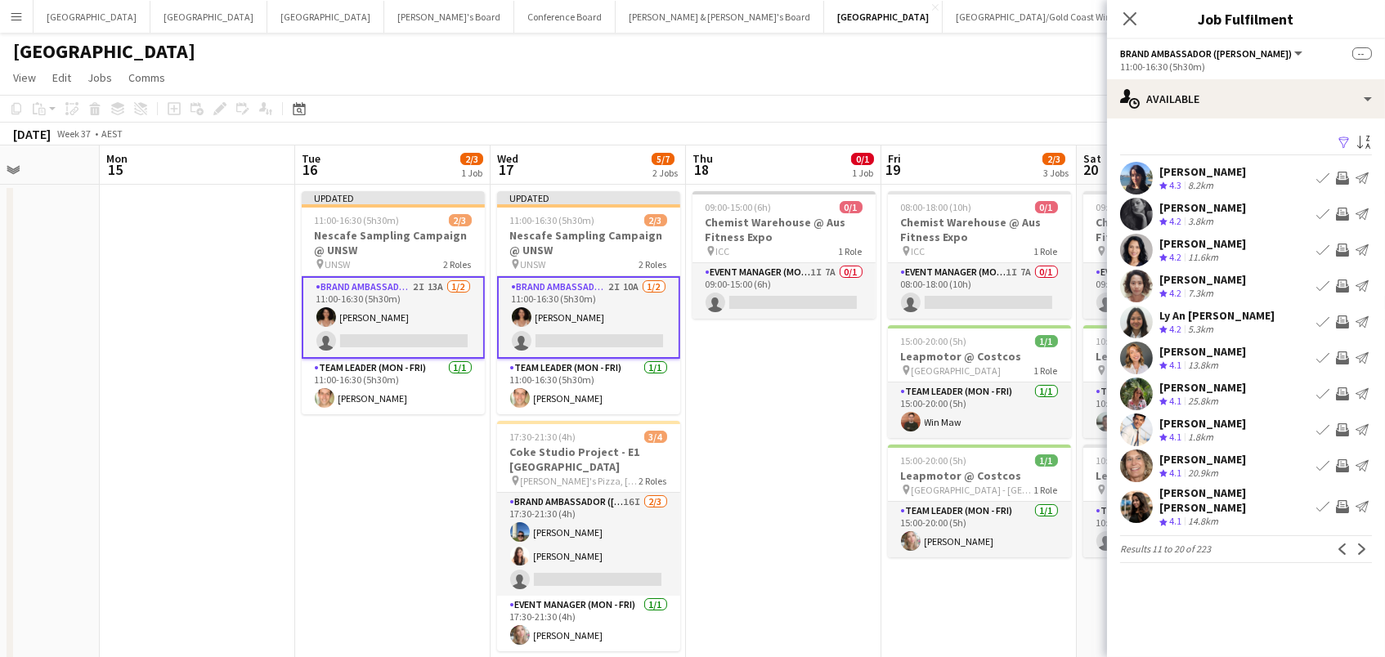
click at [1342, 390] on app-icon "Invite crew" at bounding box center [1341, 393] width 13 height 13
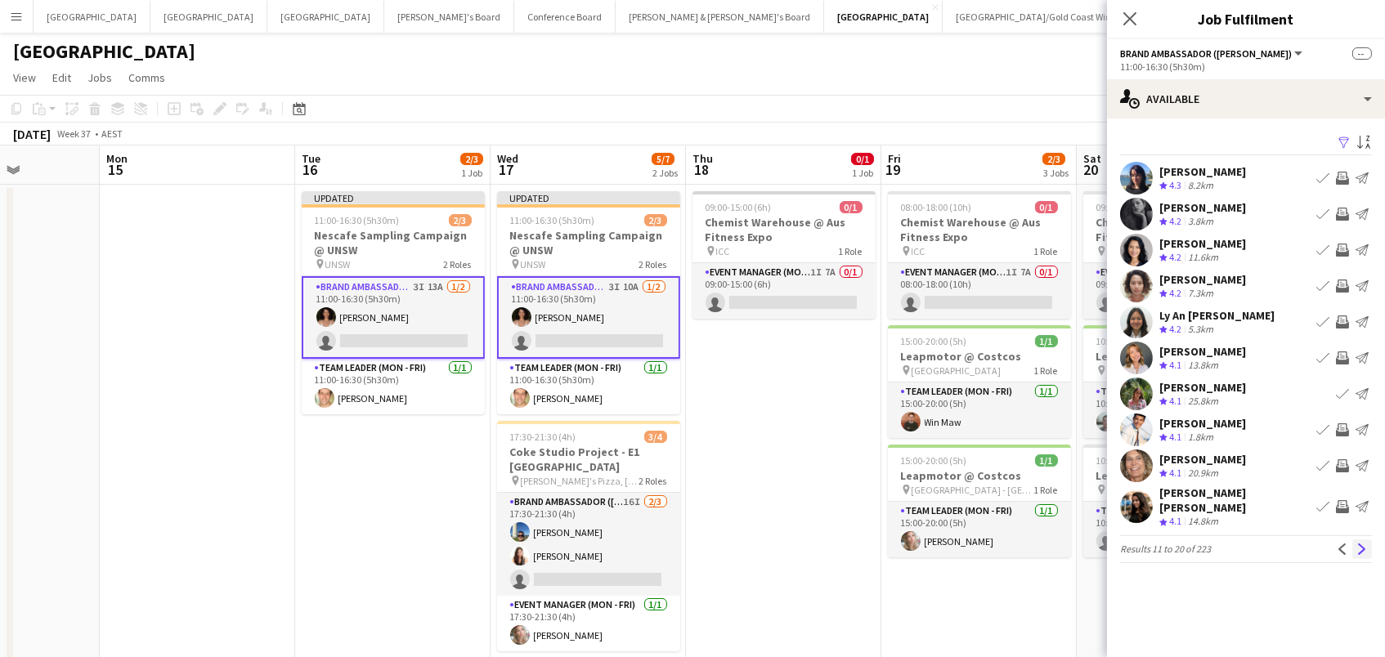
click at [1358, 544] on app-icon "Next" at bounding box center [1361, 549] width 11 height 11
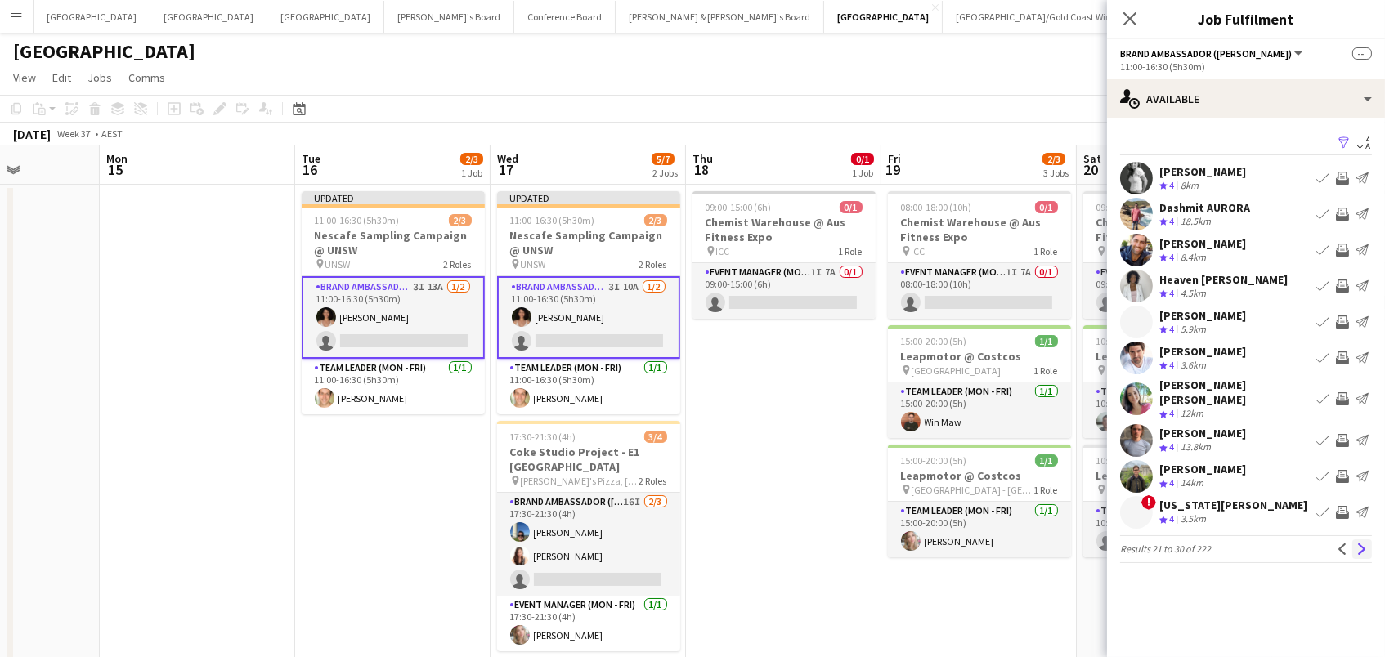
click at [1360, 544] on app-icon "Next" at bounding box center [1361, 549] width 11 height 11
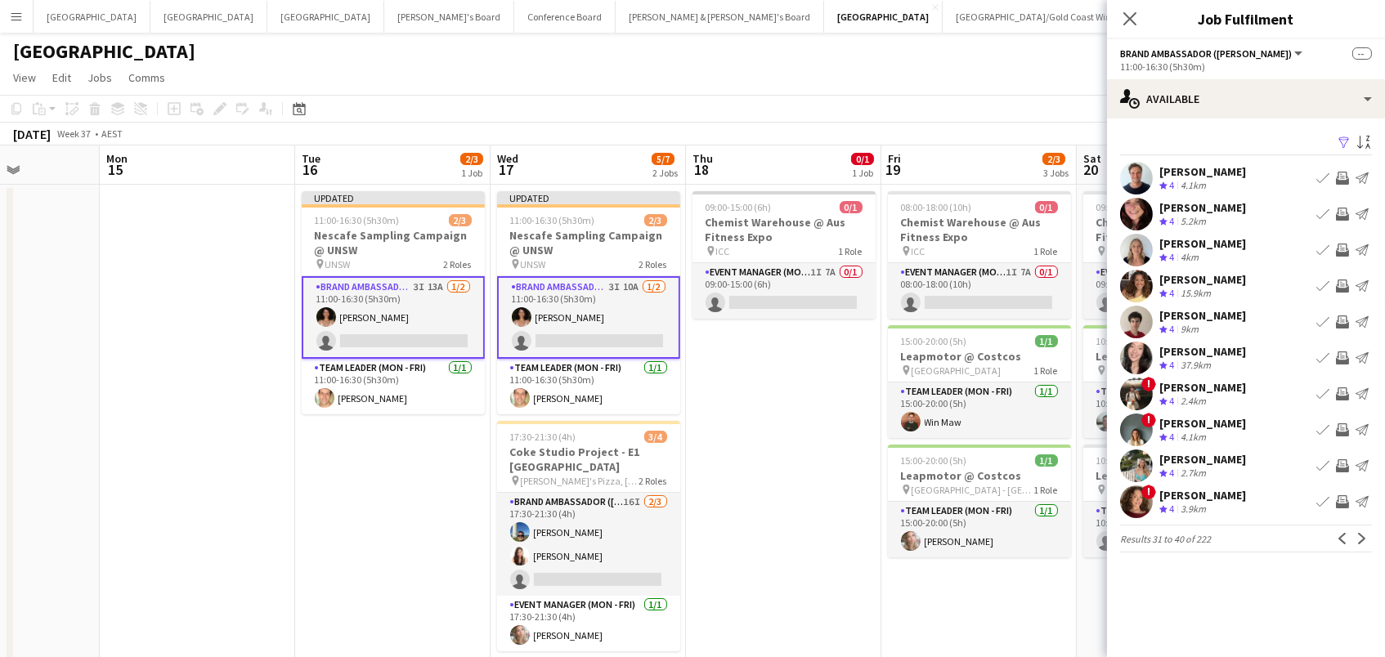
click at [1343, 391] on app-icon "Invite crew" at bounding box center [1341, 393] width 13 height 13
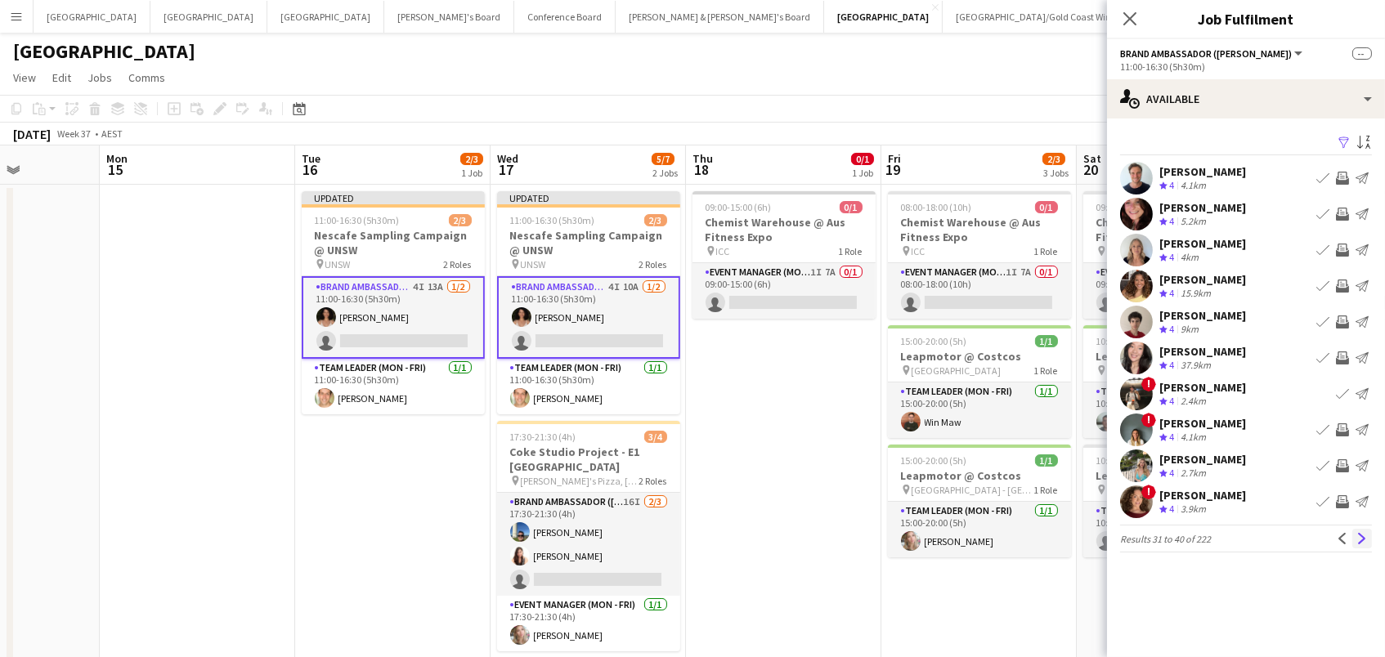
click at [1365, 533] on app-icon "Next" at bounding box center [1361, 538] width 11 height 11
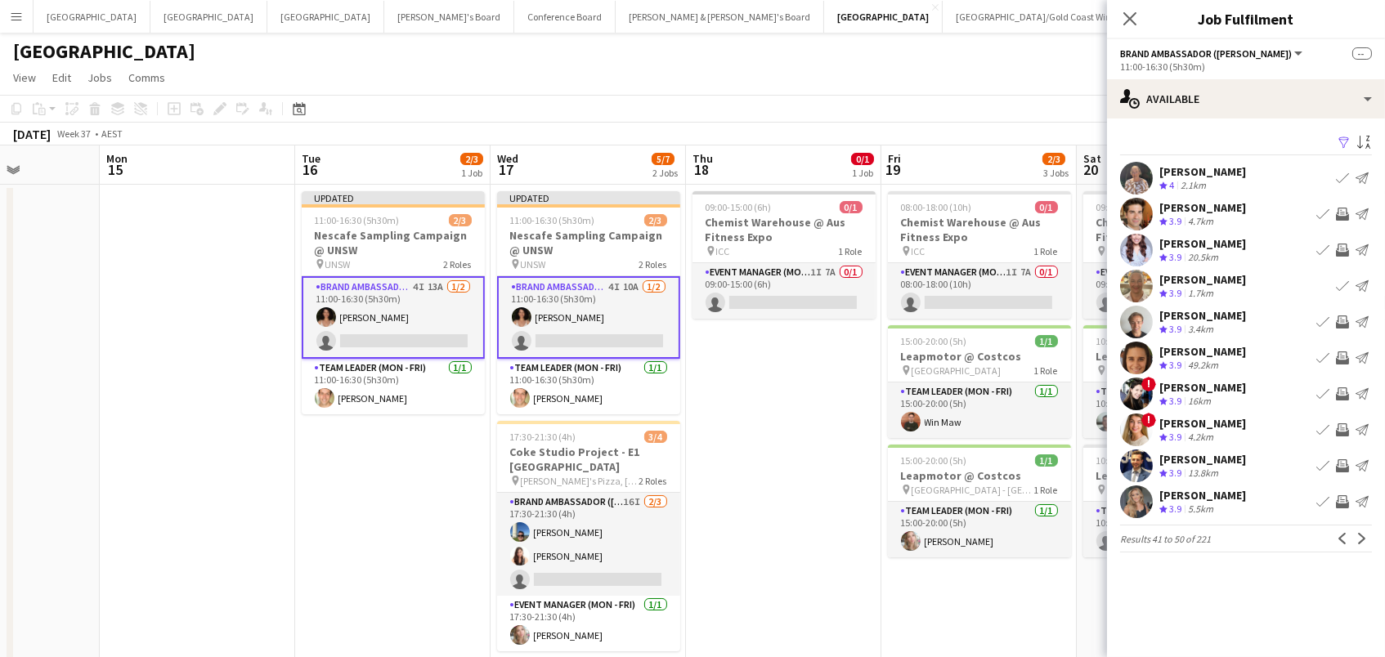
click at [1339, 209] on app-icon "Invite crew" at bounding box center [1341, 214] width 13 height 13
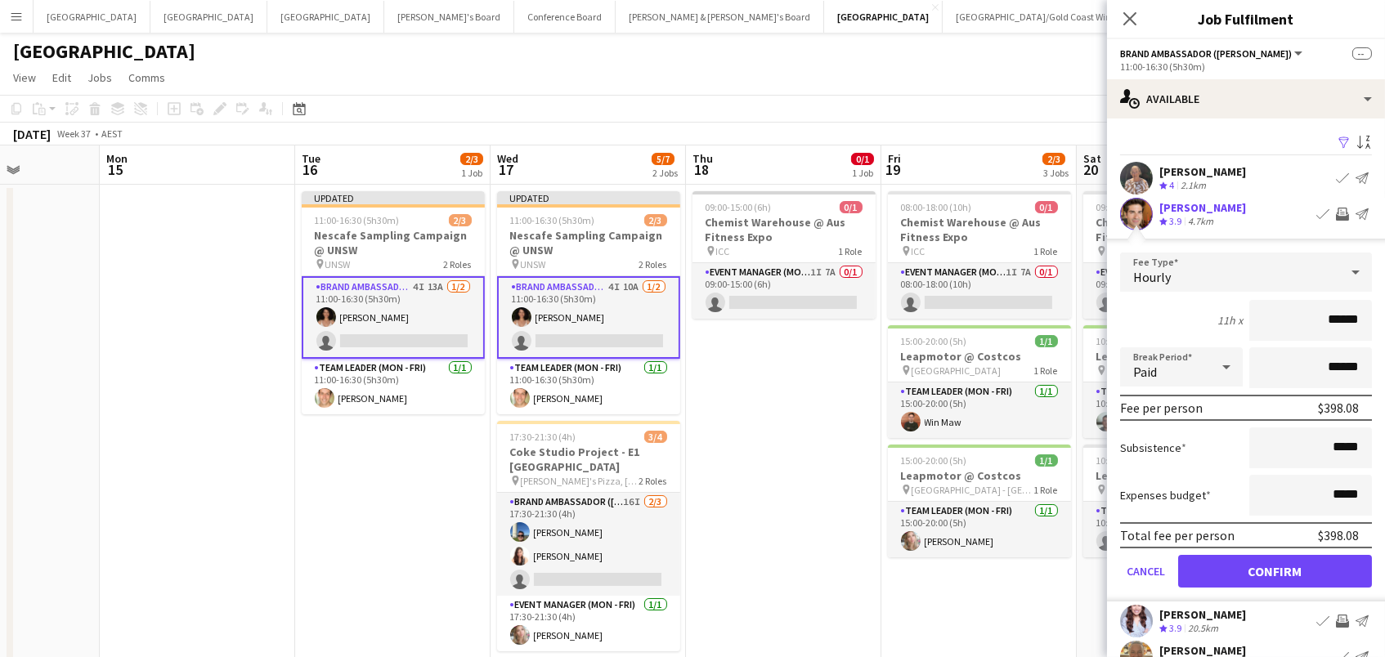
click at [1274, 569] on button "Confirm" at bounding box center [1275, 571] width 194 height 33
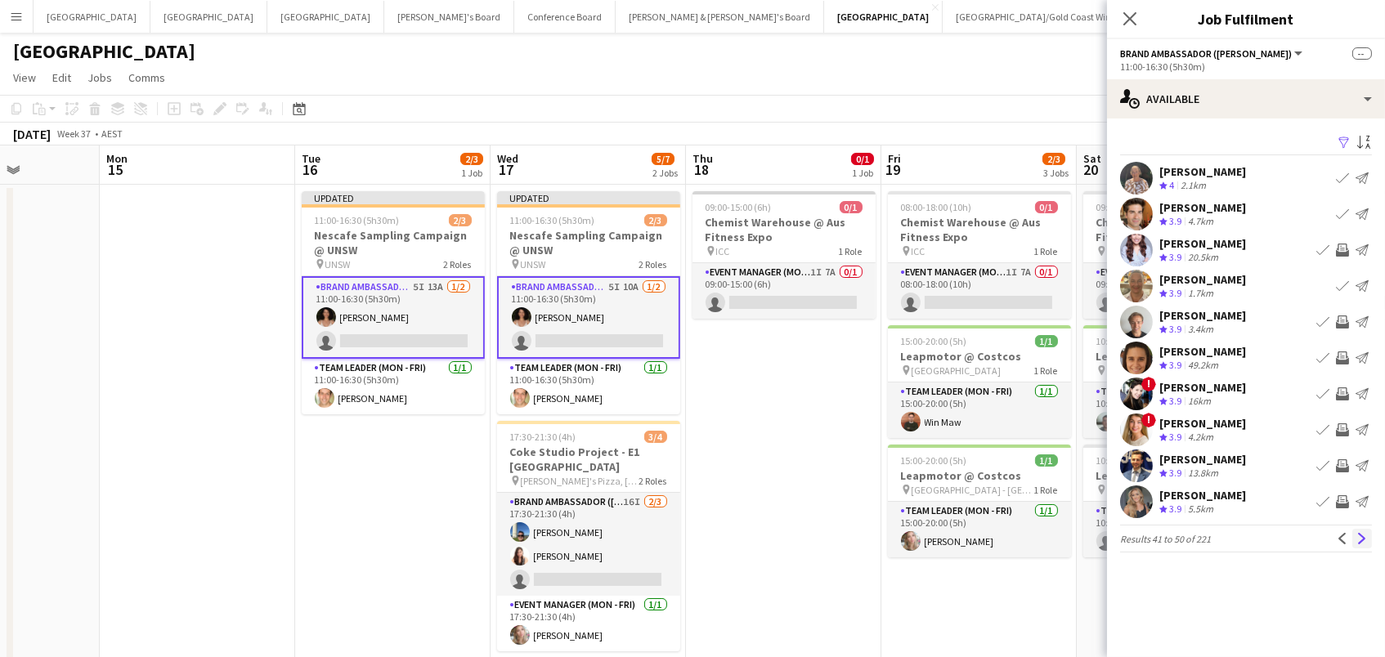
click at [1365, 539] on app-icon "Next" at bounding box center [1361, 538] width 11 height 11
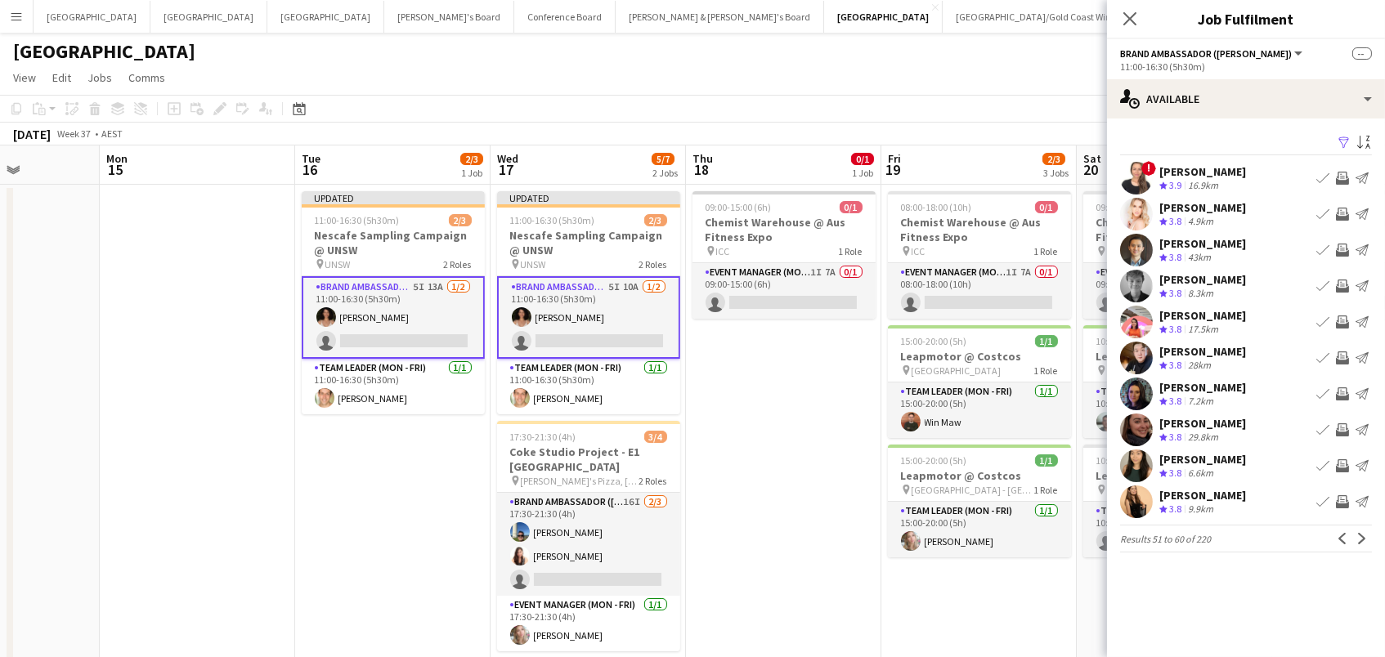
click at [1344, 320] on app-icon "Invite crew" at bounding box center [1341, 321] width 13 height 13
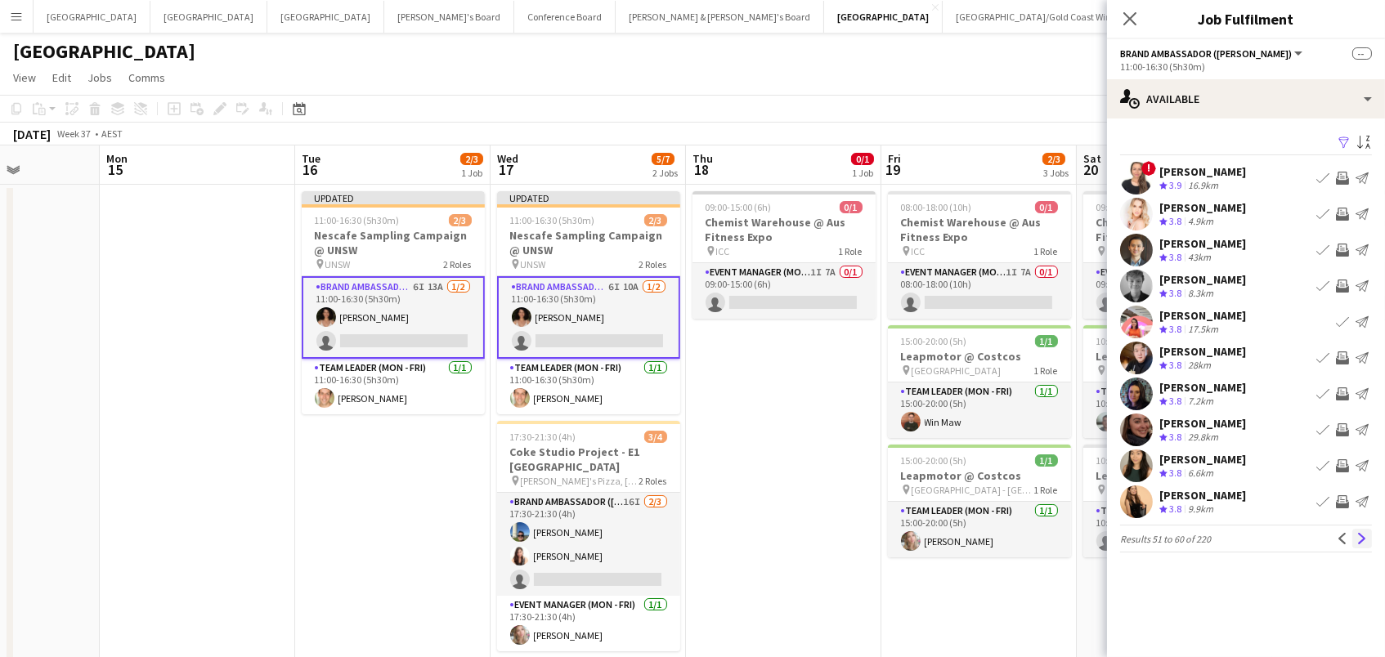
click at [1362, 533] on app-icon "Next" at bounding box center [1361, 538] width 11 height 11
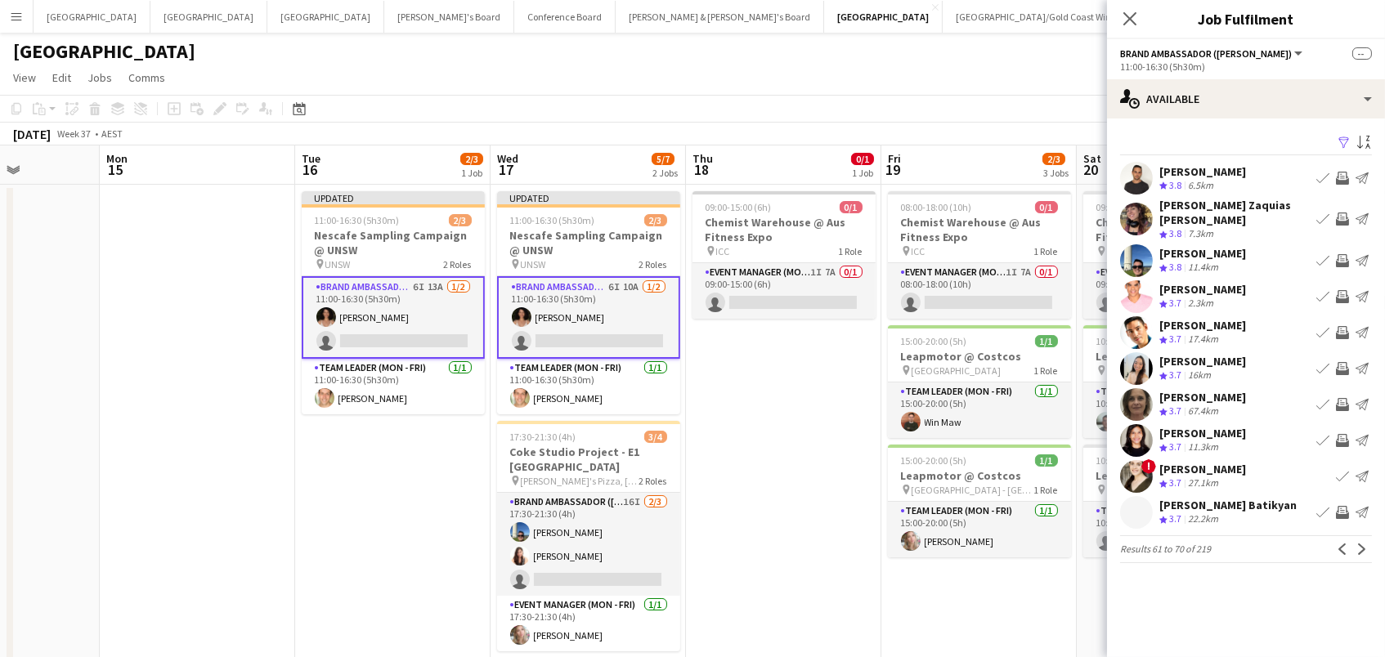
click at [927, 108] on app-toolbar "Copy Paste Paste Command V Paste with crew Command Shift V Paste linked Job [GE…" at bounding box center [692, 109] width 1385 height 28
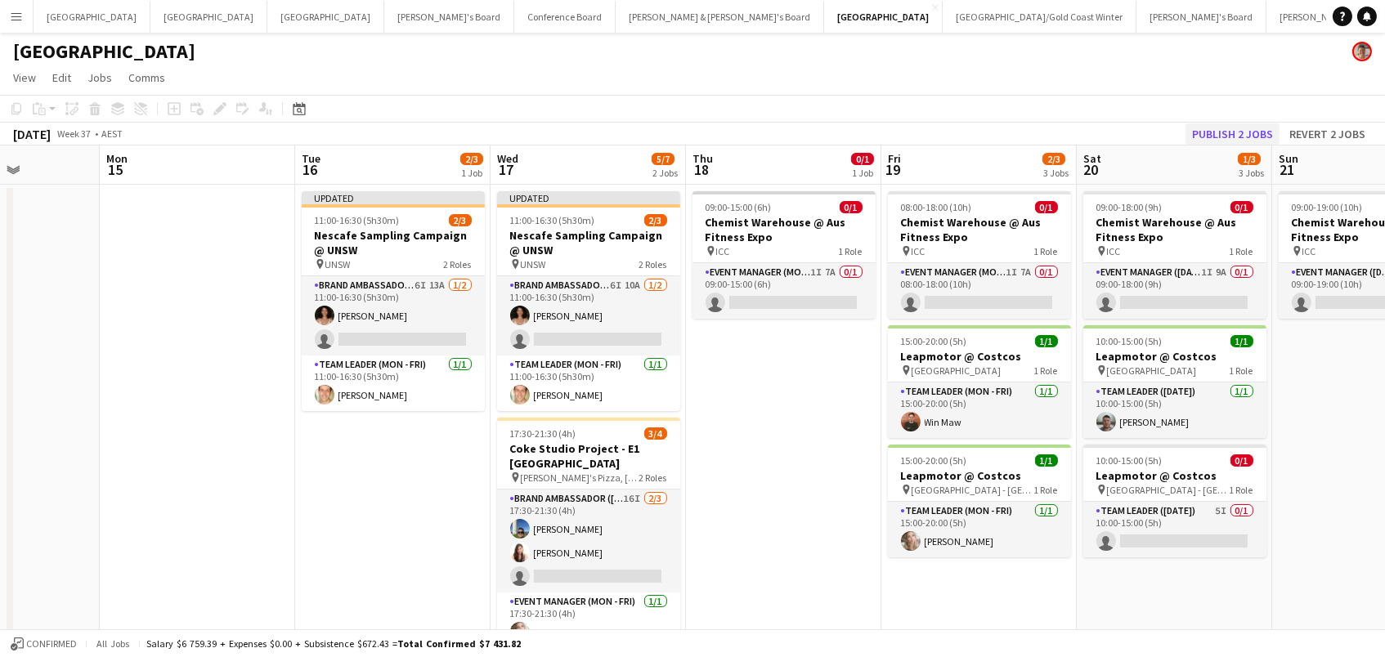
click at [1197, 132] on button "Publish 2 jobs" at bounding box center [1232, 133] width 94 height 21
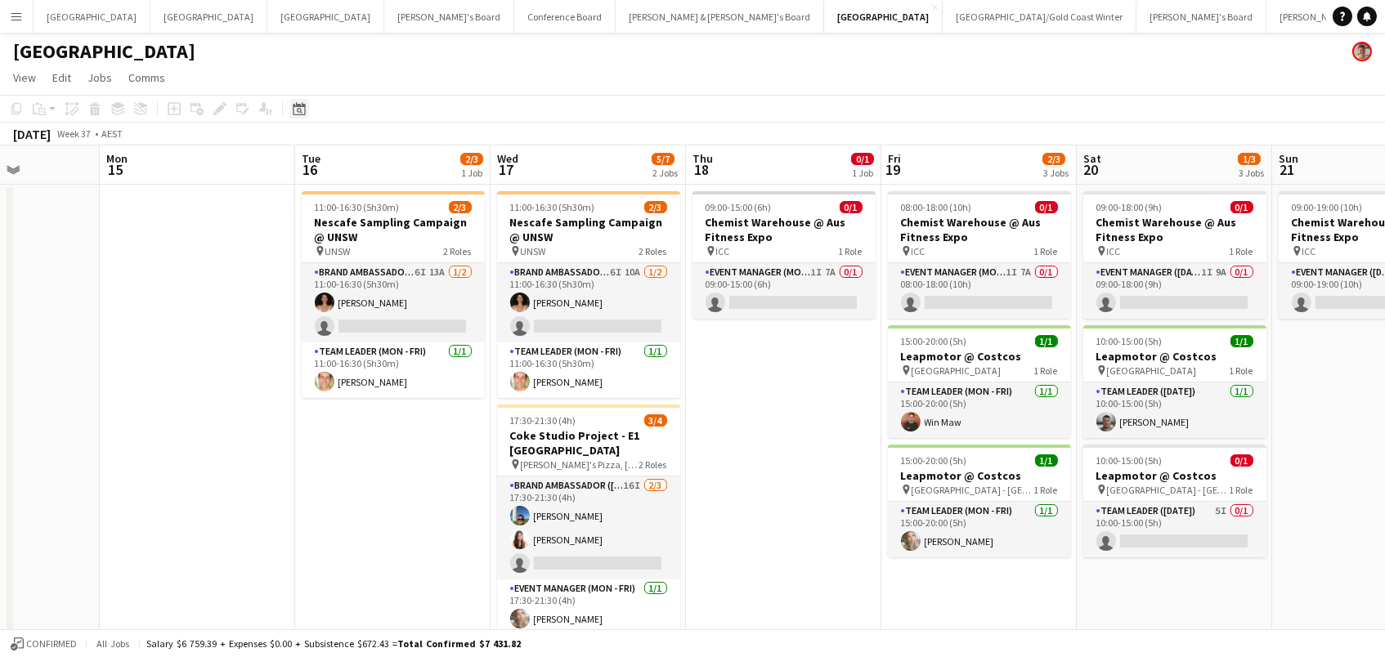
click at [297, 105] on icon at bounding box center [299, 108] width 12 height 13
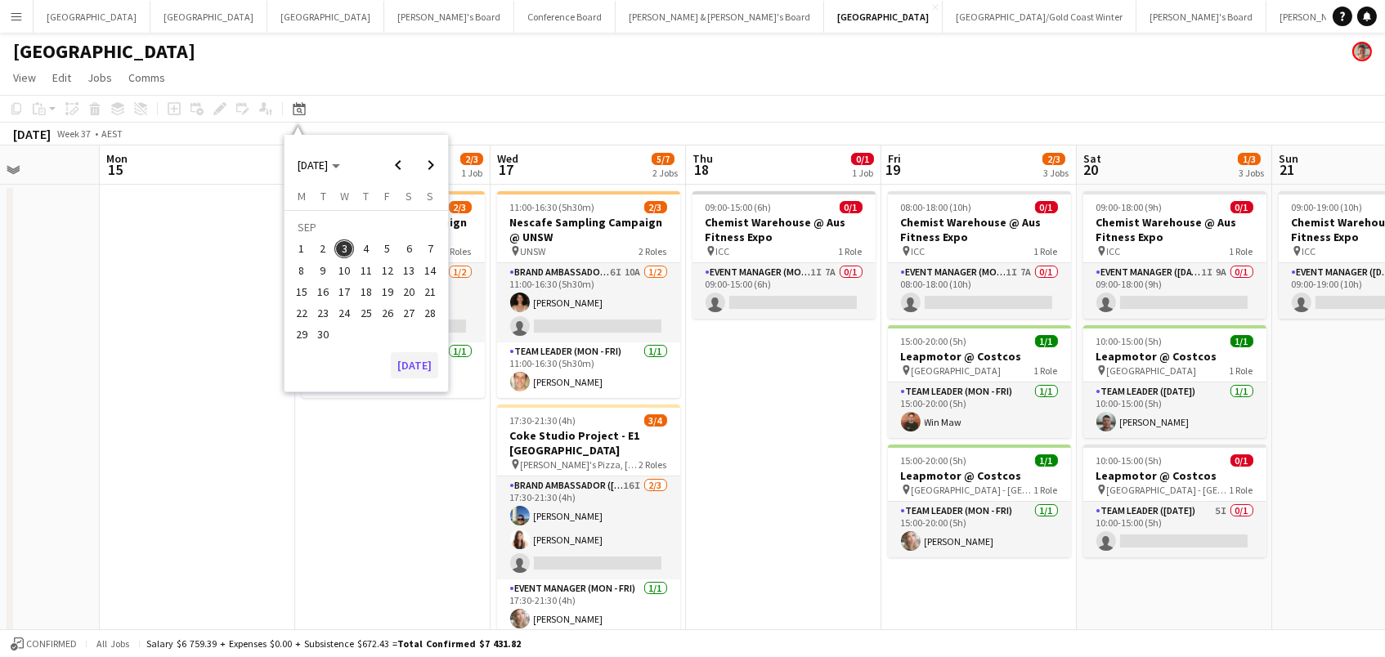
click at [416, 359] on button "[DATE]" at bounding box center [414, 365] width 47 height 26
